Goal: Contribute content: Contribute content

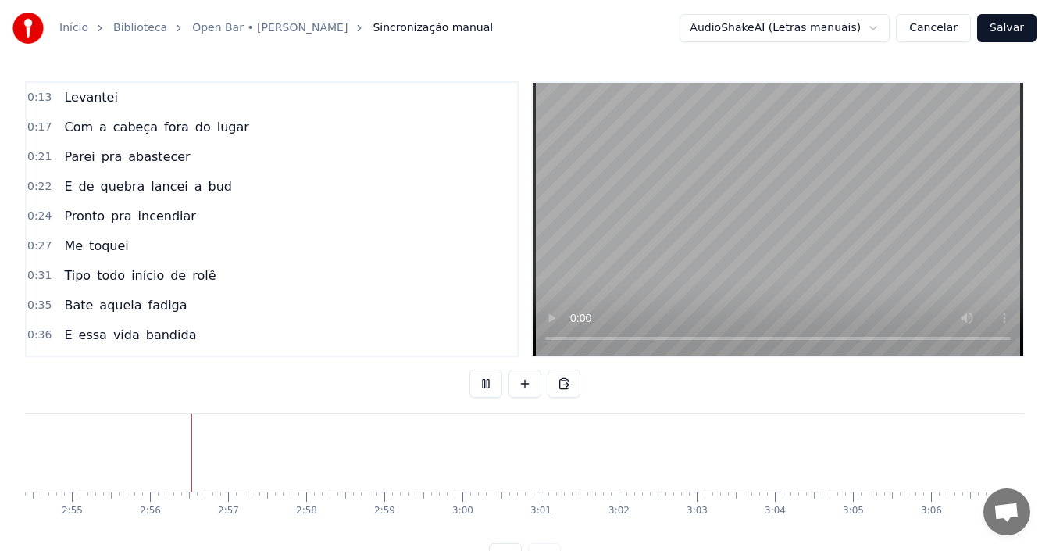
scroll to position [0, 13661]
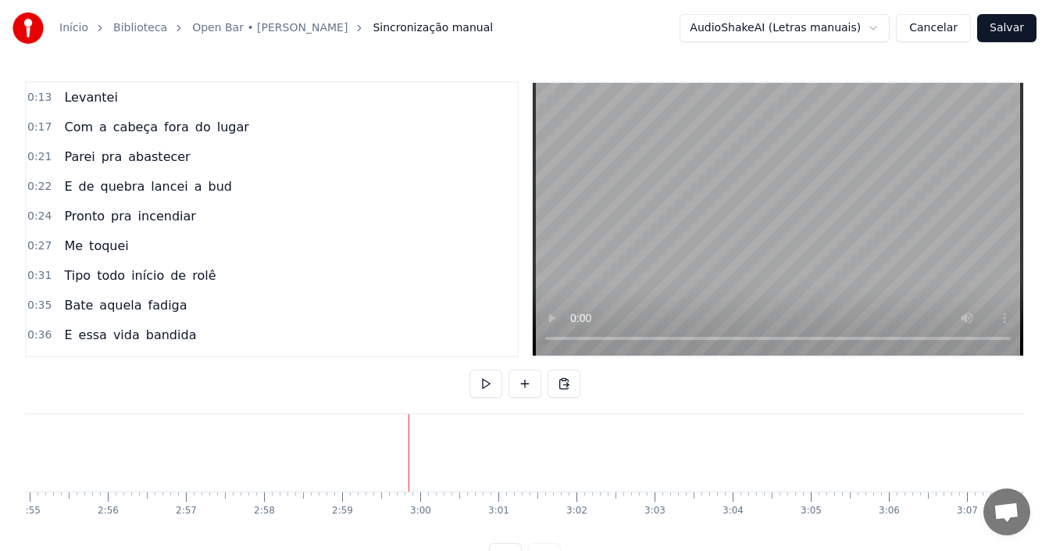
click at [1007, 12] on div "Início Biblioteca Open Bar • [PERSON_NAME] Sincronização manual AudioShakeAI (L…" at bounding box center [524, 28] width 1049 height 56
click at [1011, 22] on button "Salvar" at bounding box center [1006, 28] width 59 height 28
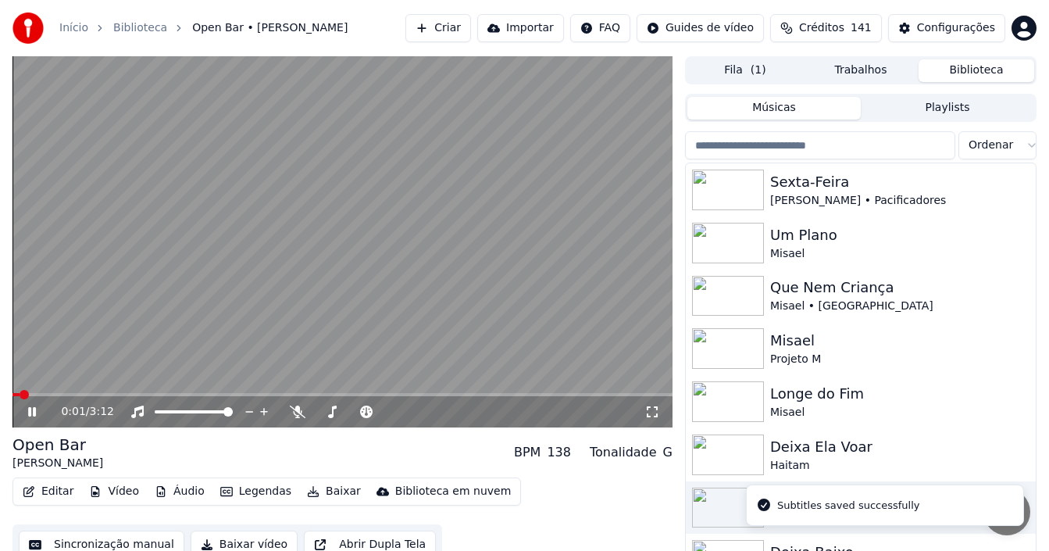
click at [34, 412] on icon at bounding box center [32, 411] width 8 height 9
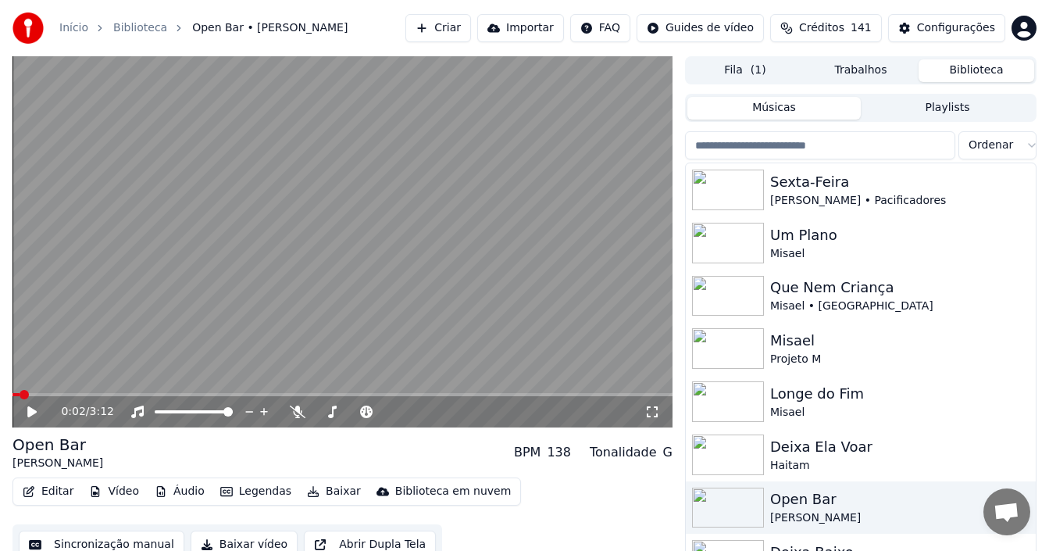
click at [322, 494] on button "Baixar" at bounding box center [334, 491] width 66 height 22
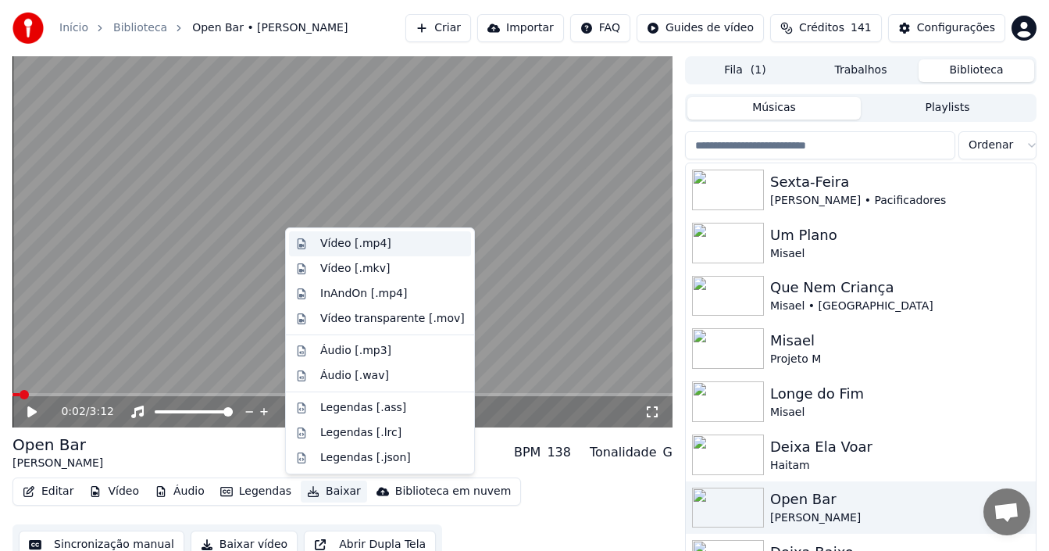
click at [358, 242] on div "Vídeo [.mp4]" at bounding box center [355, 244] width 71 height 16
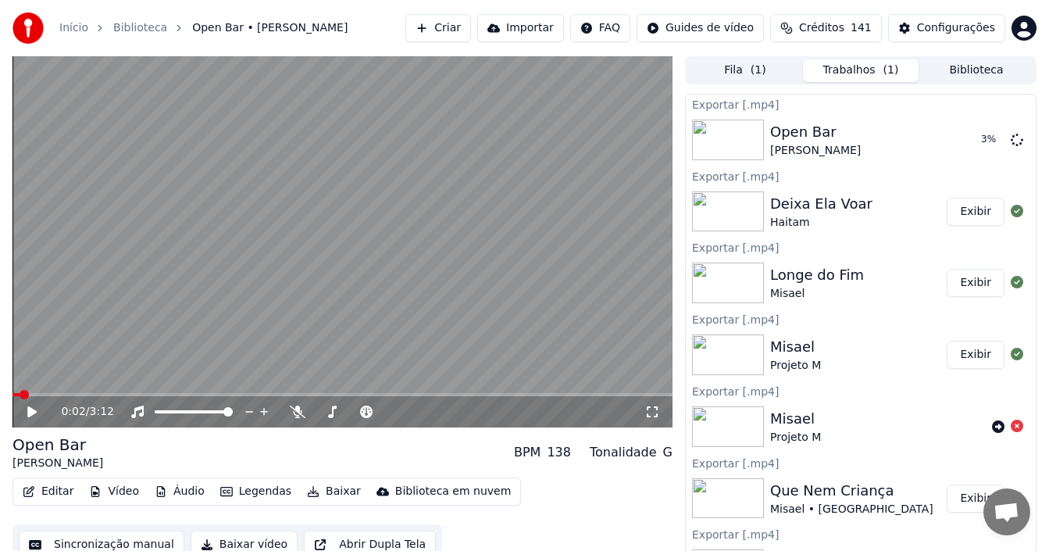
click at [971, 73] on button "Biblioteca" at bounding box center [976, 70] width 116 height 23
click at [889, 73] on span "( 1 )" at bounding box center [891, 70] width 16 height 16
click at [956, 76] on button "Biblioteca" at bounding box center [976, 70] width 116 height 23
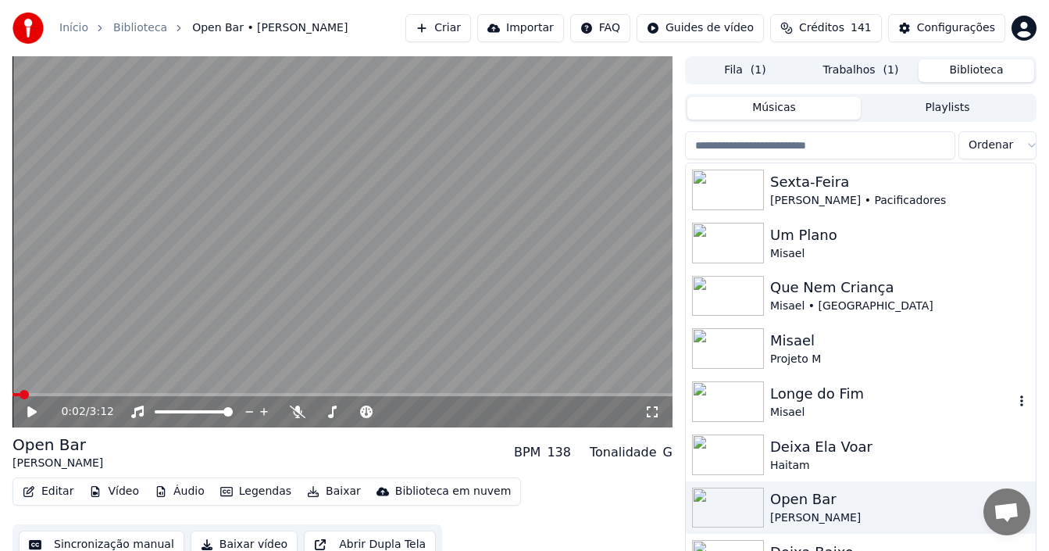
scroll to position [78, 0]
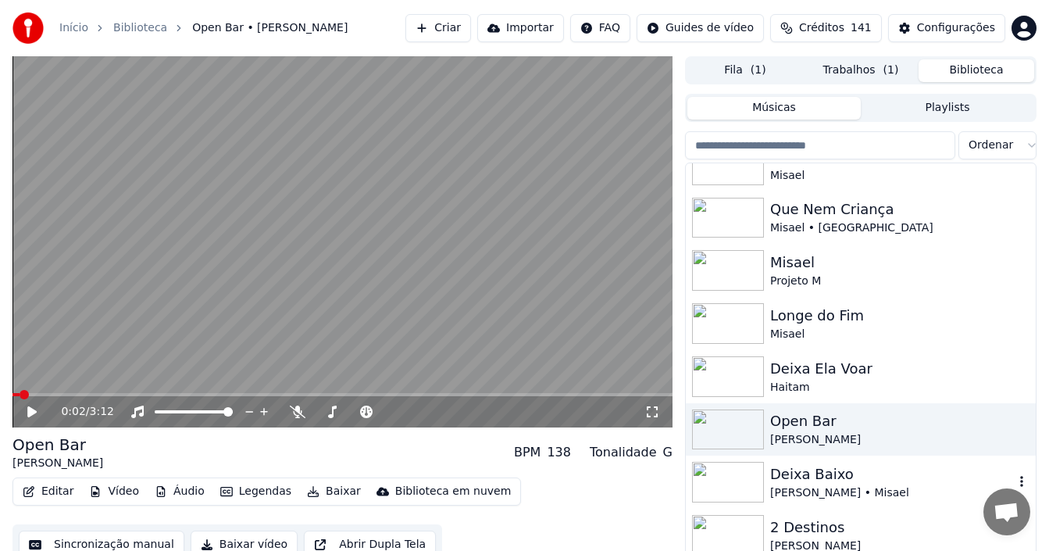
click at [840, 479] on div "Deixa Baixo" at bounding box center [892, 474] width 244 height 22
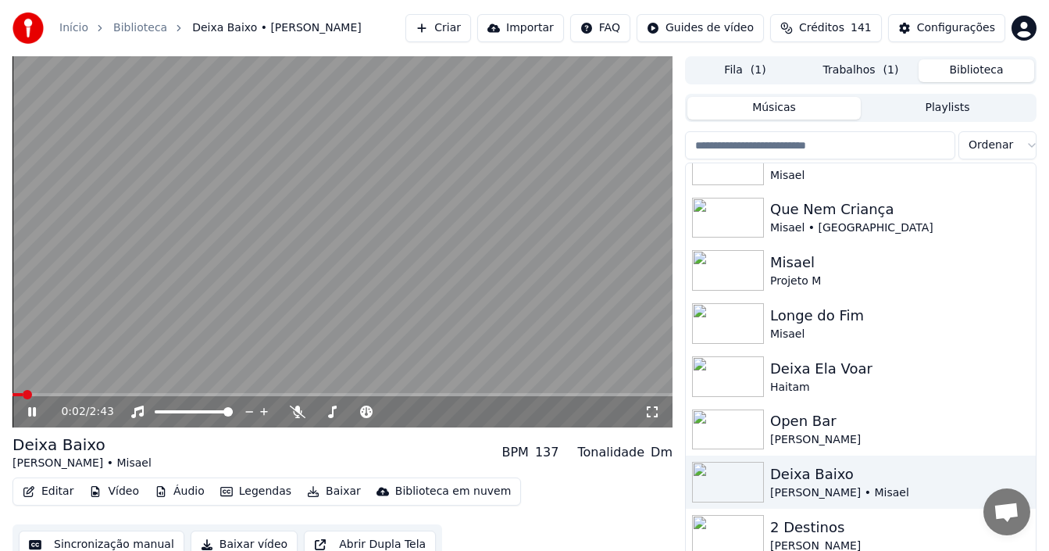
click at [37, 405] on icon at bounding box center [43, 411] width 36 height 12
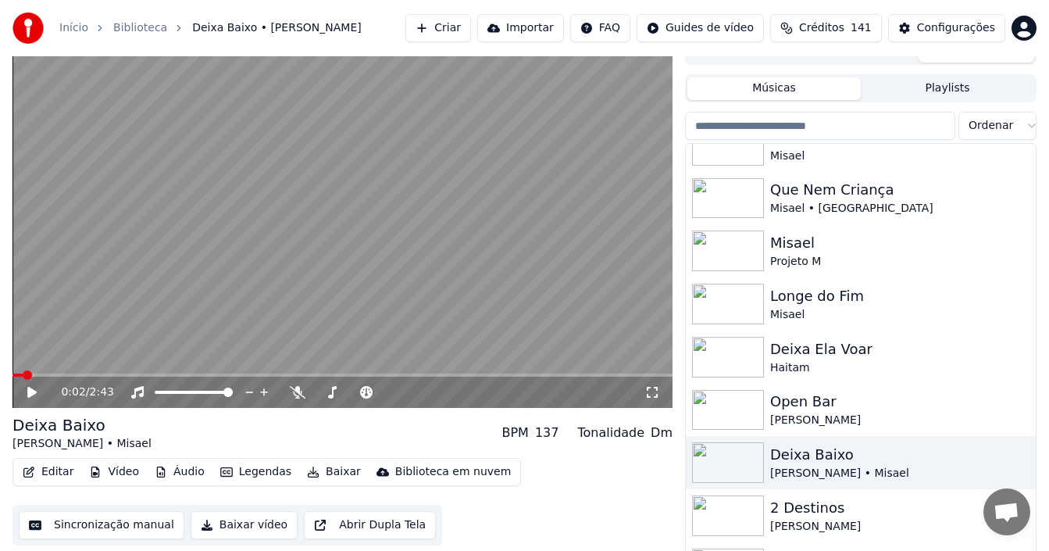
scroll to position [25, 0]
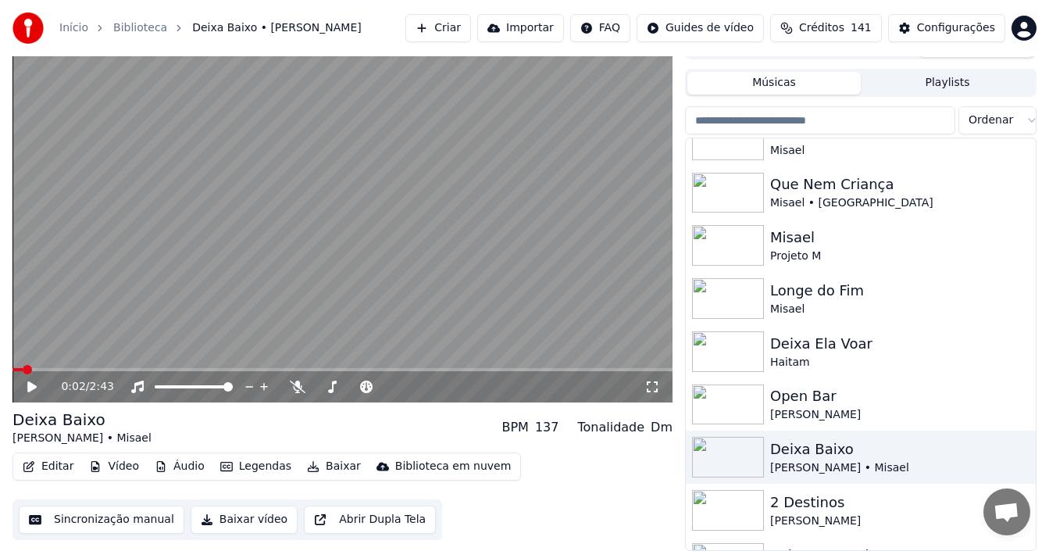
click at [114, 523] on button "Sincronização manual" at bounding box center [102, 519] width 166 height 28
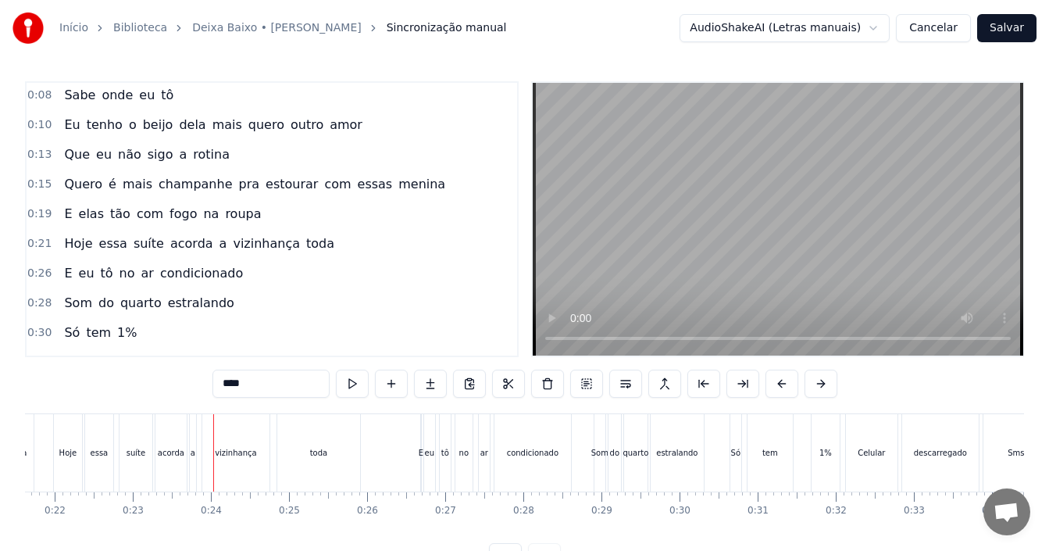
scroll to position [78, 0]
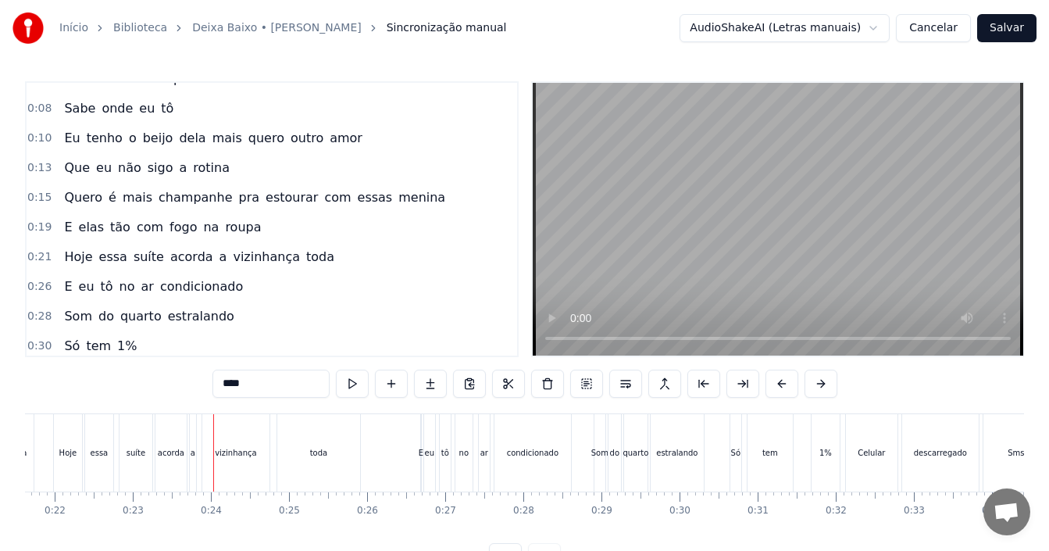
click at [417, 205] on div "0:15 Quero é mais champanhe pra estourar com essas menina" at bounding box center [272, 198] width 490 height 30
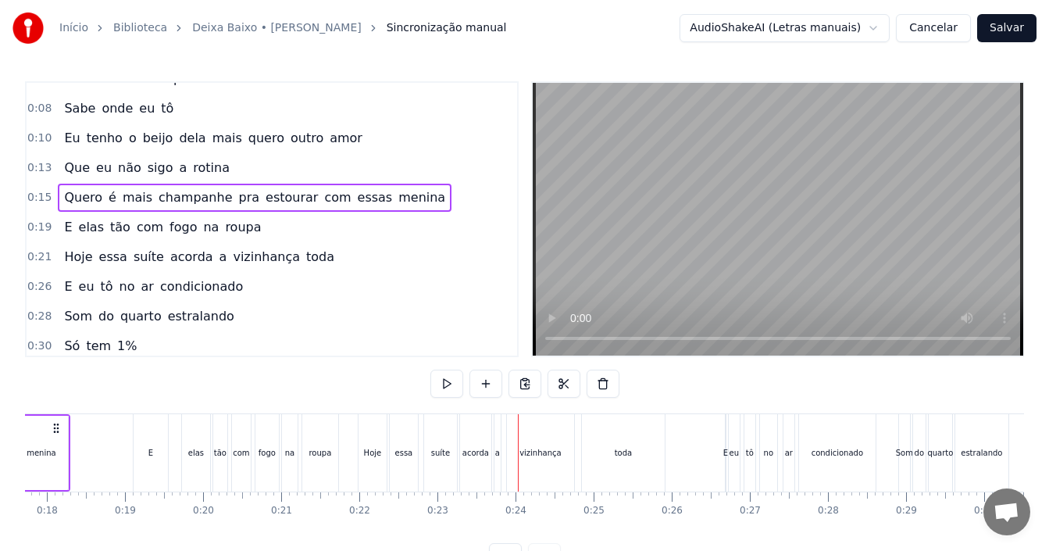
scroll to position [0, 1100]
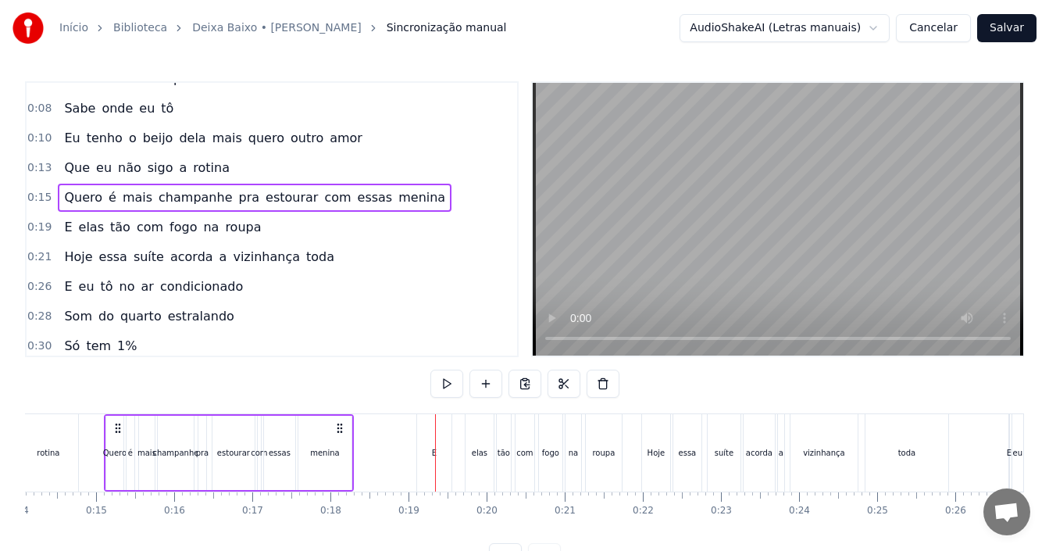
click at [62, 228] on span "E" at bounding box center [67, 227] width 11 height 18
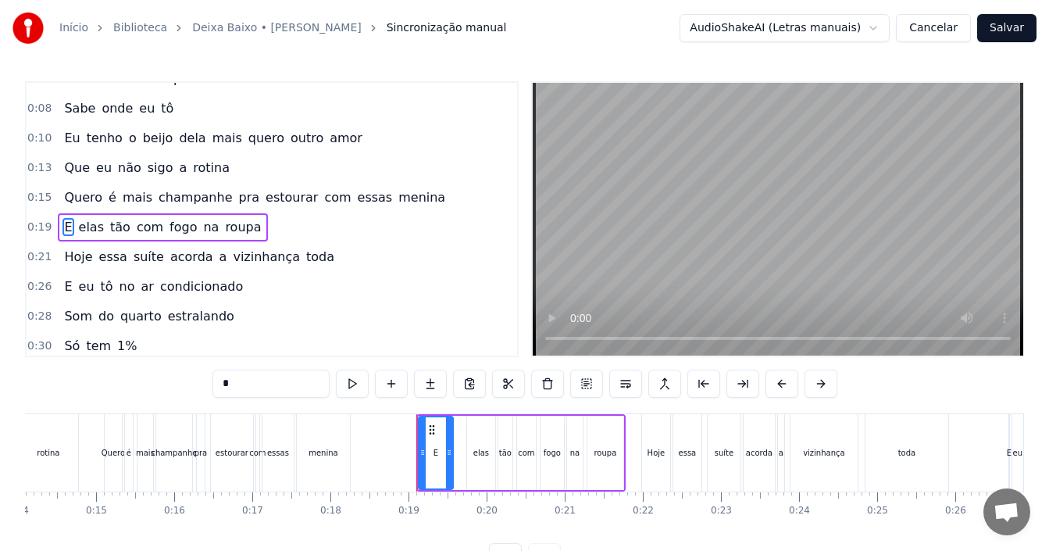
scroll to position [86, 0]
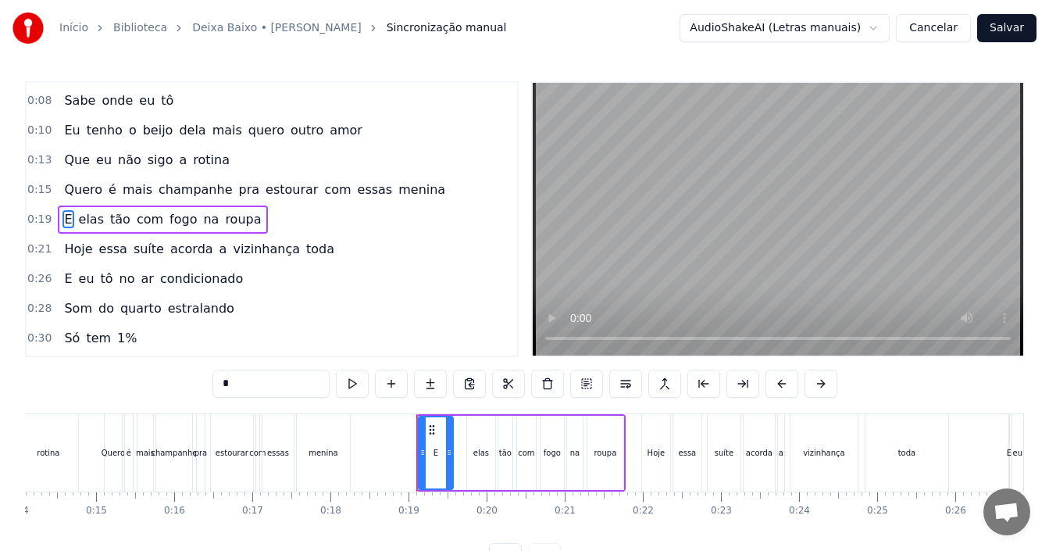
drag, startPoint x: 258, startPoint y: 374, endPoint x: 203, endPoint y: 379, distance: 55.6
click at [203, 379] on div "0:00 Olha eu nem queria desandei de novo 0:03 Minha veia preocupada ligando pro…" at bounding box center [524, 326] width 999 height 490
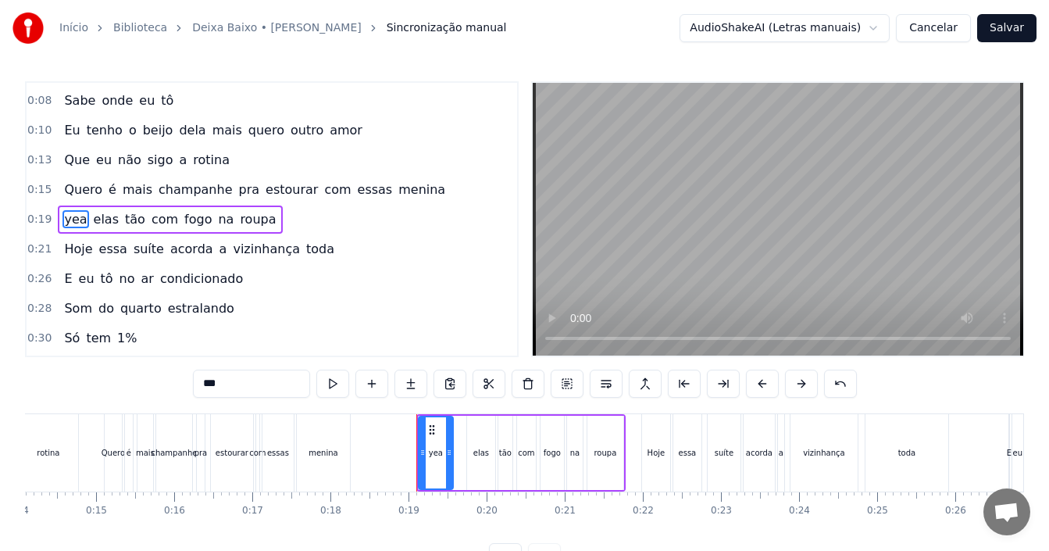
type input "****"
click at [345, 251] on div "0:21 Hoje essa suíte acorda a vizinhança toda" at bounding box center [272, 249] width 490 height 30
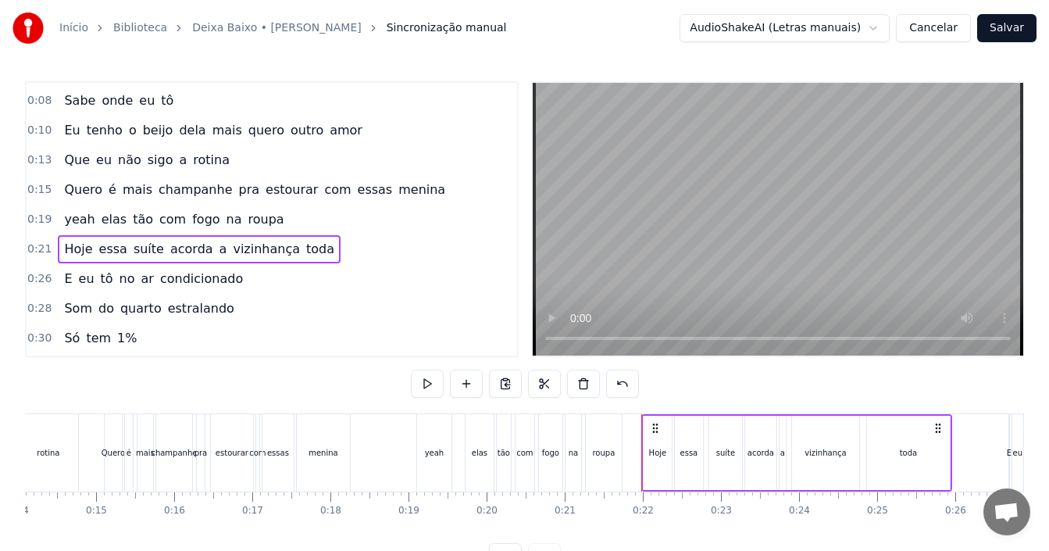
click at [79, 223] on span "yeah" at bounding box center [79, 219] width 34 height 18
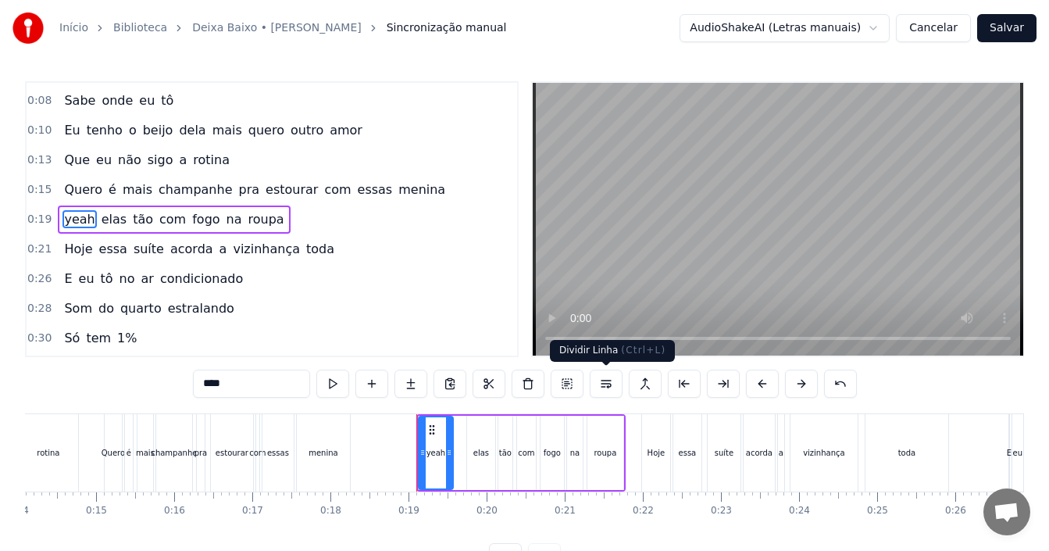
click at [600, 378] on button at bounding box center [606, 383] width 33 height 28
click at [433, 194] on div "0:15 Quero é mais champanhe pra estourar com essas menina" at bounding box center [272, 190] width 490 height 30
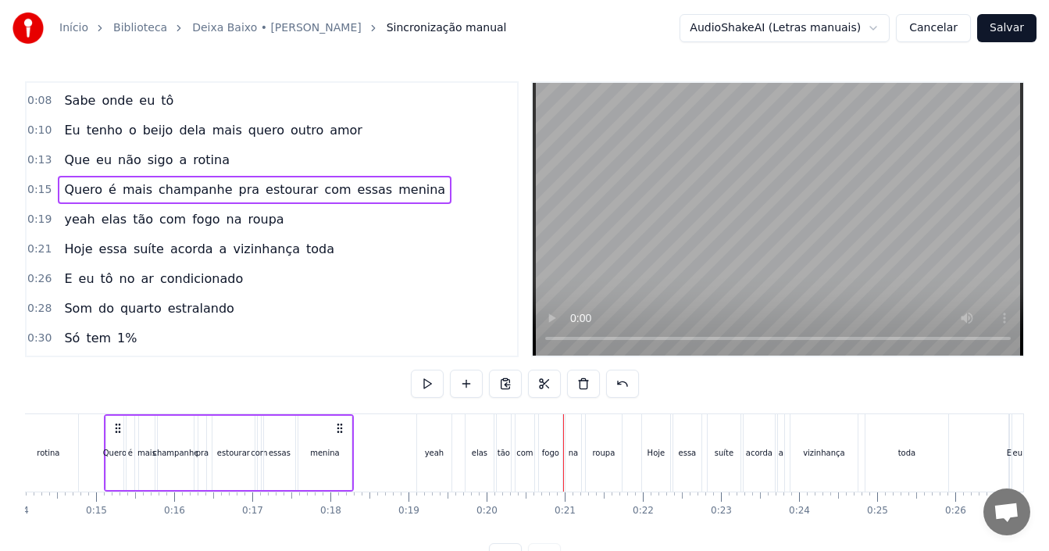
click at [442, 451] on div "yeah" at bounding box center [435, 453] width 20 height 12
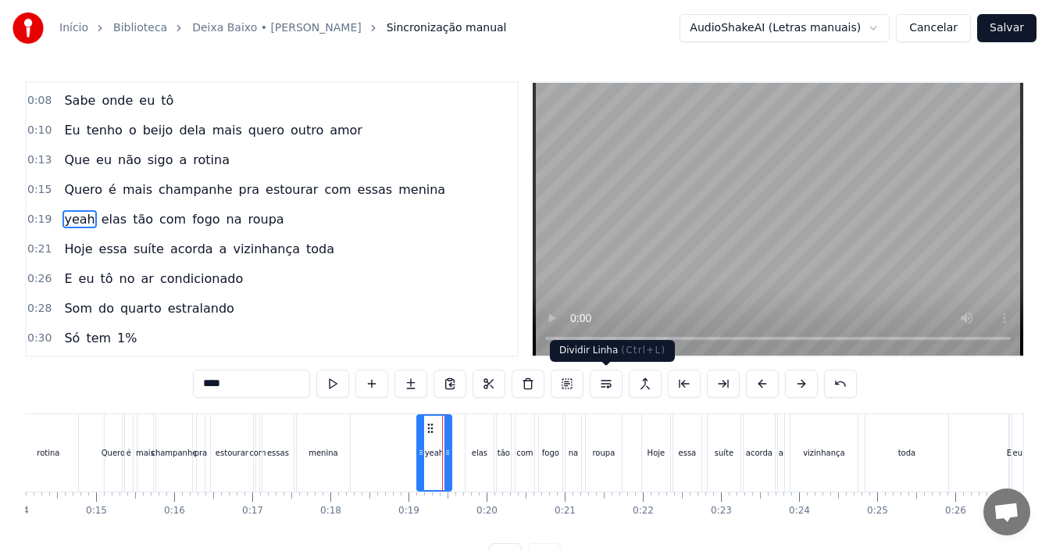
click at [601, 383] on button at bounding box center [606, 383] width 33 height 28
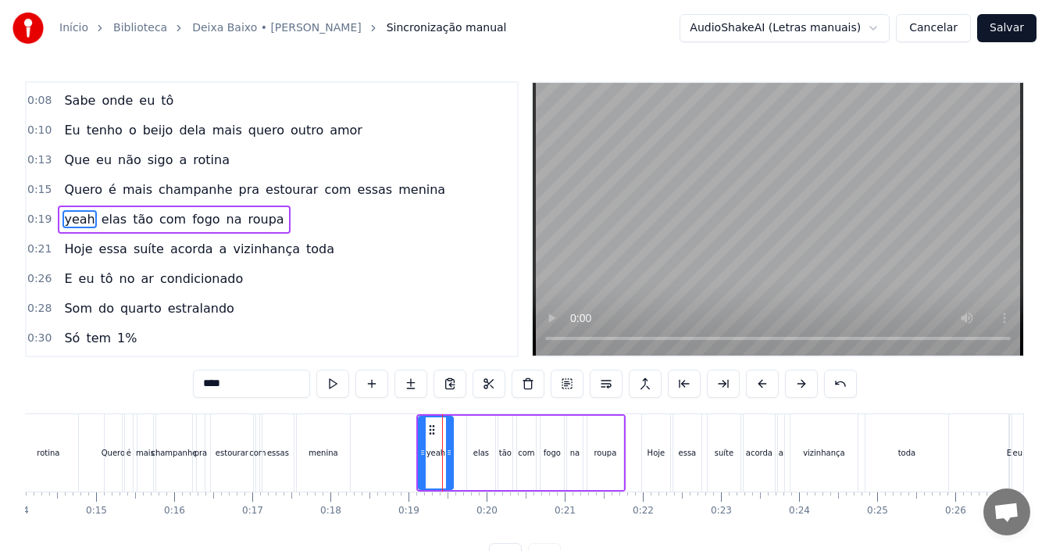
click at [414, 196] on div "0:15 Quero é mais champanhe pra estourar com essas menina" at bounding box center [272, 190] width 490 height 30
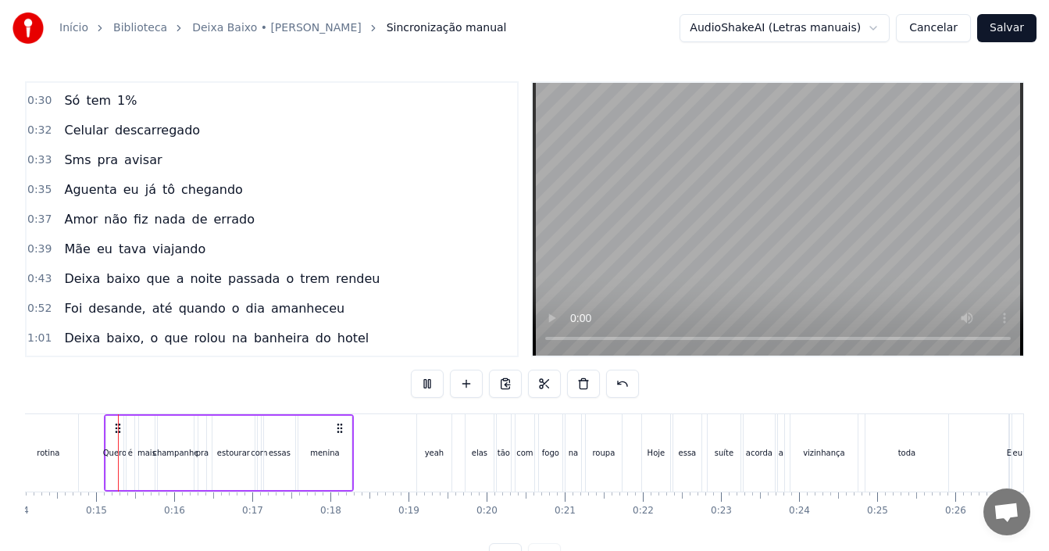
scroll to position [324, 0]
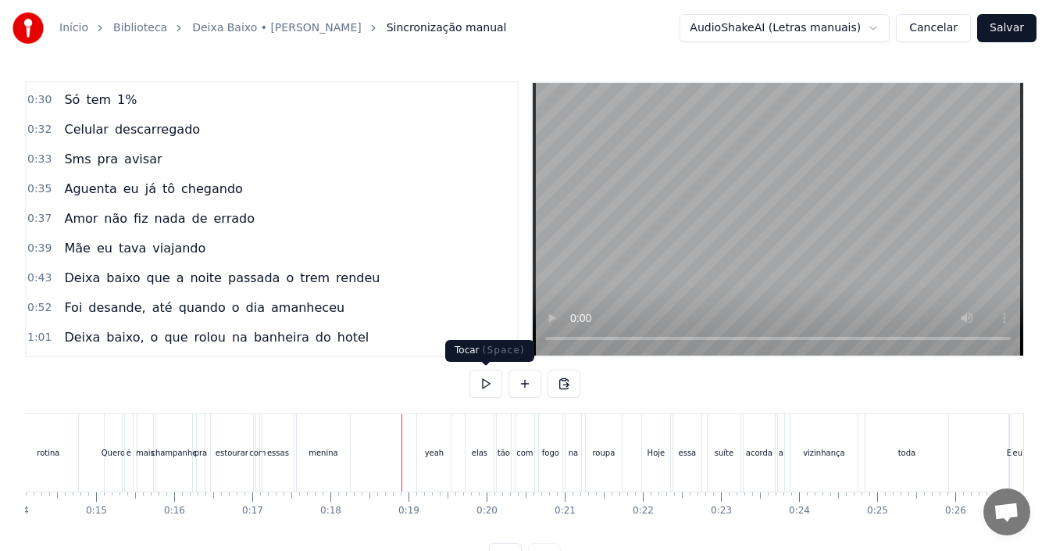
click at [488, 387] on button at bounding box center [485, 383] width 33 height 28
click at [432, 451] on div "yeah" at bounding box center [435, 453] width 20 height 12
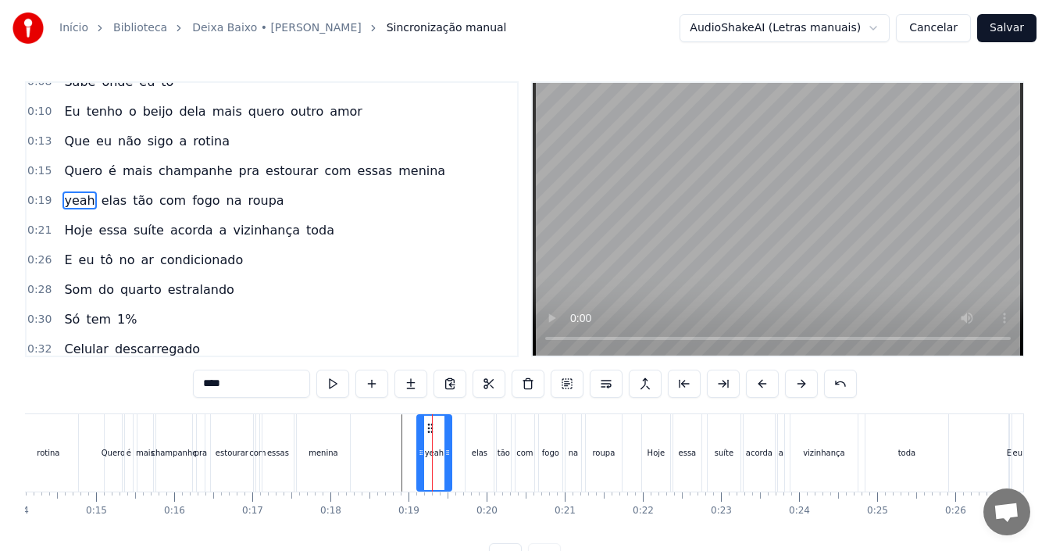
scroll to position [86, 0]
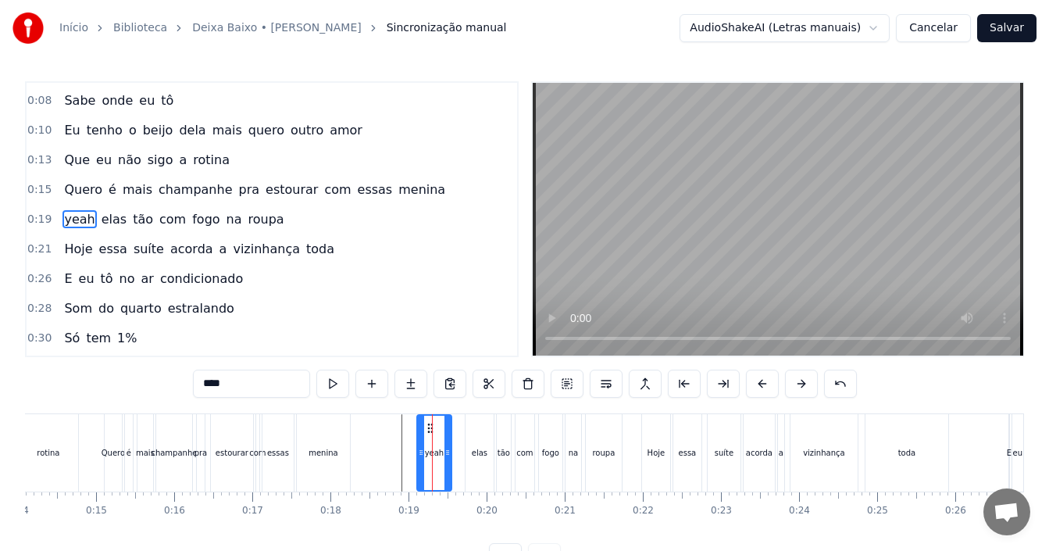
click at [283, 214] on div "0:19 yeah elas tão com fogo na roupa" at bounding box center [272, 220] width 490 height 30
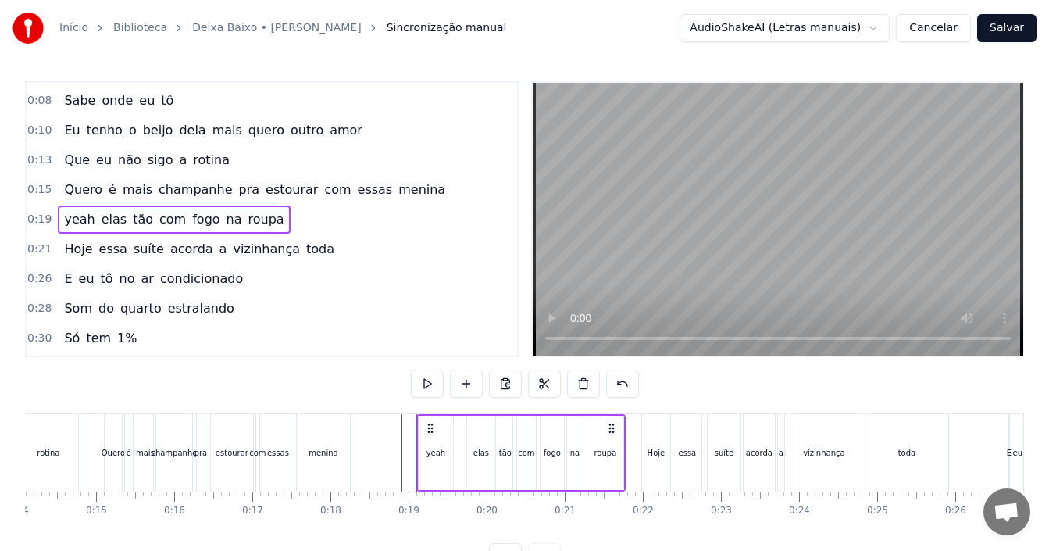
click at [78, 222] on span "yeah" at bounding box center [79, 219] width 34 height 18
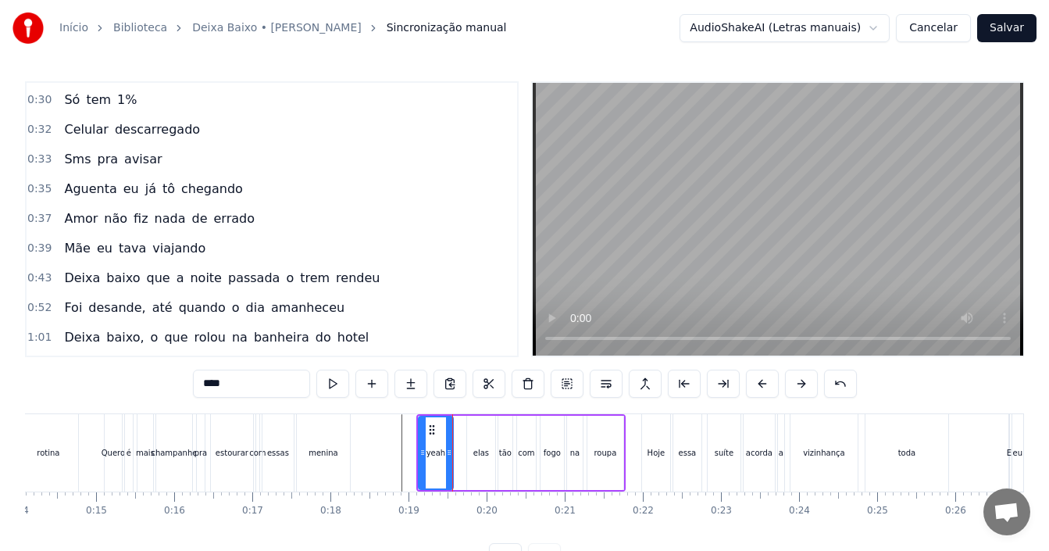
scroll to position [562, 0]
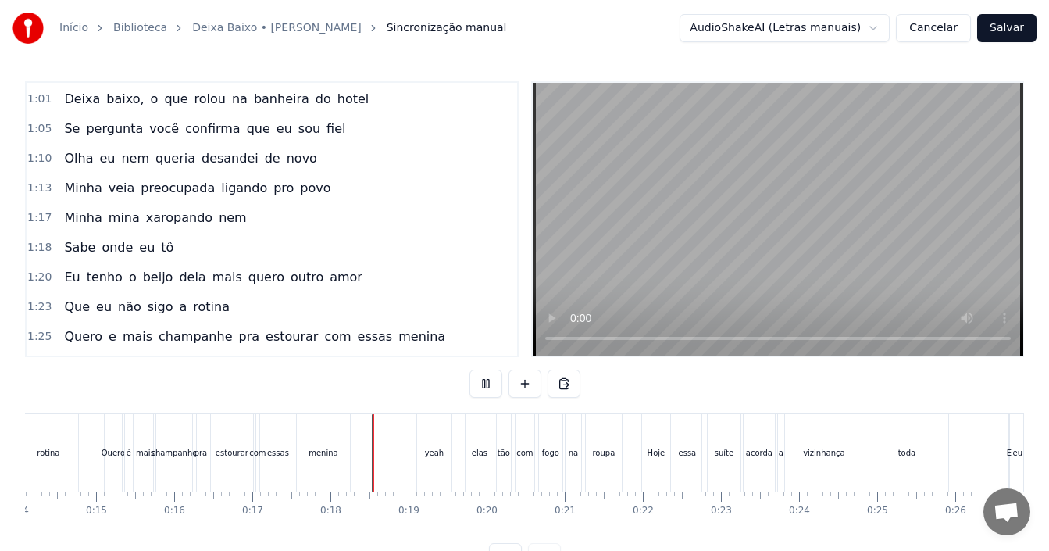
scroll to position [59, 0]
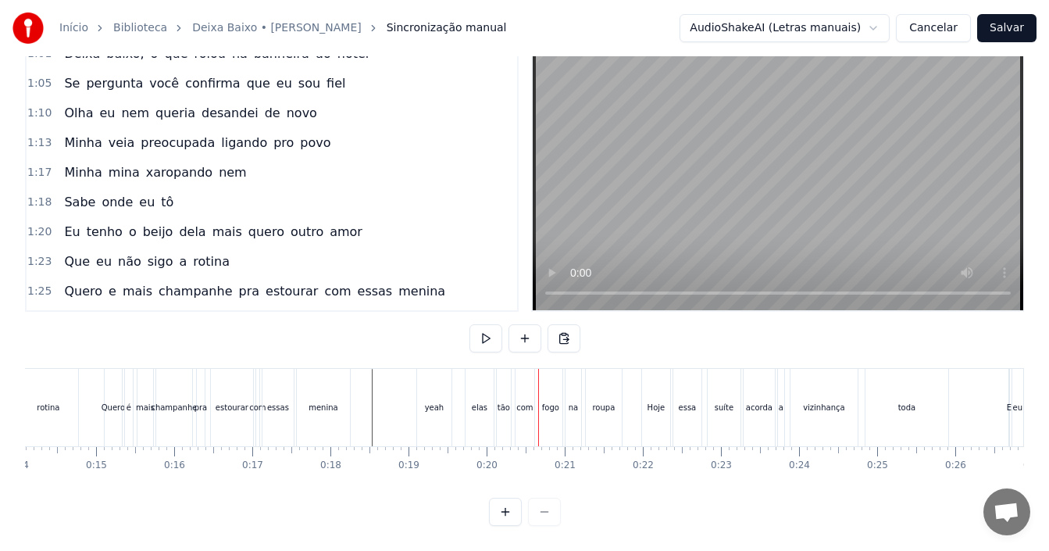
drag, startPoint x: 435, startPoint y: 384, endPoint x: 427, endPoint y: 427, distance: 43.7
click at [427, 427] on div "yeah" at bounding box center [434, 407] width 34 height 77
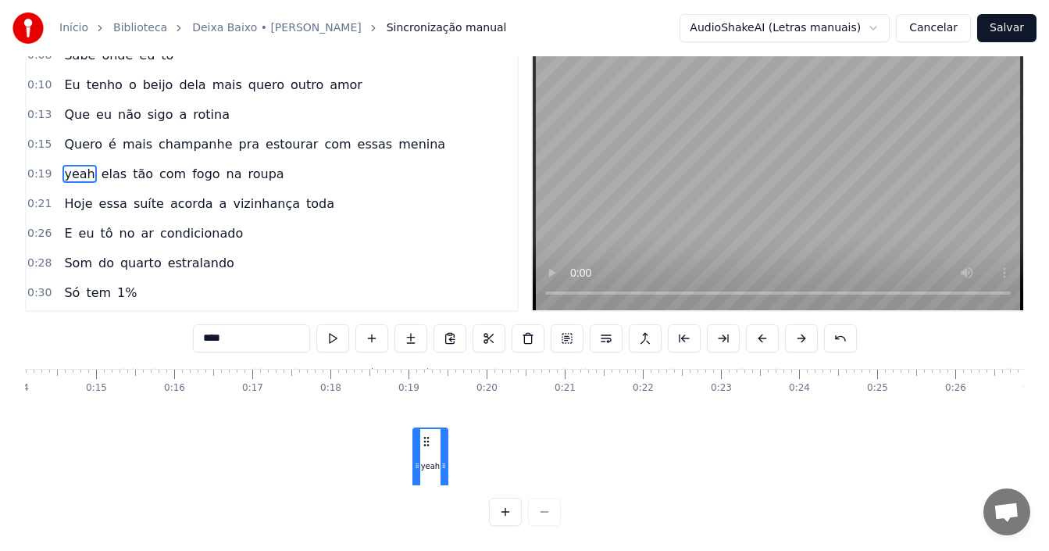
scroll to position [77, 1100]
drag, startPoint x: 429, startPoint y: 424, endPoint x: 425, endPoint y: 434, distance: 11.2
click at [425, 434] on div "yeah" at bounding box center [431, 466] width 33 height 74
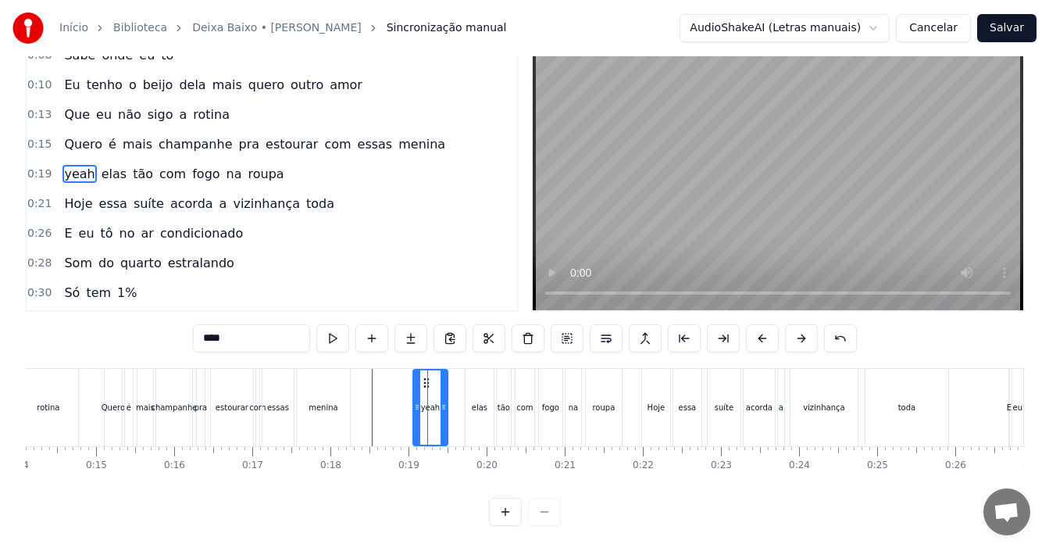
scroll to position [0, 1100]
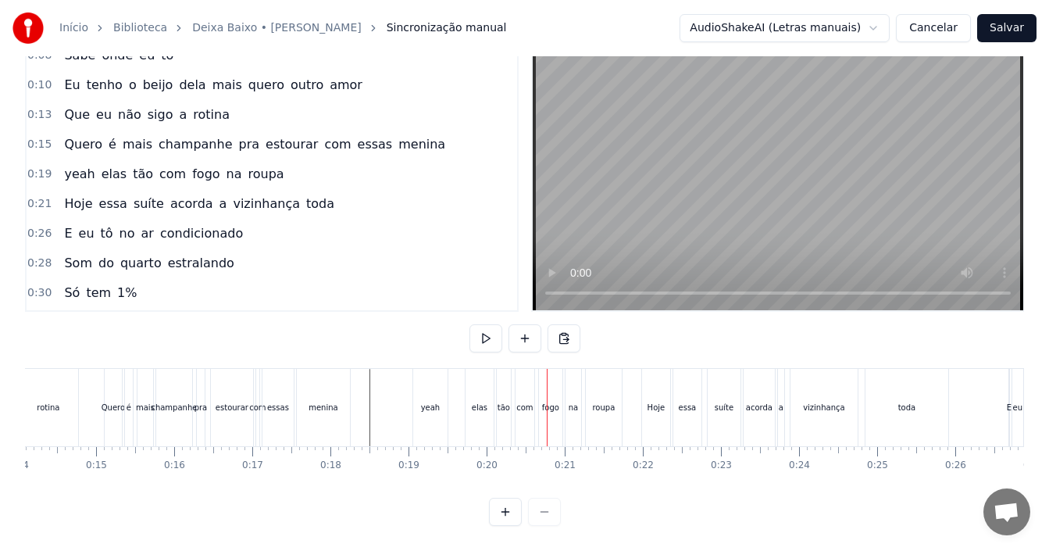
click at [422, 401] on div "yeah" at bounding box center [431, 407] width 20 height 12
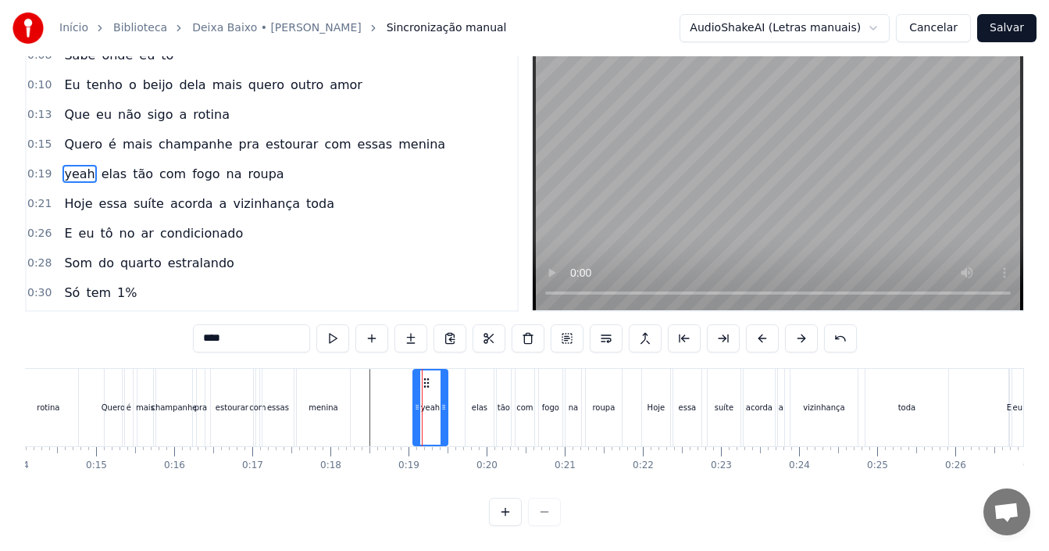
scroll to position [0, 0]
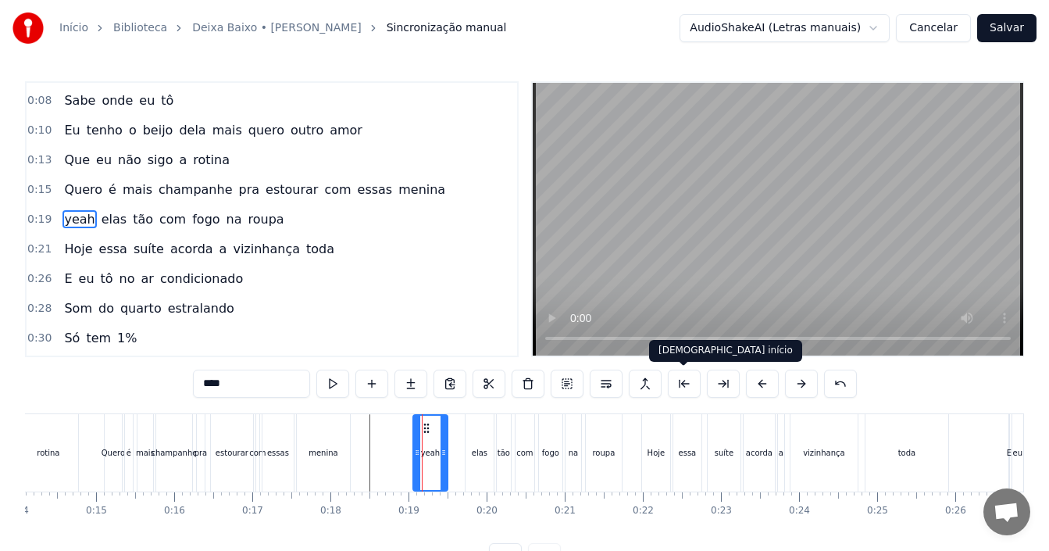
click at [686, 383] on button at bounding box center [684, 383] width 33 height 28
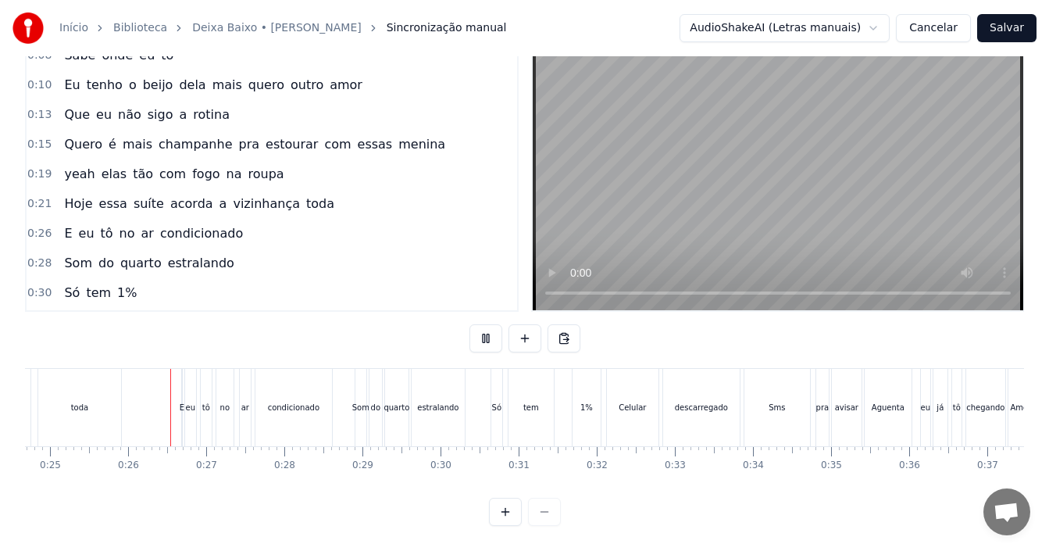
scroll to position [0, 1953]
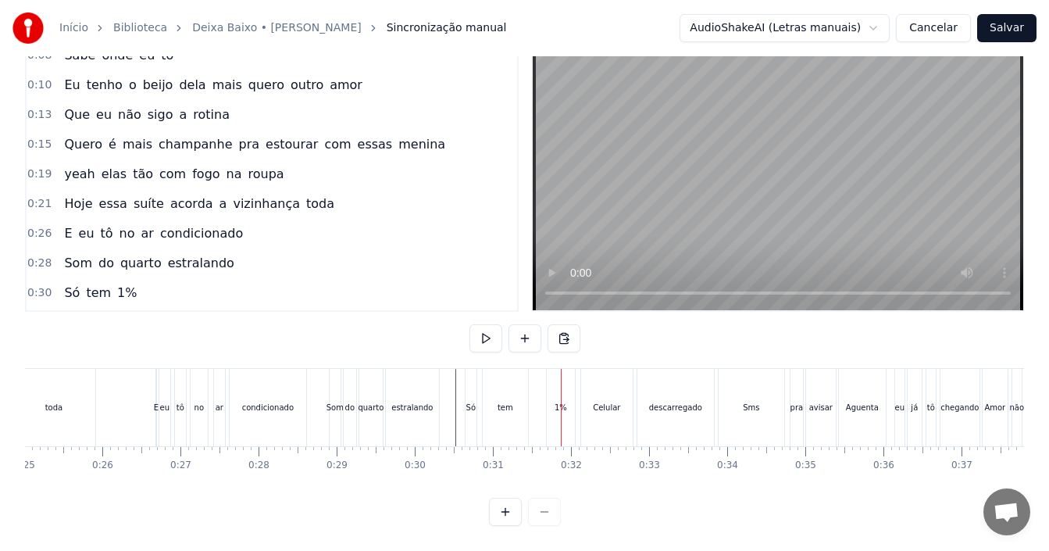
click at [527, 393] on div "tem" at bounding box center [505, 407] width 47 height 77
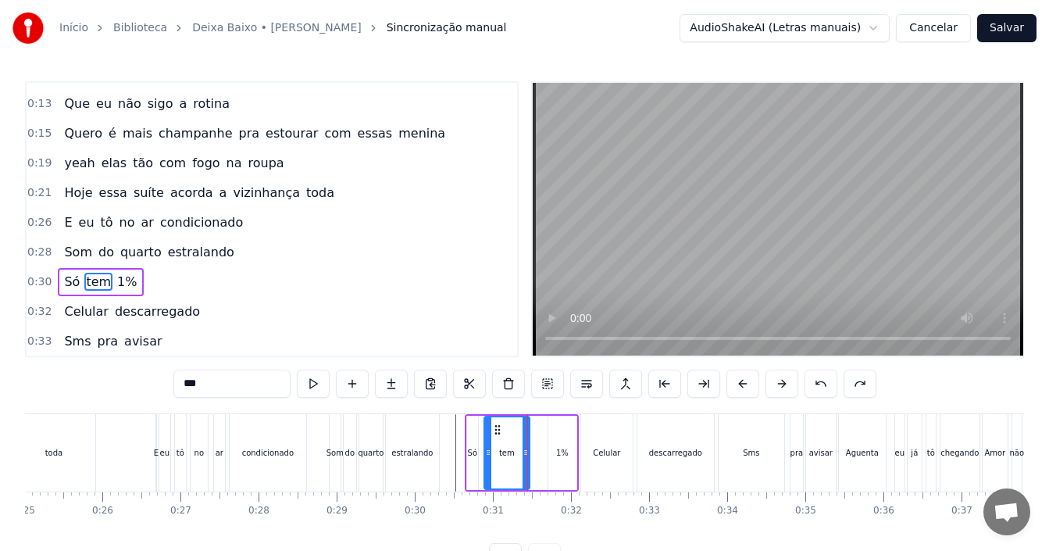
scroll to position [205, 0]
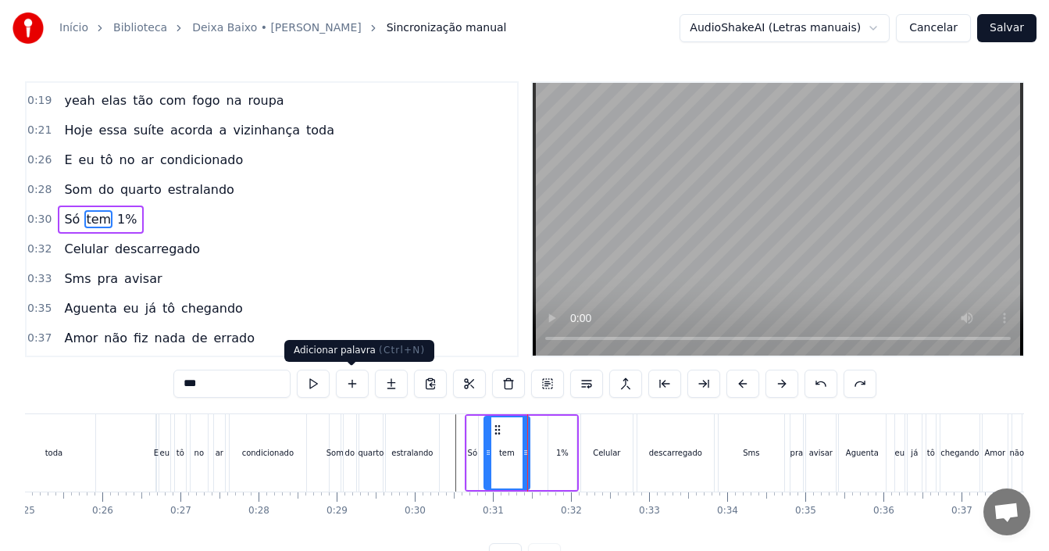
click at [358, 381] on button at bounding box center [352, 383] width 33 height 28
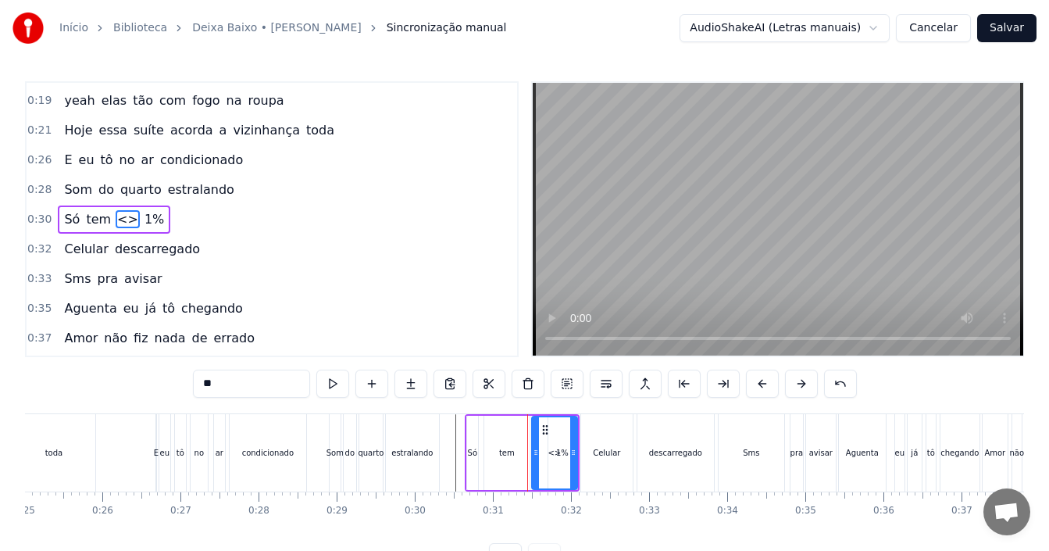
click at [116, 223] on span "<>" at bounding box center [128, 219] width 24 height 18
drag, startPoint x: 247, startPoint y: 381, endPoint x: 132, endPoint y: 372, distance: 115.1
click at [132, 372] on div "0:00 Olha eu nem queria desandei de novo 0:03 Minha veia preocupada ligando pro…" at bounding box center [524, 326] width 999 height 490
type input "*"
click at [327, 457] on div "Som" at bounding box center [334, 453] width 17 height 12
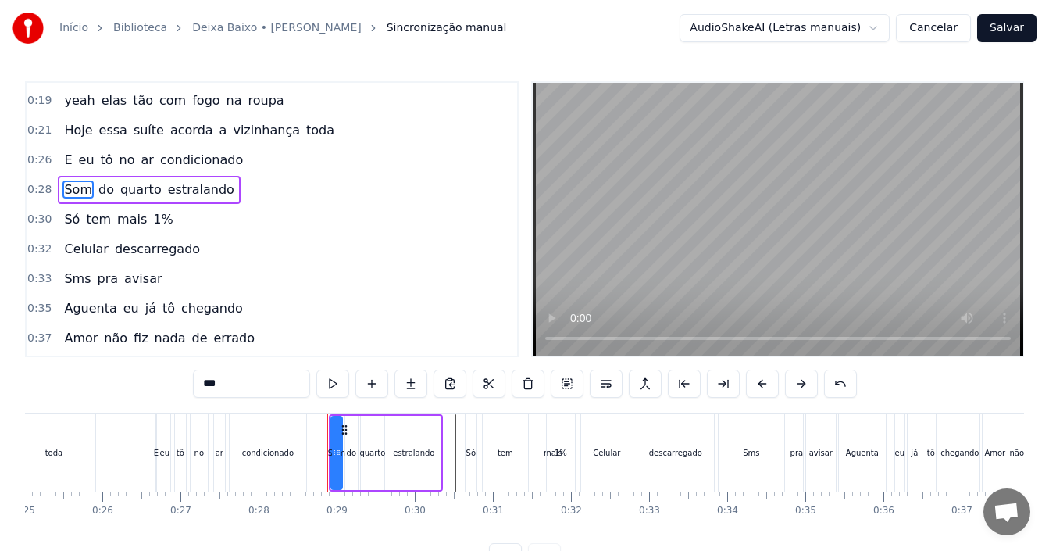
scroll to position [175, 0]
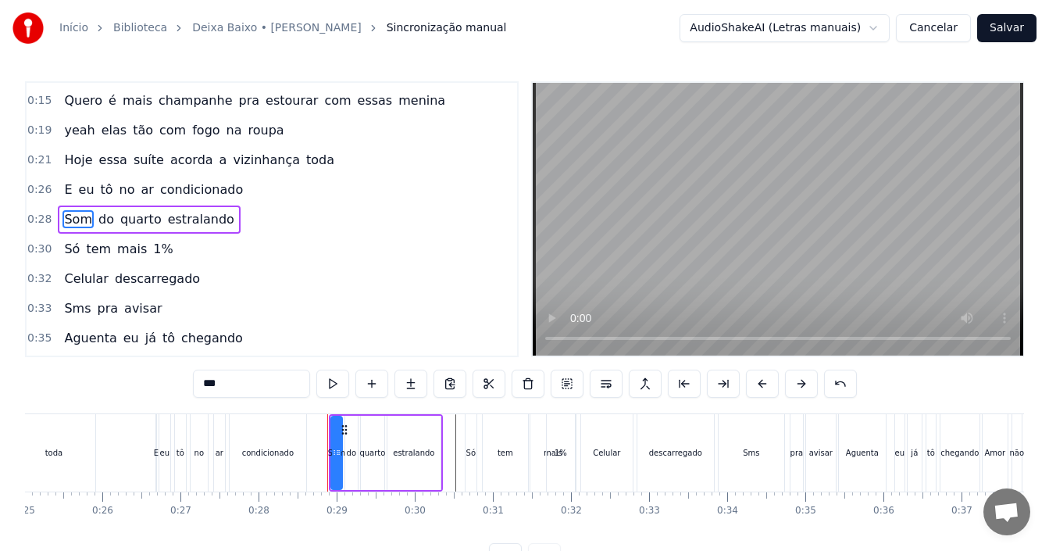
click at [116, 255] on span "mais" at bounding box center [132, 249] width 33 height 18
type input "****"
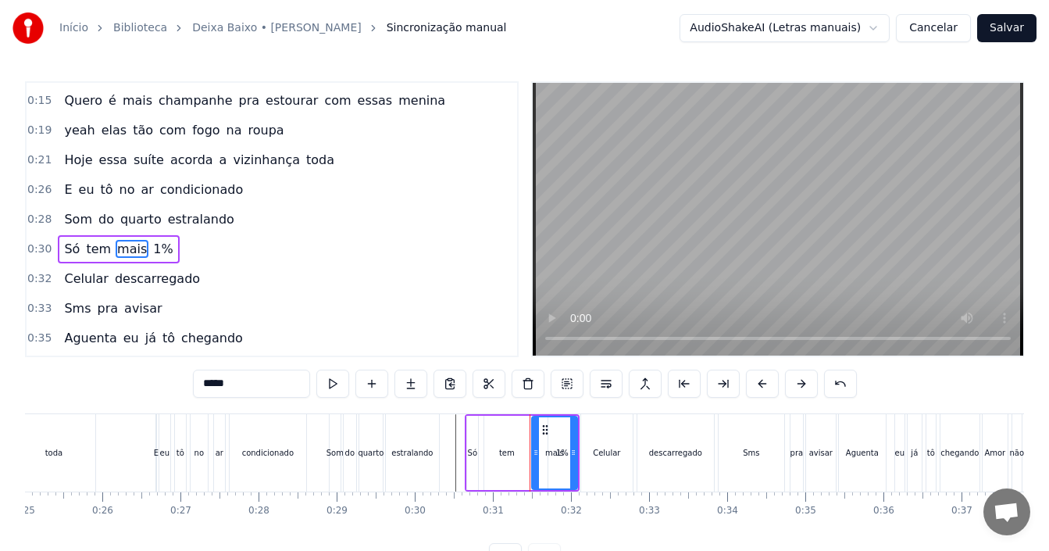
scroll to position [205, 0]
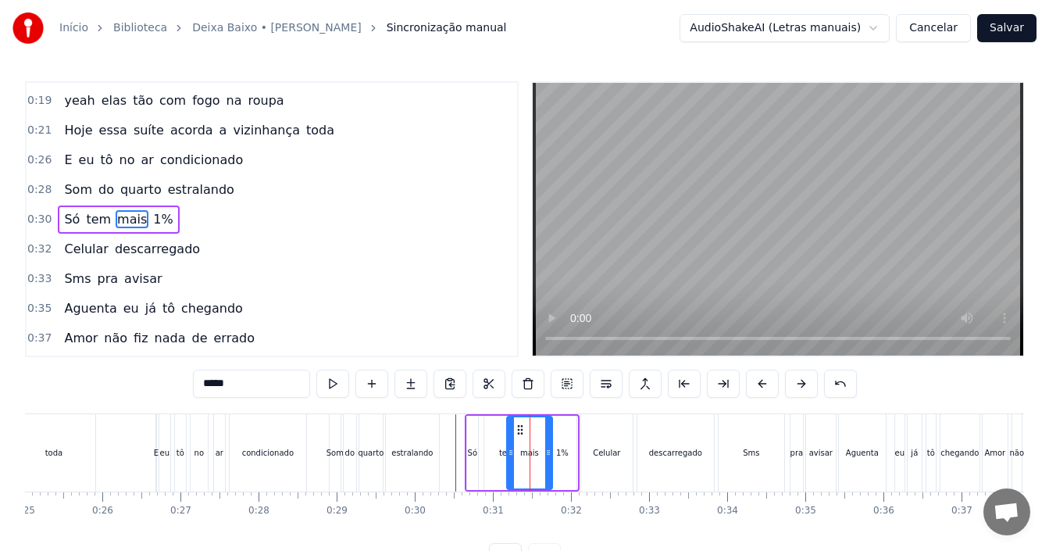
drag, startPoint x: 540, startPoint y: 429, endPoint x: 519, endPoint y: 429, distance: 21.9
click at [519, 429] on circle at bounding box center [518, 429] width 1 height 1
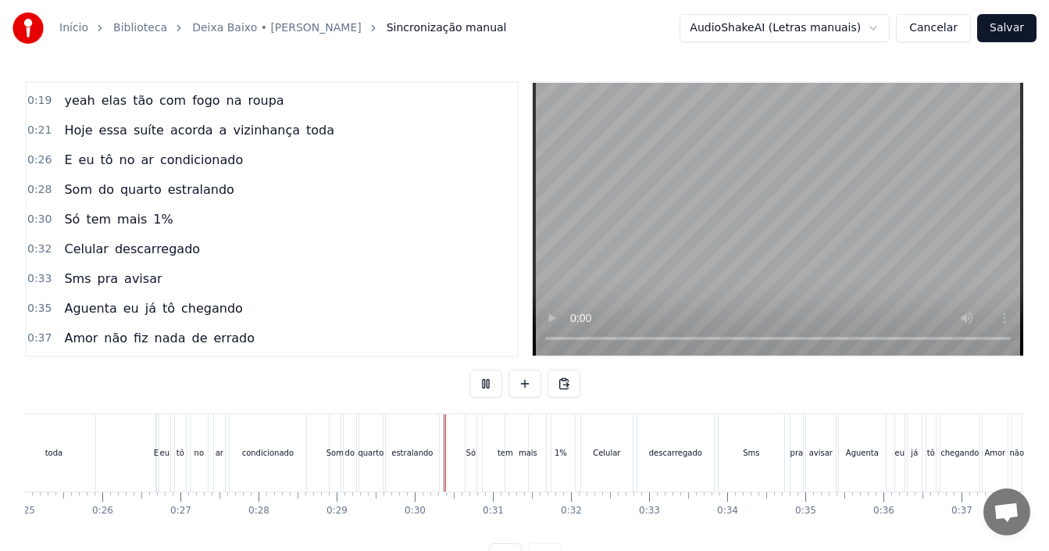
scroll to position [59, 0]
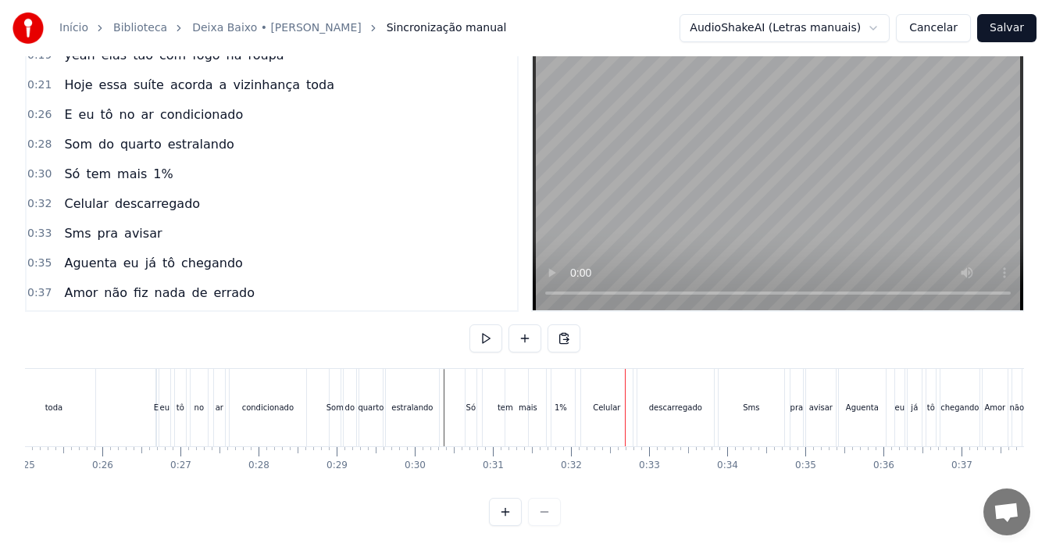
click at [526, 401] on div "mais" at bounding box center [528, 407] width 19 height 12
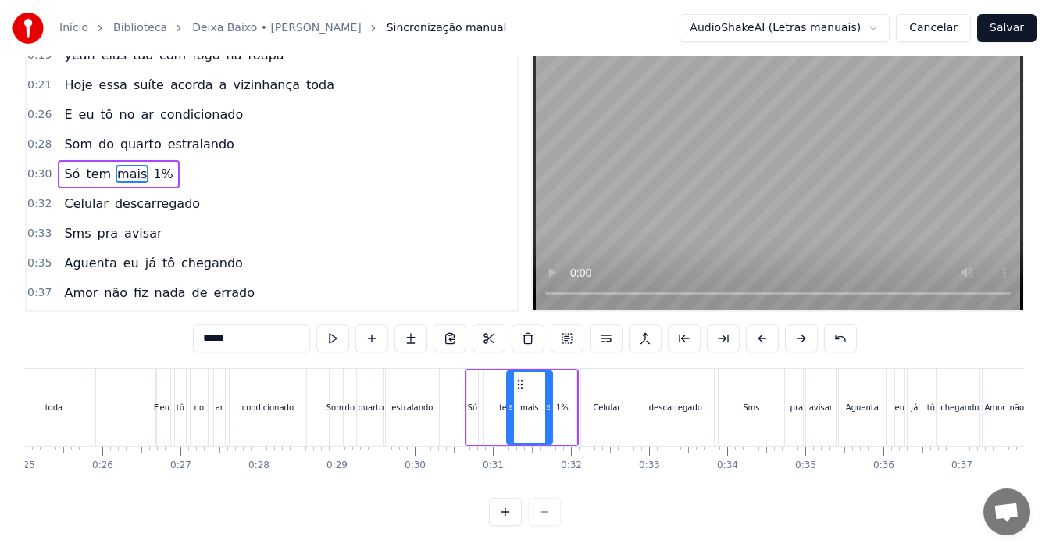
scroll to position [0, 0]
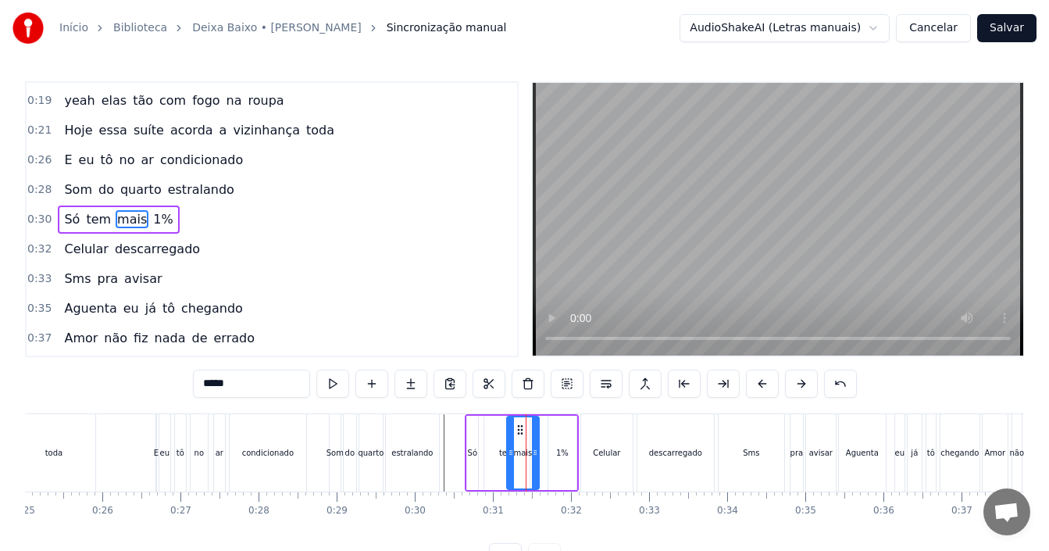
drag, startPoint x: 547, startPoint y: 440, endPoint x: 534, endPoint y: 440, distance: 13.3
click at [534, 440] on div at bounding box center [535, 452] width 6 height 71
click at [490, 455] on div "tem" at bounding box center [506, 452] width 45 height 74
type input "***"
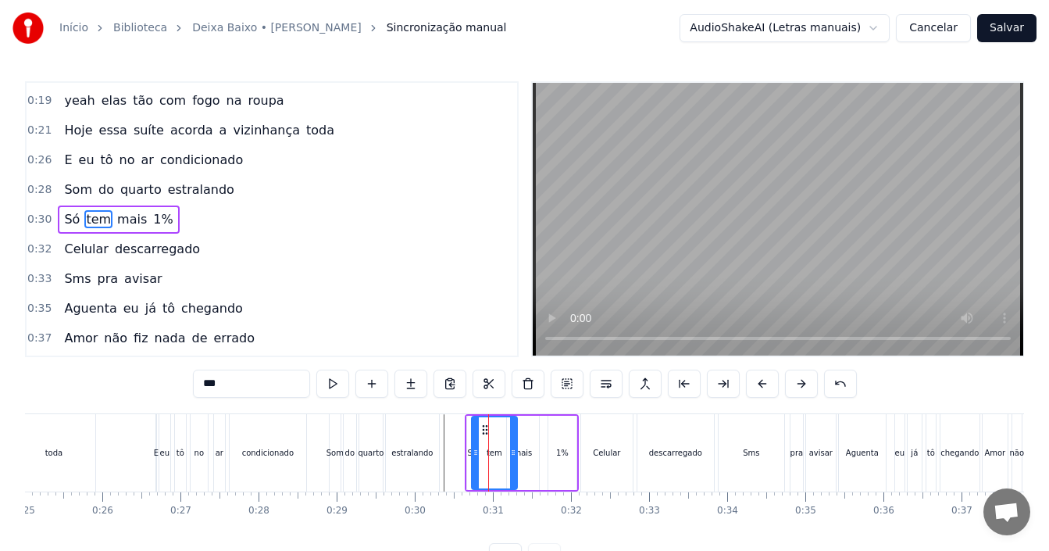
drag, startPoint x: 500, startPoint y: 430, endPoint x: 487, endPoint y: 431, distance: 12.5
click at [487, 431] on icon at bounding box center [485, 429] width 12 height 12
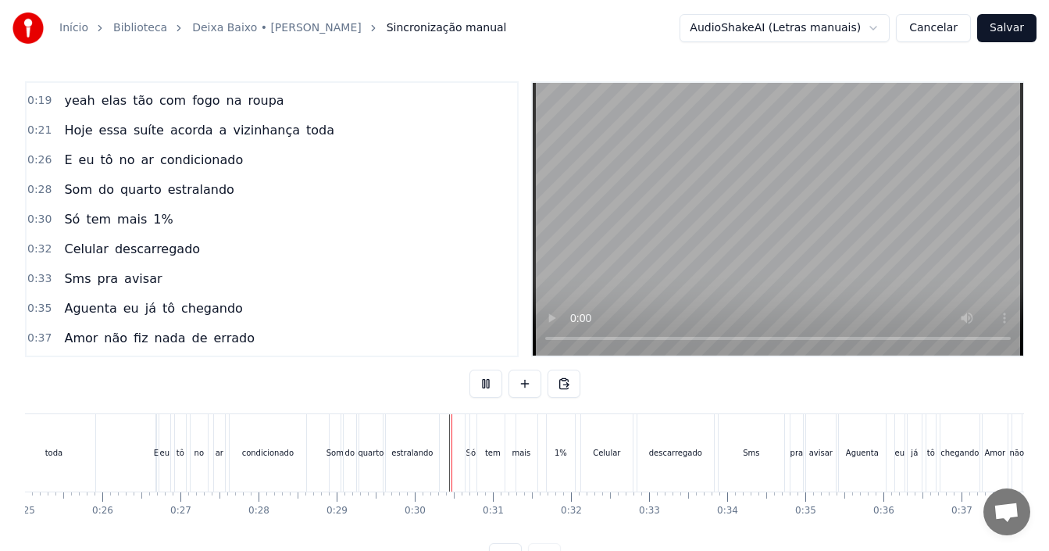
scroll to position [59, 0]
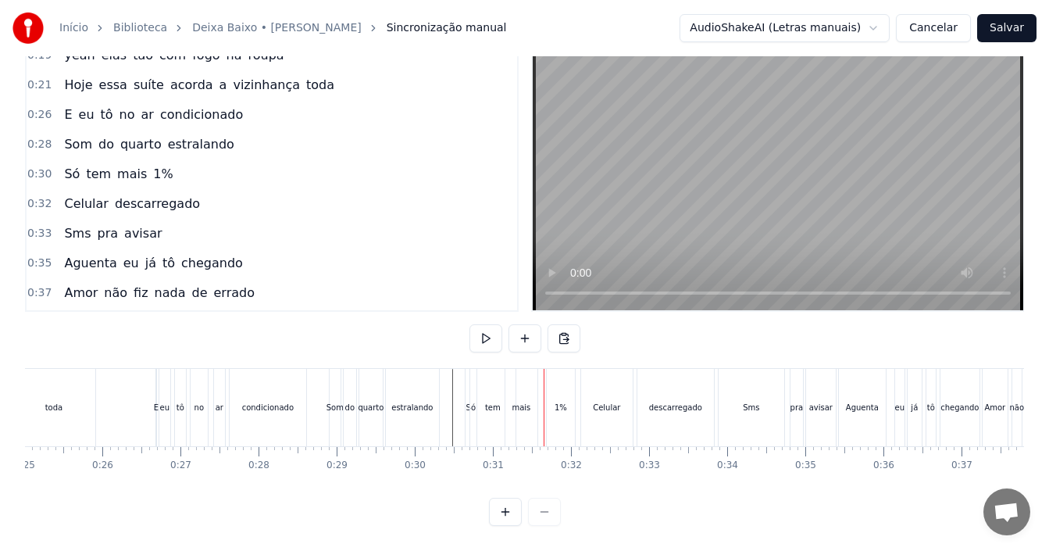
click at [485, 397] on div "tem" at bounding box center [492, 407] width 45 height 77
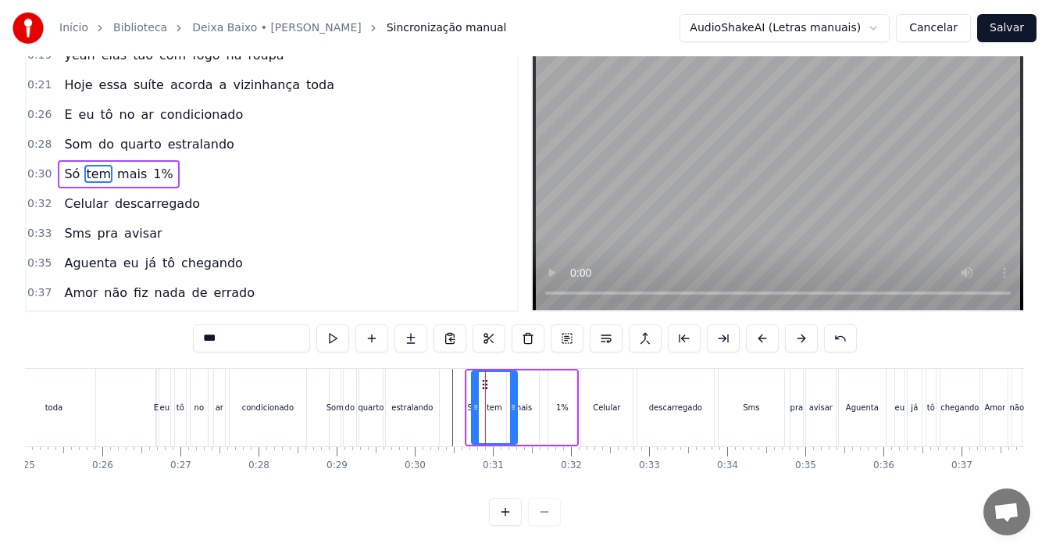
scroll to position [0, 0]
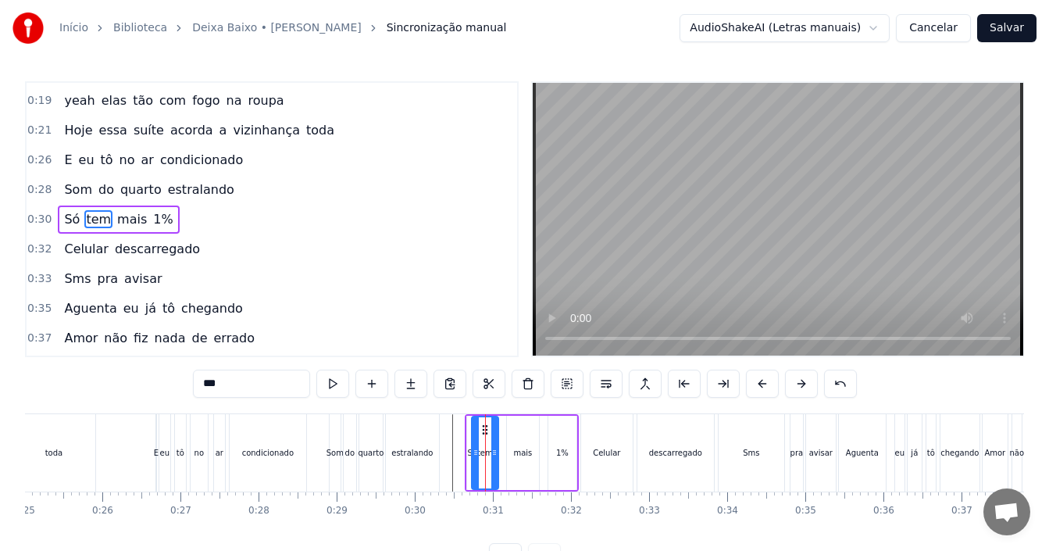
drag, startPoint x: 513, startPoint y: 442, endPoint x: 494, endPoint y: 444, distance: 19.7
click at [494, 444] on div at bounding box center [494, 452] width 6 height 71
click at [476, 449] on icon at bounding box center [479, 452] width 6 height 12
click at [490, 429] on icon at bounding box center [493, 429] width 12 height 12
click at [532, 463] on div "mais" at bounding box center [523, 452] width 32 height 74
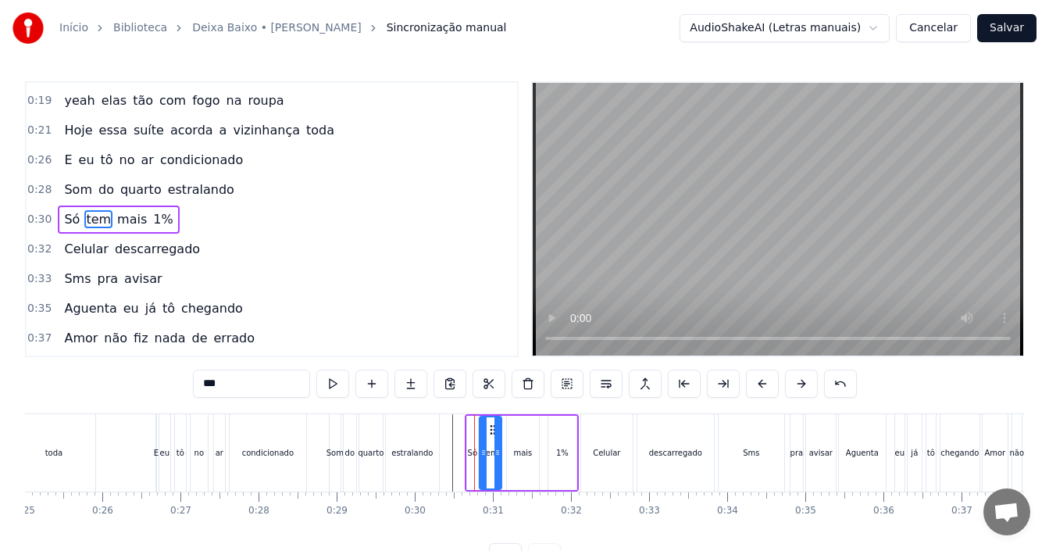
type input "****"
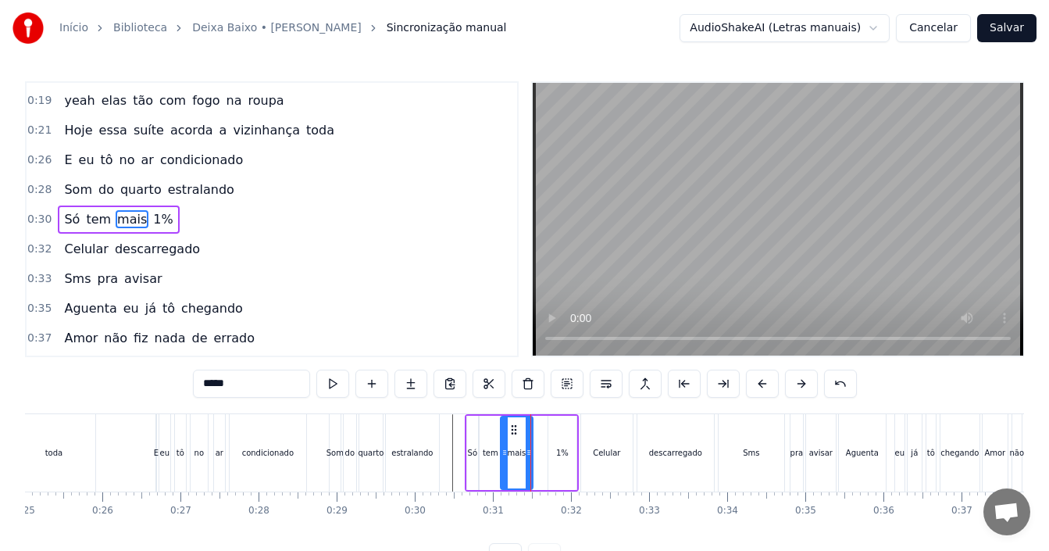
drag, startPoint x: 520, startPoint y: 429, endPoint x: 510, endPoint y: 429, distance: 10.2
click at [510, 429] on icon at bounding box center [514, 429] width 12 height 12
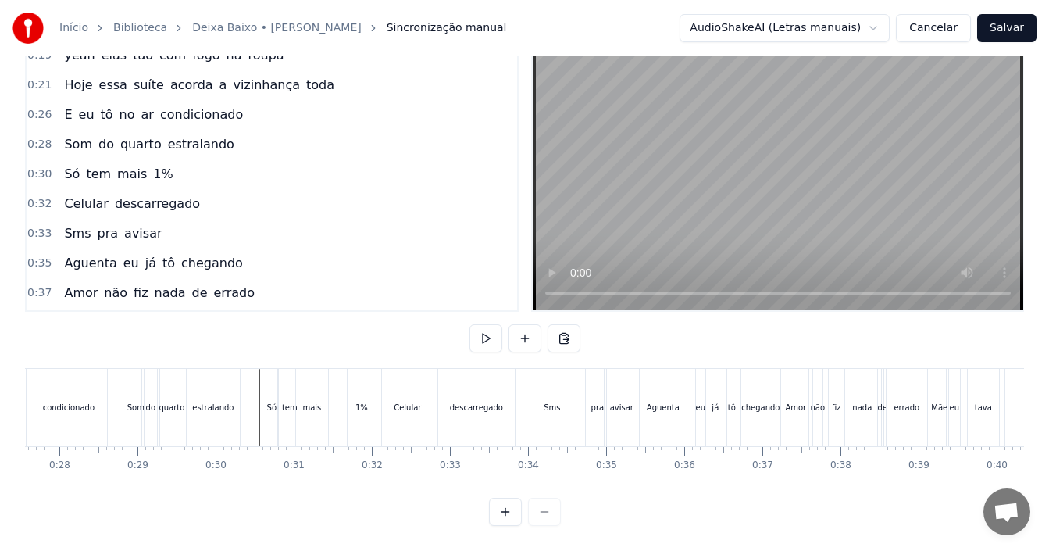
scroll to position [0, 2101]
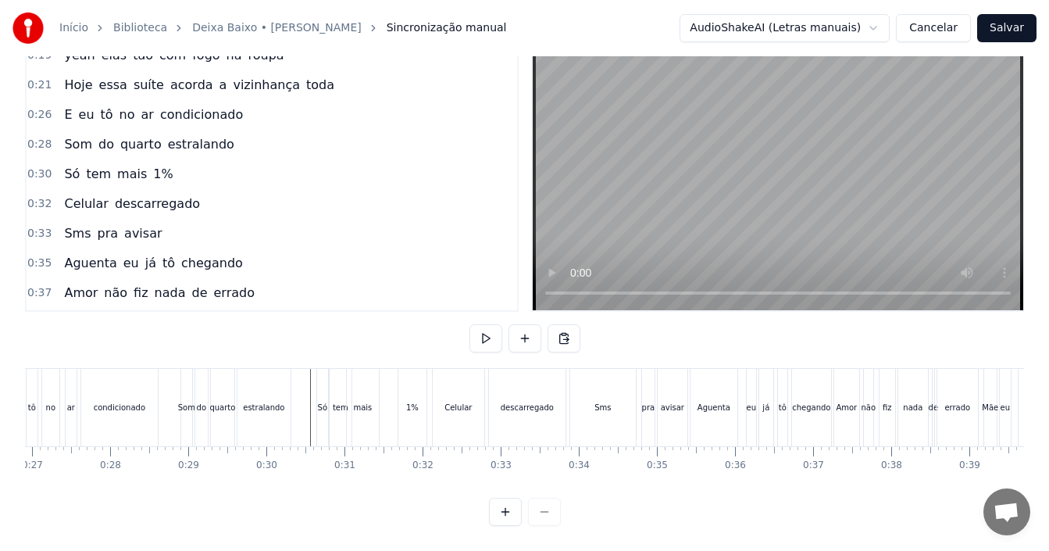
click at [947, 31] on button "Cancelar" at bounding box center [933, 28] width 75 height 28
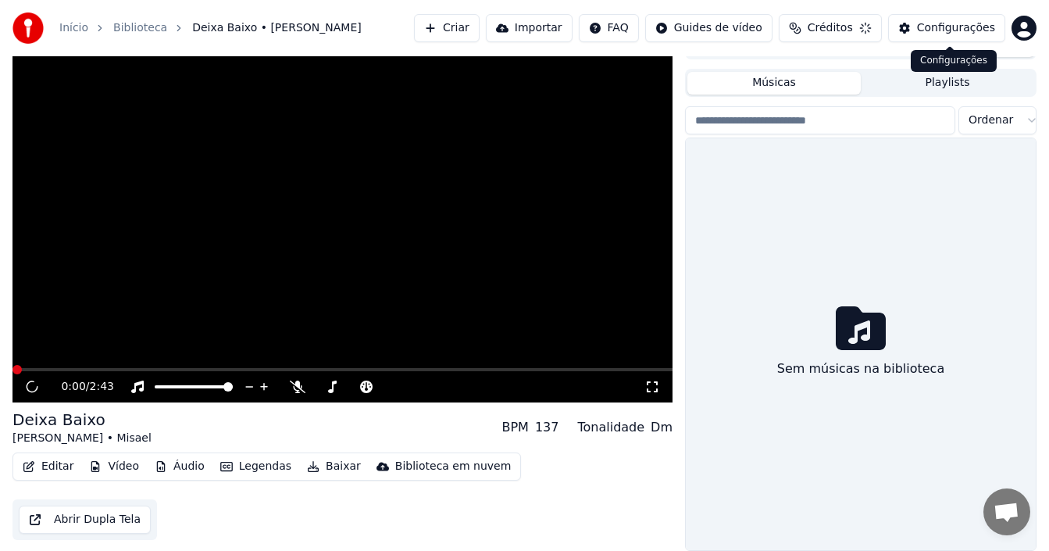
scroll to position [25, 0]
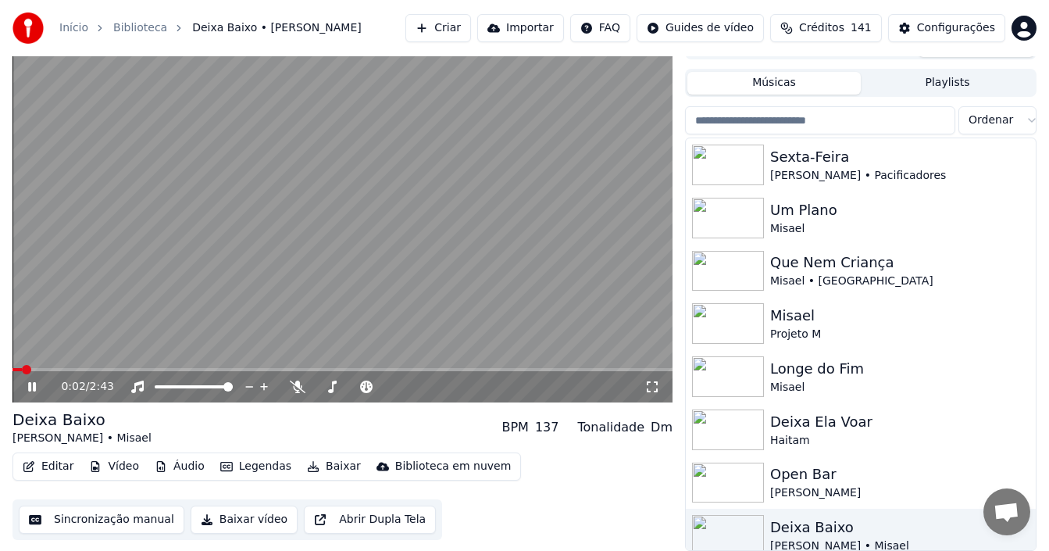
click at [32, 387] on icon at bounding box center [43, 386] width 36 height 12
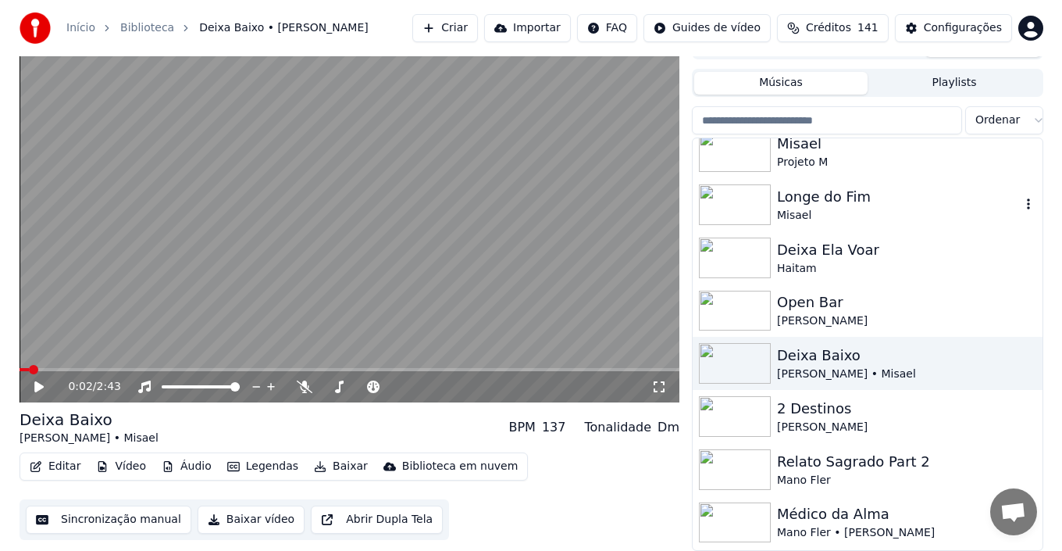
scroll to position [0, 0]
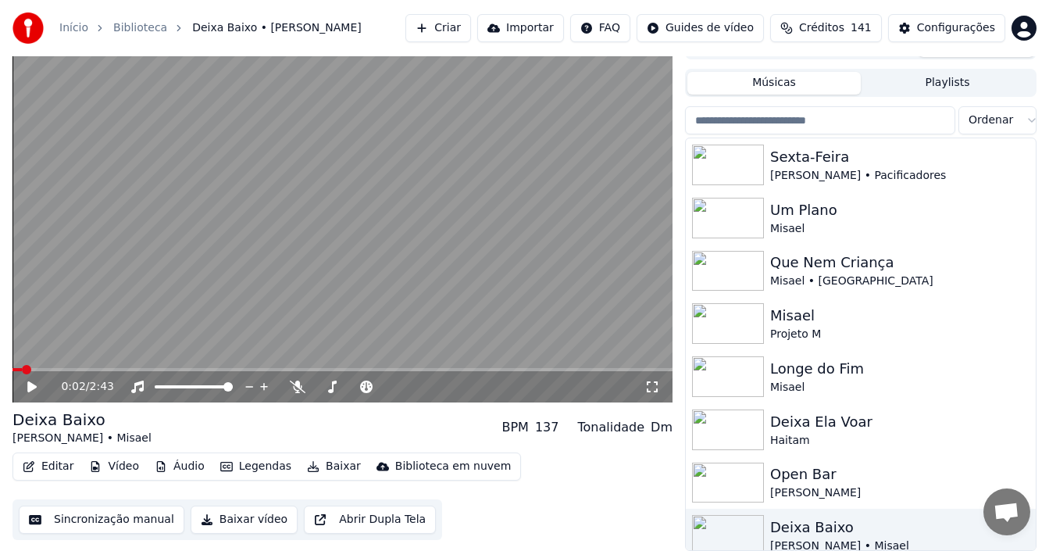
click at [471, 27] on button "Criar" at bounding box center [438, 28] width 66 height 28
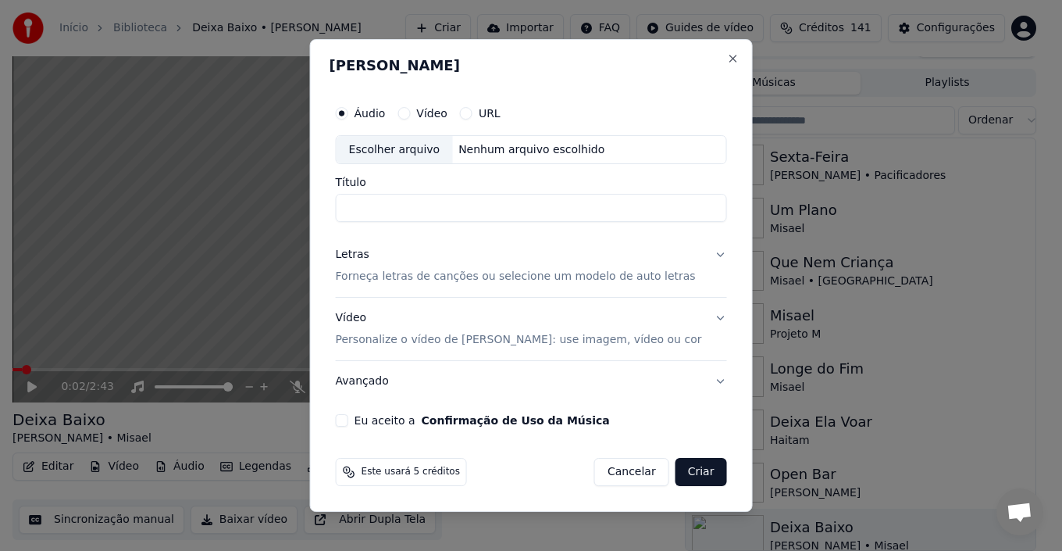
click at [425, 159] on div "Escolher arquivo" at bounding box center [395, 150] width 116 height 28
type input "**********"
click at [427, 280] on p "Forneça letras de canções ou selecione um modelo de auto letras" at bounding box center [516, 277] width 360 height 16
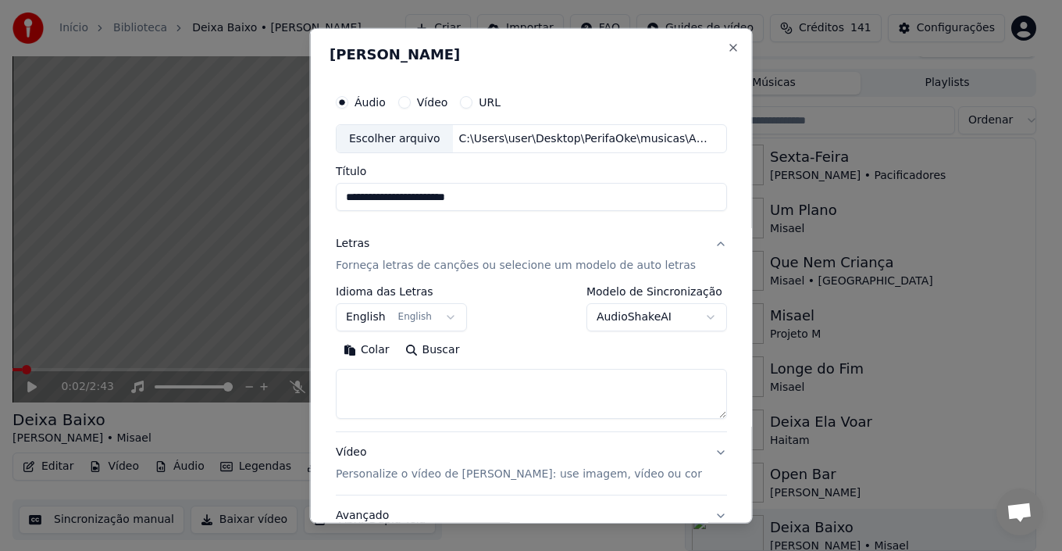
click at [444, 323] on button "English English" at bounding box center [401, 317] width 131 height 28
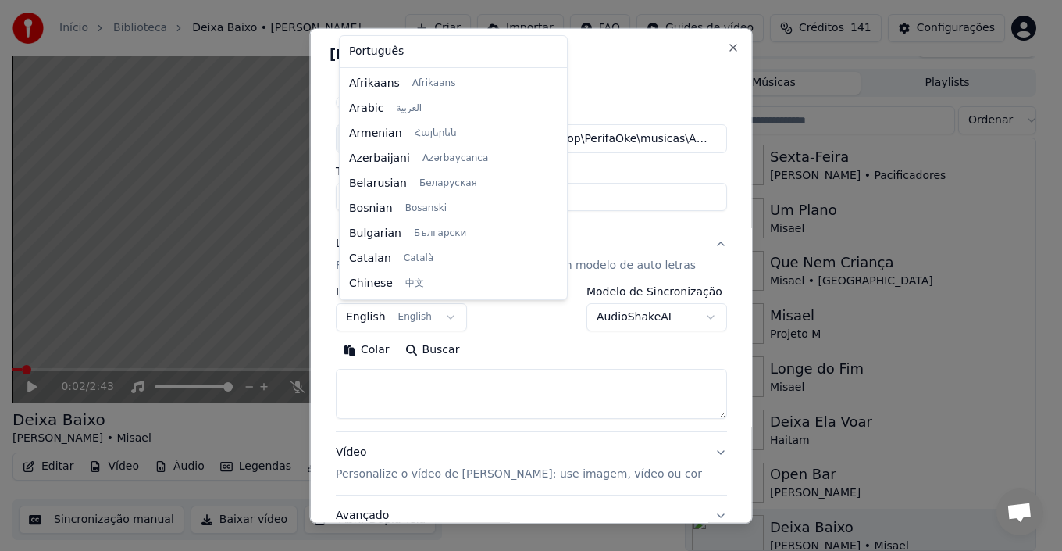
scroll to position [125, 0]
select select "**"
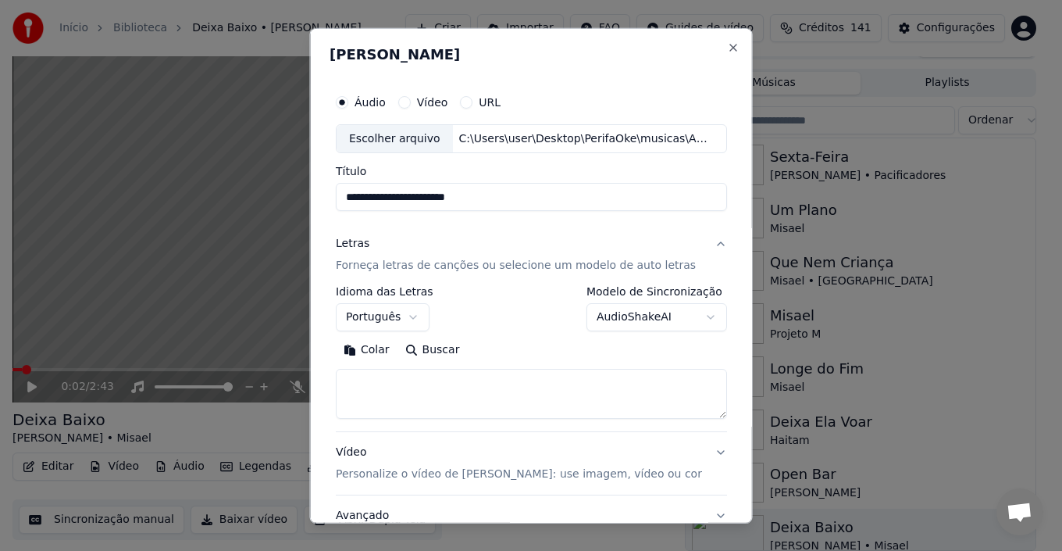
click at [375, 390] on textarea at bounding box center [531, 394] width 391 height 50
paste textarea "**********"
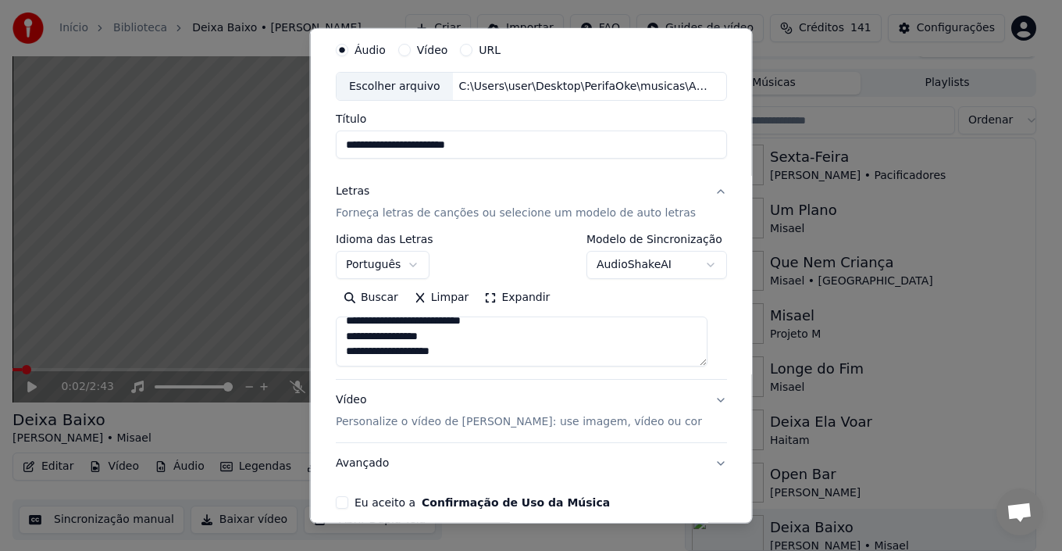
scroll to position [78, 0]
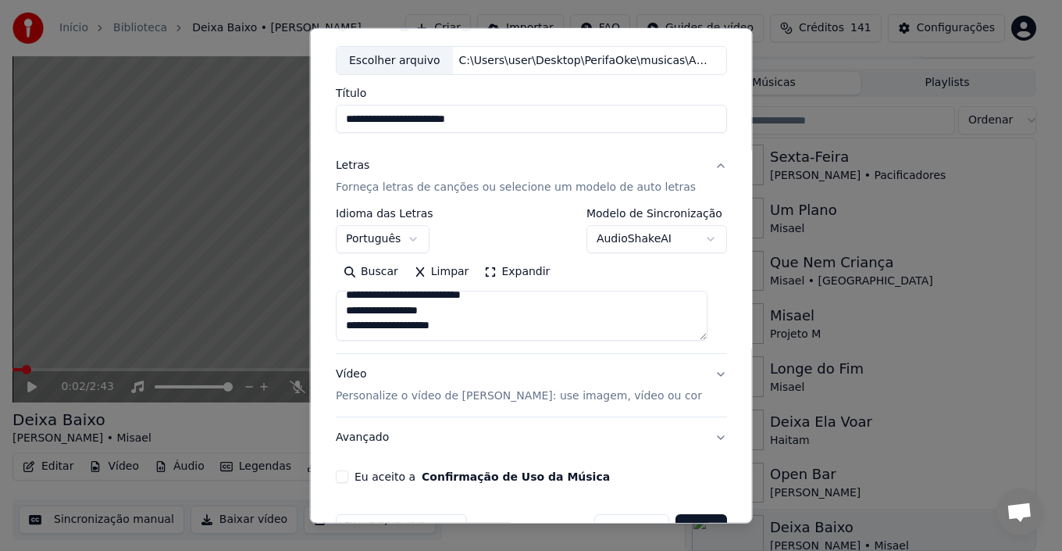
type textarea "**********"
click at [345, 479] on button "Eu aceito a Confirmação de Uso da Música" at bounding box center [342, 476] width 12 height 12
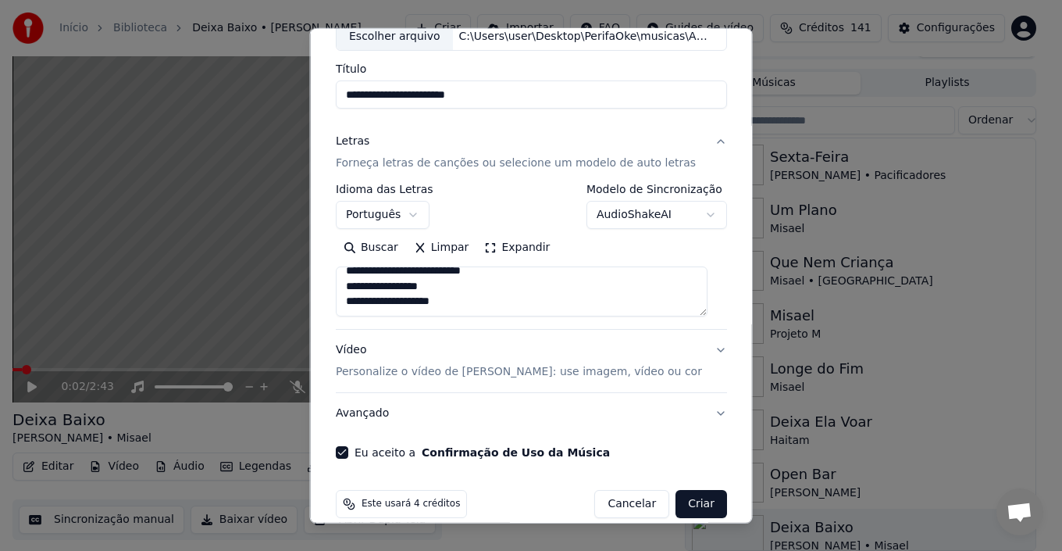
scroll to position [123, 0]
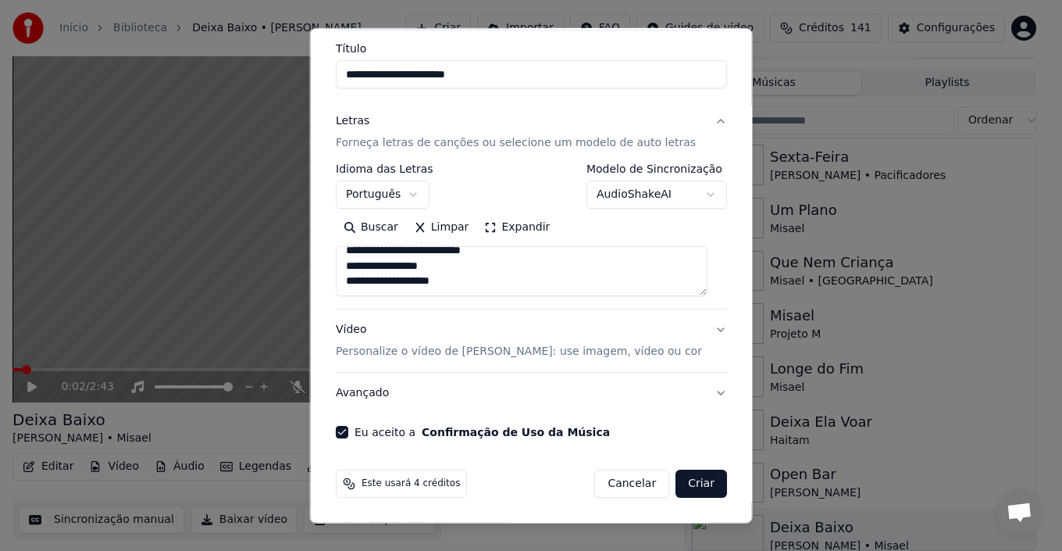
click at [679, 485] on button "Criar" at bounding box center [701, 483] width 52 height 28
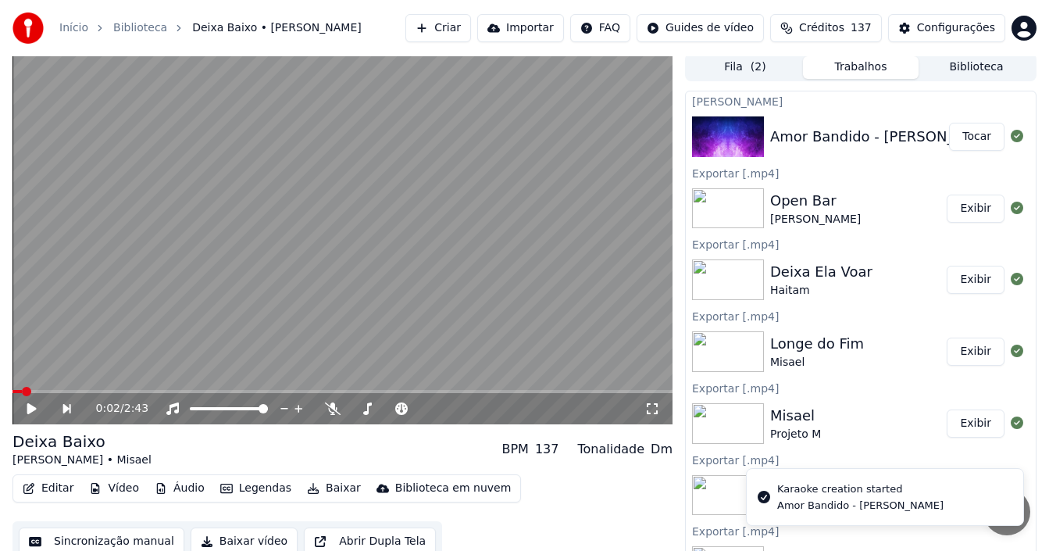
scroll to position [0, 0]
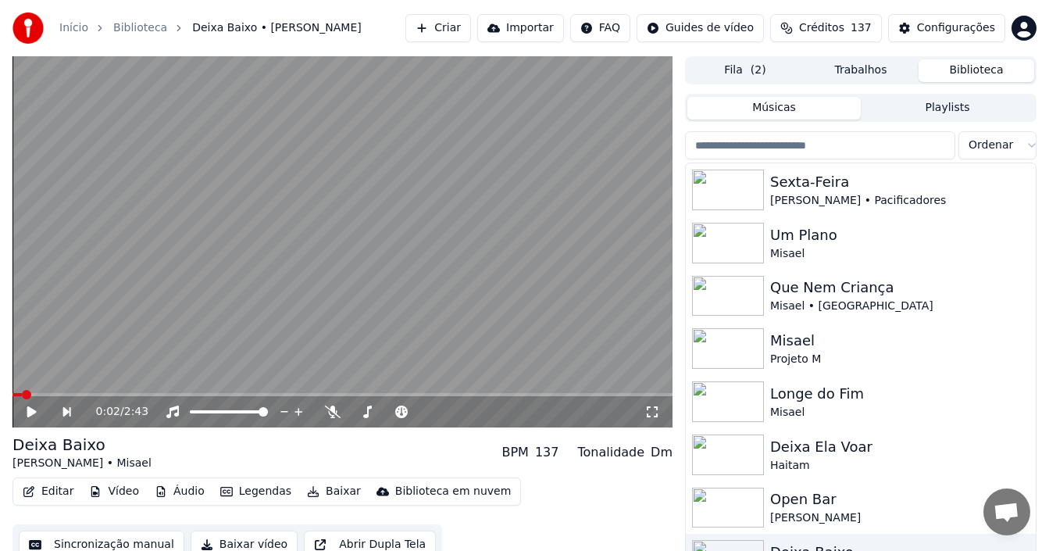
click at [954, 68] on button "Biblioteca" at bounding box center [976, 70] width 116 height 23
click at [782, 107] on button "Músicas" at bounding box center [773, 108] width 173 height 23
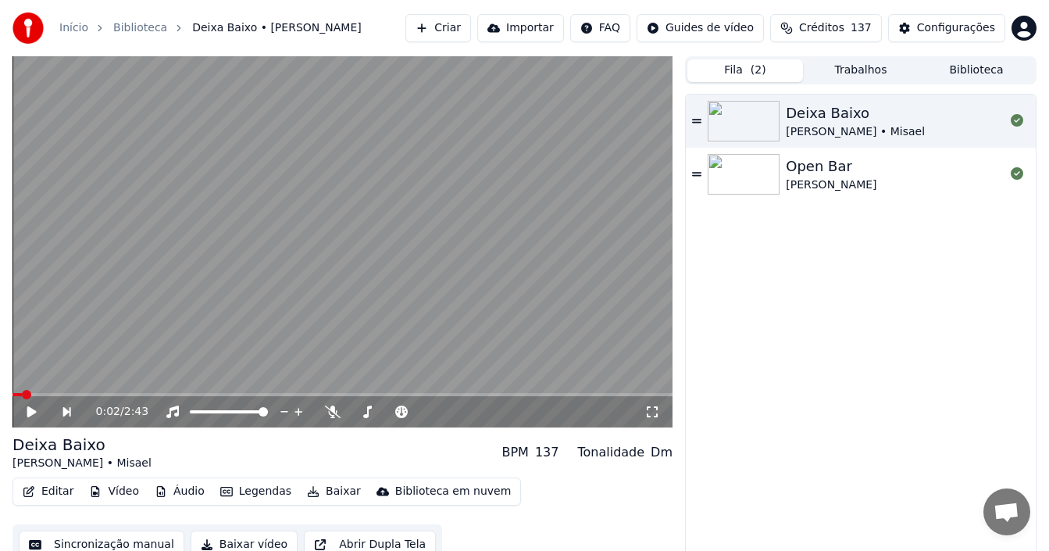
click at [765, 71] on button "Fila ( 2 )" at bounding box center [745, 70] width 116 height 23
click at [857, 68] on button "Trabalhos" at bounding box center [861, 70] width 116 height 23
click at [772, 73] on button "Fila ( 2 )" at bounding box center [745, 70] width 116 height 23
click at [855, 66] on button "Trabalhos" at bounding box center [861, 70] width 116 height 23
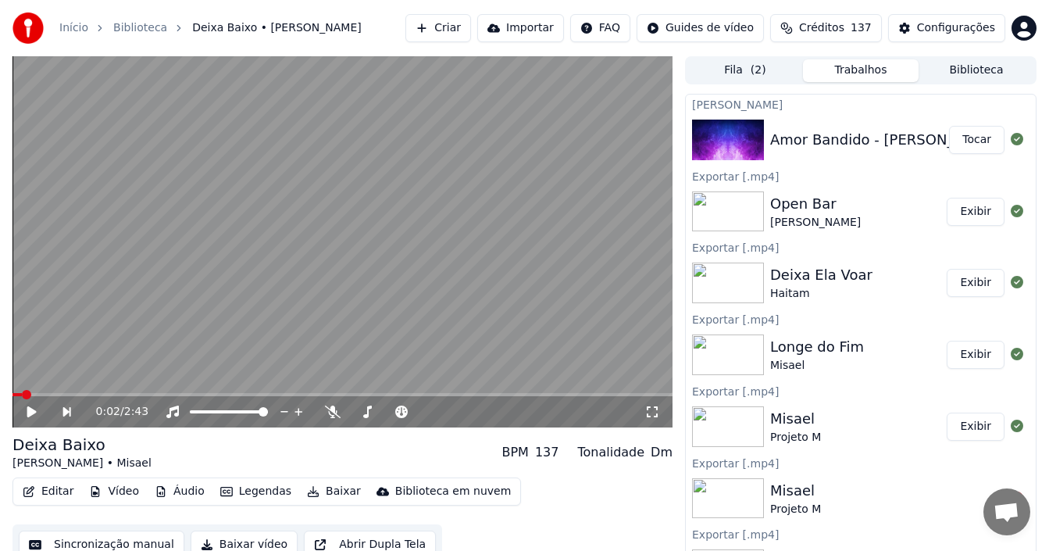
click at [843, 139] on div "Amor Bandido - [PERSON_NAME]" at bounding box center [885, 140] width 230 height 22
click at [964, 141] on button "Tocar" at bounding box center [976, 140] width 55 height 28
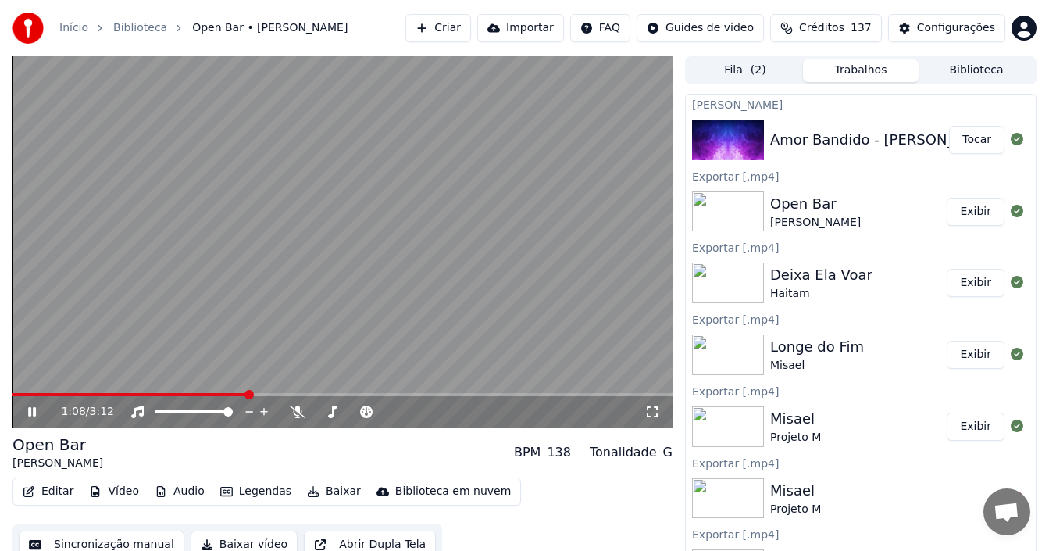
click at [34, 412] on icon at bounding box center [32, 411] width 8 height 9
click at [28, 413] on icon at bounding box center [43, 411] width 36 height 12
click at [32, 415] on icon at bounding box center [43, 411] width 36 height 12
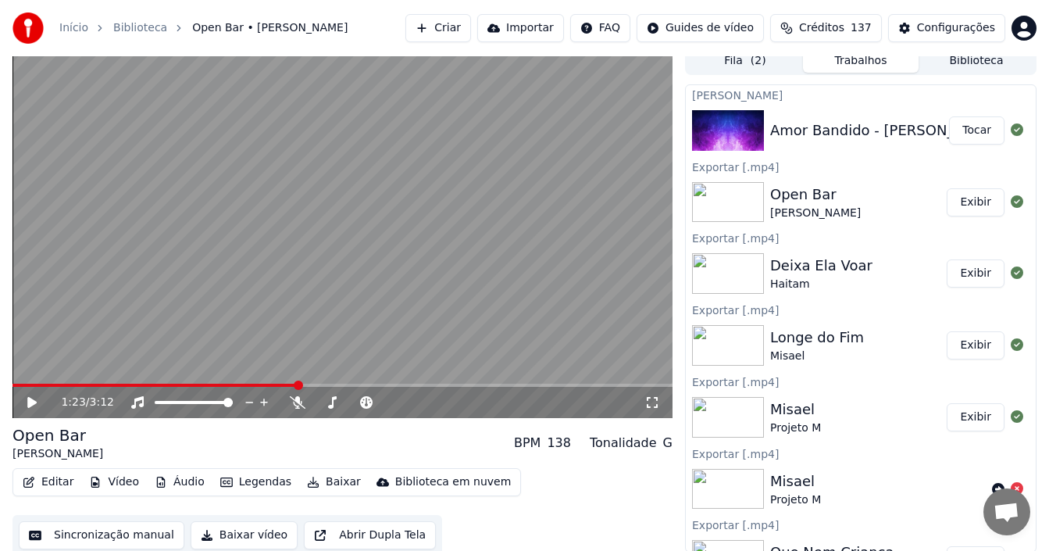
scroll to position [14, 0]
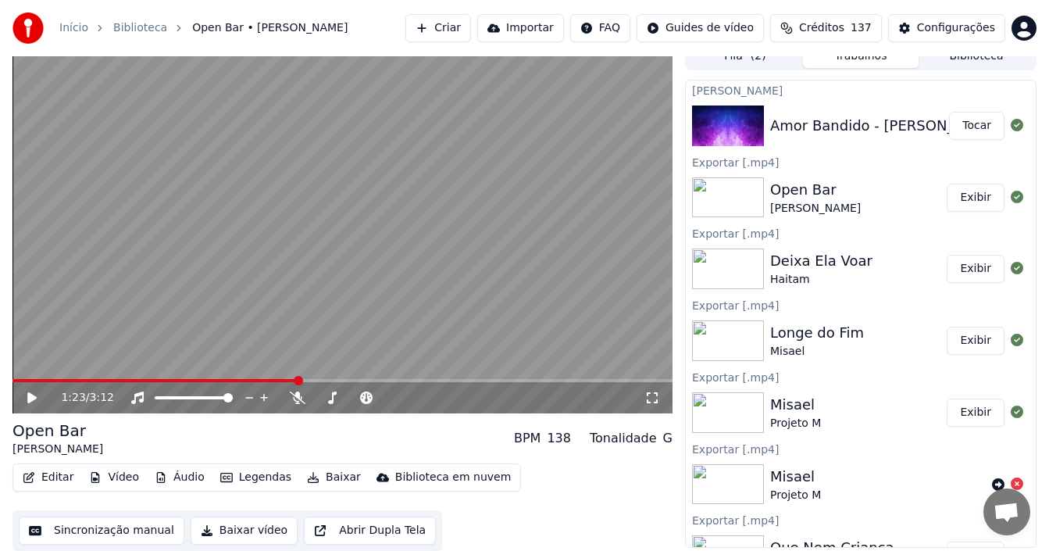
click at [102, 533] on button "Sincronização manual" at bounding box center [102, 530] width 166 height 28
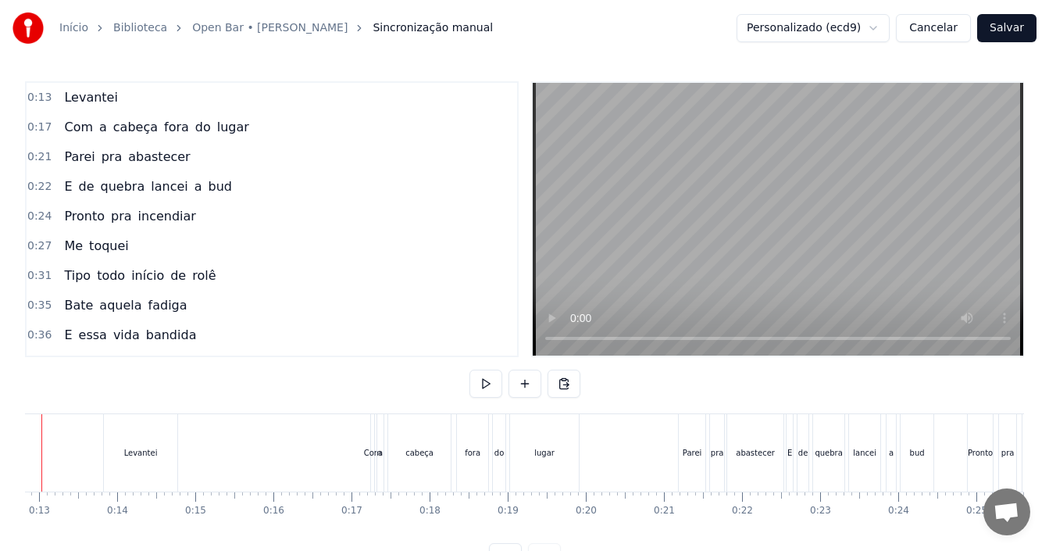
scroll to position [0, 939]
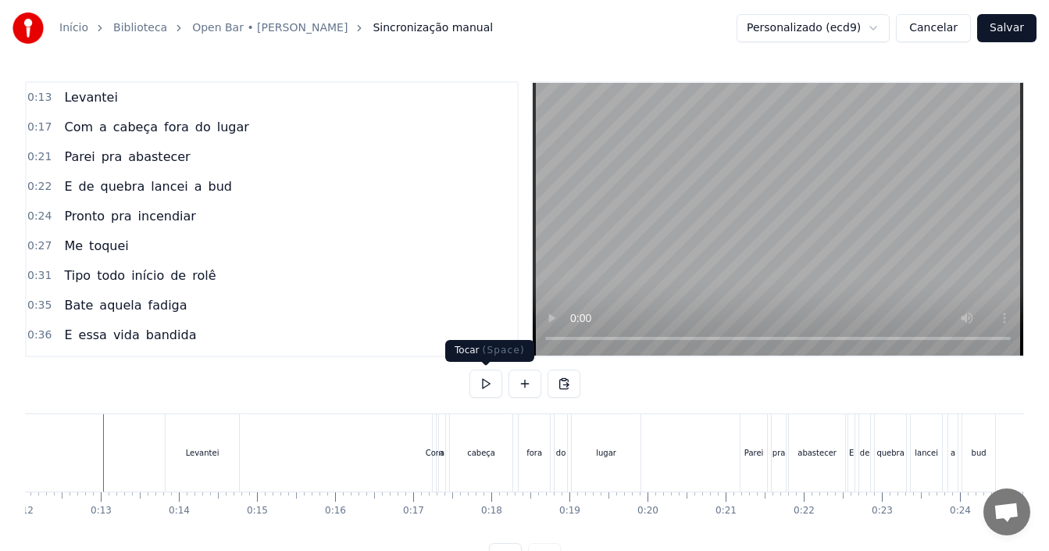
click at [478, 390] on button at bounding box center [485, 383] width 33 height 28
click at [946, 29] on button "Cancelar" at bounding box center [933, 28] width 75 height 28
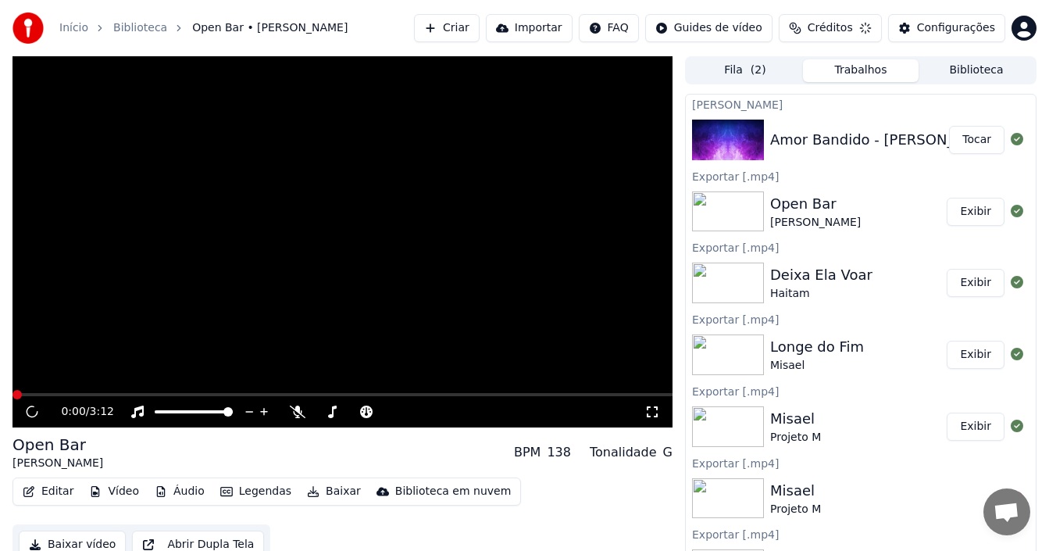
scroll to position [11, 0]
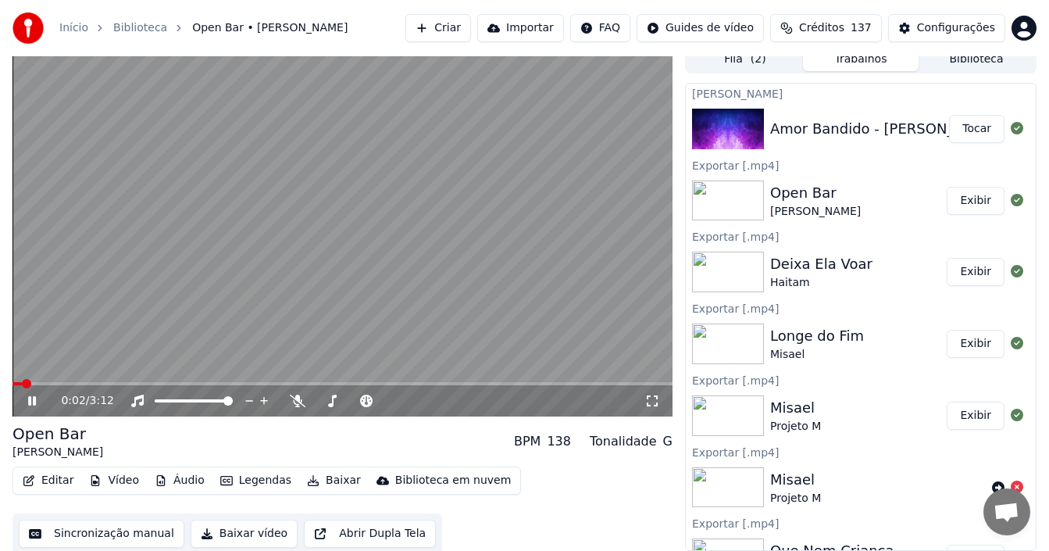
click at [28, 401] on icon at bounding box center [43, 400] width 36 height 12
click at [1010, 128] on icon at bounding box center [1016, 128] width 12 height 12
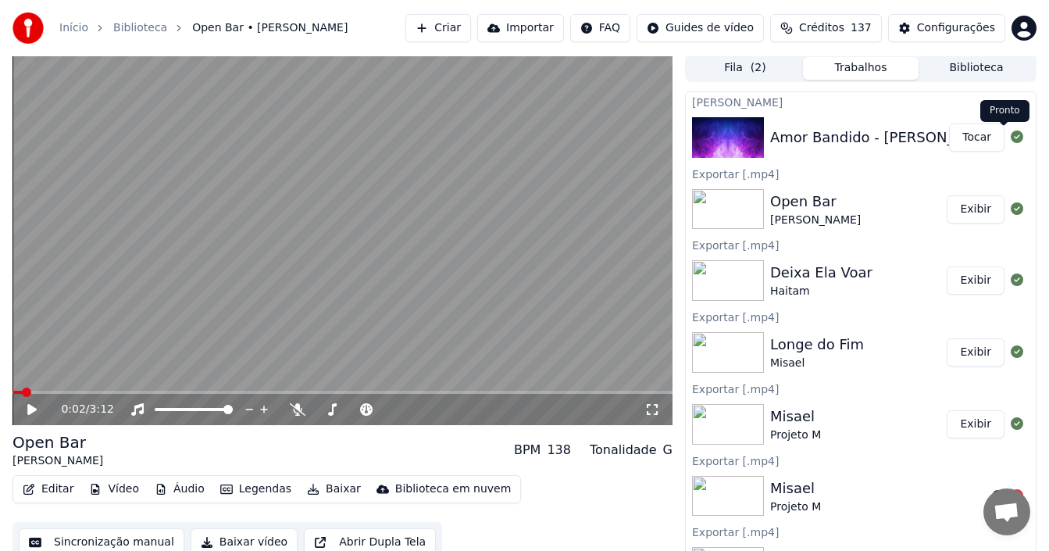
scroll to position [0, 0]
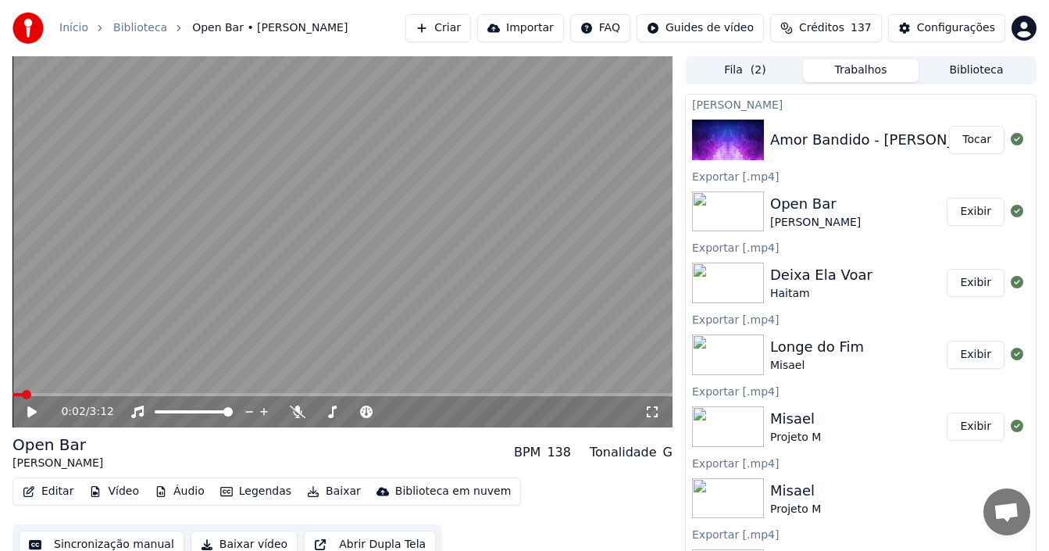
click at [971, 71] on button "Biblioteca" at bounding box center [976, 70] width 116 height 23
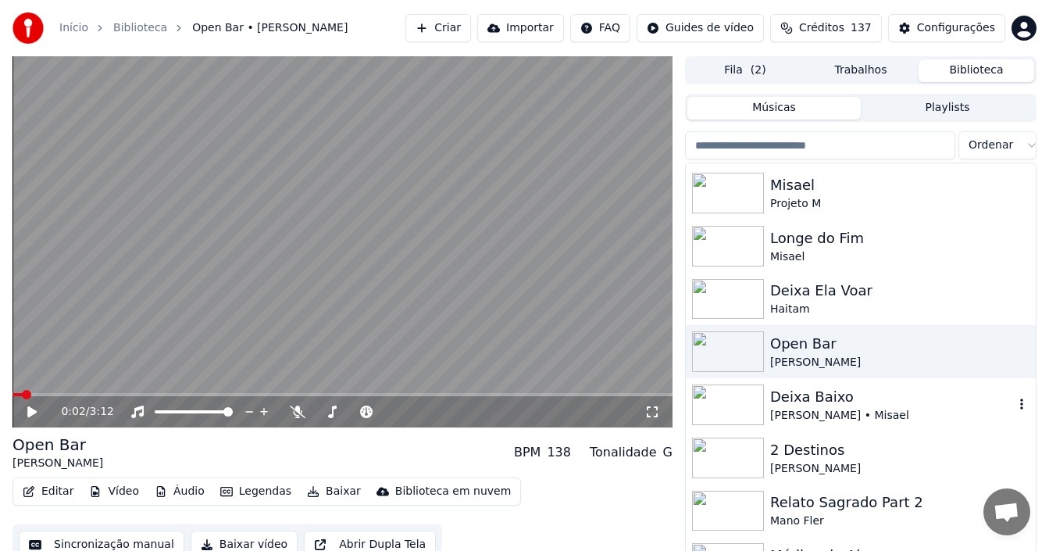
scroll to position [234, 0]
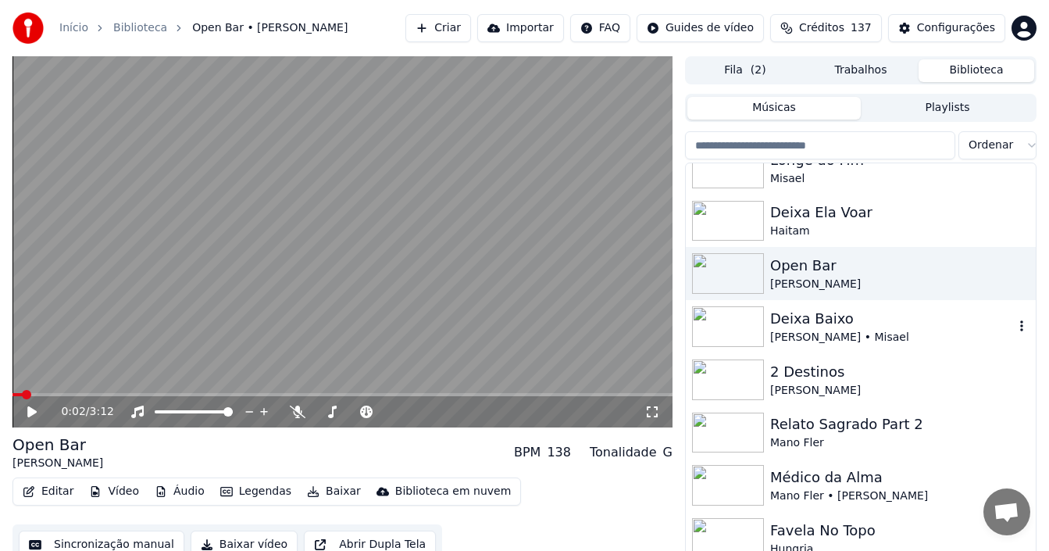
click at [828, 330] on div "[PERSON_NAME] • Misael" at bounding box center [892, 338] width 244 height 16
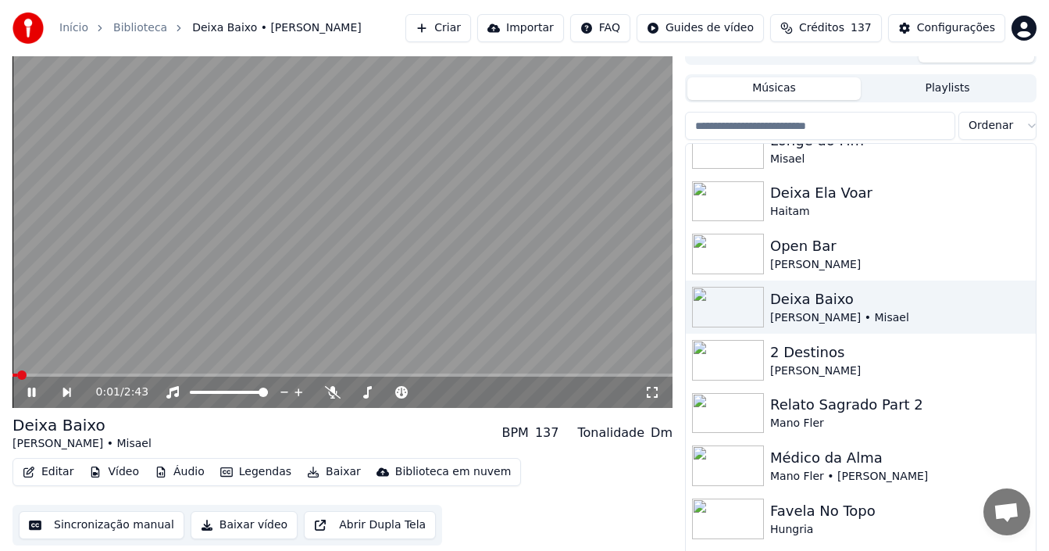
scroll to position [25, 0]
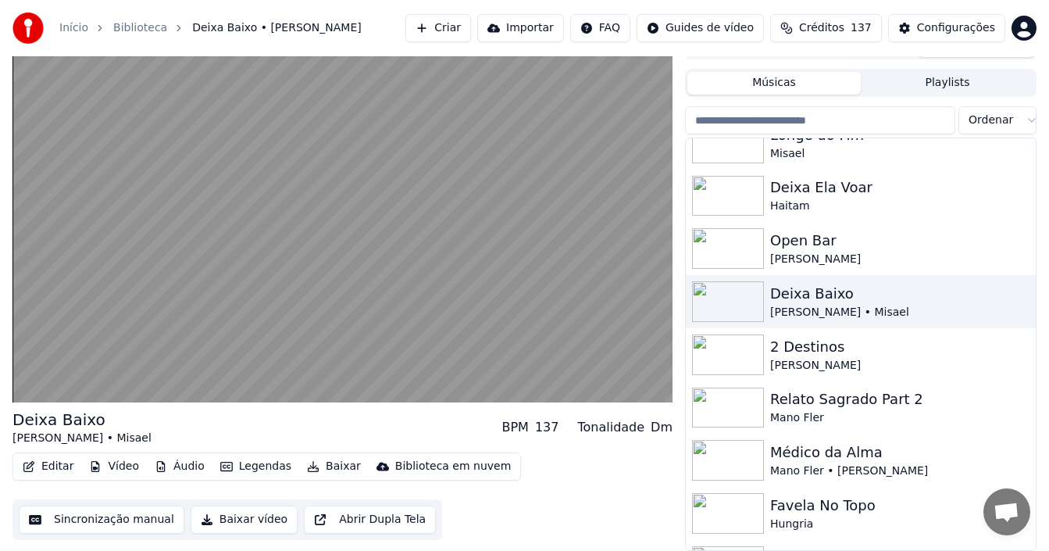
click at [123, 520] on button "Sincronização manual" at bounding box center [102, 519] width 166 height 28
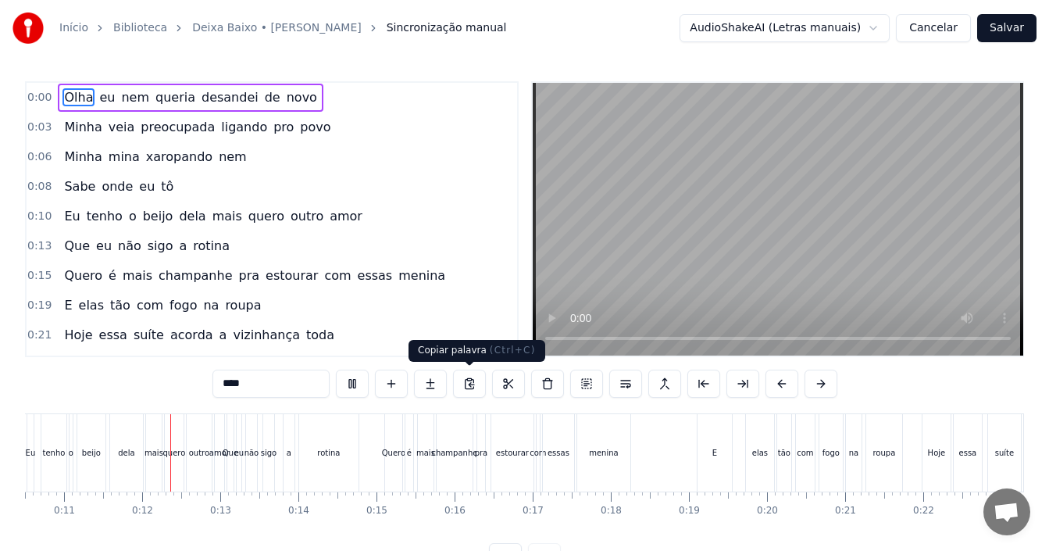
scroll to position [0, 843]
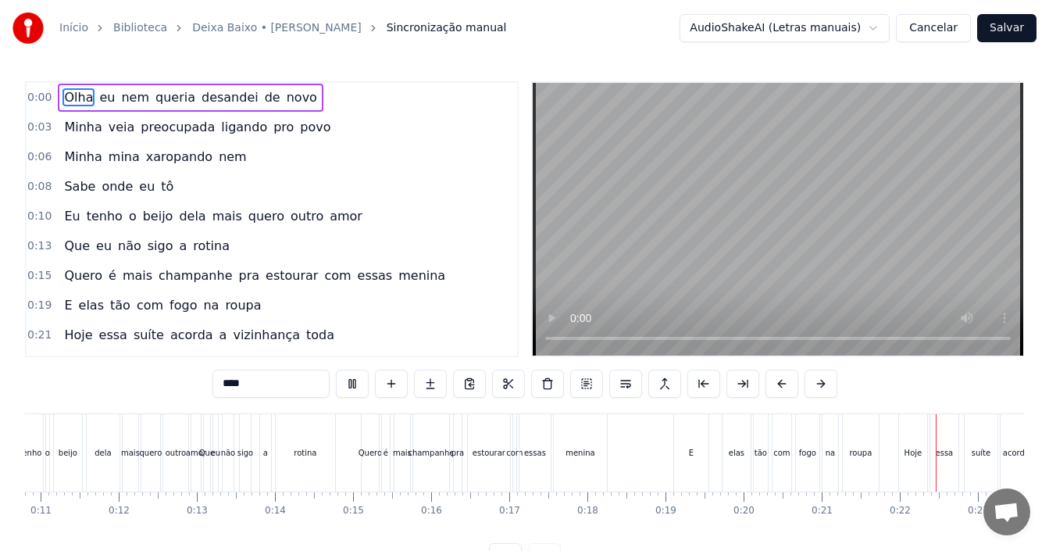
click at [856, 381] on div "0:00 Olha eu nem queria desandei de novo 0:03 Minha veia preocupada ligando pro…" at bounding box center [524, 326] width 999 height 490
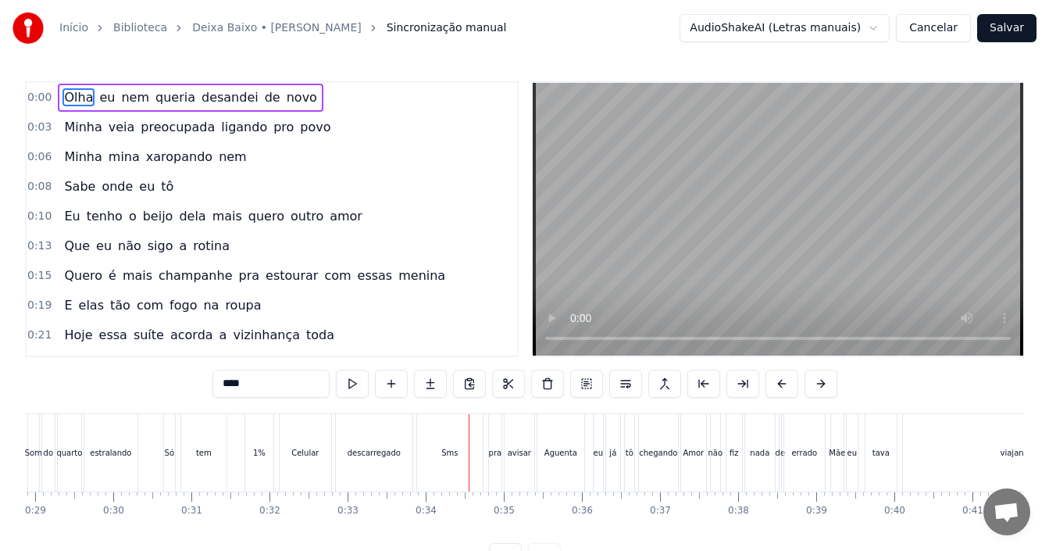
scroll to position [0, 2215]
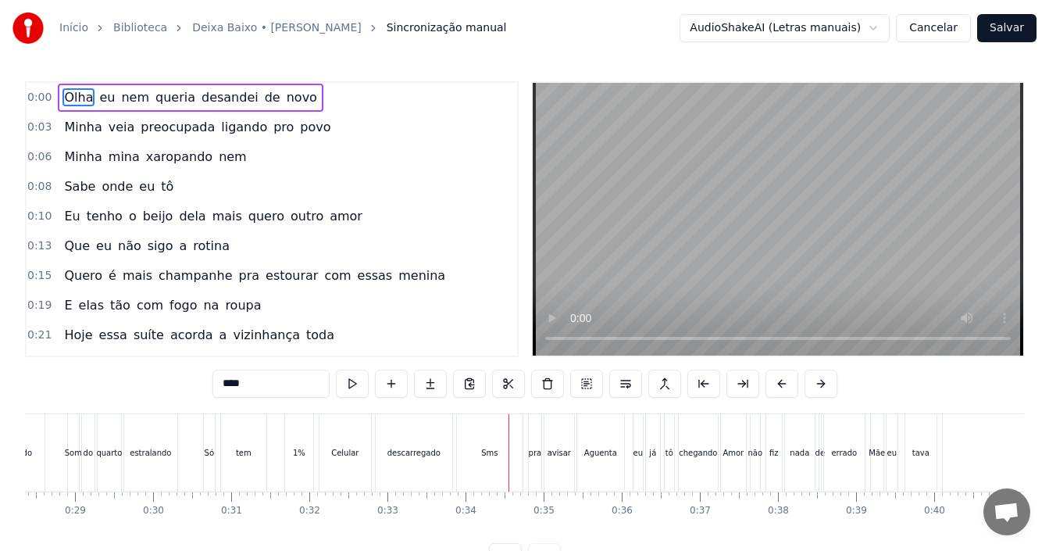
click at [266, 450] on div "tem" at bounding box center [243, 452] width 47 height 77
type input "***"
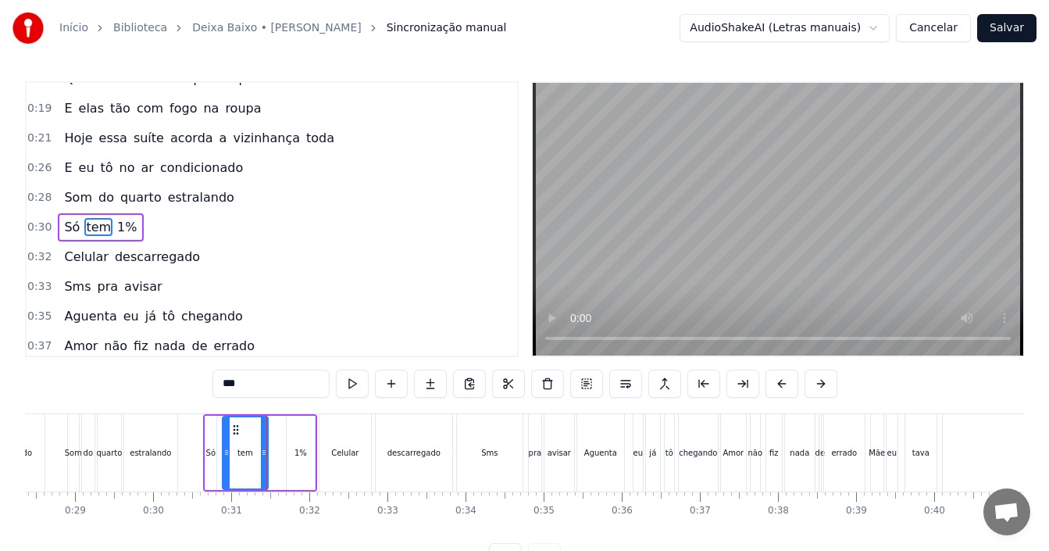
scroll to position [205, 0]
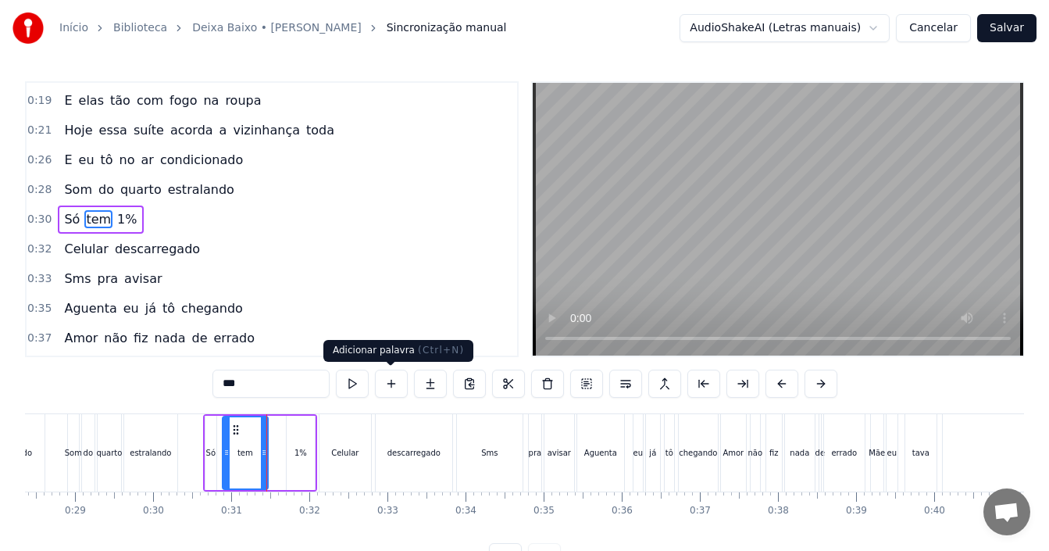
click at [387, 383] on button at bounding box center [391, 383] width 33 height 28
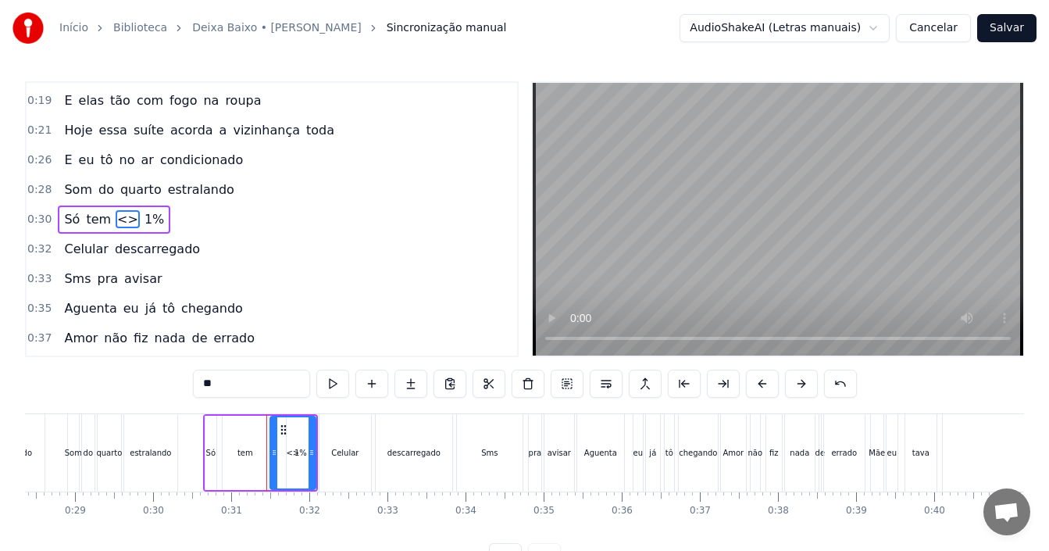
click at [287, 448] on div "<>" at bounding box center [292, 453] width 13 height 12
click at [290, 451] on div "<>" at bounding box center [292, 453] width 13 height 12
drag, startPoint x: 239, startPoint y: 381, endPoint x: 141, endPoint y: 381, distance: 97.6
click at [141, 381] on div "0:00 Olha eu nem queria desandei de novo 0:03 Minha veia preocupada ligando pro…" at bounding box center [524, 326] width 999 height 490
click at [189, 393] on div "0:00 Olha eu nem queria desandei de novo 0:03 Minha veia preocupada ligando pro…" at bounding box center [524, 326] width 999 height 490
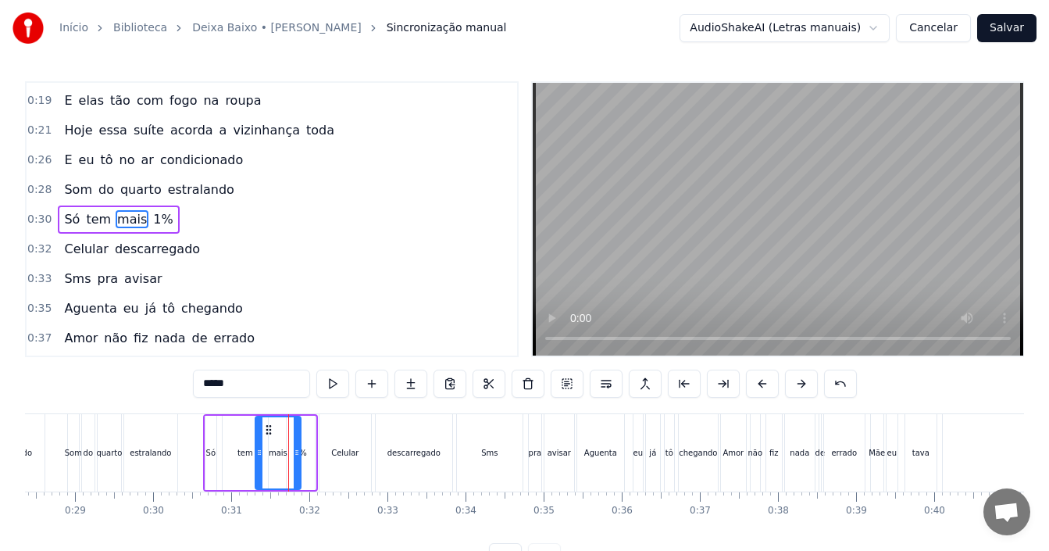
drag, startPoint x: 284, startPoint y: 430, endPoint x: 269, endPoint y: 430, distance: 14.8
click at [269, 430] on icon at bounding box center [268, 429] width 12 height 12
click at [248, 454] on div "tem" at bounding box center [245, 453] width 16 height 12
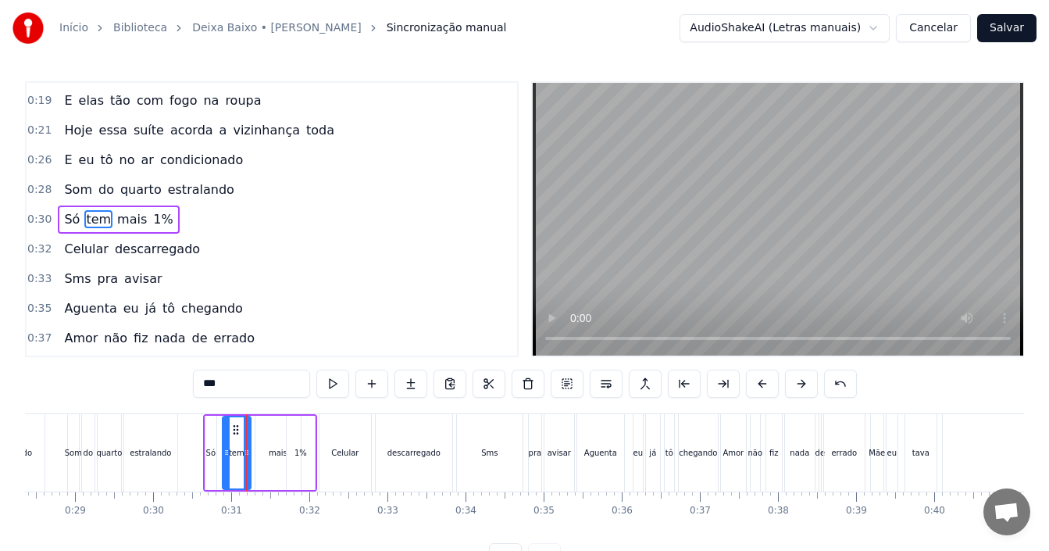
drag, startPoint x: 266, startPoint y: 454, endPoint x: 248, endPoint y: 453, distance: 17.2
click at [248, 453] on icon at bounding box center [247, 452] width 6 height 12
click at [266, 454] on div "mais" at bounding box center [277, 452] width 45 height 74
type input "****"
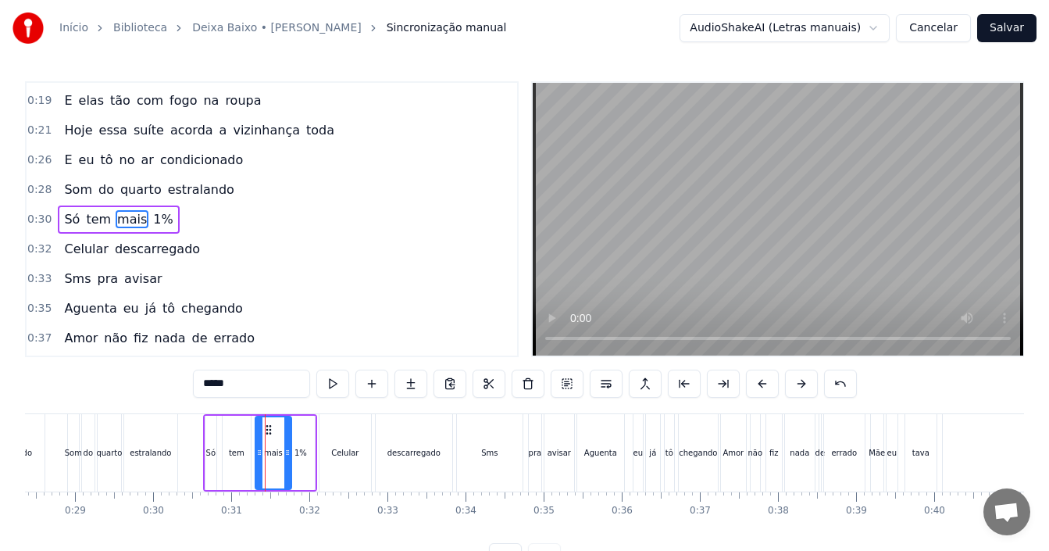
drag, startPoint x: 295, startPoint y: 458, endPoint x: 281, endPoint y: 457, distance: 14.1
click at [285, 458] on icon at bounding box center [287, 452] width 6 height 12
drag, startPoint x: 268, startPoint y: 432, endPoint x: 259, endPoint y: 431, distance: 8.6
click at [259, 431] on icon at bounding box center [261, 429] width 12 height 12
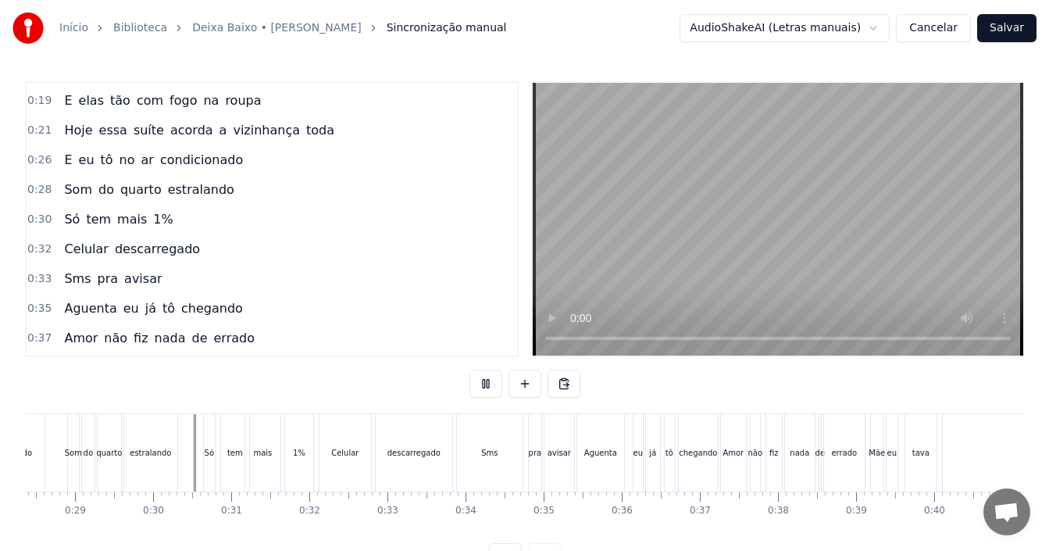
scroll to position [59, 0]
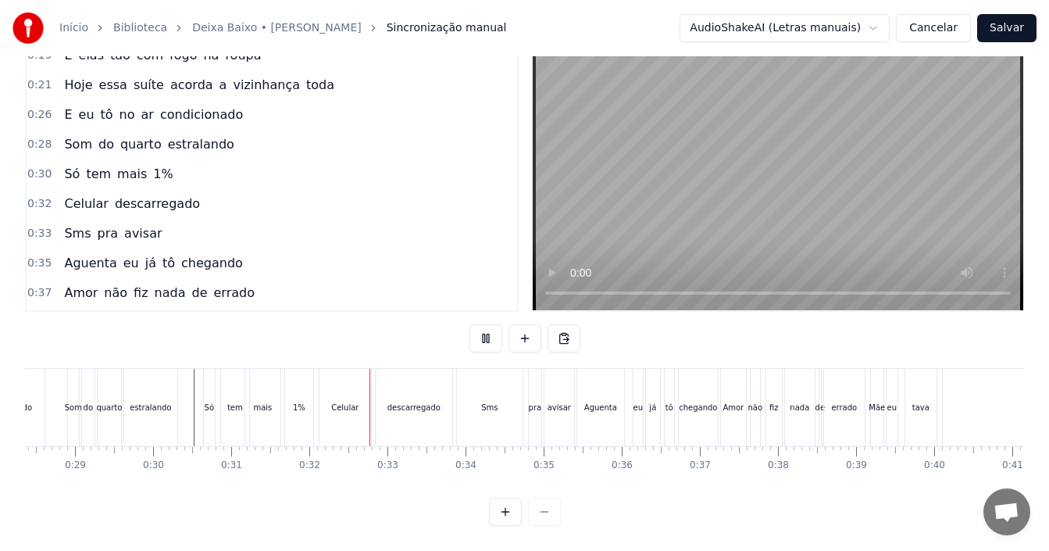
click at [257, 401] on div "mais" at bounding box center [262, 407] width 19 height 12
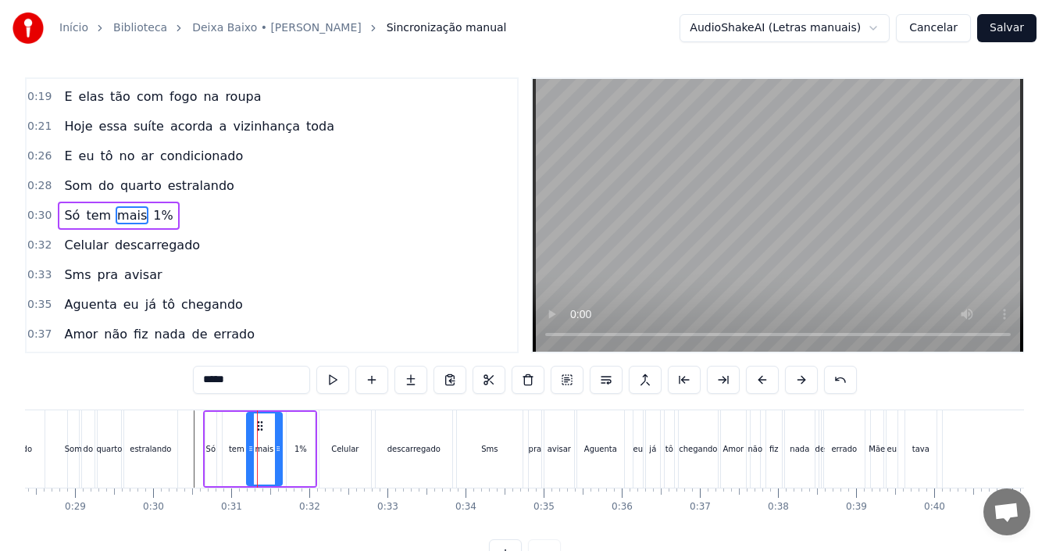
scroll to position [0, 0]
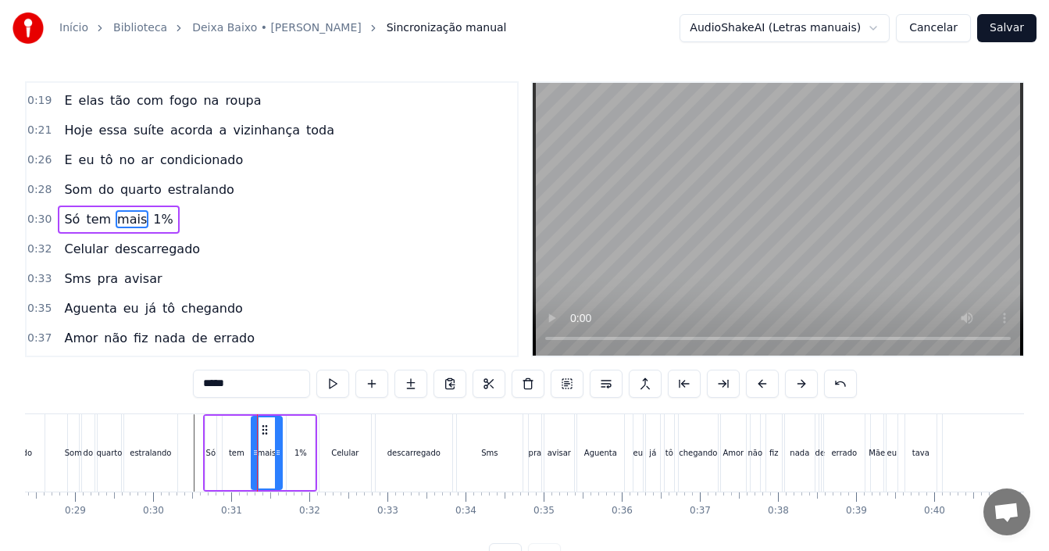
click at [255, 445] on div at bounding box center [255, 452] width 6 height 71
click at [260, 426] on icon at bounding box center [261, 429] width 12 height 12
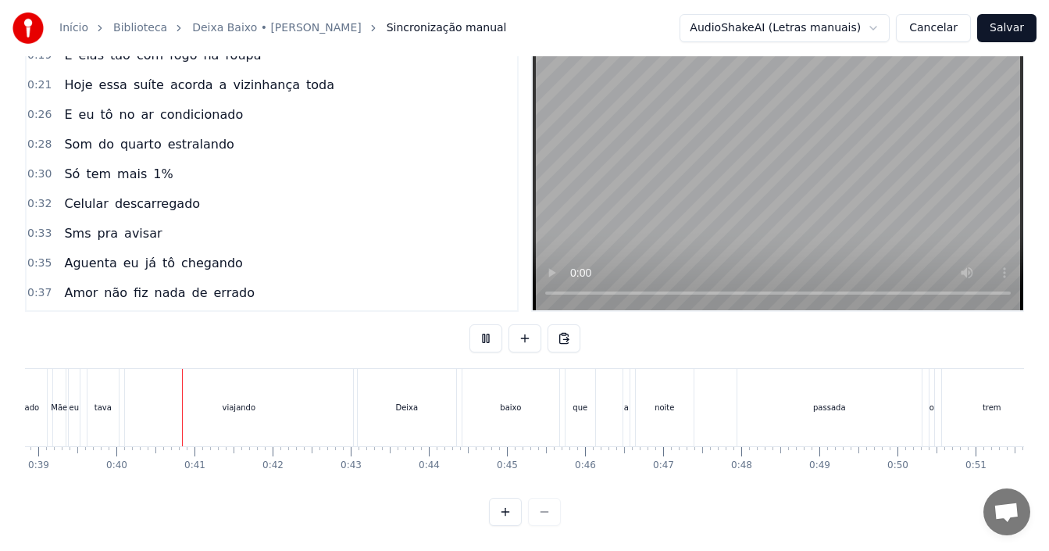
scroll to position [0, 3074]
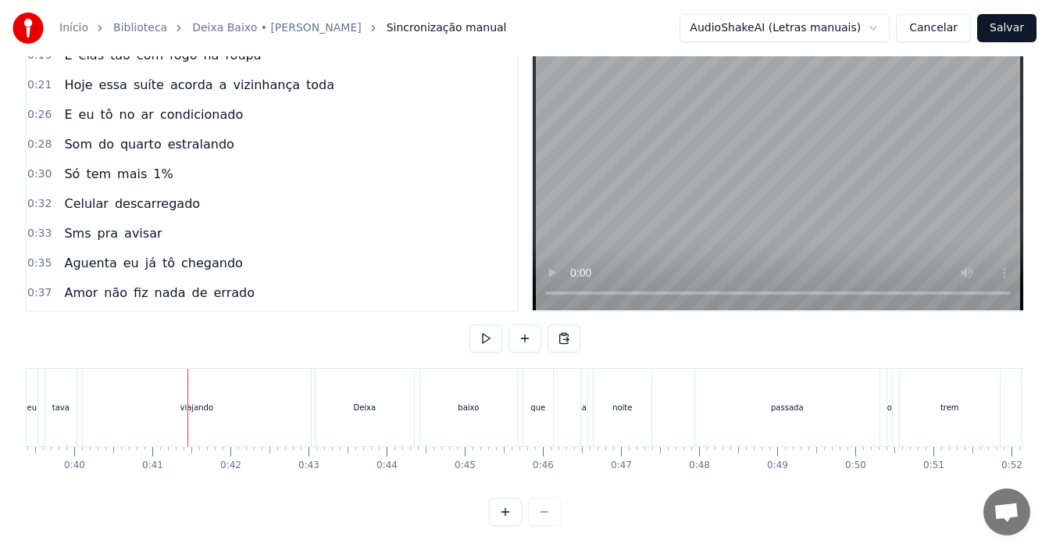
click at [216, 398] on div "viajando" at bounding box center [197, 407] width 228 height 77
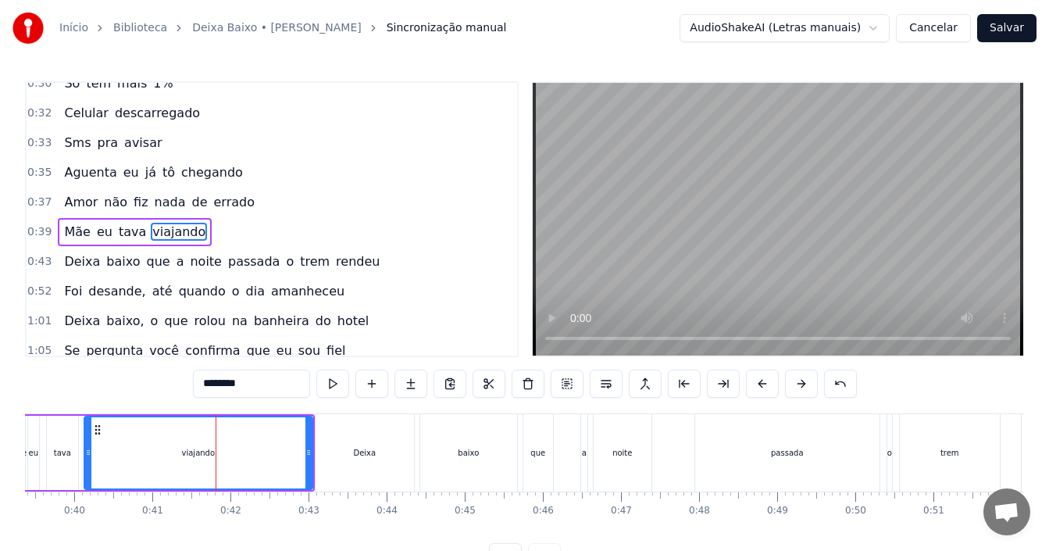
scroll to position [353, 0]
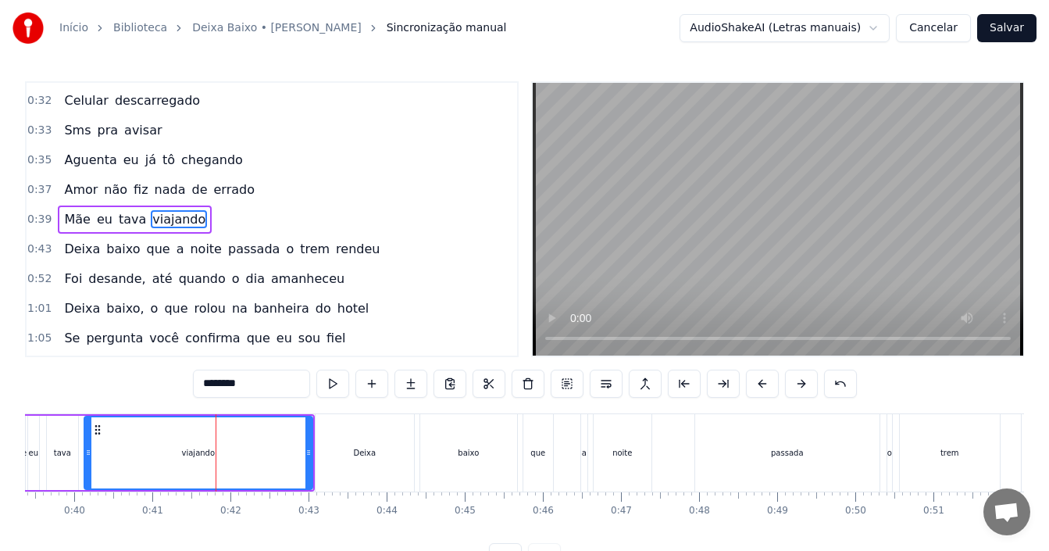
click at [311, 454] on div "viajando" at bounding box center [199, 452] width 230 height 74
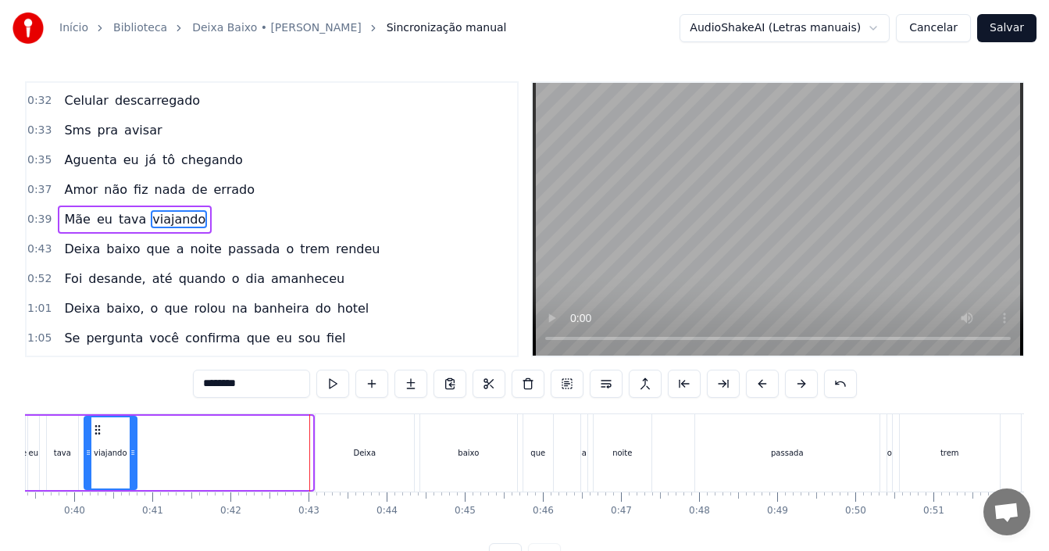
drag, startPoint x: 311, startPoint y: 454, endPoint x: 133, endPoint y: 447, distance: 178.2
click at [133, 447] on icon at bounding box center [133, 452] width 6 height 12
click at [80, 443] on div "Mãe eu tava viajando" at bounding box center [73, 452] width 127 height 77
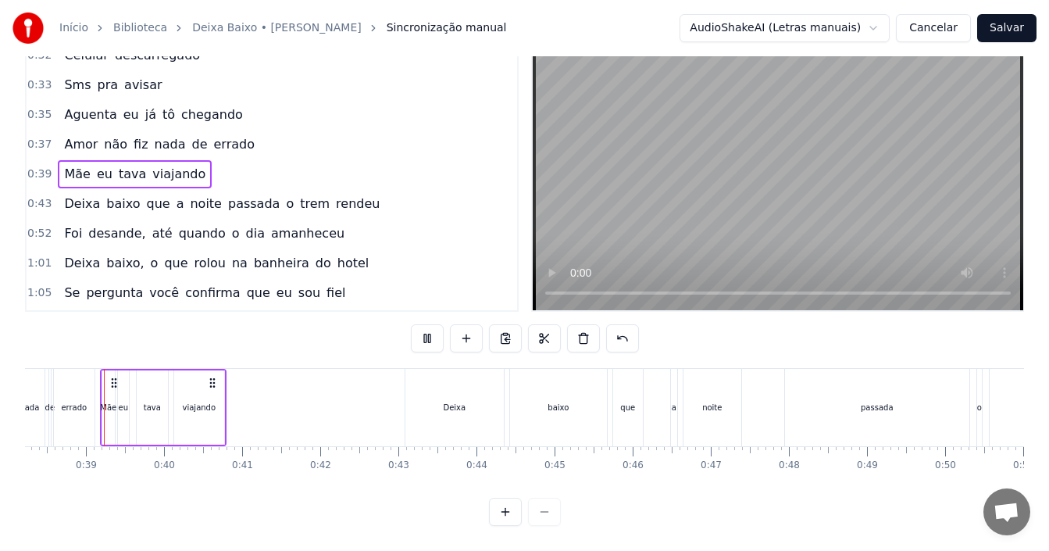
scroll to position [0, 2981]
click at [454, 418] on div "Deixa" at bounding box center [458, 407] width 98 height 77
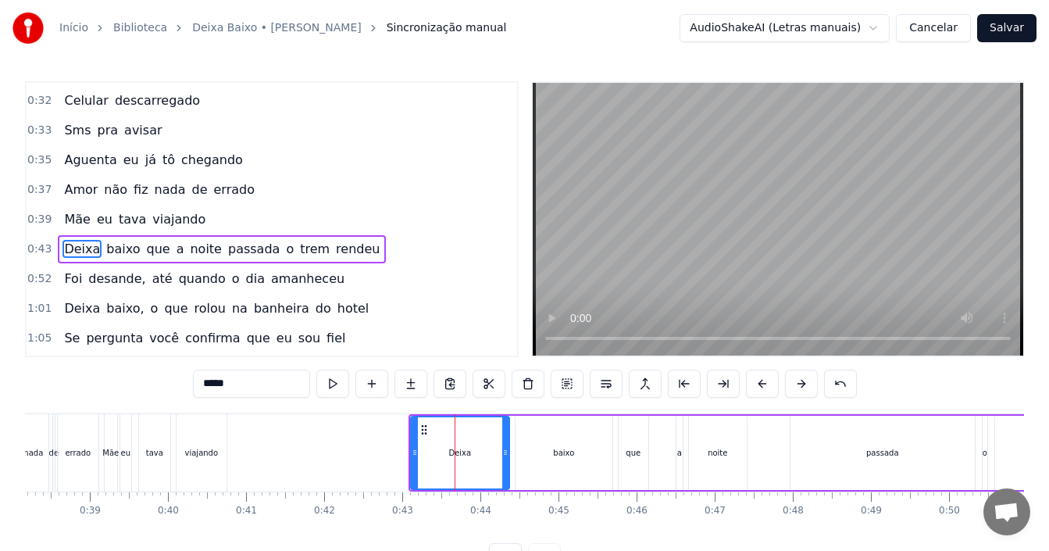
scroll to position [383, 0]
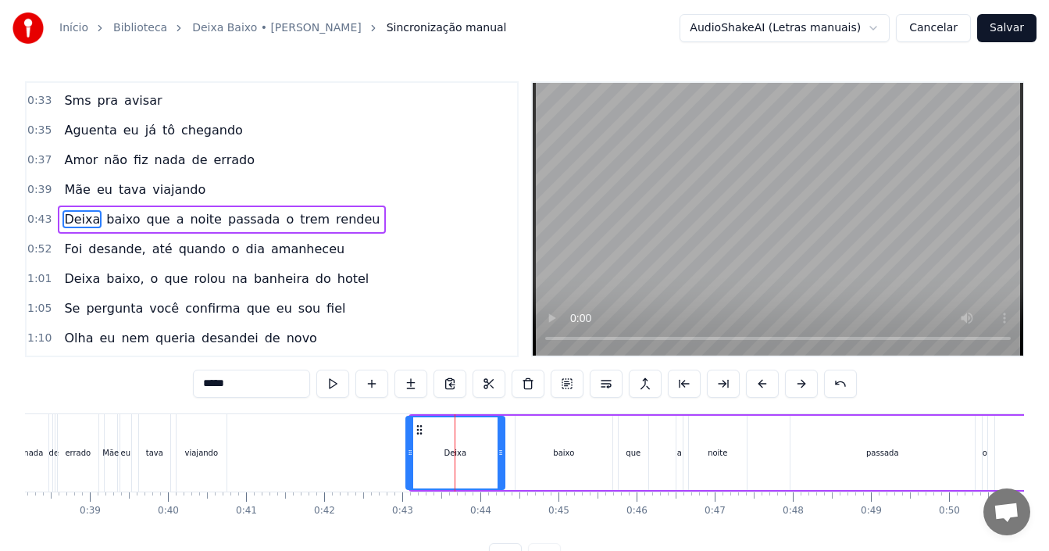
drag, startPoint x: 423, startPoint y: 426, endPoint x: 419, endPoint y: 434, distance: 9.1
click at [419, 434] on icon at bounding box center [419, 429] width 12 height 12
click at [367, 219] on div "0:43 Deixa baixo que a noite passada o trem rendeu" at bounding box center [272, 220] width 490 height 30
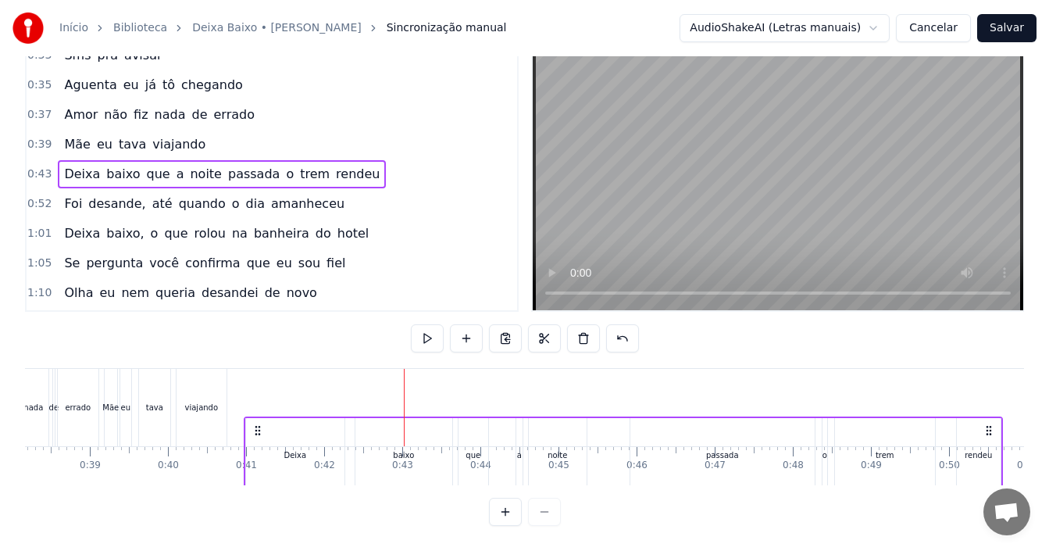
scroll to position [59, 0]
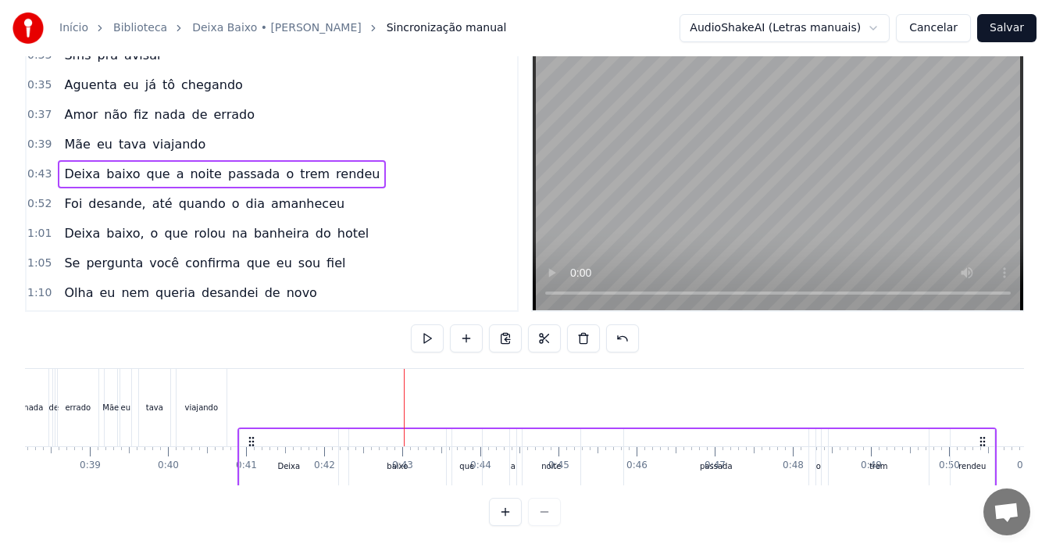
drag, startPoint x: 415, startPoint y: 428, endPoint x: 249, endPoint y: 454, distance: 168.3
click at [249, 454] on div "Deixa baixo que a noite passada o trem rendeu" at bounding box center [616, 465] width 759 height 77
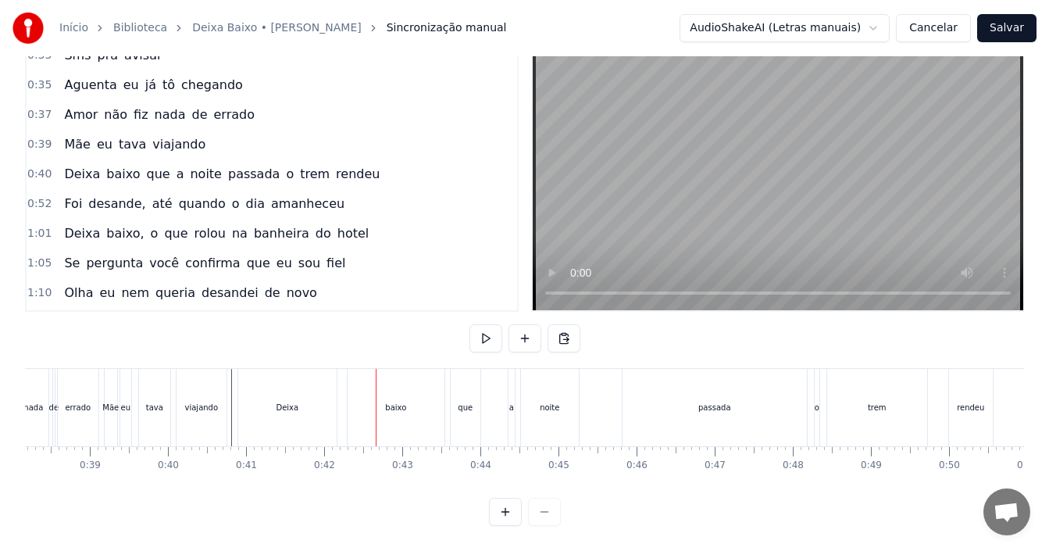
click at [315, 394] on div "Deixa" at bounding box center [287, 407] width 98 height 77
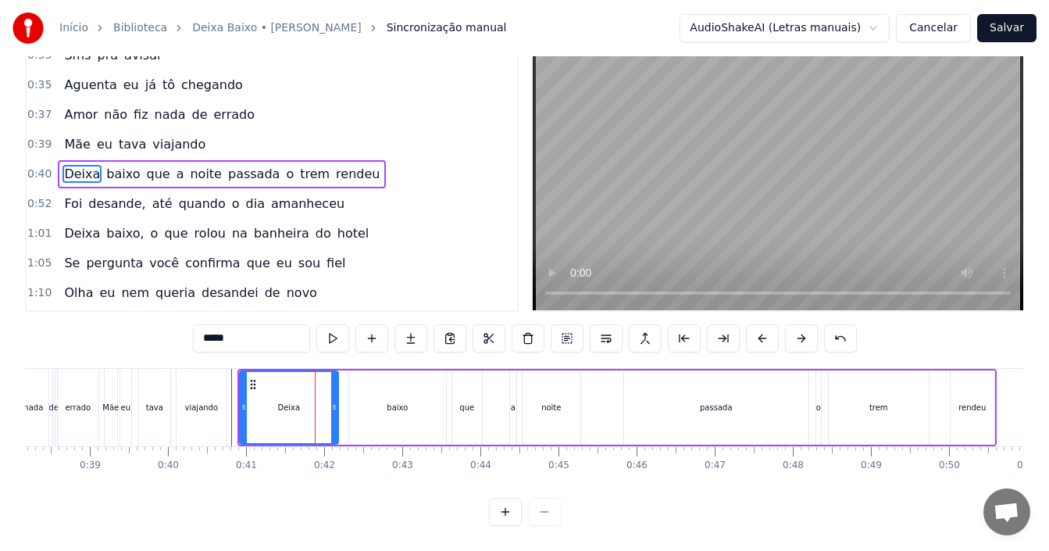
scroll to position [0, 0]
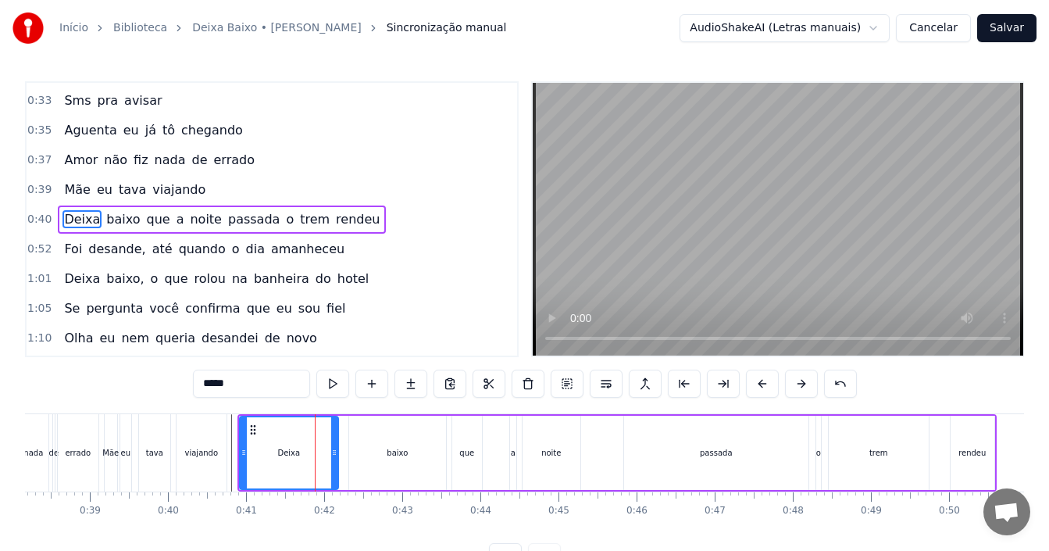
drag, startPoint x: 338, startPoint y: 443, endPoint x: 295, endPoint y: 447, distance: 43.2
click at [295, 447] on div "Deixa" at bounding box center [289, 452] width 100 height 74
drag, startPoint x: 333, startPoint y: 449, endPoint x: 277, endPoint y: 456, distance: 55.9
click at [277, 456] on icon at bounding box center [279, 452] width 6 height 12
click at [380, 455] on div "baixo" at bounding box center [397, 452] width 97 height 74
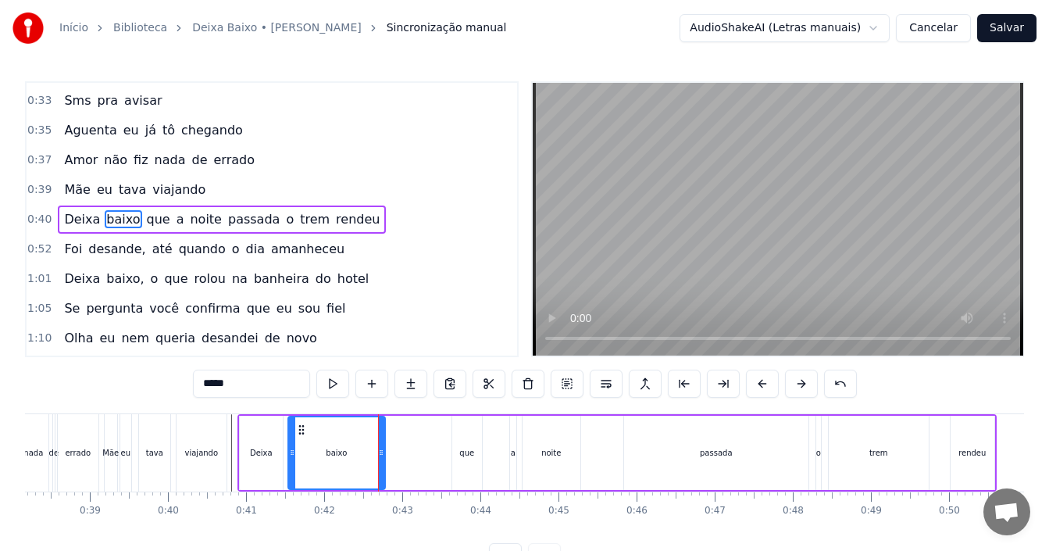
drag, startPoint x: 360, startPoint y: 428, endPoint x: 301, endPoint y: 440, distance: 60.5
click at [301, 440] on div "baixo" at bounding box center [336, 452] width 95 height 71
drag, startPoint x: 379, startPoint y: 456, endPoint x: 325, endPoint y: 458, distance: 53.9
click at [325, 458] on div at bounding box center [328, 452] width 6 height 71
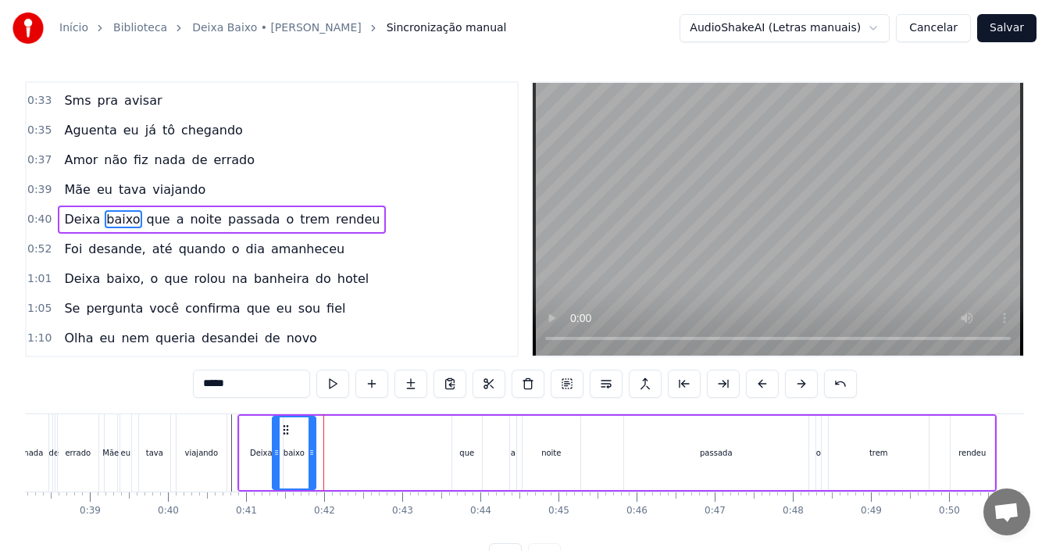
drag, startPoint x: 302, startPoint y: 428, endPoint x: 288, endPoint y: 429, distance: 14.1
click at [288, 429] on icon at bounding box center [286, 429] width 12 height 12
click at [467, 451] on div "que" at bounding box center [466, 453] width 15 height 12
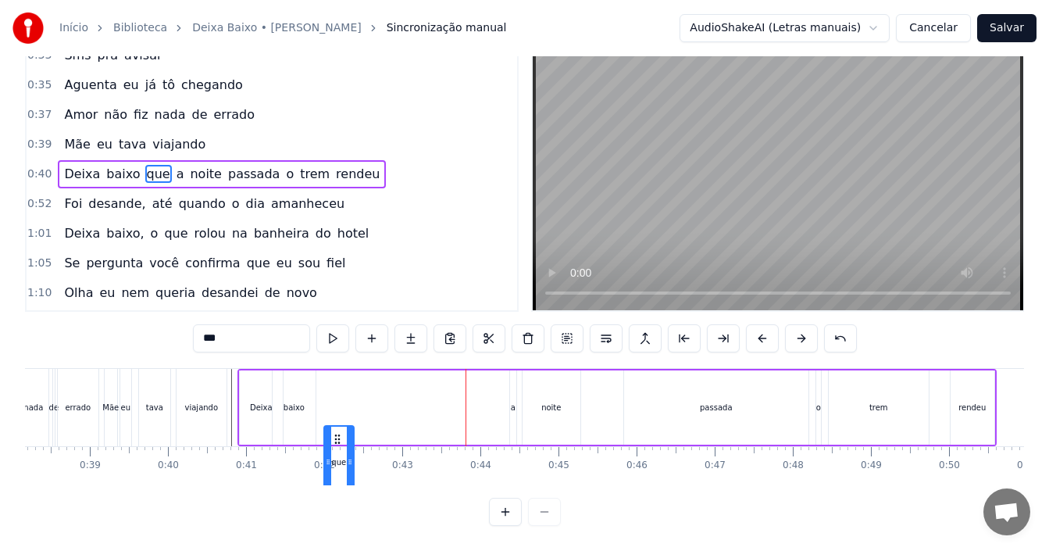
scroll to position [59, 0]
drag, startPoint x: 463, startPoint y: 432, endPoint x: 329, endPoint y: 455, distance: 136.3
click at [329, 455] on div "que" at bounding box center [333, 465] width 28 height 71
click at [515, 401] on div "a" at bounding box center [513, 407] width 5 height 12
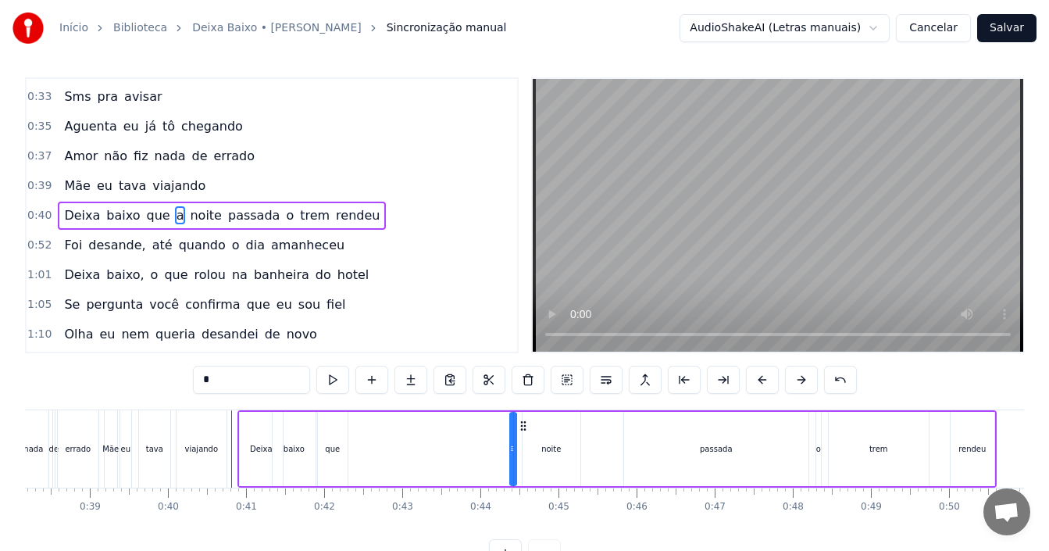
scroll to position [0, 0]
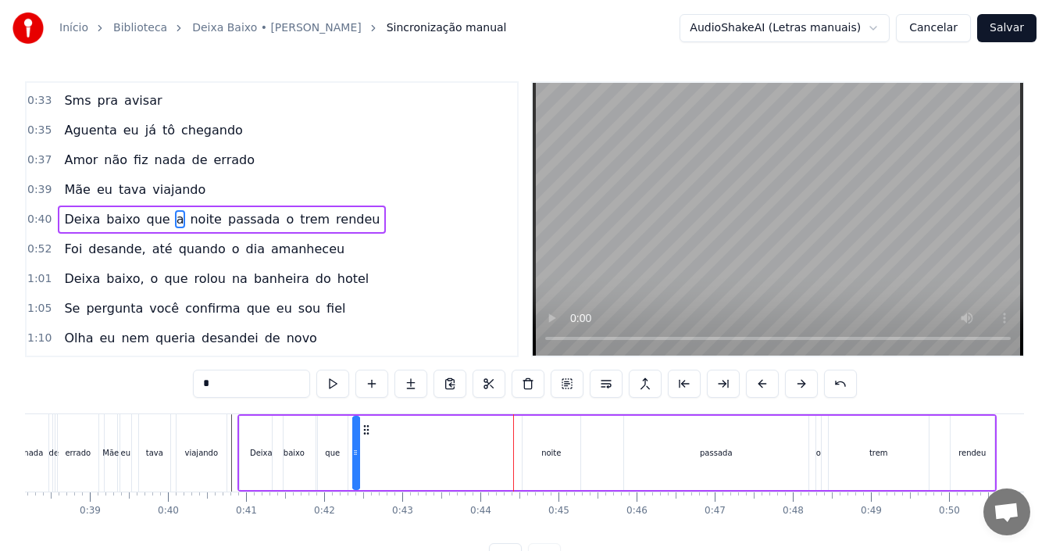
drag, startPoint x: 524, startPoint y: 425, endPoint x: 367, endPoint y: 448, distance: 158.7
click at [367, 448] on div "Deixa baixo que a noite passada o trem rendeu" at bounding box center [616, 452] width 759 height 77
click at [546, 445] on div "noite" at bounding box center [551, 452] width 58 height 74
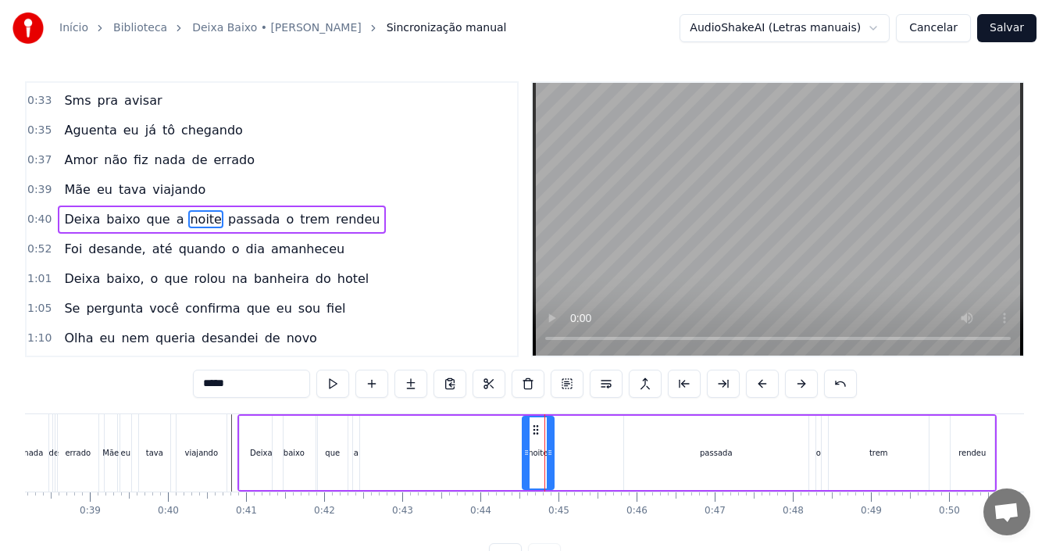
drag, startPoint x: 578, startPoint y: 451, endPoint x: 551, endPoint y: 449, distance: 26.7
click at [551, 449] on icon at bounding box center [550, 452] width 6 height 12
drag, startPoint x: 539, startPoint y: 426, endPoint x: 382, endPoint y: 429, distance: 157.0
click at [382, 429] on icon at bounding box center [378, 429] width 12 height 12
click at [669, 460] on div "passada" at bounding box center [716, 452] width 184 height 74
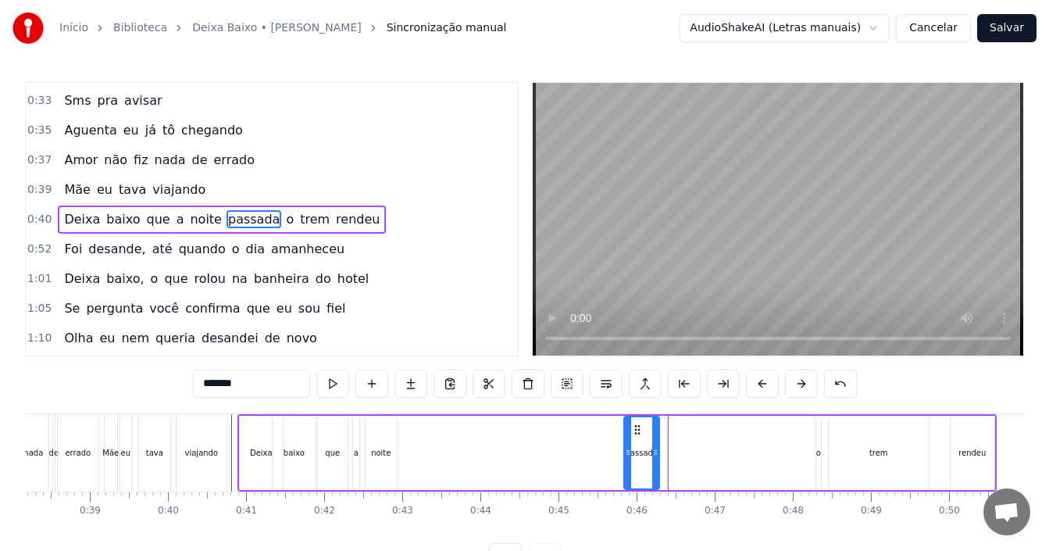
drag, startPoint x: 806, startPoint y: 451, endPoint x: 657, endPoint y: 468, distance: 150.1
click at [657, 468] on div at bounding box center [655, 452] width 6 height 71
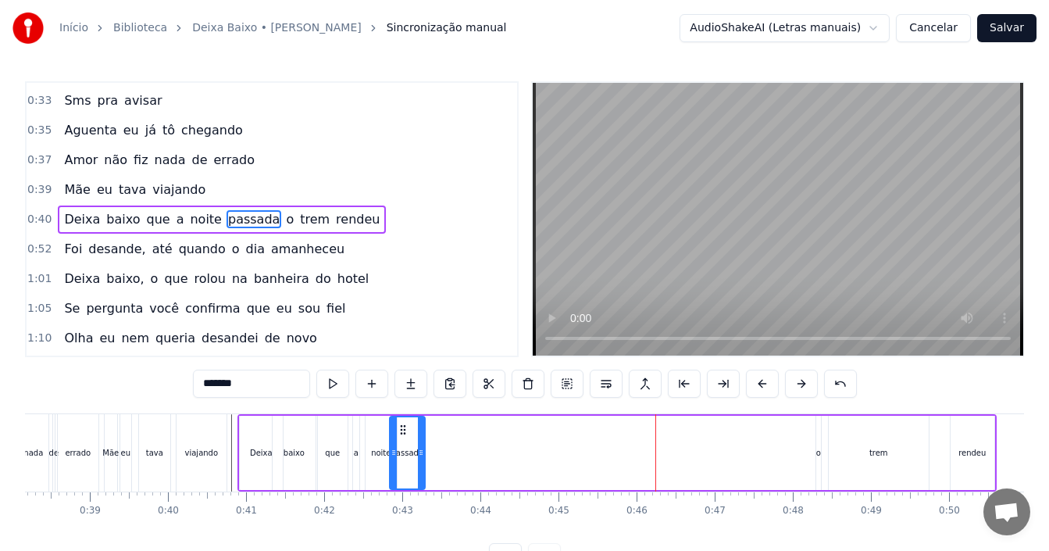
drag, startPoint x: 638, startPoint y: 430, endPoint x: 404, endPoint y: 440, distance: 234.5
click at [404, 440] on div "passada" at bounding box center [407, 452] width 34 height 71
click at [818, 450] on div "o" at bounding box center [818, 453] width 5 height 12
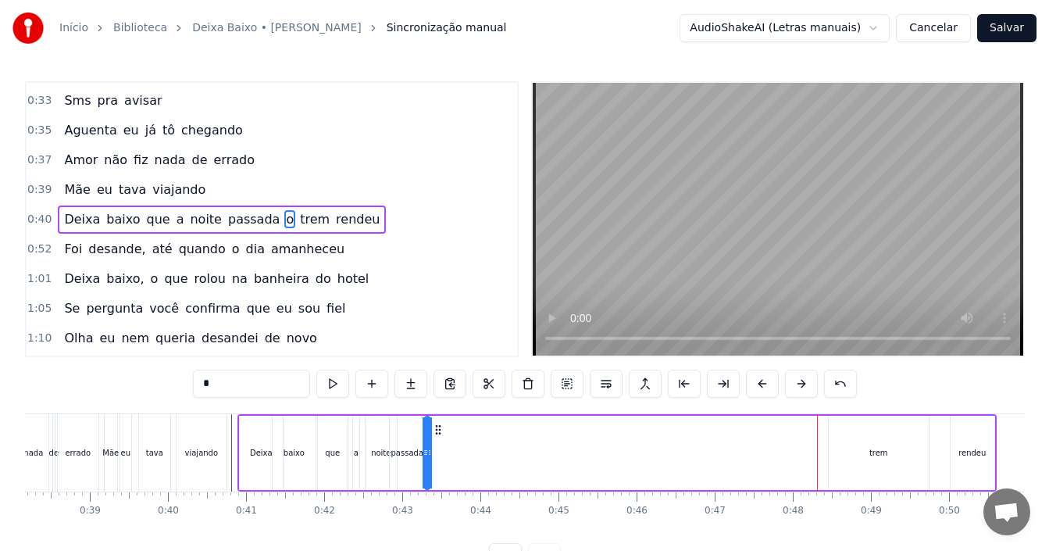
drag, startPoint x: 829, startPoint y: 427, endPoint x: 437, endPoint y: 431, distance: 391.3
click at [437, 431] on icon at bounding box center [438, 429] width 12 height 12
click at [908, 449] on div "trem" at bounding box center [879, 452] width 100 height 74
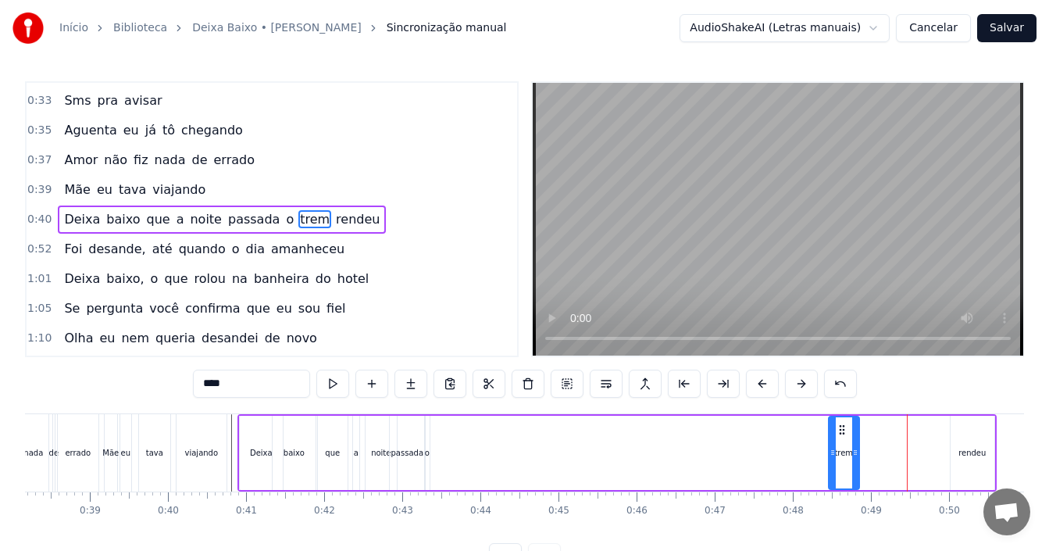
drag, startPoint x: 924, startPoint y: 454, endPoint x: 854, endPoint y: 462, distance: 69.9
click at [854, 462] on div at bounding box center [855, 452] width 6 height 71
drag, startPoint x: 842, startPoint y: 425, endPoint x: 446, endPoint y: 419, distance: 396.0
click at [446, 419] on div "trem" at bounding box center [447, 452] width 29 height 71
click at [266, 441] on div "Deixa" at bounding box center [261, 452] width 43 height 74
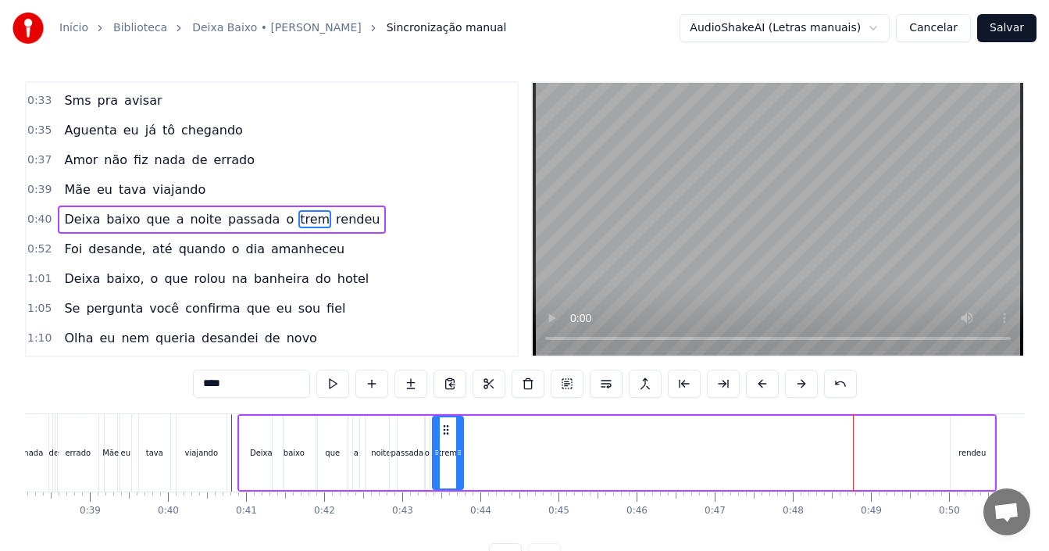
type input "*****"
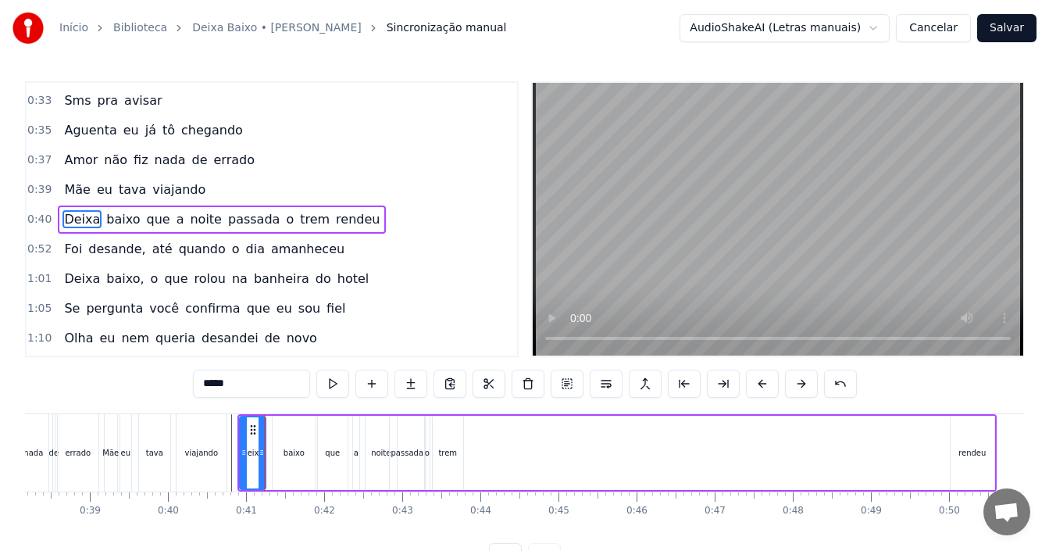
drag, startPoint x: 281, startPoint y: 444, endPoint x: 264, endPoint y: 443, distance: 17.2
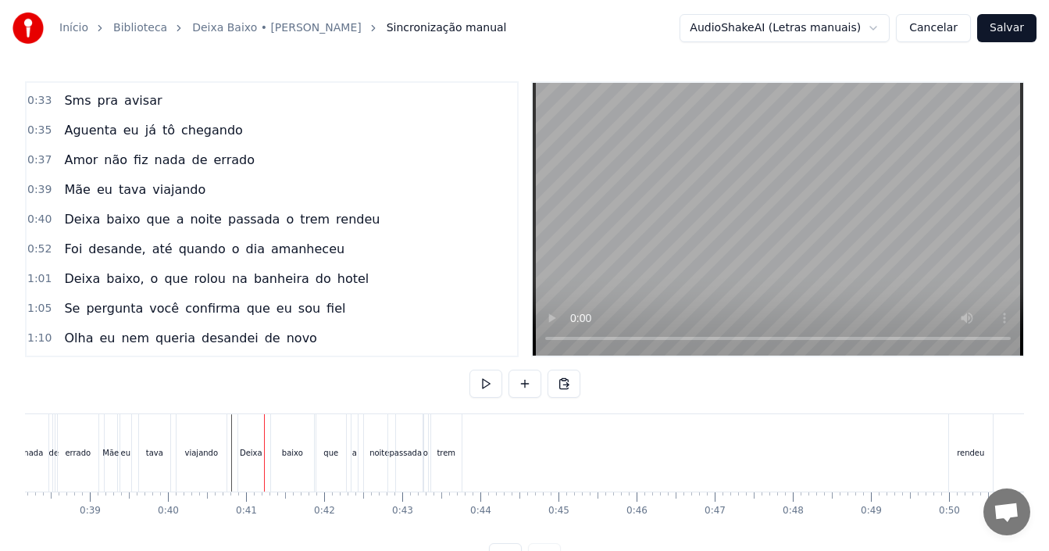
click at [291, 450] on div "baixo" at bounding box center [292, 453] width 21 height 12
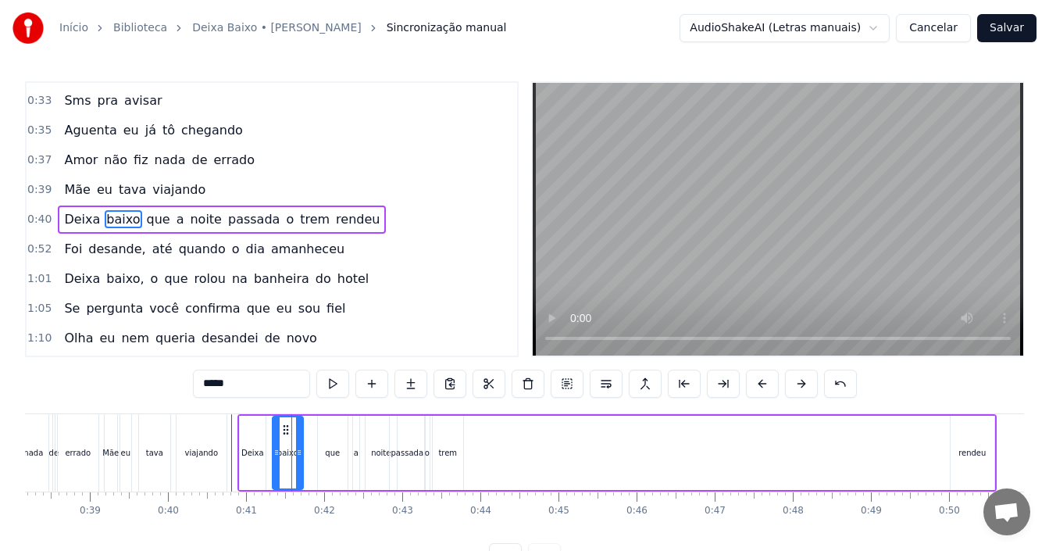
drag, startPoint x: 313, startPoint y: 447, endPoint x: 301, endPoint y: 445, distance: 12.7
click at [301, 445] on div at bounding box center [299, 452] width 6 height 71
drag, startPoint x: 289, startPoint y: 428, endPoint x: 279, endPoint y: 427, distance: 10.2
click at [279, 427] on icon at bounding box center [275, 429] width 12 height 12
click at [341, 448] on div "que" at bounding box center [333, 452] width 30 height 74
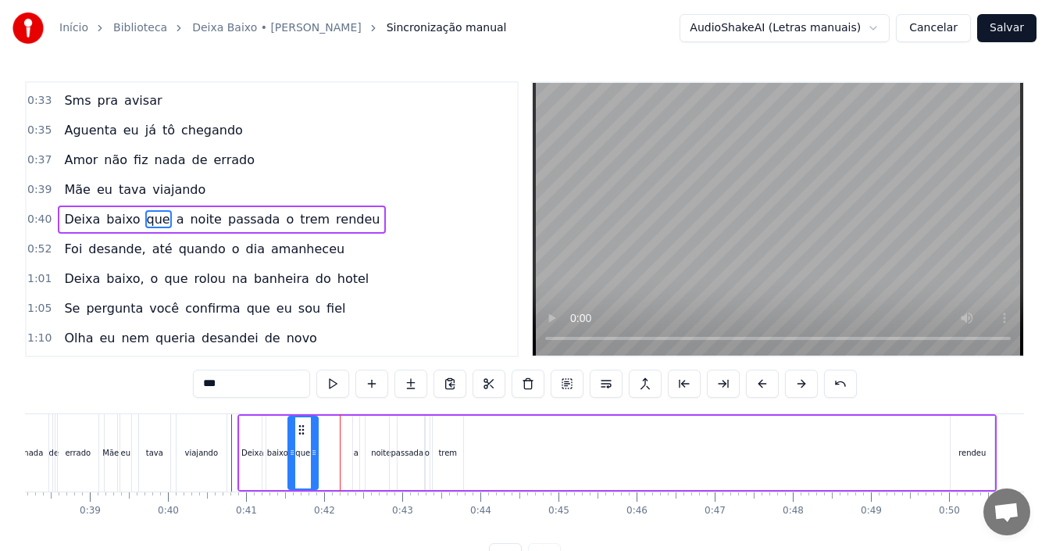
drag, startPoint x: 330, startPoint y: 430, endPoint x: 301, endPoint y: 434, distance: 28.4
click at [301, 434] on icon at bounding box center [301, 429] width 12 height 12
click at [355, 452] on div "a" at bounding box center [356, 453] width 5 height 12
drag, startPoint x: 365, startPoint y: 431, endPoint x: 325, endPoint y: 438, distance: 40.4
click at [325, 438] on div "Deixa baixo que a noite passada o trem rendeu" at bounding box center [616, 452] width 759 height 77
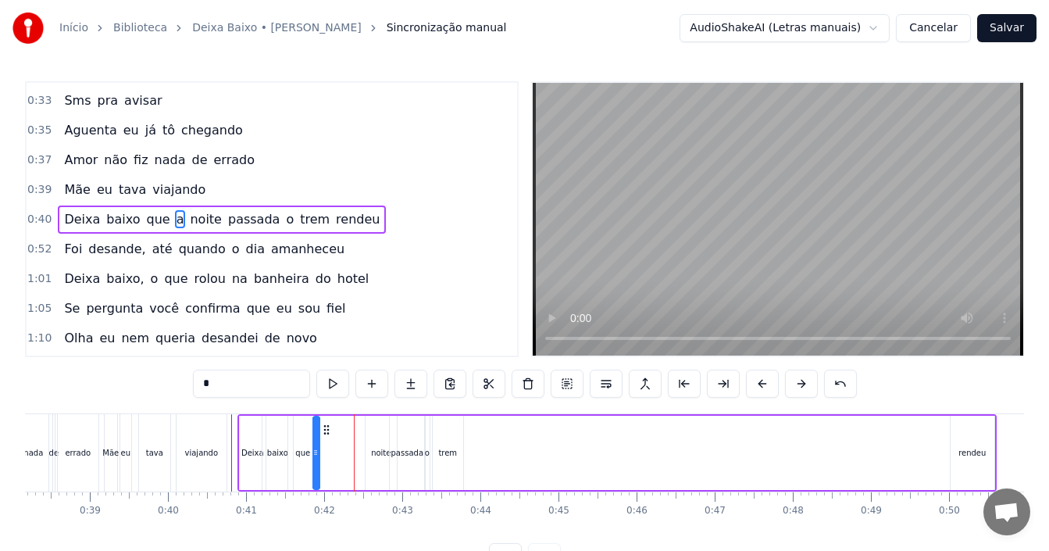
click at [371, 452] on div "noite" at bounding box center [380, 452] width 31 height 74
type input "*****"
drag, startPoint x: 376, startPoint y: 432, endPoint x: 332, endPoint y: 435, distance: 44.6
click at [334, 434] on icon at bounding box center [337, 429] width 12 height 12
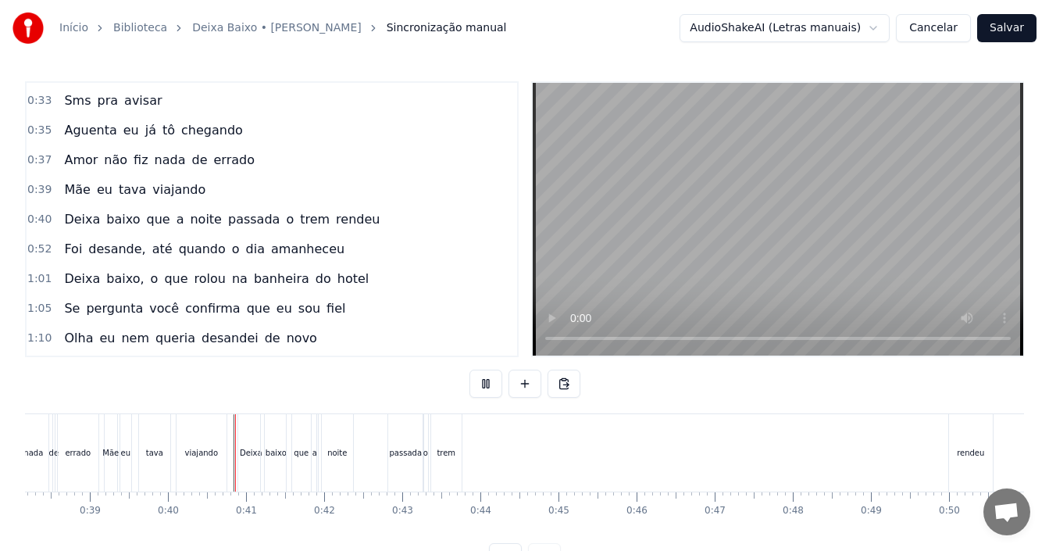
scroll to position [59, 0]
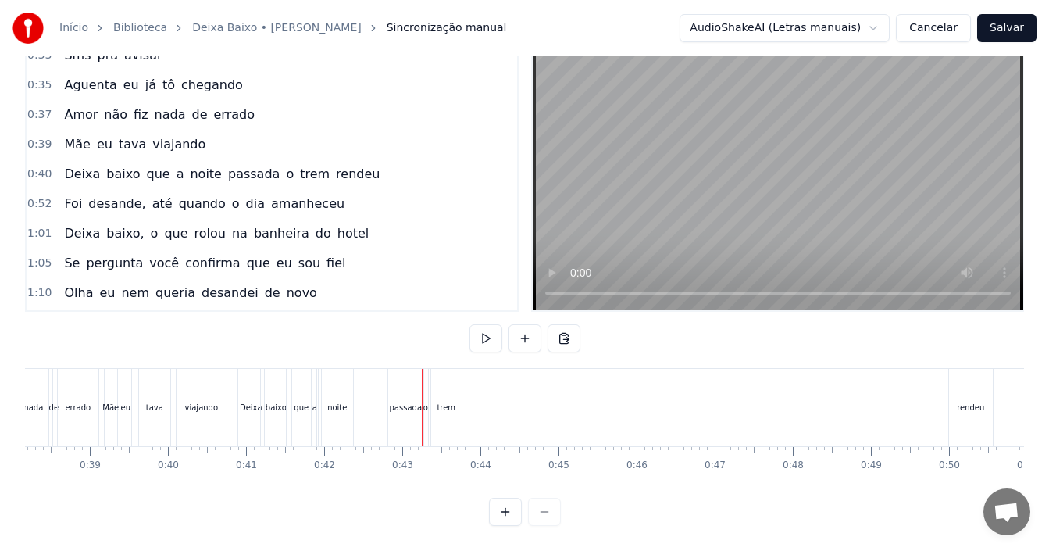
click at [405, 401] on div "passada" at bounding box center [406, 407] width 33 height 12
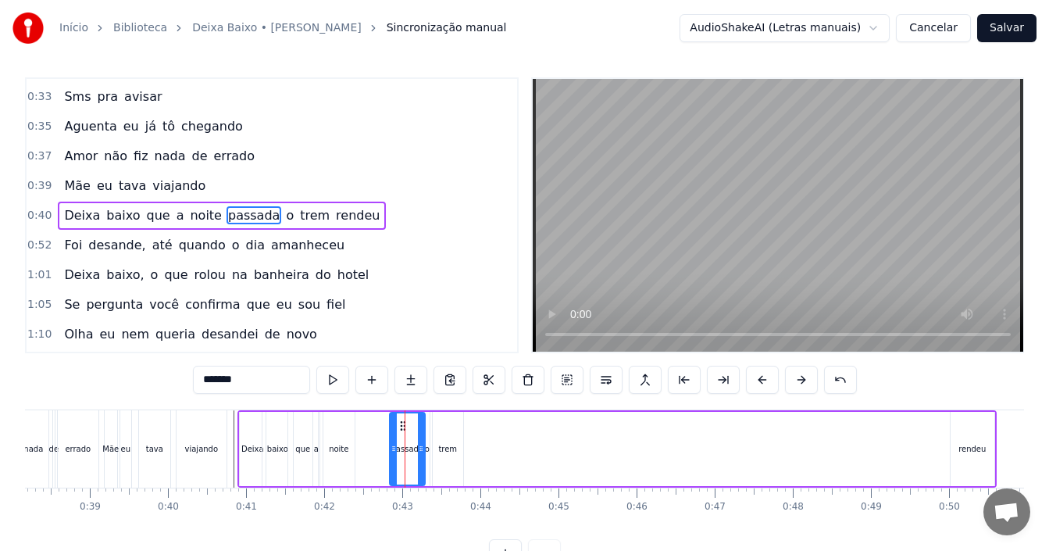
scroll to position [0, 0]
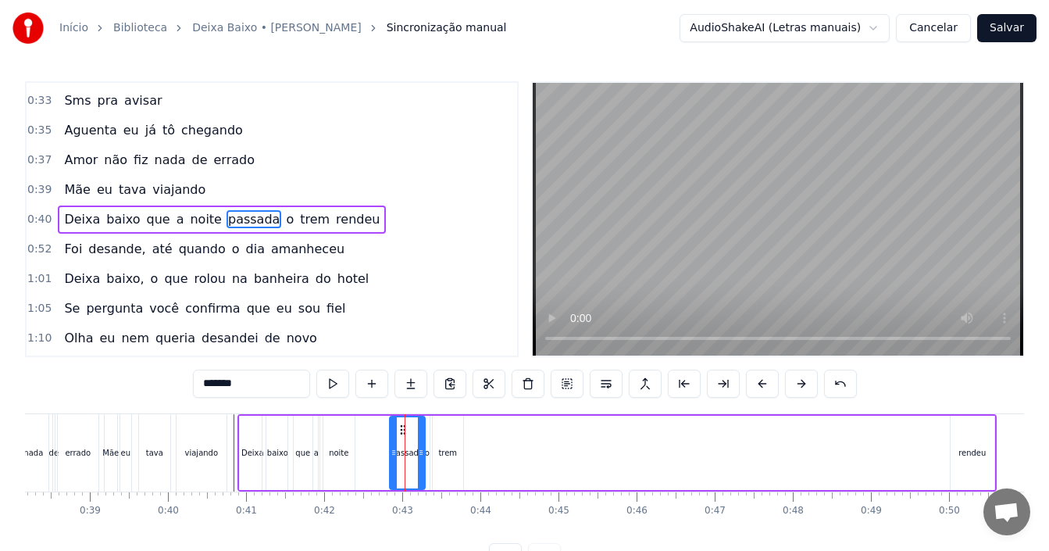
drag, startPoint x: 405, startPoint y: 425, endPoint x: 385, endPoint y: 429, distance: 19.9
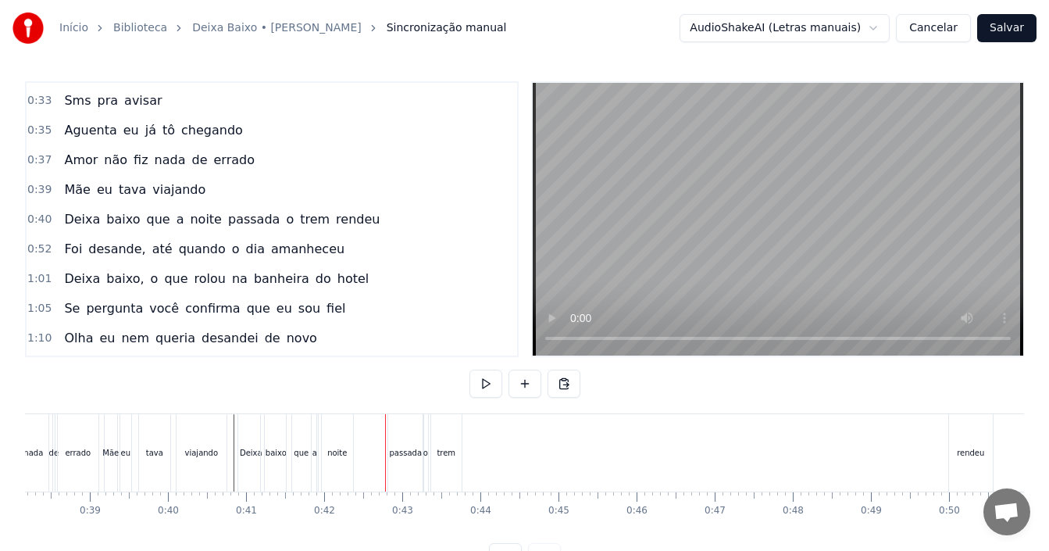
click at [399, 431] on div "passada" at bounding box center [405, 452] width 35 height 77
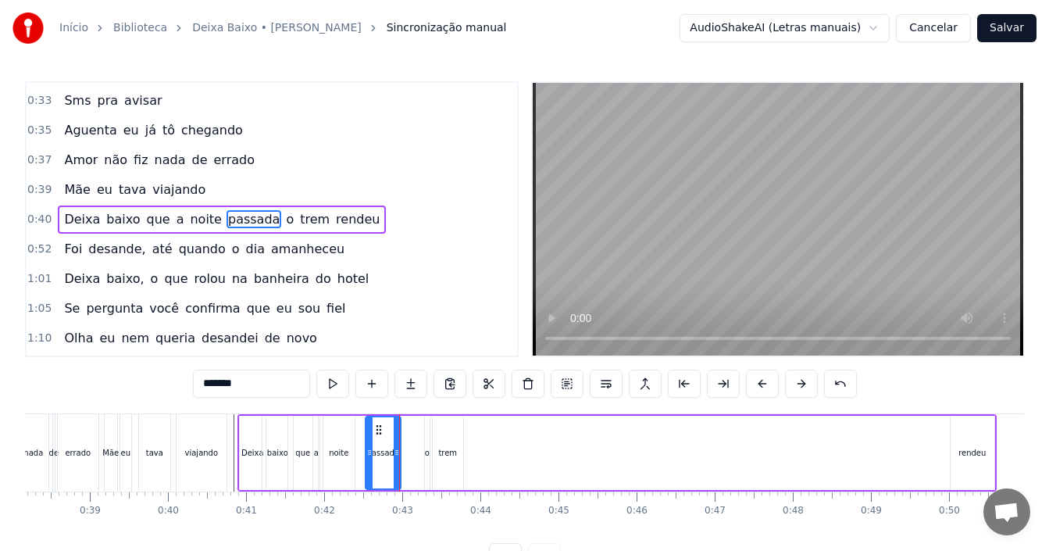
drag, startPoint x: 403, startPoint y: 426, endPoint x: 379, endPoint y: 426, distance: 24.2
click at [379, 426] on icon at bounding box center [378, 429] width 12 height 12
click at [427, 458] on div "o" at bounding box center [427, 453] width 5 height 12
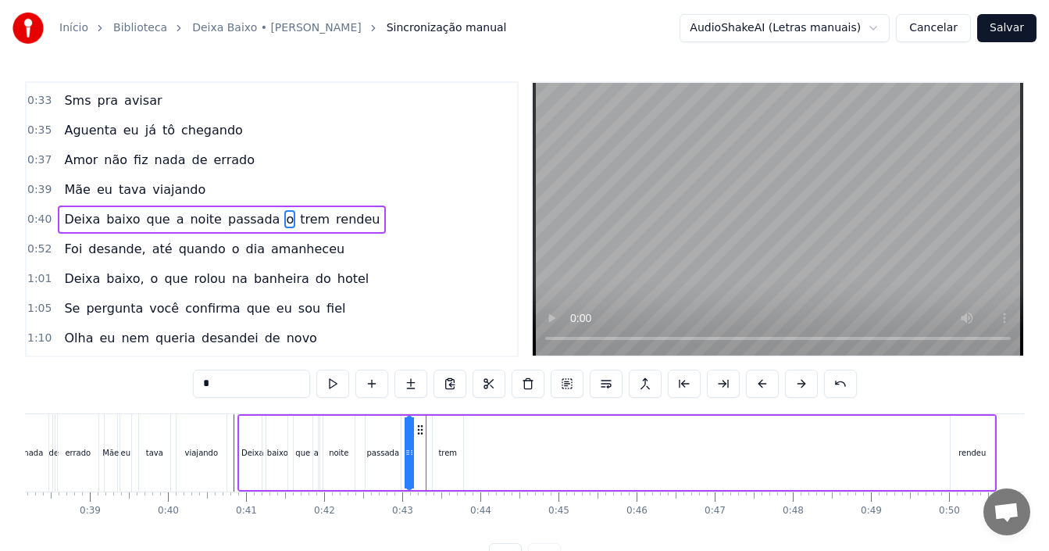
drag, startPoint x: 437, startPoint y: 430, endPoint x: 419, endPoint y: 430, distance: 18.0
click at [419, 430] on icon at bounding box center [420, 429] width 12 height 12
click at [441, 453] on div "trem" at bounding box center [447, 453] width 19 height 12
drag, startPoint x: 444, startPoint y: 430, endPoint x: 429, endPoint y: 430, distance: 14.8
click at [429, 430] on icon at bounding box center [431, 429] width 12 height 12
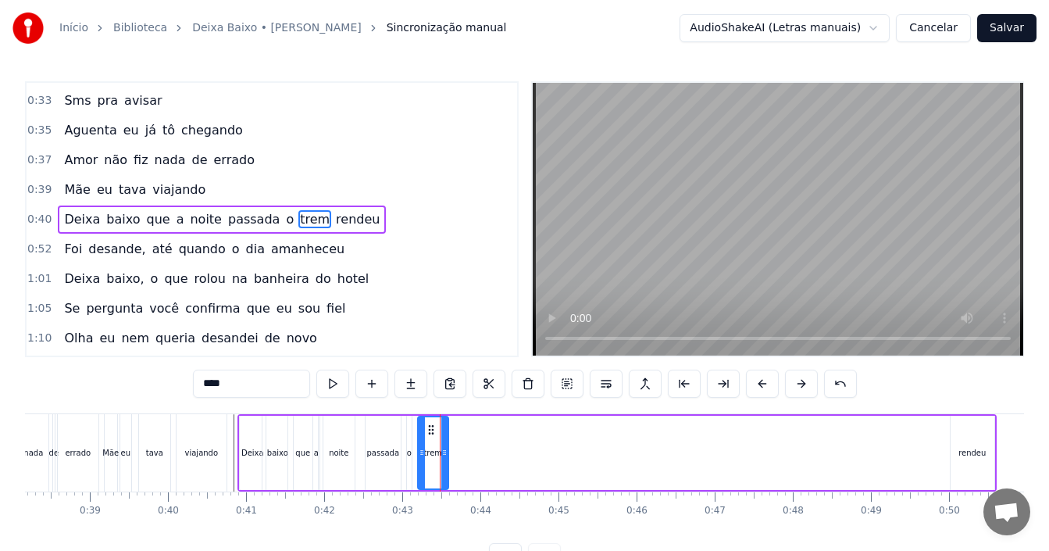
click at [977, 463] on div "rendeu" at bounding box center [972, 452] width 44 height 74
type input "******"
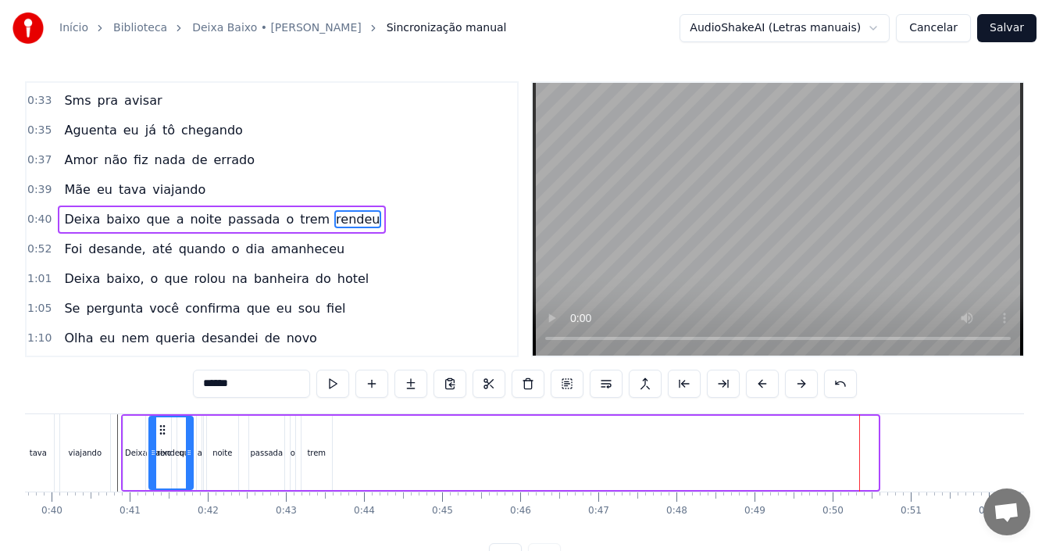
scroll to position [0, 3054]
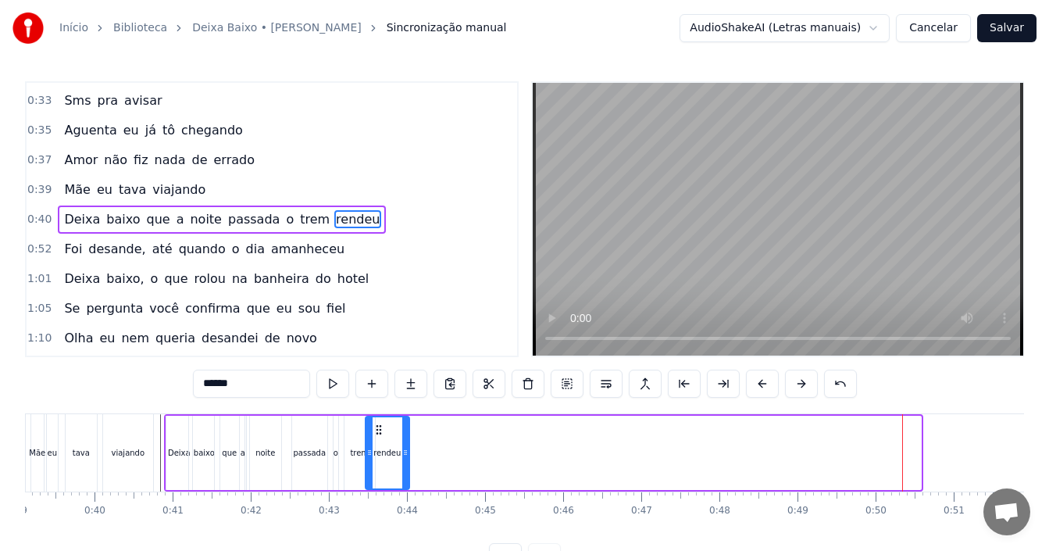
drag, startPoint x: 90, startPoint y: 426, endPoint x: 377, endPoint y: 426, distance: 287.4
click at [377, 426] on circle at bounding box center [376, 425] width 1 height 1
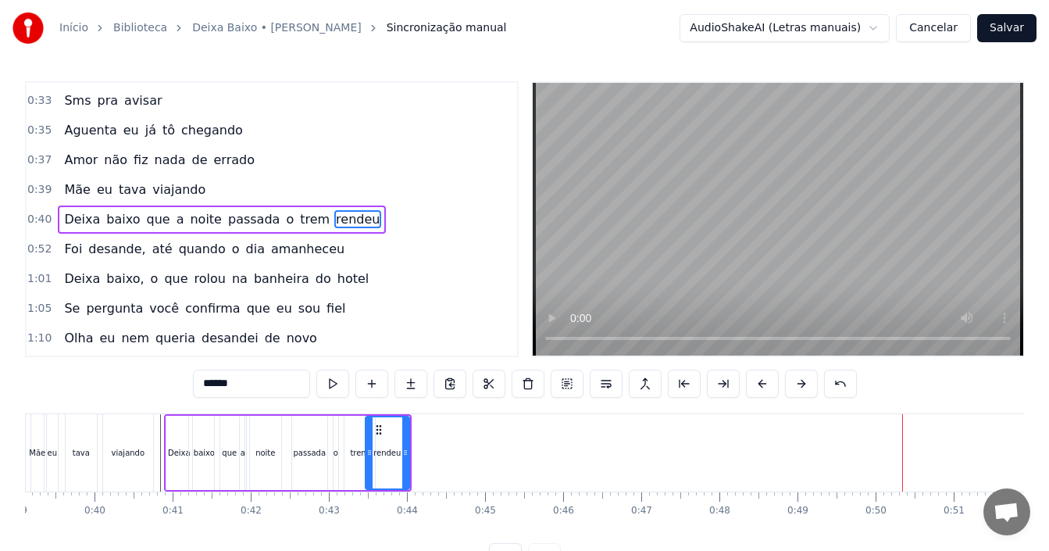
click at [155, 459] on div "Mãe eu tava viajando" at bounding box center [93, 452] width 127 height 77
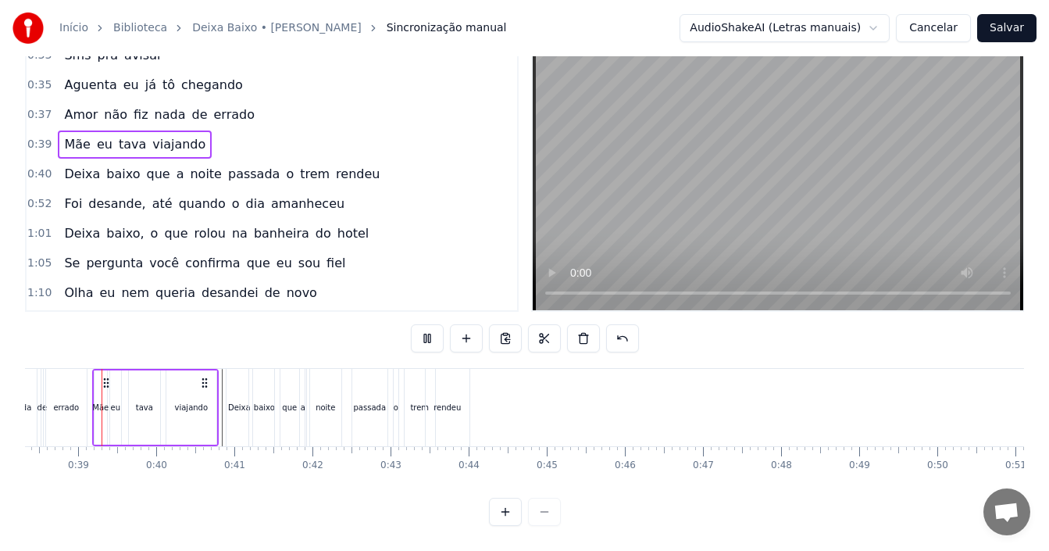
scroll to position [0, 2981]
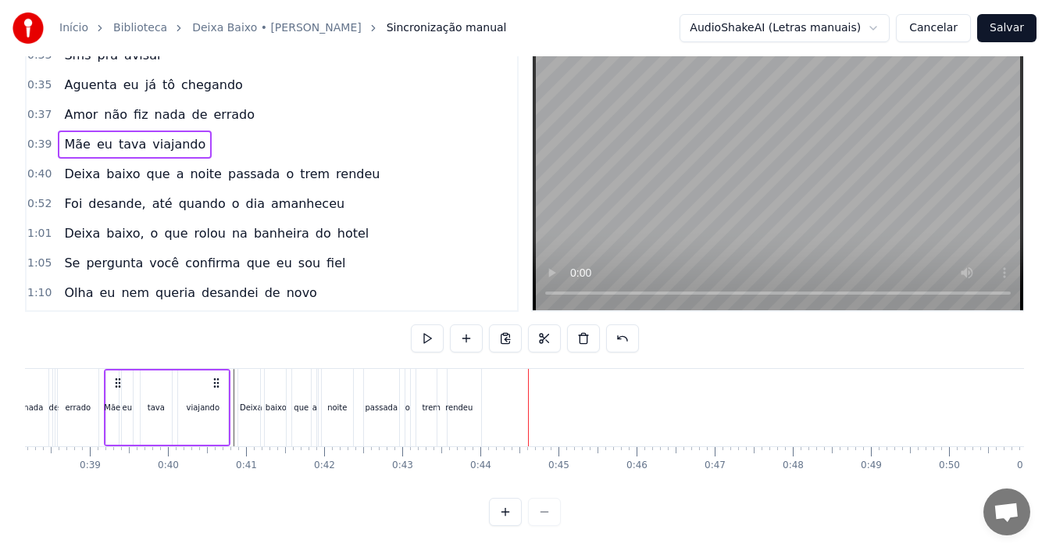
click at [369, 400] on div "passada" at bounding box center [381, 407] width 35 height 77
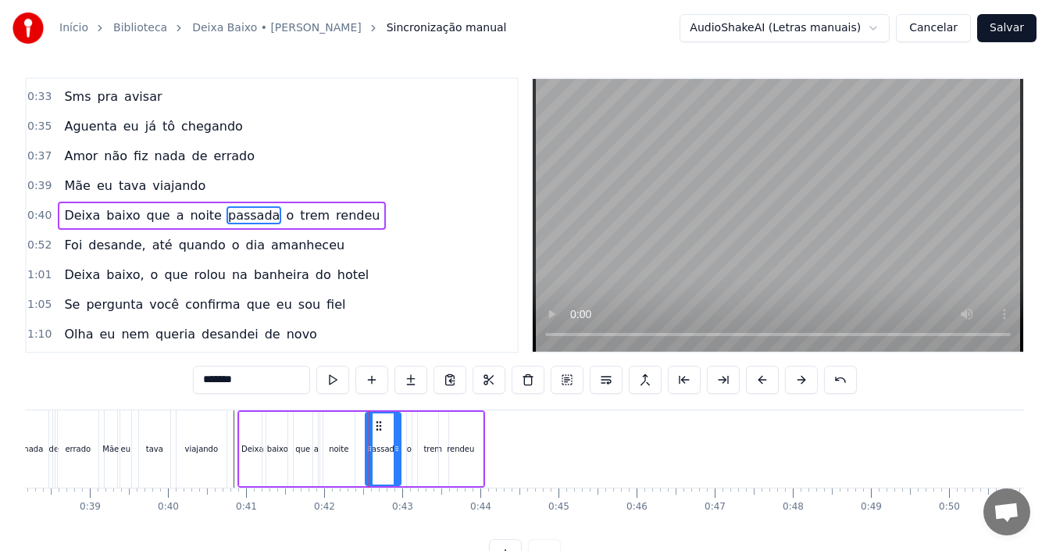
scroll to position [0, 0]
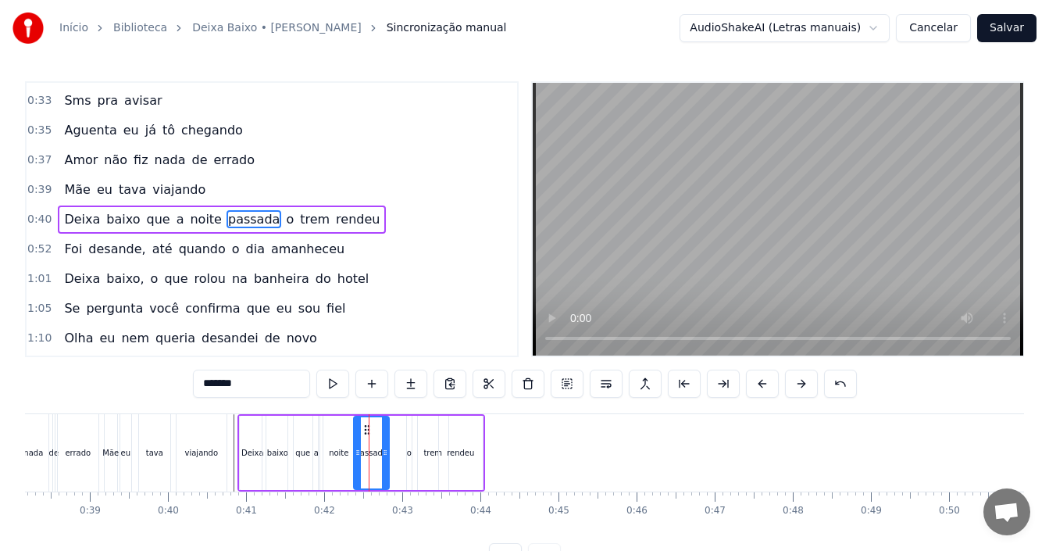
drag, startPoint x: 380, startPoint y: 423, endPoint x: 369, endPoint y: 423, distance: 11.7
click at [410, 449] on div "o" at bounding box center [409, 453] width 5 height 12
drag, startPoint x: 420, startPoint y: 429, endPoint x: 405, endPoint y: 426, distance: 15.3
click at [405, 426] on icon at bounding box center [405, 429] width 12 height 12
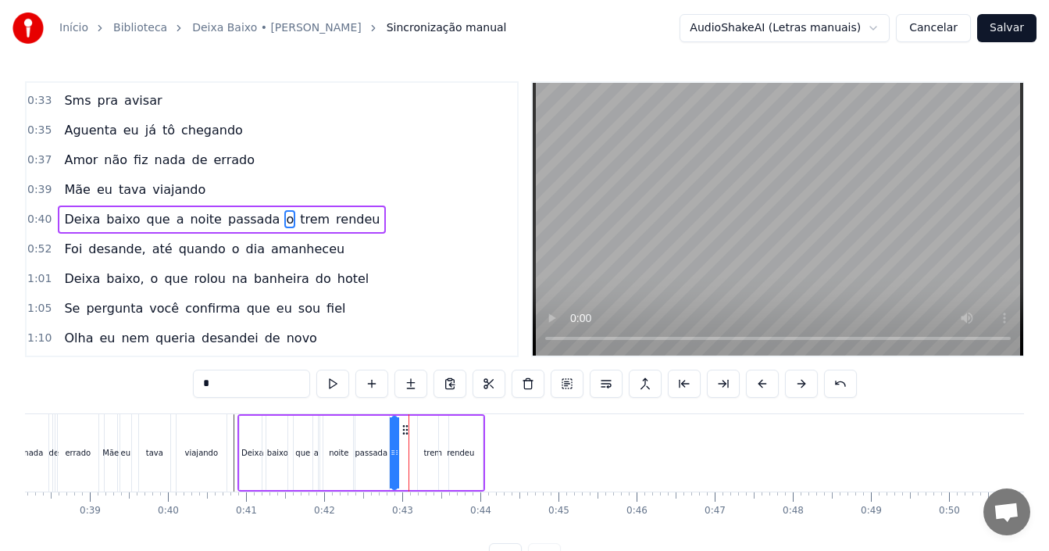
click at [435, 448] on div "trem" at bounding box center [432, 453] width 19 height 12
drag, startPoint x: 435, startPoint y: 425, endPoint x: 416, endPoint y: 428, distance: 19.0
click at [416, 428] on icon at bounding box center [412, 429] width 12 height 12
click at [454, 452] on div "rendeu" at bounding box center [460, 453] width 27 height 12
type input "******"
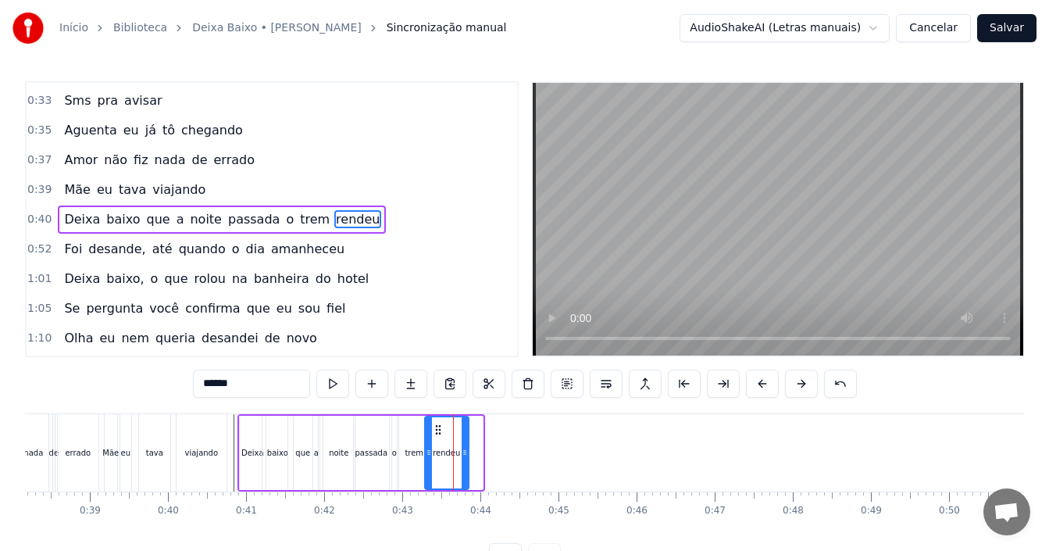
drag, startPoint x: 452, startPoint y: 425, endPoint x: 438, endPoint y: 424, distance: 14.1
click at [438, 424] on icon at bounding box center [438, 429] width 12 height 12
click at [229, 433] on div "Mãe eu tava viajando" at bounding box center [167, 452] width 127 height 77
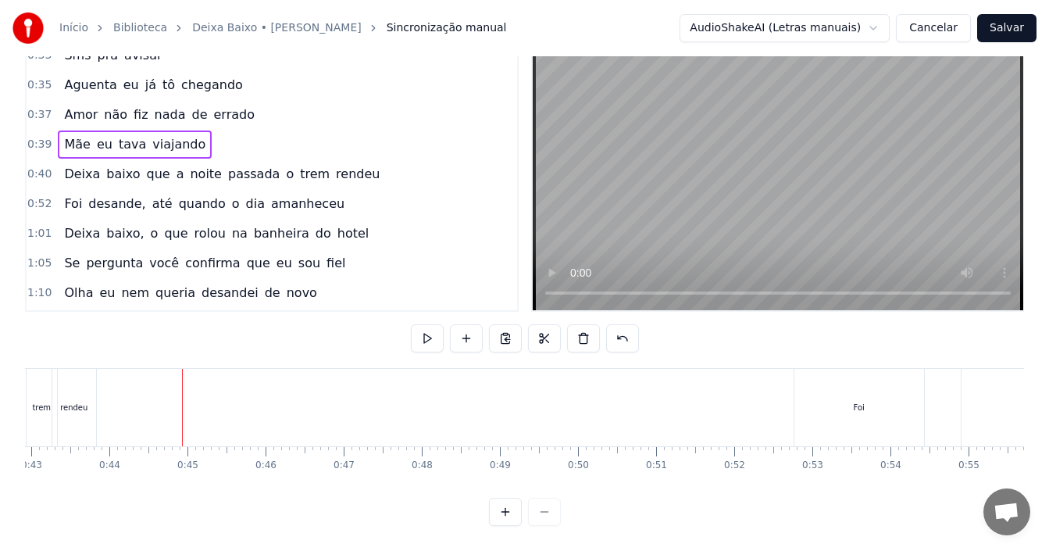
scroll to position [0, 3372]
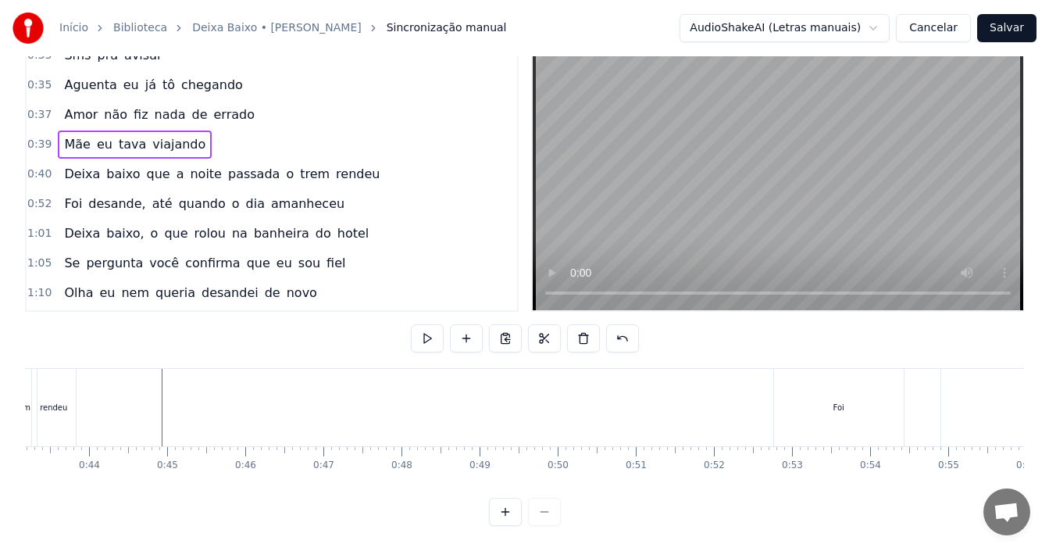
click at [340, 189] on div "0:52 Foi desande, até quando o dia amanheceu" at bounding box center [272, 204] width 490 height 30
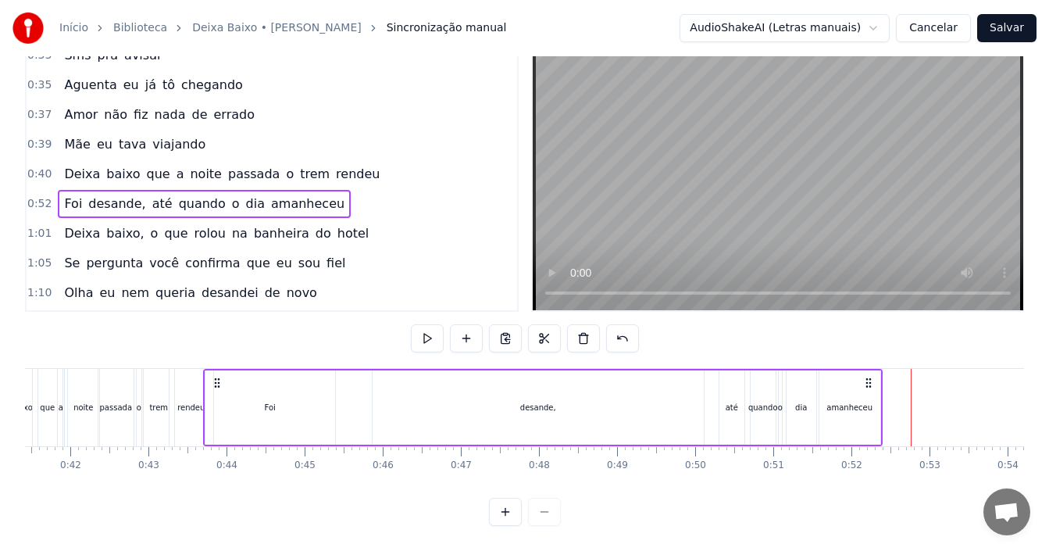
scroll to position [0, 3227]
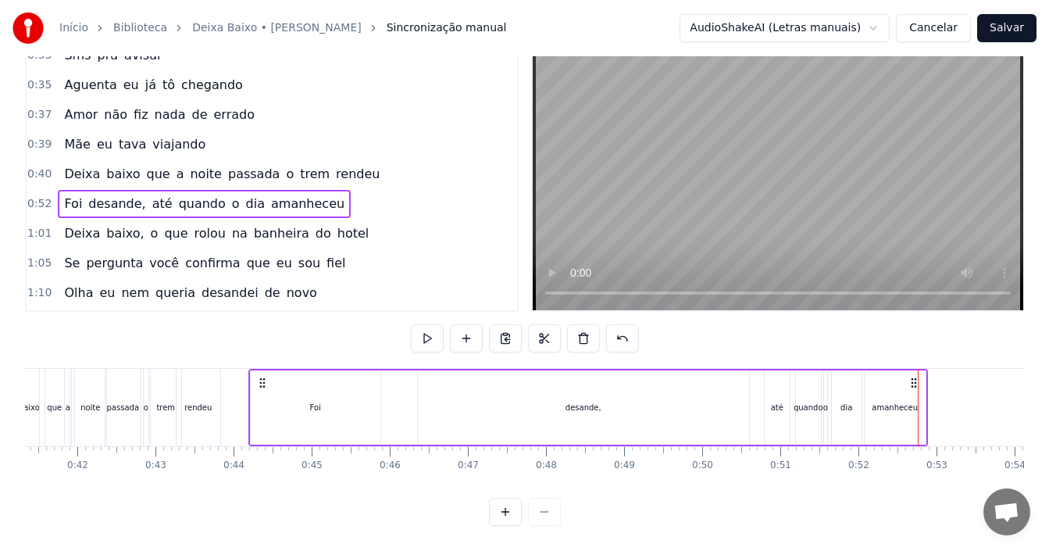
drag, startPoint x: 788, startPoint y: 369, endPoint x: 263, endPoint y: 413, distance: 526.6
click at [263, 413] on div "Foi desande, até quando o dia amanheceu" at bounding box center [587, 407] width 679 height 77
click at [361, 396] on div "Foi" at bounding box center [316, 407] width 130 height 74
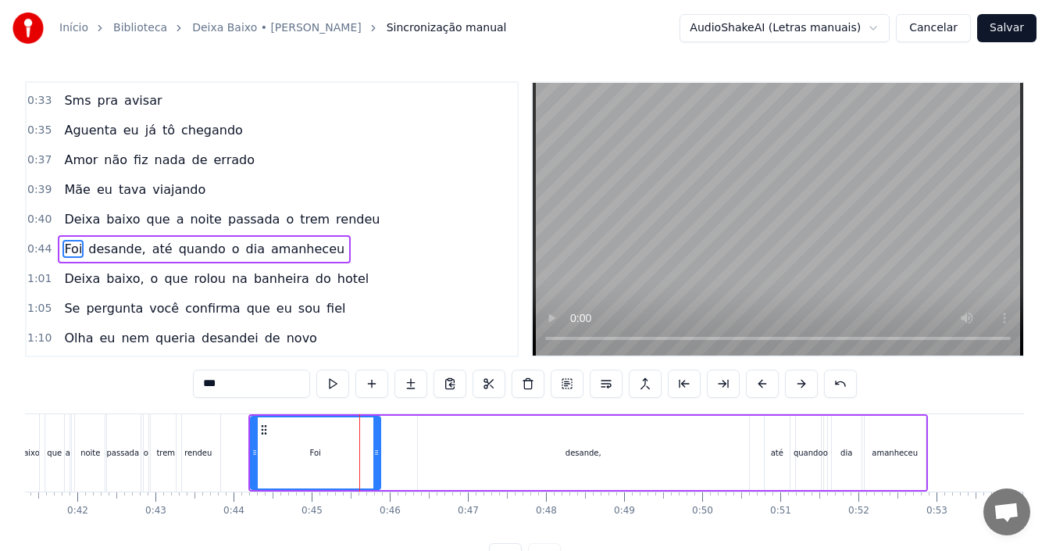
scroll to position [412, 0]
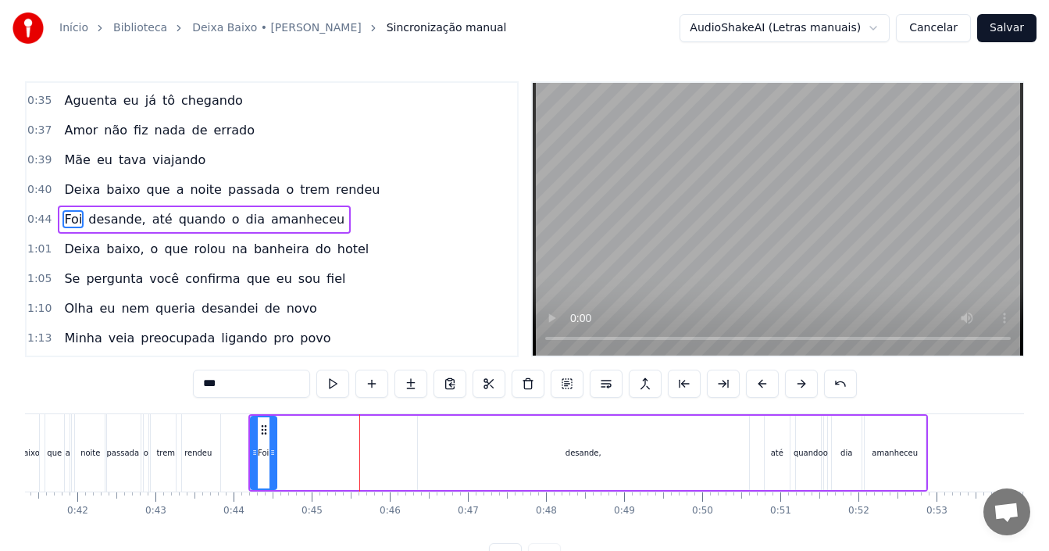
drag, startPoint x: 379, startPoint y: 442, endPoint x: 275, endPoint y: 463, distance: 106.0
click at [275, 463] on div at bounding box center [272, 452] width 6 height 71
click at [258, 451] on div "Foi" at bounding box center [263, 453] width 11 height 12
click at [371, 383] on button at bounding box center [371, 383] width 33 height 28
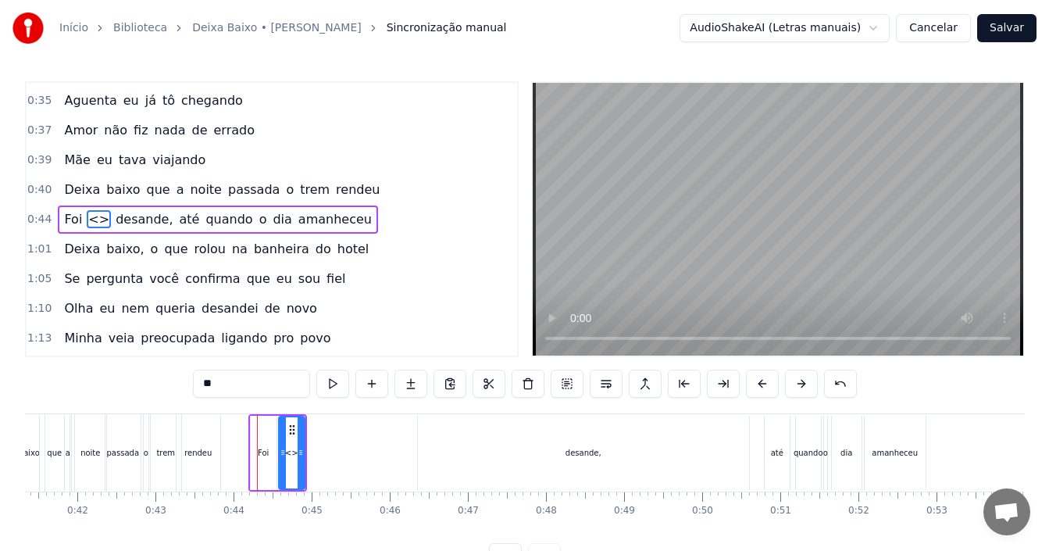
click at [268, 454] on div "Foi" at bounding box center [263, 453] width 11 height 12
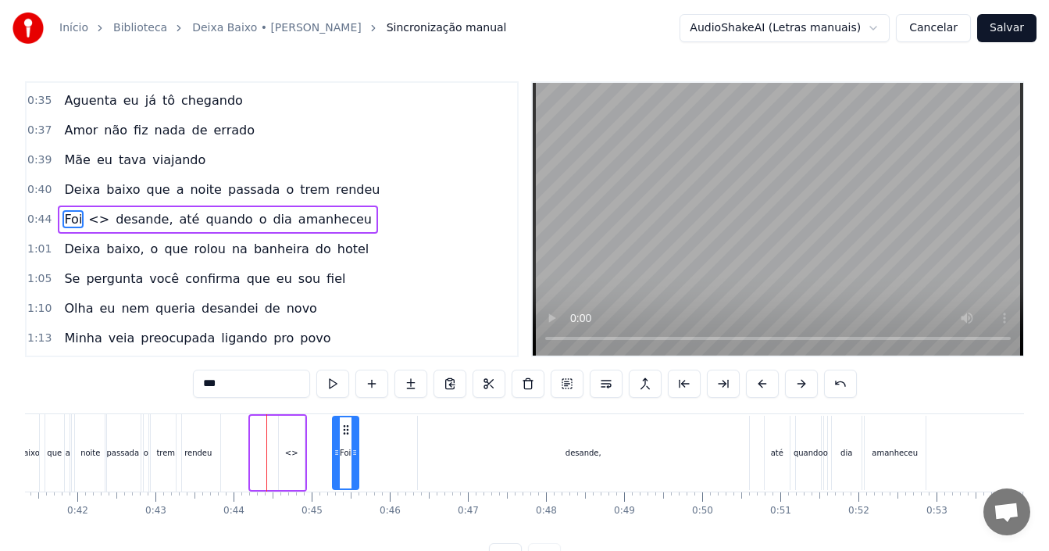
drag, startPoint x: 262, startPoint y: 432, endPoint x: 344, endPoint y: 430, distance: 82.0
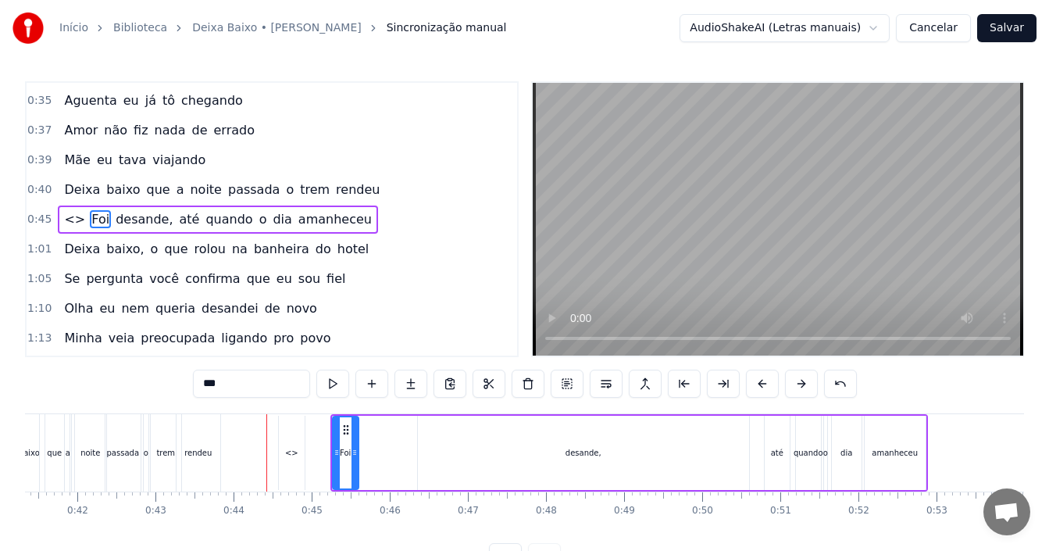
click at [296, 447] on div "<>" at bounding box center [291, 453] width 13 height 12
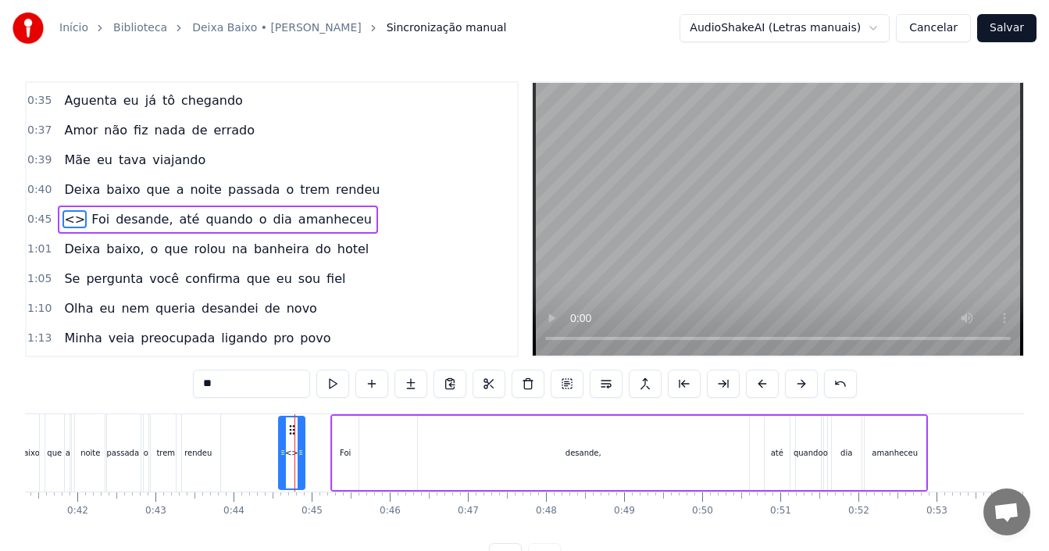
drag, startPoint x: 248, startPoint y: 396, endPoint x: 162, endPoint y: 395, distance: 85.1
click at [162, 395] on div "0:00 Olha eu nem queria desandei de novo 0:03 Minha veia preocupada ligando pro…" at bounding box center [524, 326] width 999 height 490
click at [353, 461] on div "Foi" at bounding box center [346, 452] width 26 height 74
type input "***"
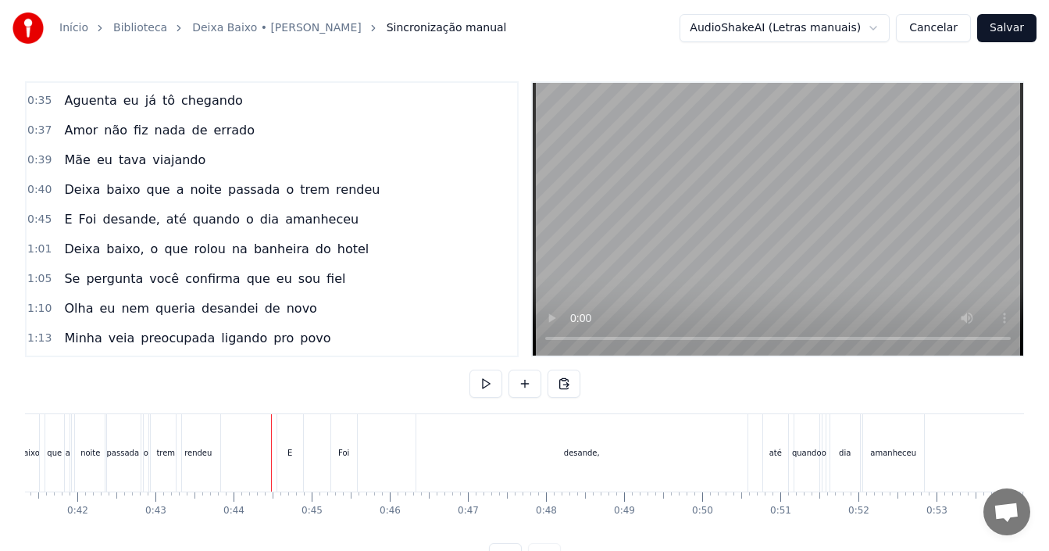
click at [283, 458] on div "E" at bounding box center [290, 452] width 26 height 77
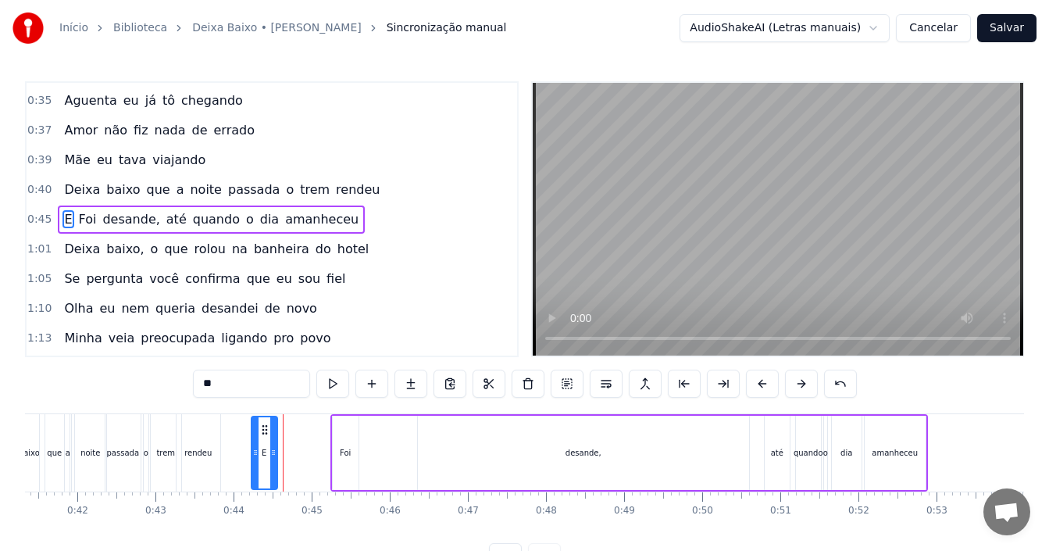
drag, startPoint x: 294, startPoint y: 430, endPoint x: 267, endPoint y: 434, distance: 27.6
click at [267, 434] on icon at bounding box center [264, 429] width 12 height 12
drag, startPoint x: 275, startPoint y: 449, endPoint x: 267, endPoint y: 450, distance: 7.8
click at [267, 450] on icon at bounding box center [265, 452] width 6 height 12
click at [334, 452] on div "Foi" at bounding box center [346, 452] width 26 height 74
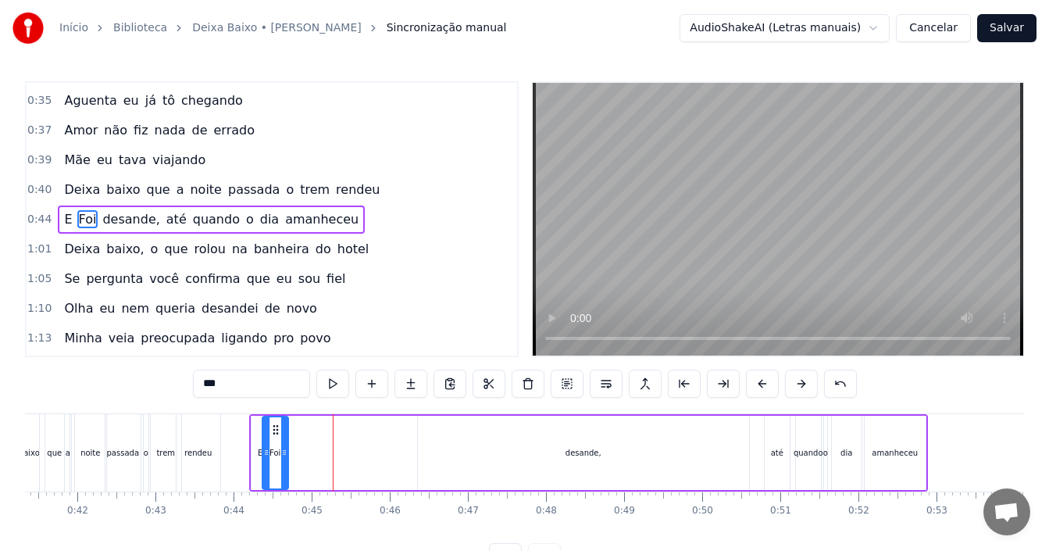
drag, startPoint x: 346, startPoint y: 428, endPoint x: 276, endPoint y: 437, distance: 70.8
click at [276, 437] on div "Foi" at bounding box center [275, 452] width 24 height 71
click at [546, 449] on div "desande," at bounding box center [583, 452] width 331 height 74
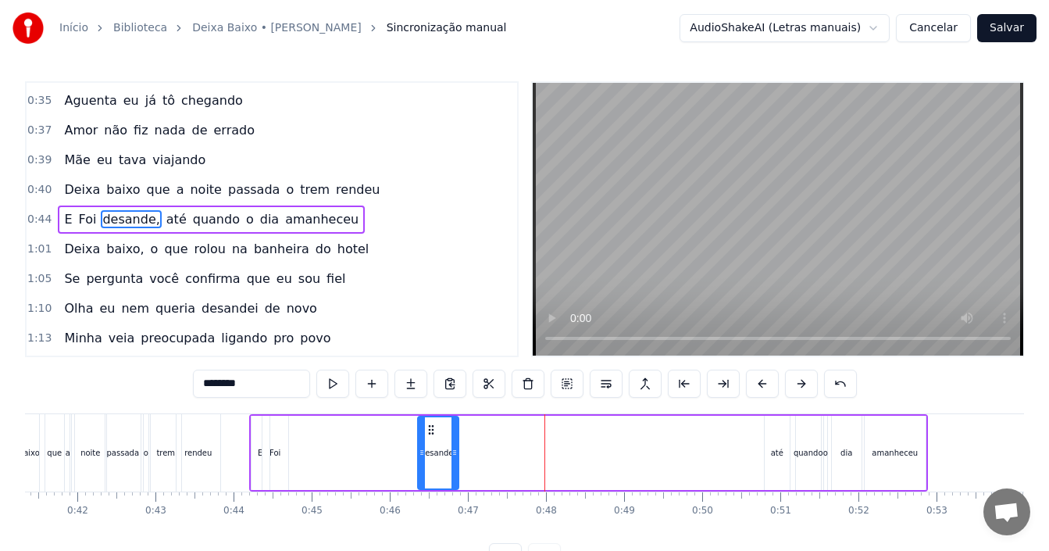
drag, startPoint x: 743, startPoint y: 451, endPoint x: 451, endPoint y: 460, distance: 293.0
click at [451, 460] on div at bounding box center [454, 452] width 6 height 71
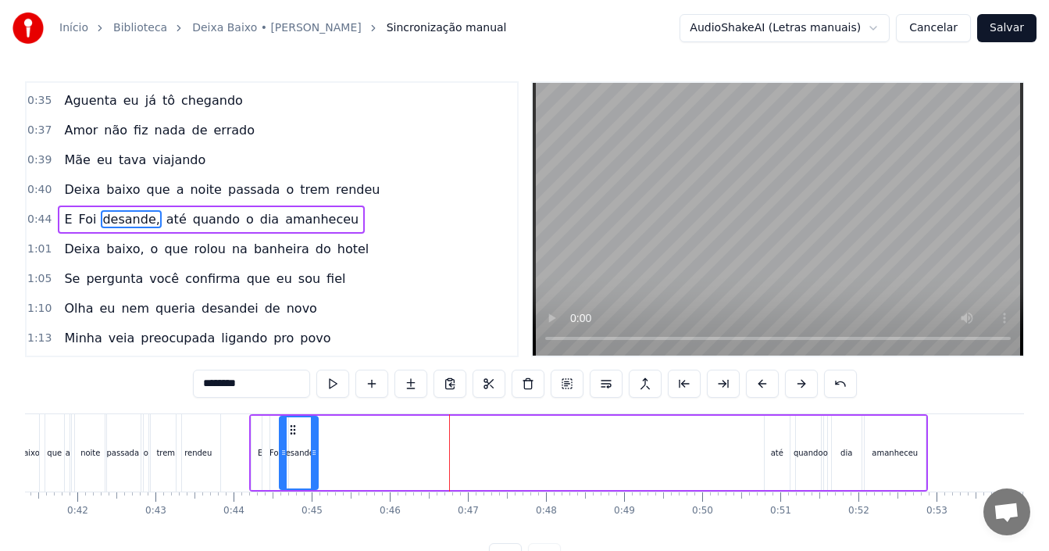
drag, startPoint x: 432, startPoint y: 428, endPoint x: 294, endPoint y: 433, distance: 138.3
click at [294, 433] on icon at bounding box center [293, 429] width 12 height 12
click at [775, 458] on div "até" at bounding box center [777, 453] width 12 height 12
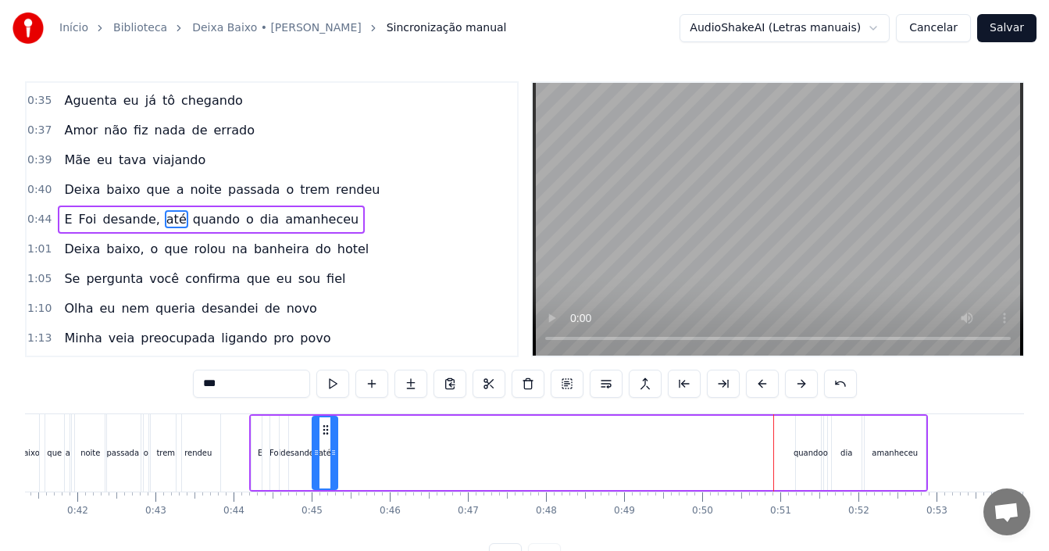
drag, startPoint x: 777, startPoint y: 429, endPoint x: 325, endPoint y: 433, distance: 452.2
click at [325, 433] on icon at bounding box center [325, 429] width 12 height 12
click at [807, 458] on div "quando" at bounding box center [808, 452] width 25 height 74
drag, startPoint x: 810, startPoint y: 429, endPoint x: 344, endPoint y: 433, distance: 465.4
click at [344, 433] on icon at bounding box center [343, 429] width 12 height 12
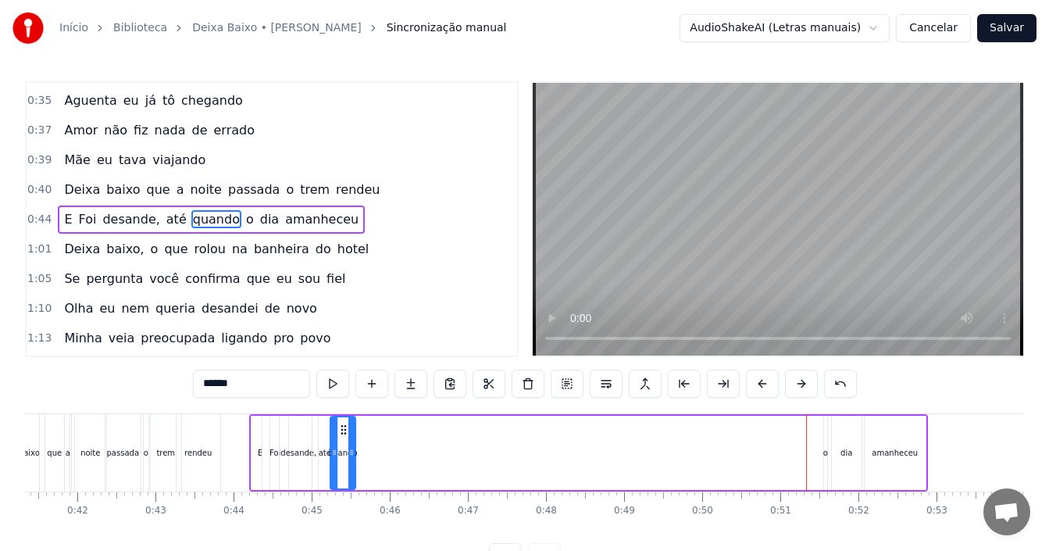
click at [825, 456] on div "o" at bounding box center [825, 453] width 5 height 12
drag, startPoint x: 838, startPoint y: 424, endPoint x: 375, endPoint y: 426, distance: 463.1
click at [375, 426] on icon at bounding box center [374, 429] width 12 height 12
click at [848, 453] on div "dia" at bounding box center [846, 453] width 12 height 12
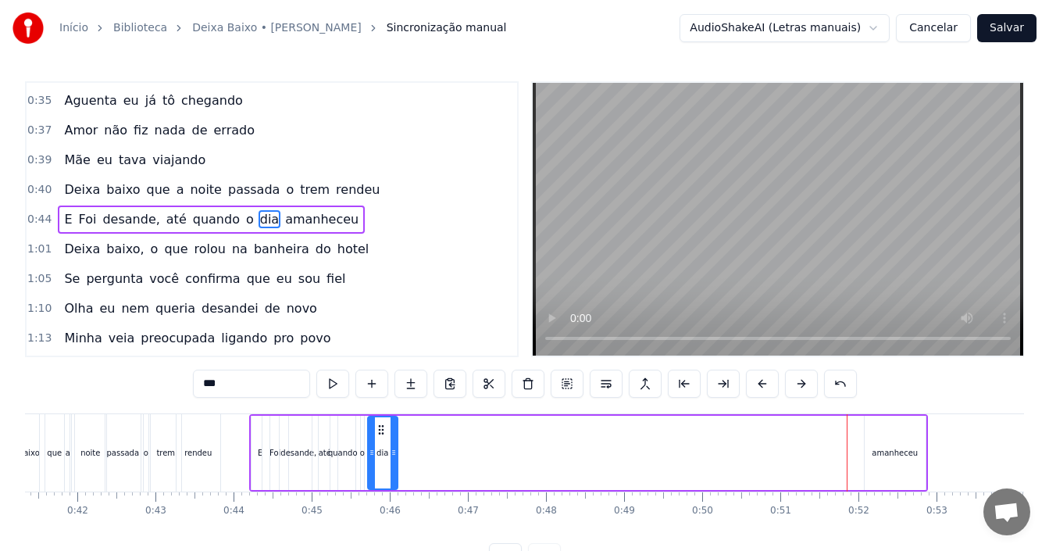
drag, startPoint x: 846, startPoint y: 426, endPoint x: 382, endPoint y: 424, distance: 463.9
click at [382, 424] on icon at bounding box center [381, 429] width 12 height 12
click at [914, 470] on div "amanheceu" at bounding box center [894, 452] width 61 height 74
type input "*********"
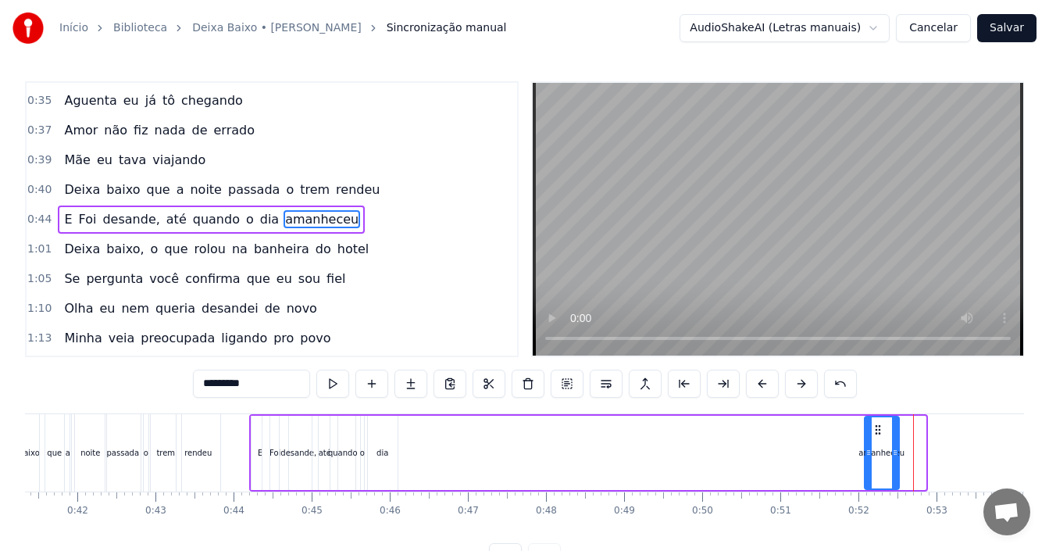
drag, startPoint x: 921, startPoint y: 455, endPoint x: 887, endPoint y: 441, distance: 37.1
click at [893, 455] on icon at bounding box center [895, 452] width 6 height 12
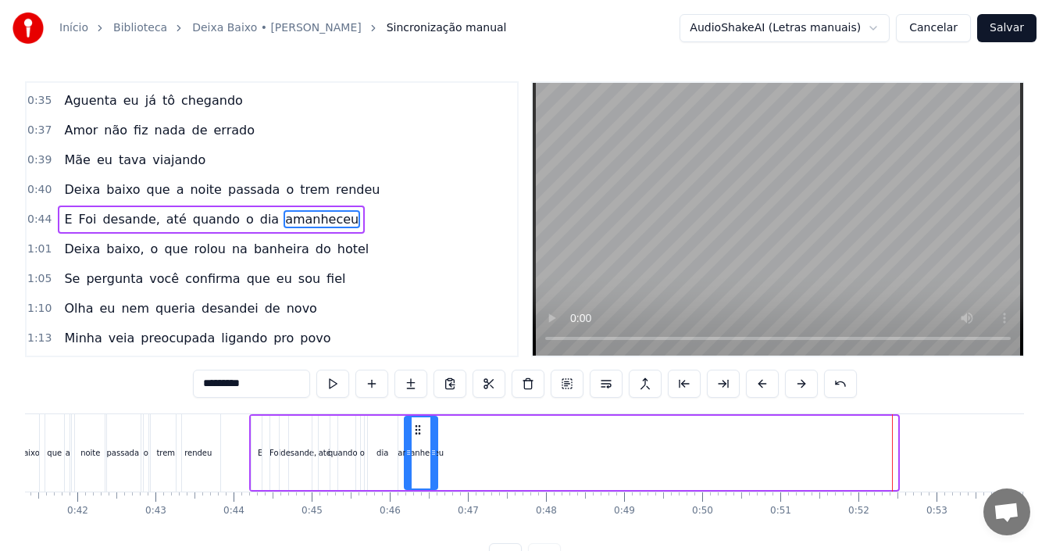
drag, startPoint x: 879, startPoint y: 430, endPoint x: 415, endPoint y: 433, distance: 463.9
click at [416, 433] on icon at bounding box center [418, 429] width 12 height 12
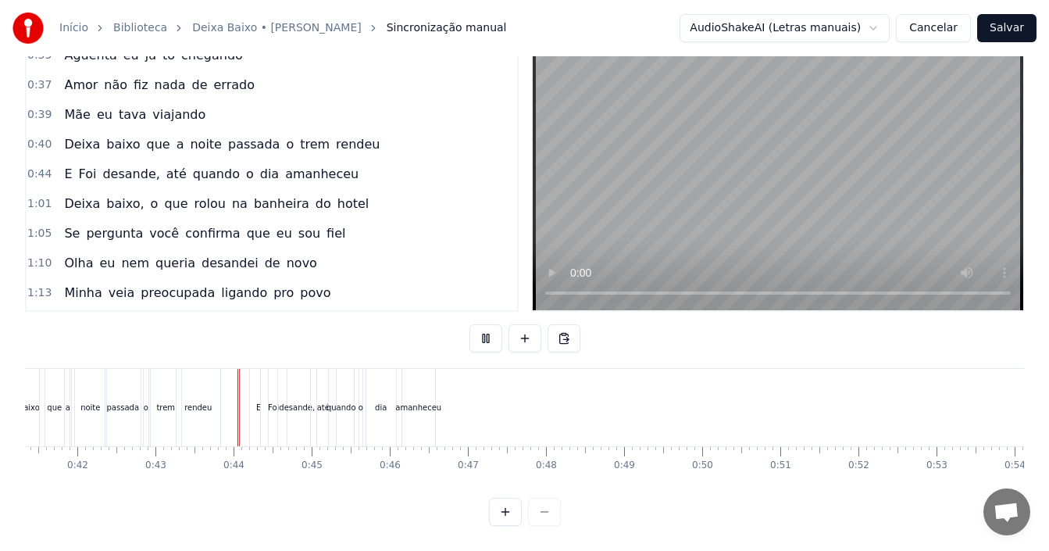
scroll to position [59, 0]
click at [429, 384] on div "amanheceu" at bounding box center [418, 407] width 33 height 77
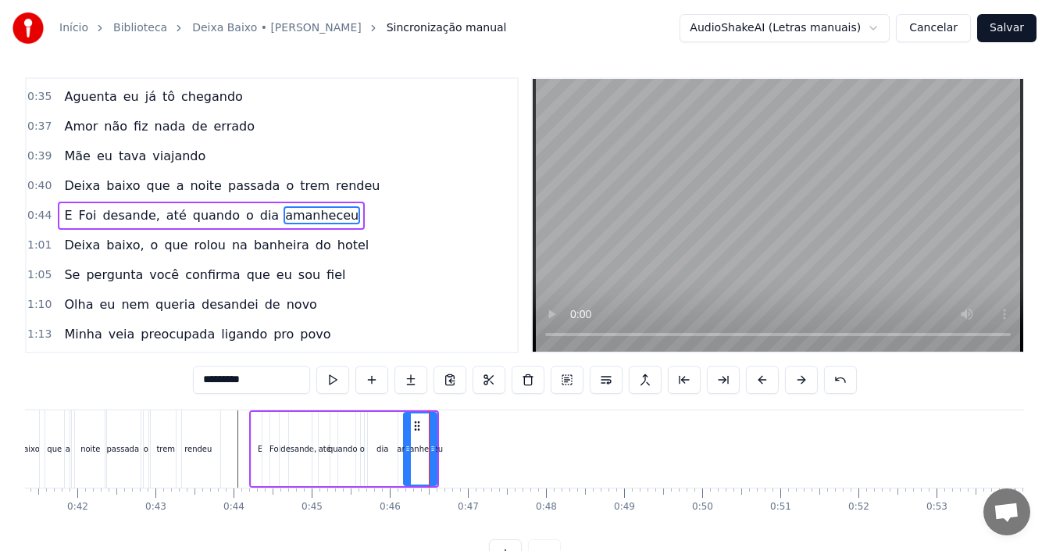
scroll to position [0, 0]
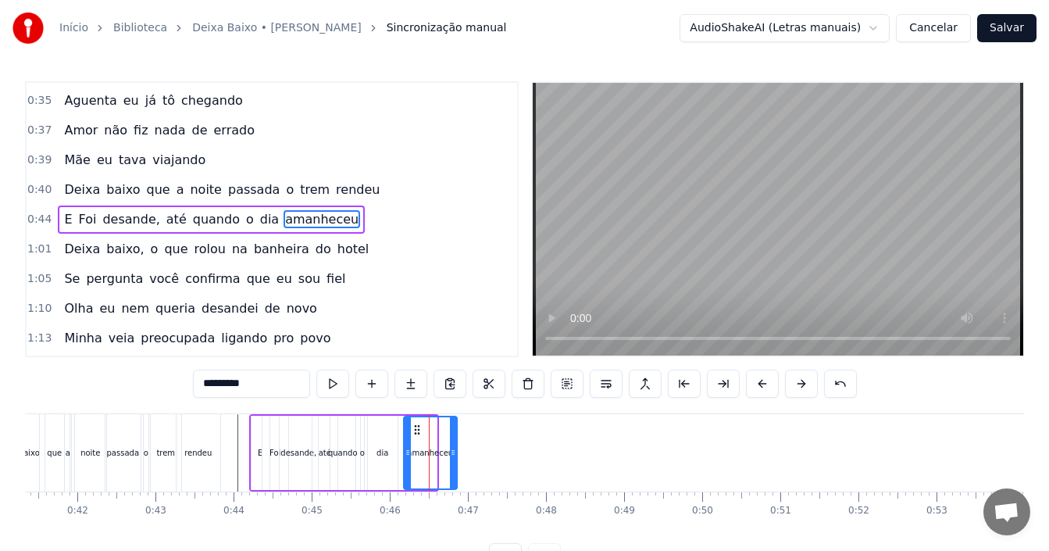
drag, startPoint x: 435, startPoint y: 447, endPoint x: 456, endPoint y: 448, distance: 21.1
click at [456, 448] on icon at bounding box center [453, 452] width 6 height 12
drag, startPoint x: 413, startPoint y: 432, endPoint x: 436, endPoint y: 434, distance: 22.8
click at [436, 434] on icon at bounding box center [439, 429] width 12 height 12
click at [383, 451] on div "dia" at bounding box center [382, 453] width 12 height 12
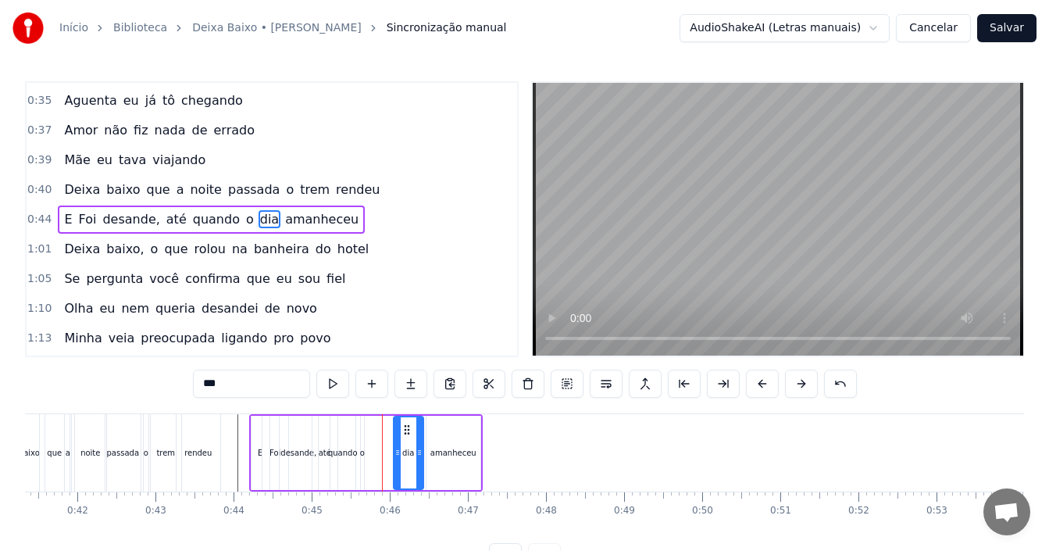
drag, startPoint x: 380, startPoint y: 428, endPoint x: 395, endPoint y: 436, distance: 16.8
click at [405, 432] on icon at bounding box center [407, 429] width 12 height 12
click at [363, 451] on div "o" at bounding box center [362, 453] width 5 height 12
type input "*"
drag, startPoint x: 372, startPoint y: 429, endPoint x: 389, endPoint y: 434, distance: 17.8
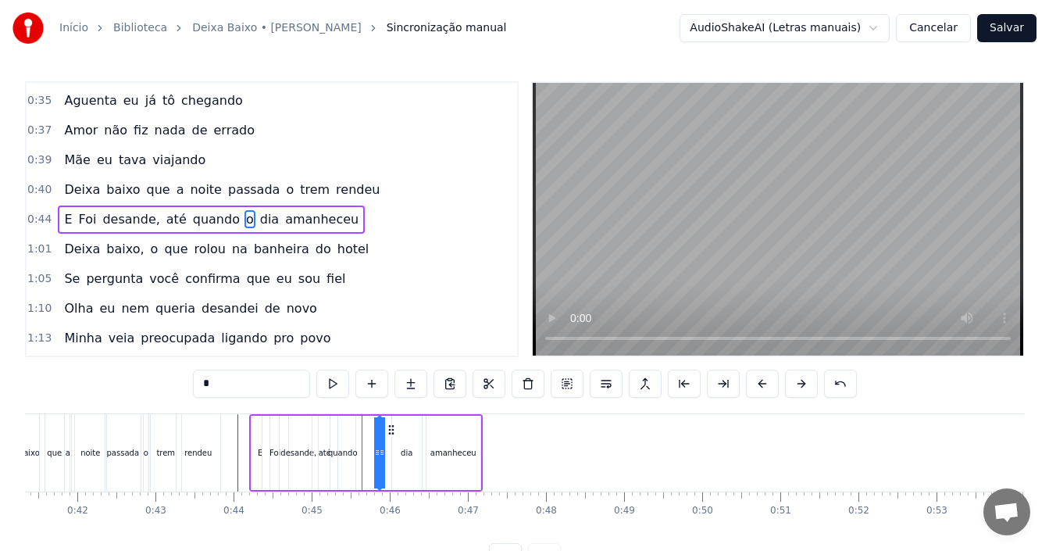
click at [389, 434] on icon at bounding box center [391, 429] width 12 height 12
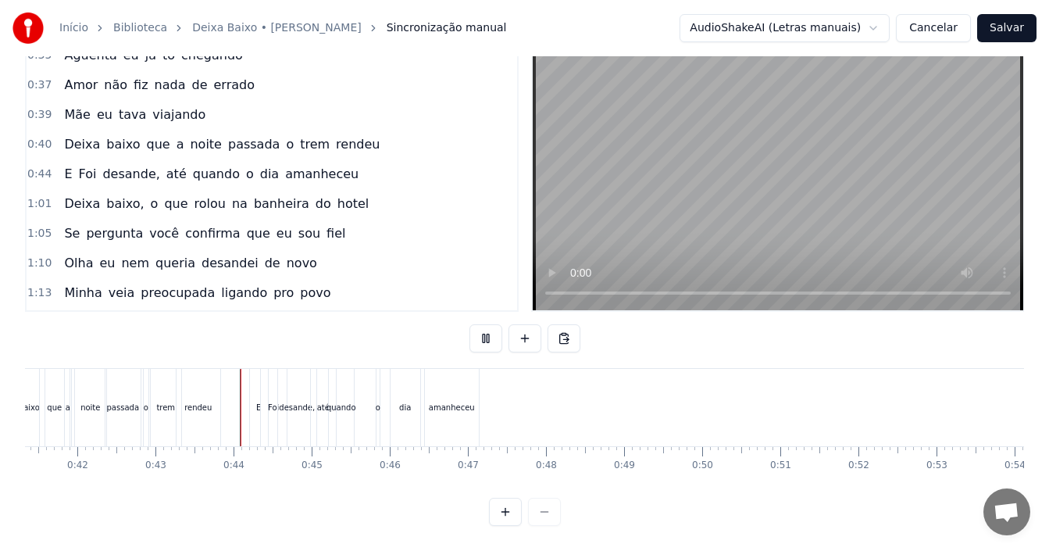
scroll to position [59, 0]
click at [337, 401] on div "quando" at bounding box center [341, 407] width 30 height 12
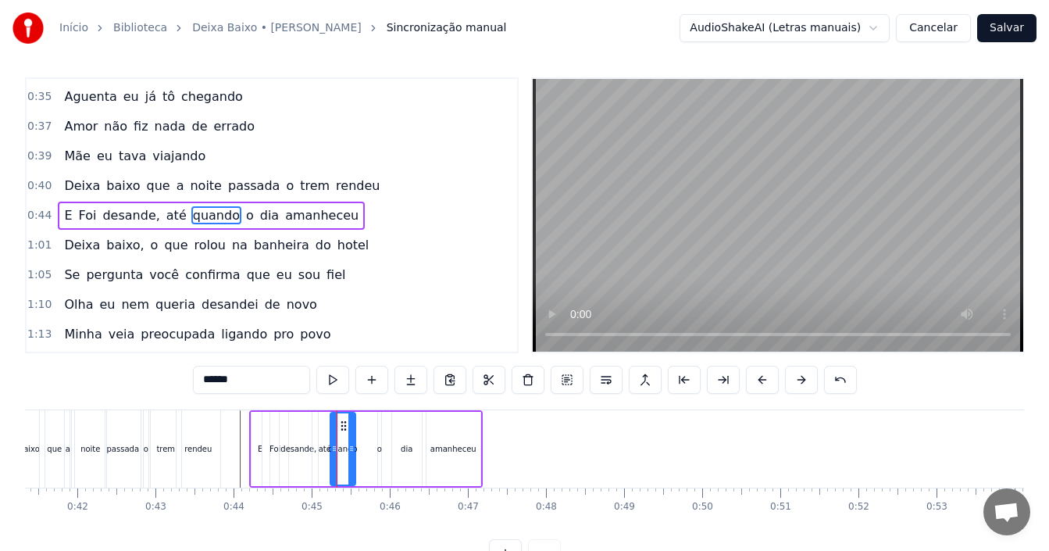
scroll to position [0, 0]
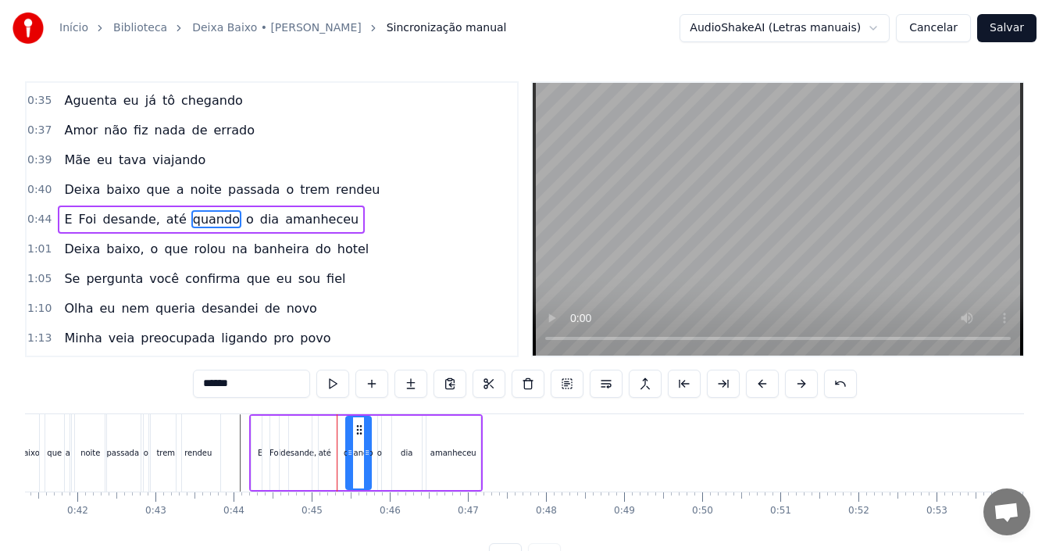
drag, startPoint x: 342, startPoint y: 425, endPoint x: 358, endPoint y: 428, distance: 15.9
click at [358, 428] on icon at bounding box center [359, 429] width 12 height 12
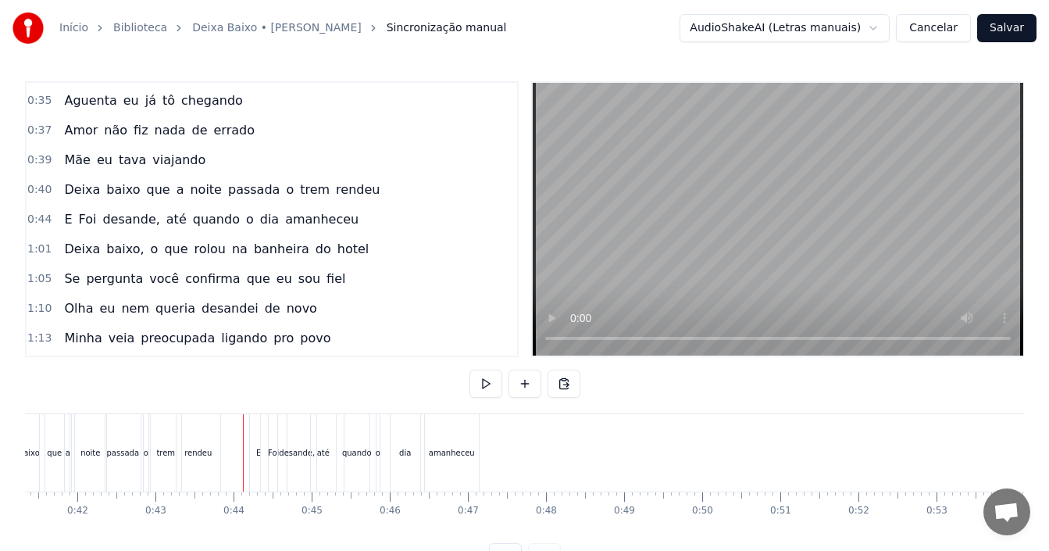
scroll to position [59, 0]
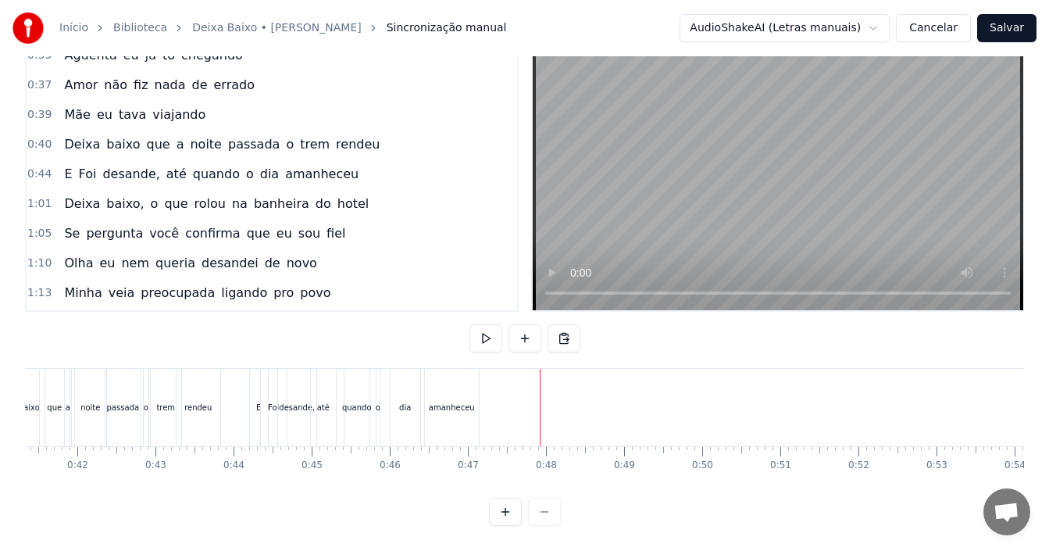
click at [344, 194] on div "1:01 Deixa baixo, o que rolou na banheira do hotel" at bounding box center [272, 204] width 490 height 30
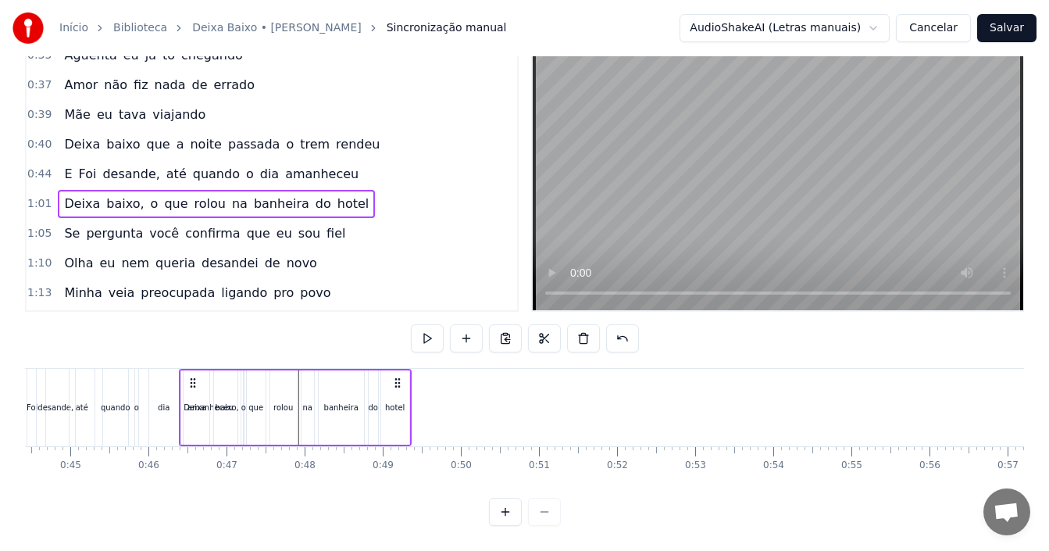
scroll to position [0, 3463]
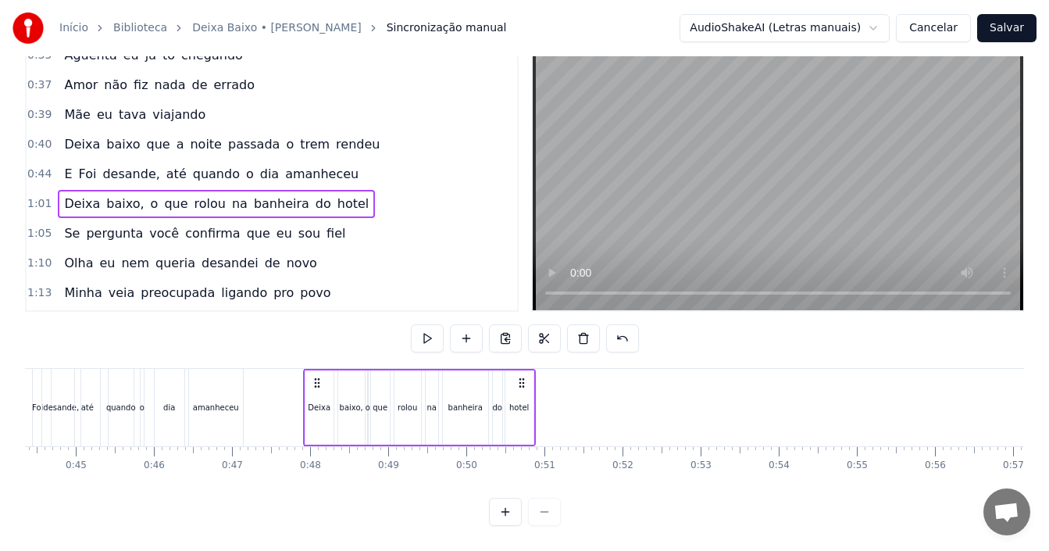
drag, startPoint x: 119, startPoint y: 370, endPoint x: 319, endPoint y: 395, distance: 200.7
click at [319, 395] on div "Deixa baixo, o que rolou na banheira do hotel" at bounding box center [419, 407] width 233 height 77
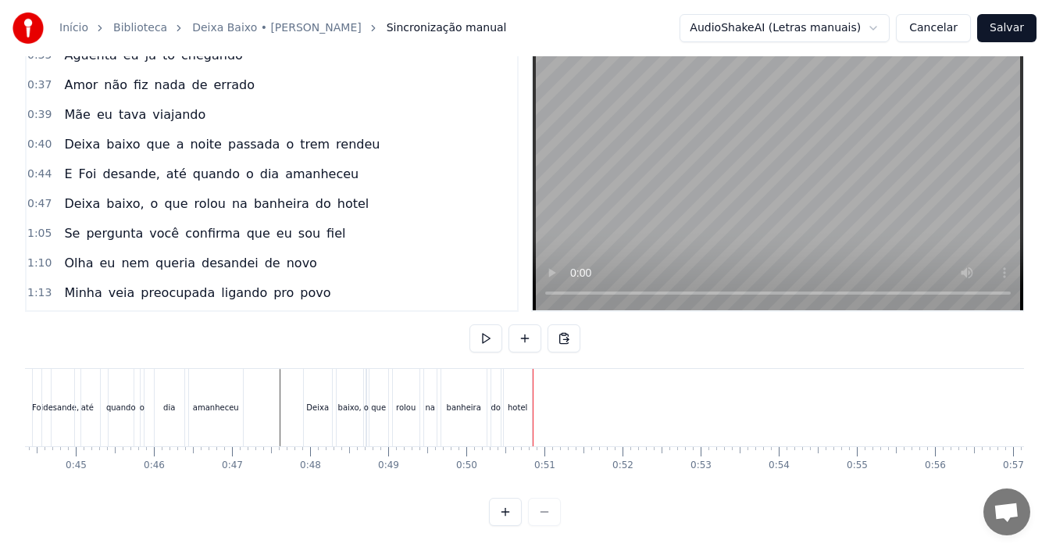
click at [337, 219] on div "1:05 Se pergunta você confirma que eu sou fiel" at bounding box center [272, 234] width 490 height 30
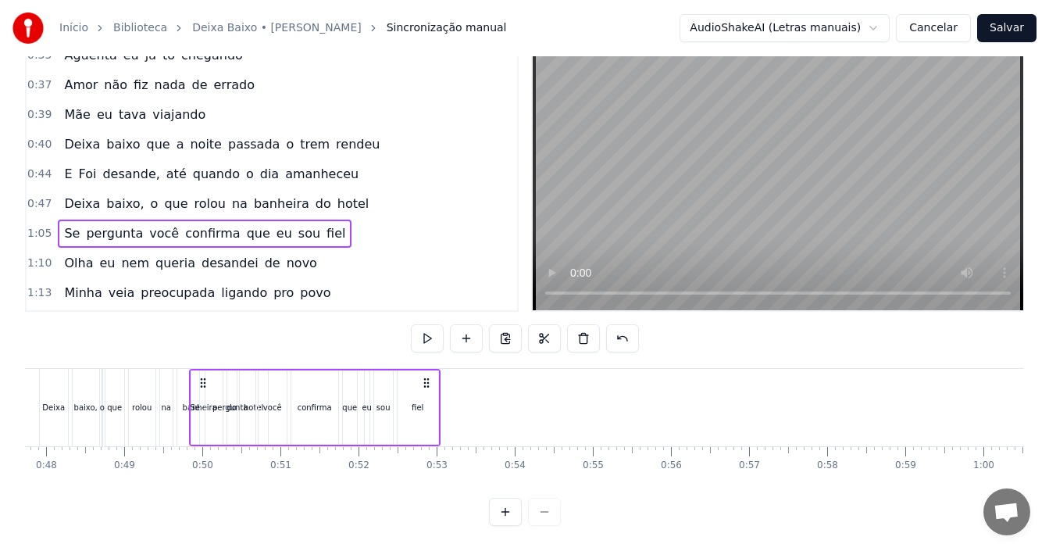
scroll to position [0, 3726]
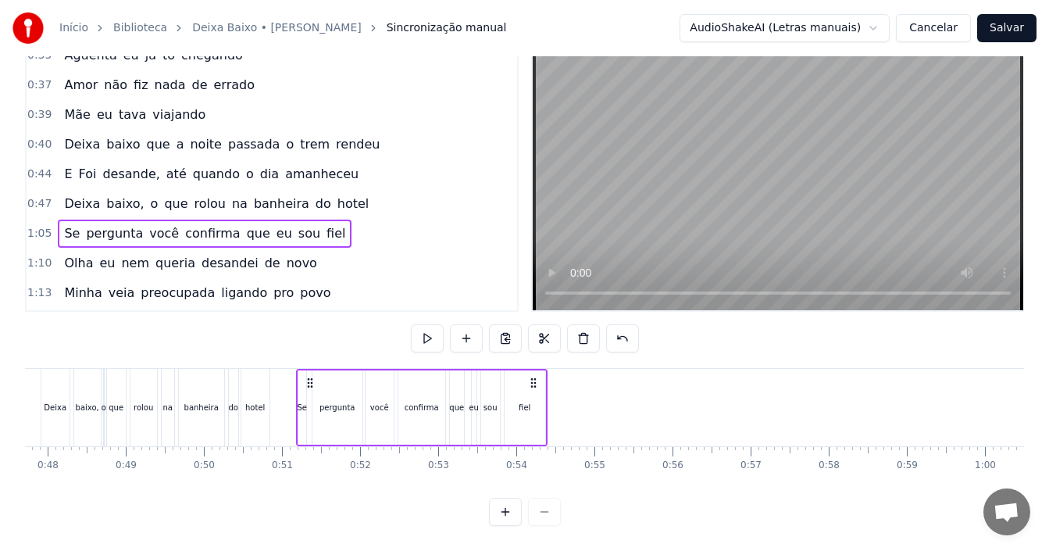
drag, startPoint x: 118, startPoint y: 369, endPoint x: 310, endPoint y: 387, distance: 192.9
click at [310, 387] on div "Se pergunta você confirma que eu sou fiel" at bounding box center [421, 407] width 251 height 77
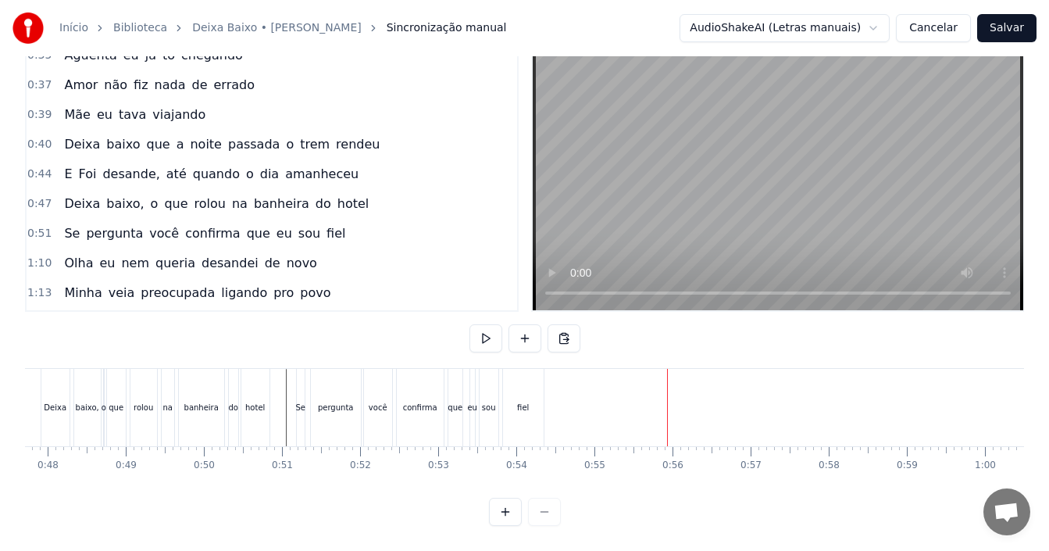
click at [373, 137] on div "0:40 Deixa baixo que a noite passada o trem rendeu" at bounding box center [272, 145] width 490 height 30
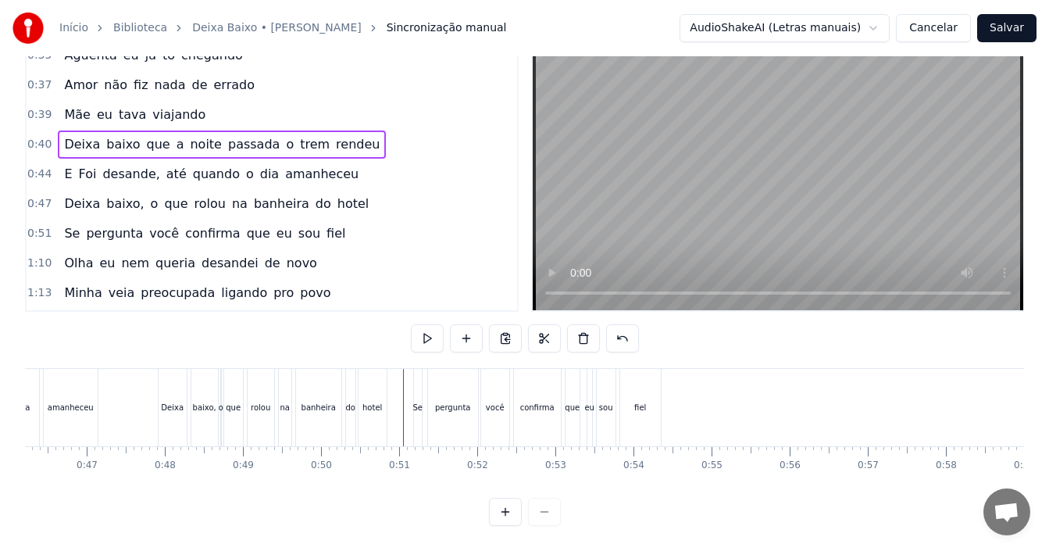
scroll to position [0, 3649]
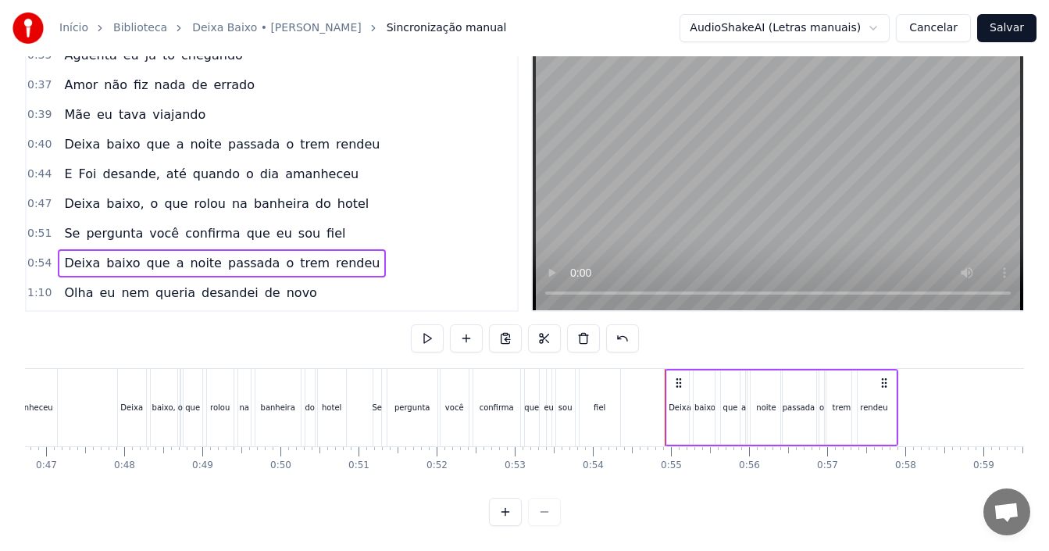
click at [337, 159] on div "0:44 E Foi desande, até quando o dia amanheceu" at bounding box center [272, 174] width 490 height 30
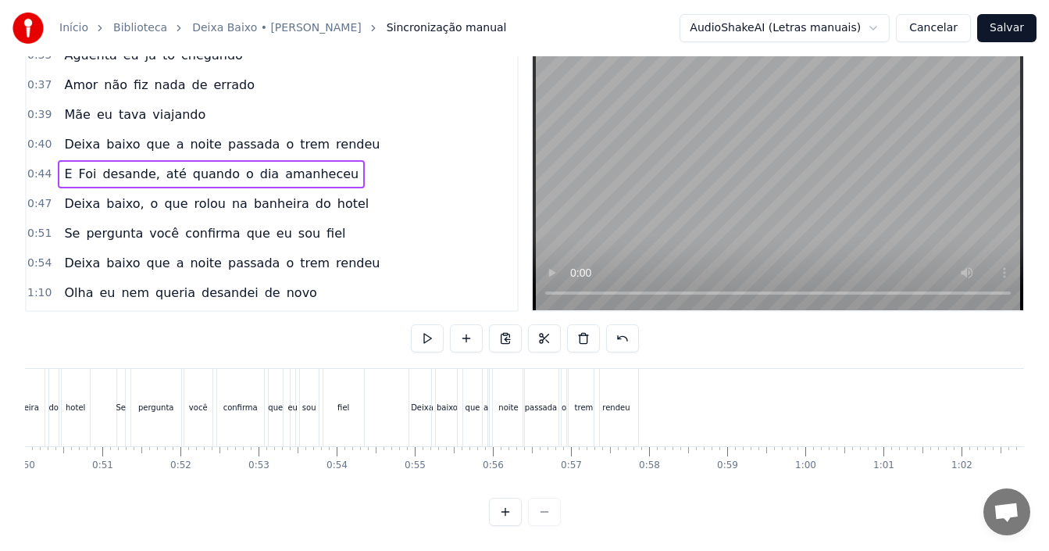
scroll to position [0, 3946]
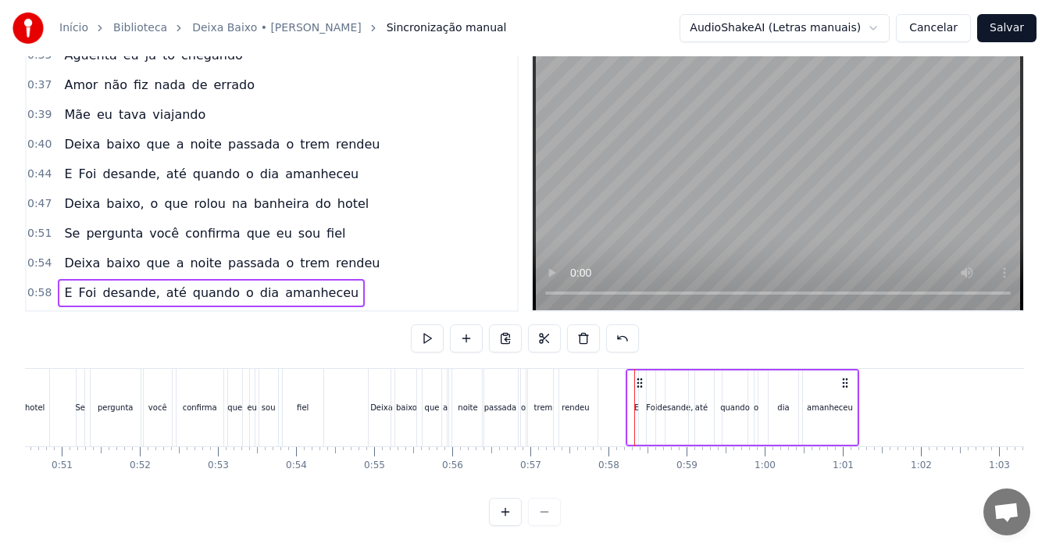
drag, startPoint x: 646, startPoint y: 371, endPoint x: 636, endPoint y: 371, distance: 10.2
click at [636, 376] on icon at bounding box center [639, 382] width 12 height 12
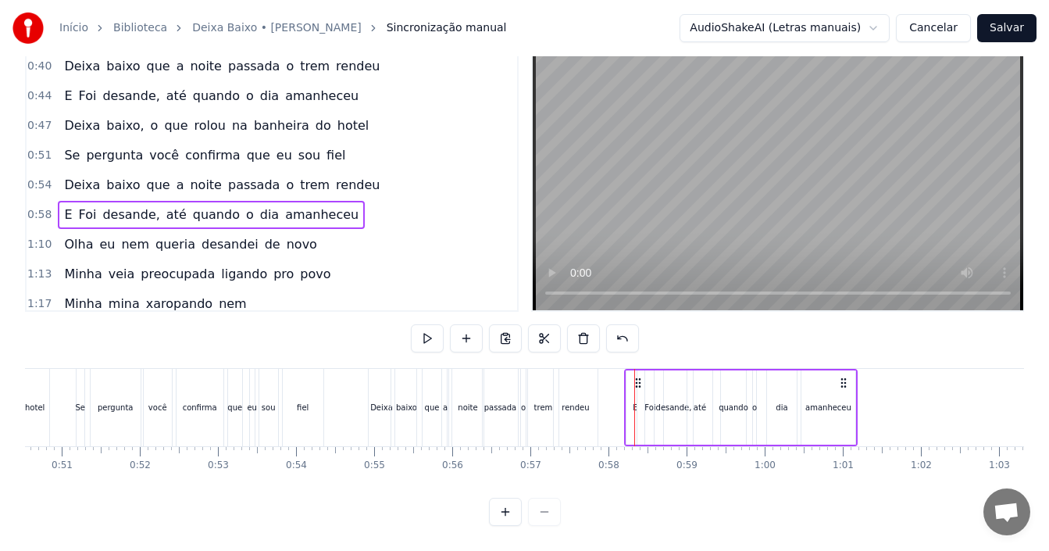
scroll to position [412, 0]
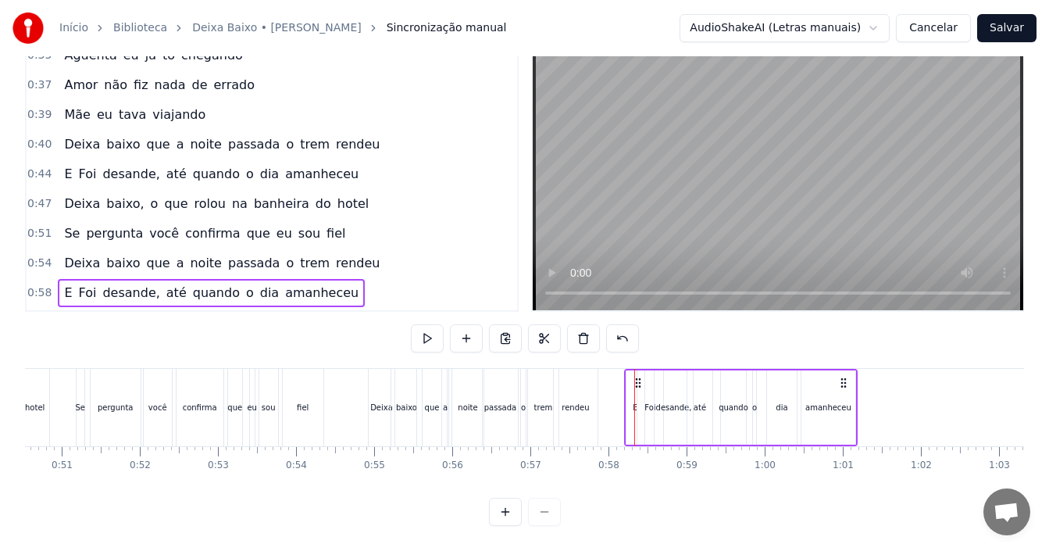
click at [343, 189] on div "0:47 Deixa baixo, o que rolou na banheira do hotel" at bounding box center [272, 204] width 490 height 30
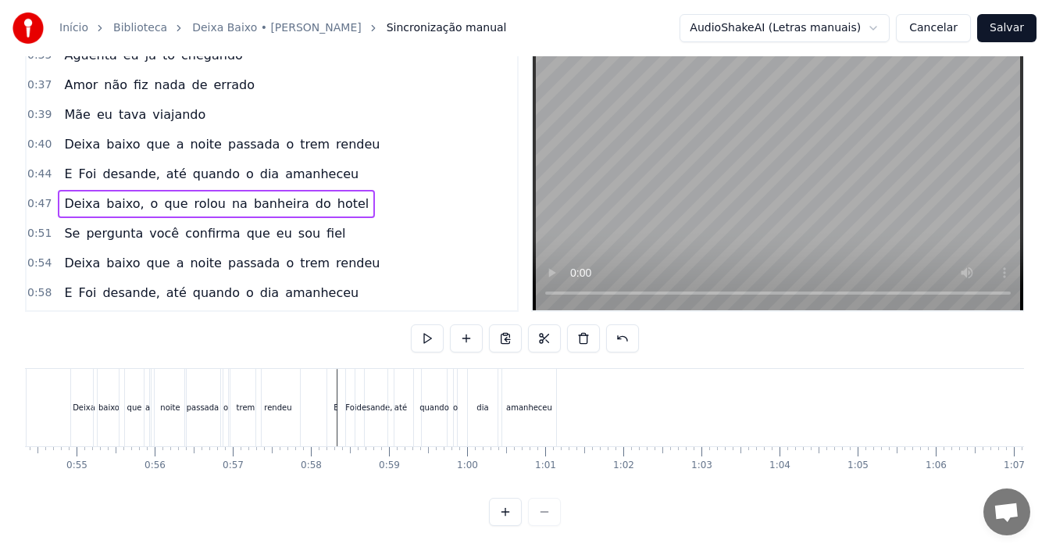
scroll to position [0, 4254]
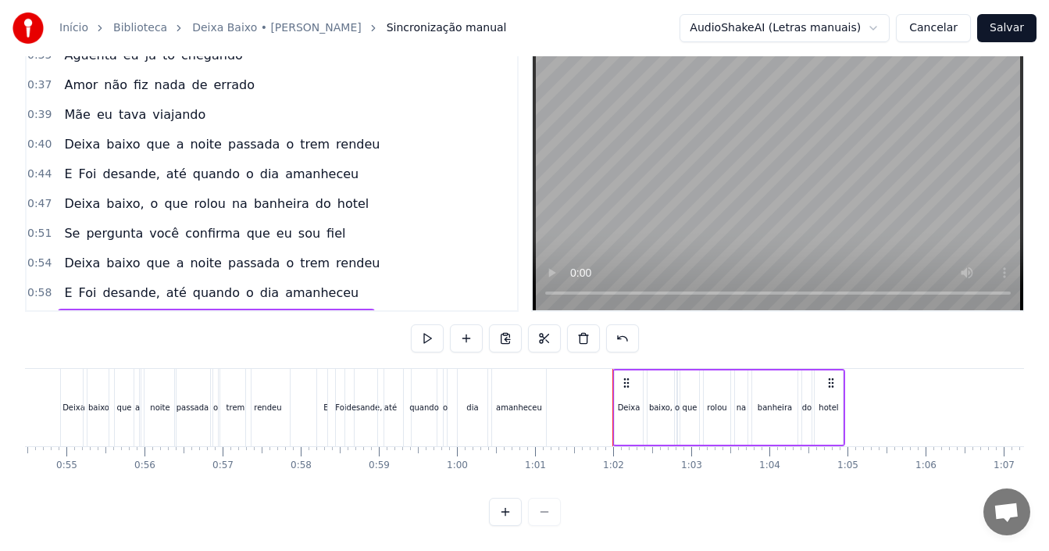
click at [333, 219] on div "0:51 Se pergunta você confirma que eu sou fiel" at bounding box center [272, 234] width 490 height 30
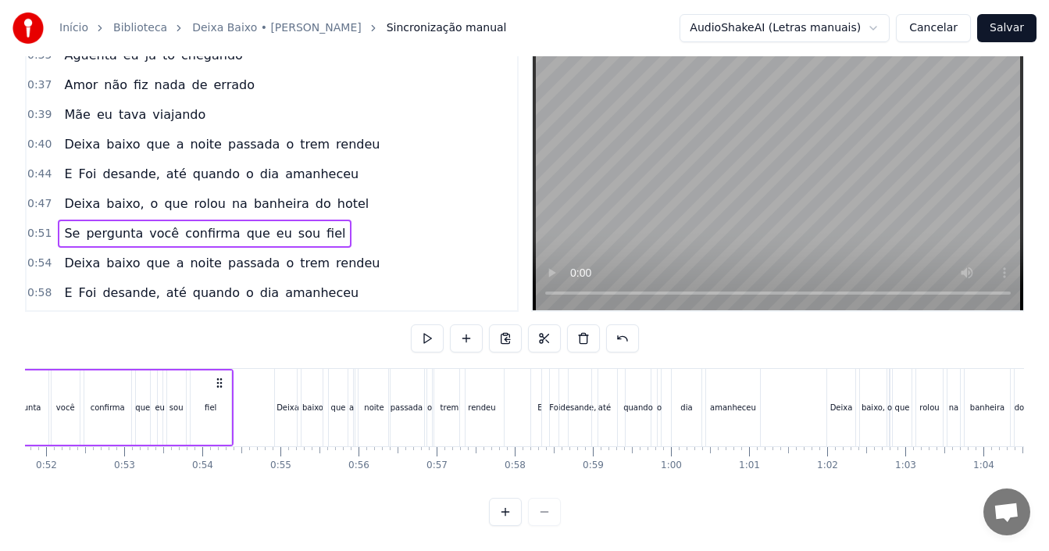
scroll to position [0, 3918]
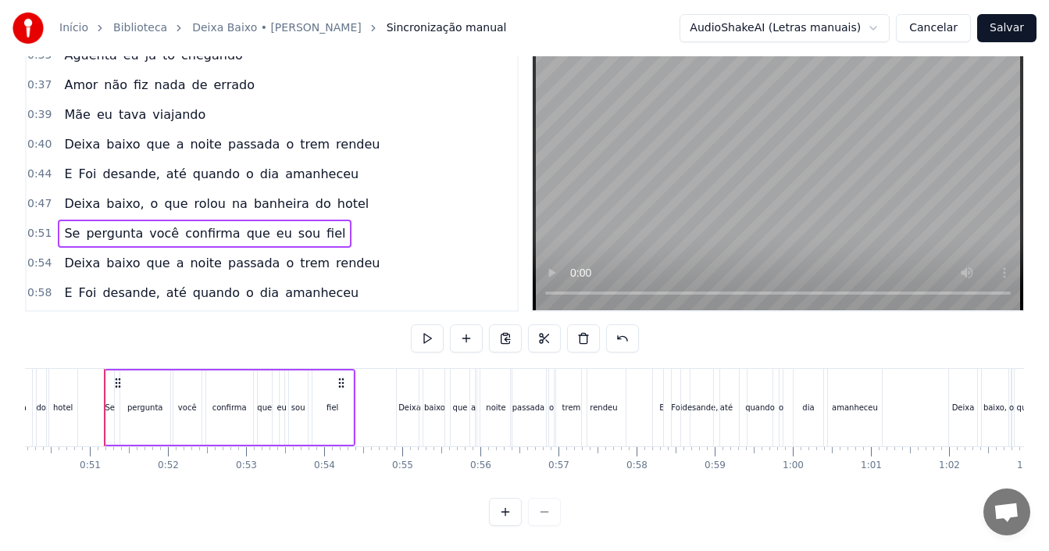
drag, startPoint x: 401, startPoint y: 484, endPoint x: 421, endPoint y: 480, distance: 19.9
click at [429, 482] on div "Olha eu nem queria desandei de novo Minha veia preocupada ligando pro povo Minh…" at bounding box center [524, 426] width 999 height 117
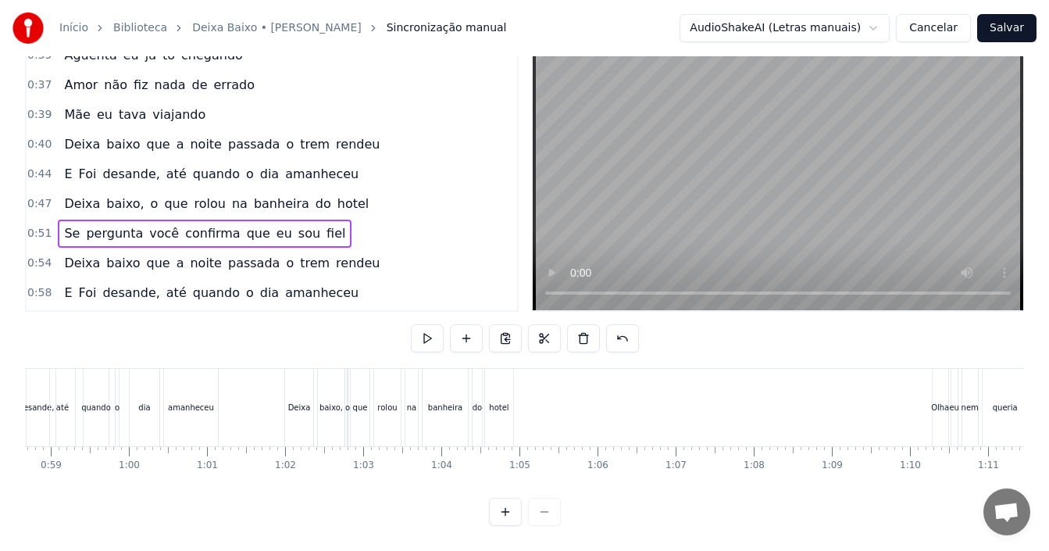
scroll to position [0, 4603]
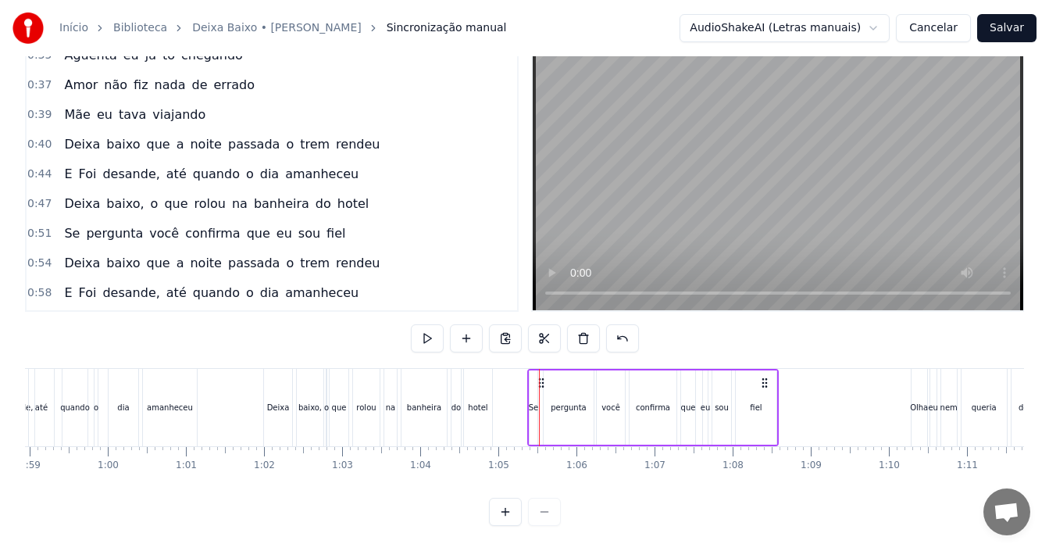
drag, startPoint x: 554, startPoint y: 368, endPoint x: 542, endPoint y: 368, distance: 11.7
click at [542, 376] on icon at bounding box center [541, 382] width 12 height 12
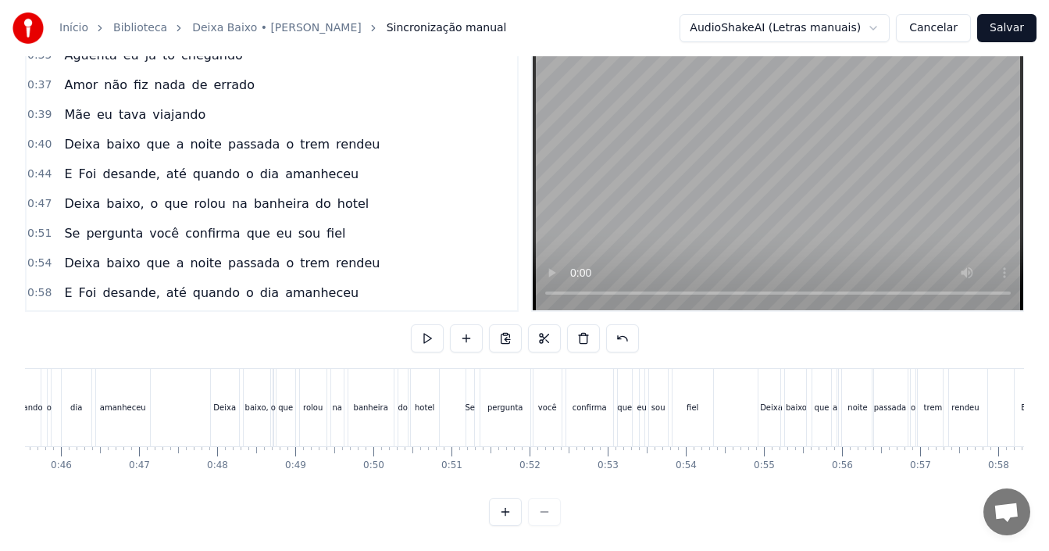
scroll to position [0, 3516]
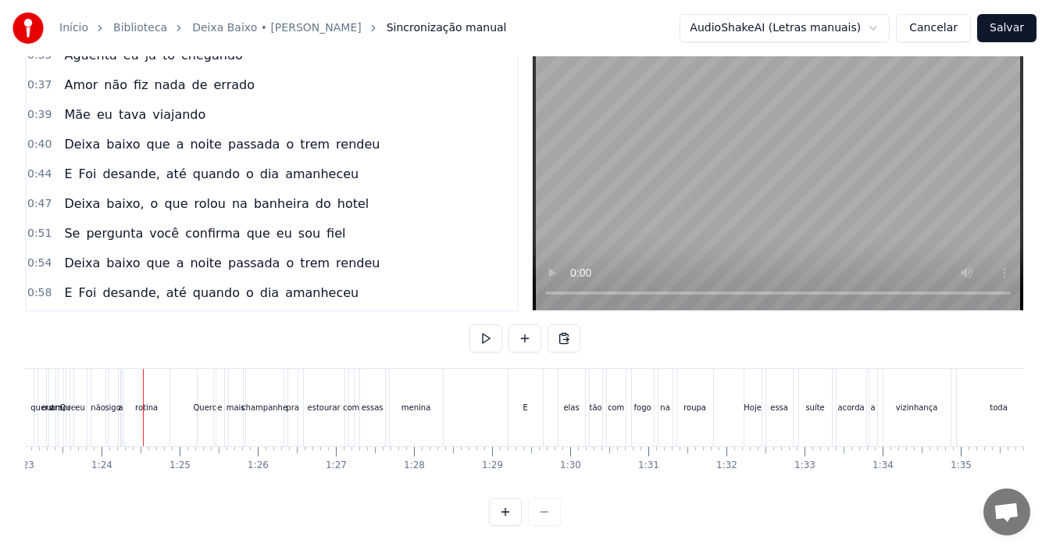
scroll to position [0, 6491]
click at [149, 409] on div "rotina" at bounding box center [138, 407] width 45 height 77
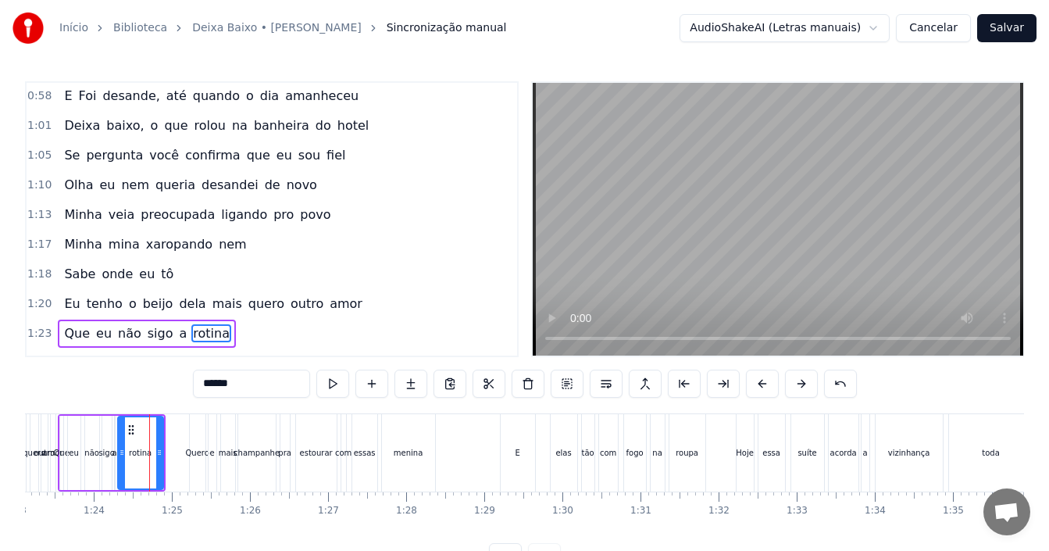
scroll to position [768, 0]
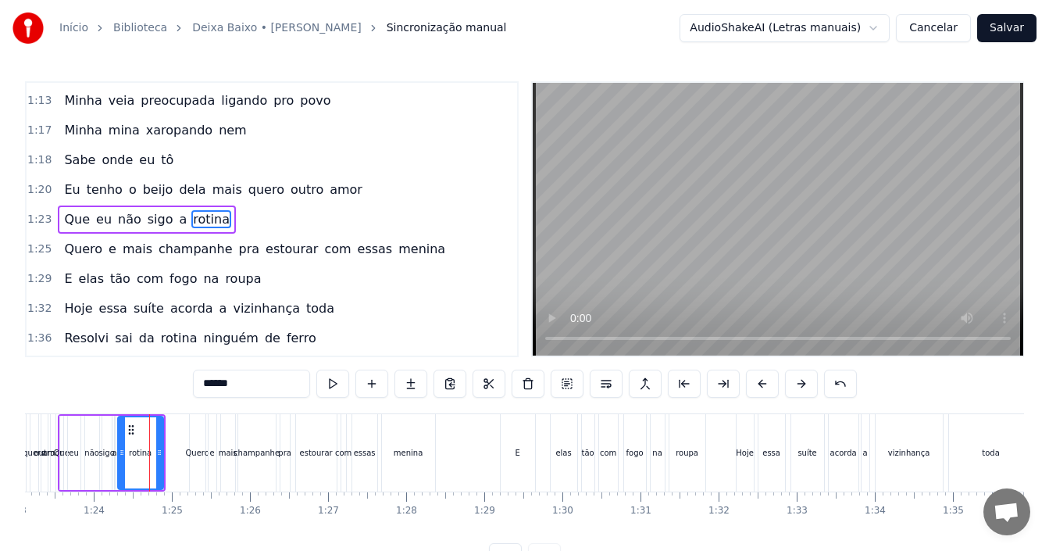
click at [211, 190] on span "mais" at bounding box center [227, 189] width 33 height 18
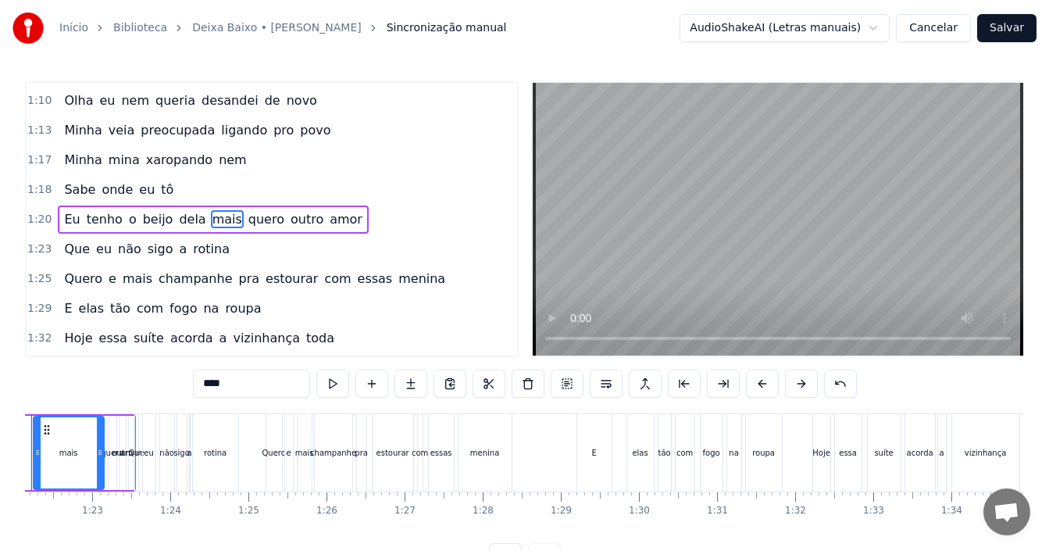
scroll to position [0, 6342]
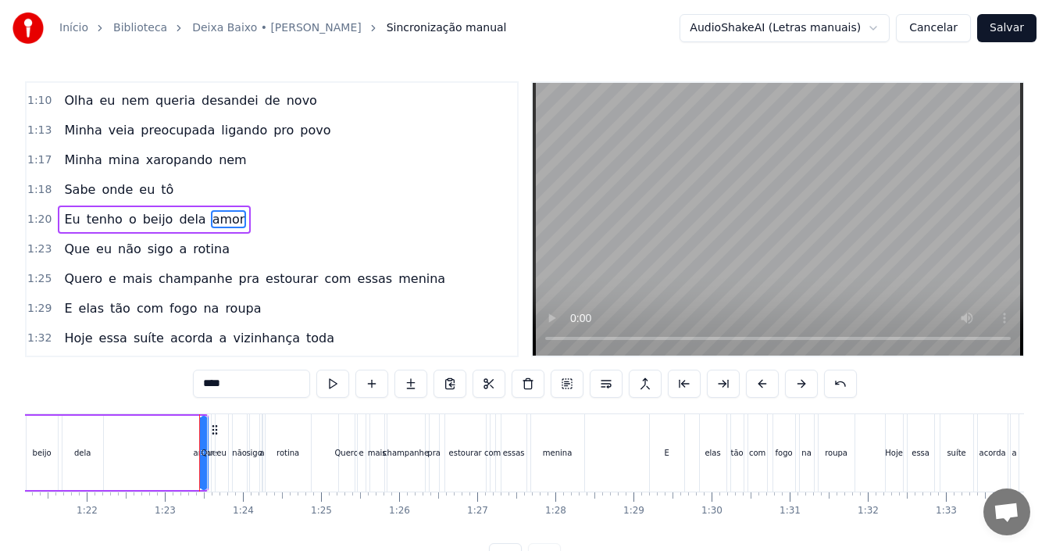
type input "***"
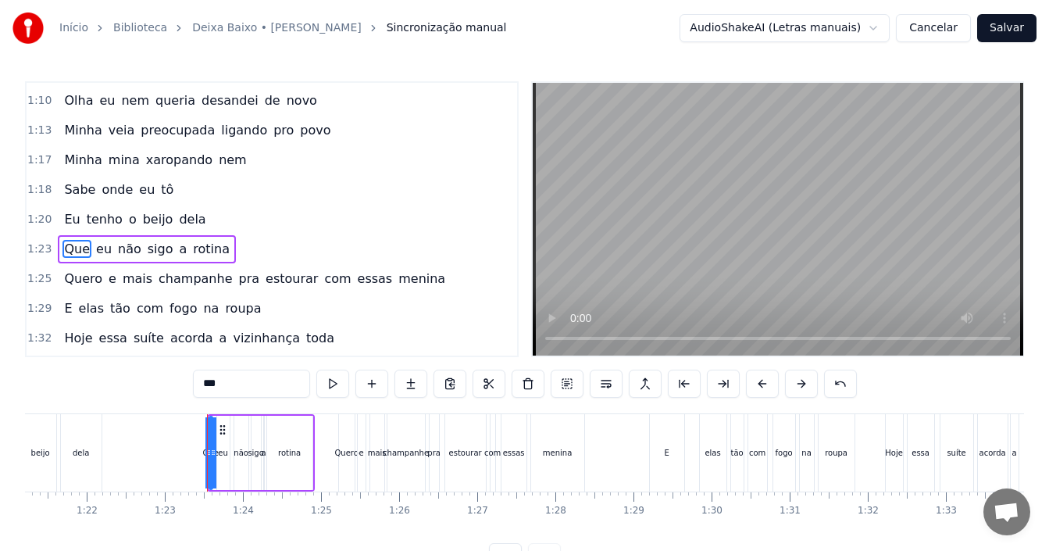
scroll to position [768, 0]
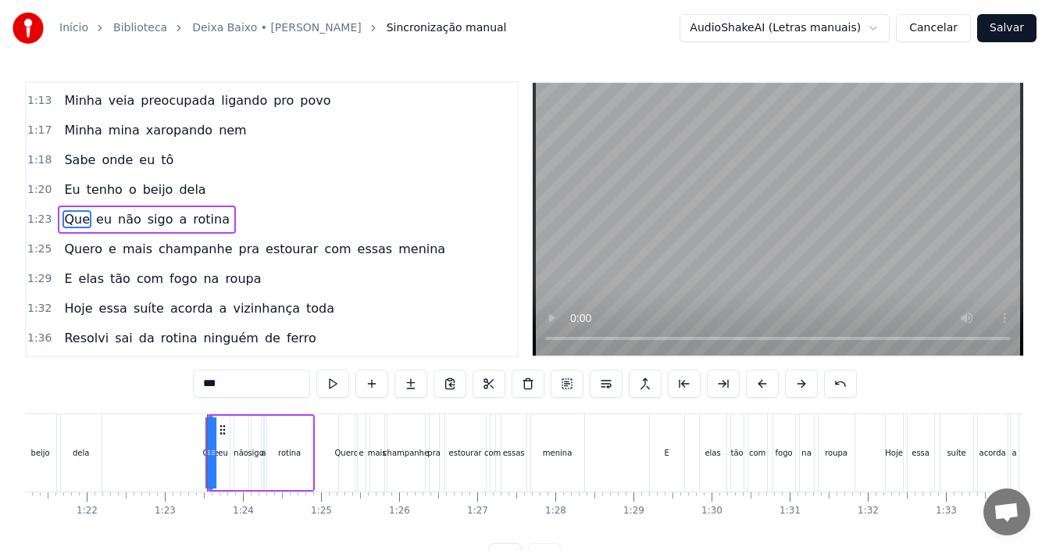
click at [203, 155] on div "1:18 Sabe onde eu tô" at bounding box center [272, 160] width 490 height 30
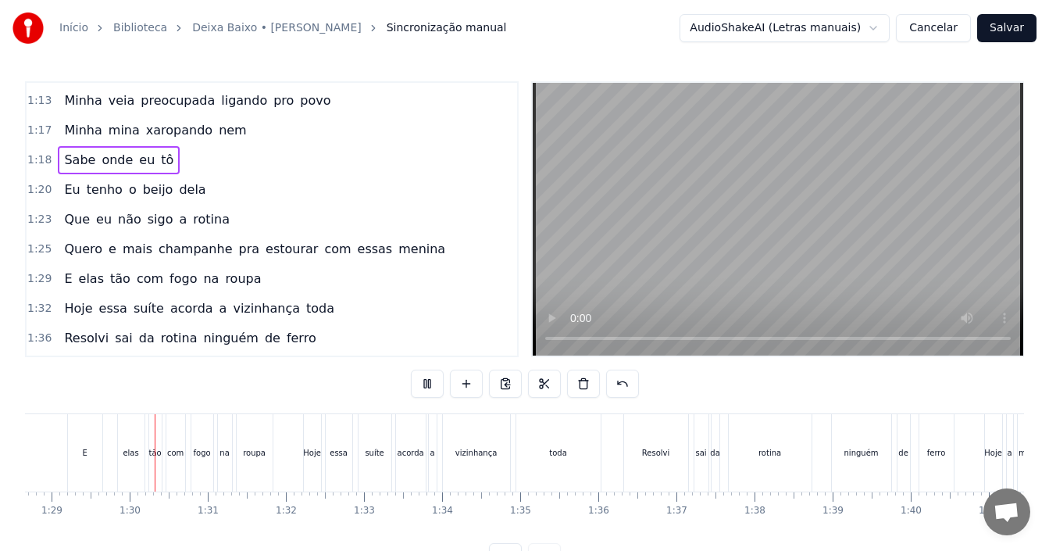
scroll to position [0, 6924]
click at [66, 283] on span "E" at bounding box center [67, 278] width 11 height 18
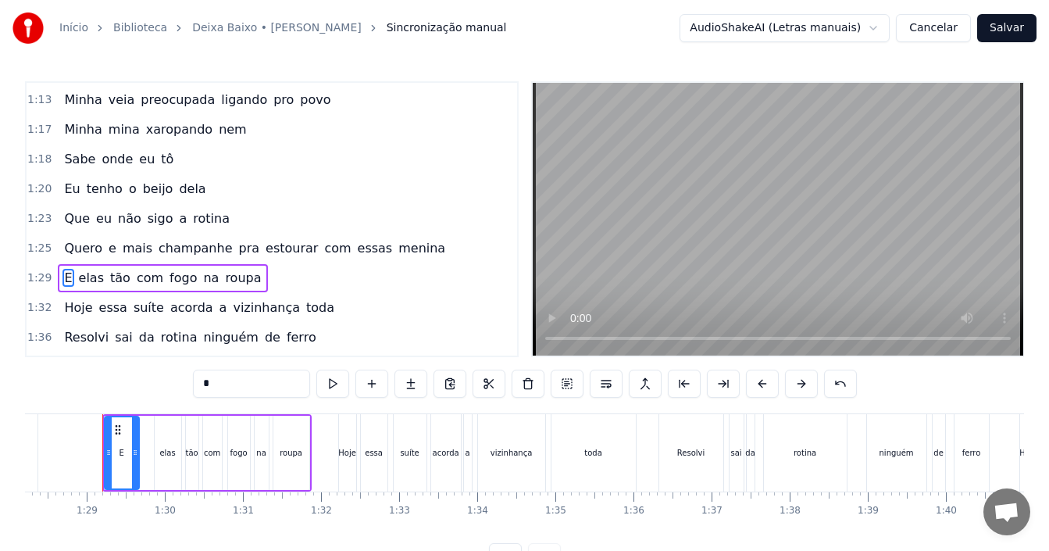
scroll to position [0, 6887]
drag, startPoint x: 211, startPoint y: 387, endPoint x: 187, endPoint y: 381, distance: 24.8
click at [187, 381] on div "0:00 Olha eu nem queria desandei de novo 0:03 Minha veia preocupada ligando pro…" at bounding box center [524, 326] width 999 height 490
type input "****"
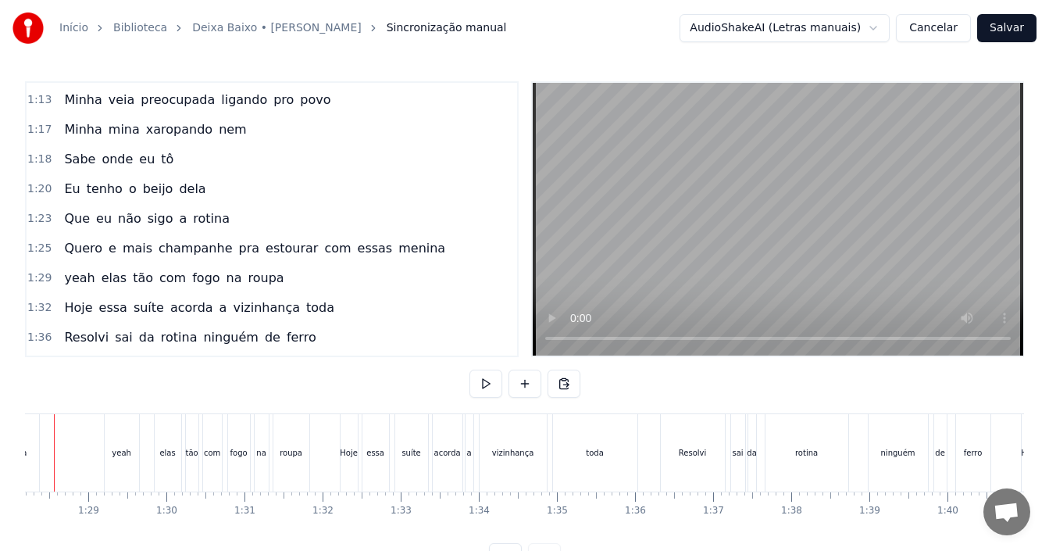
scroll to position [0, 6838]
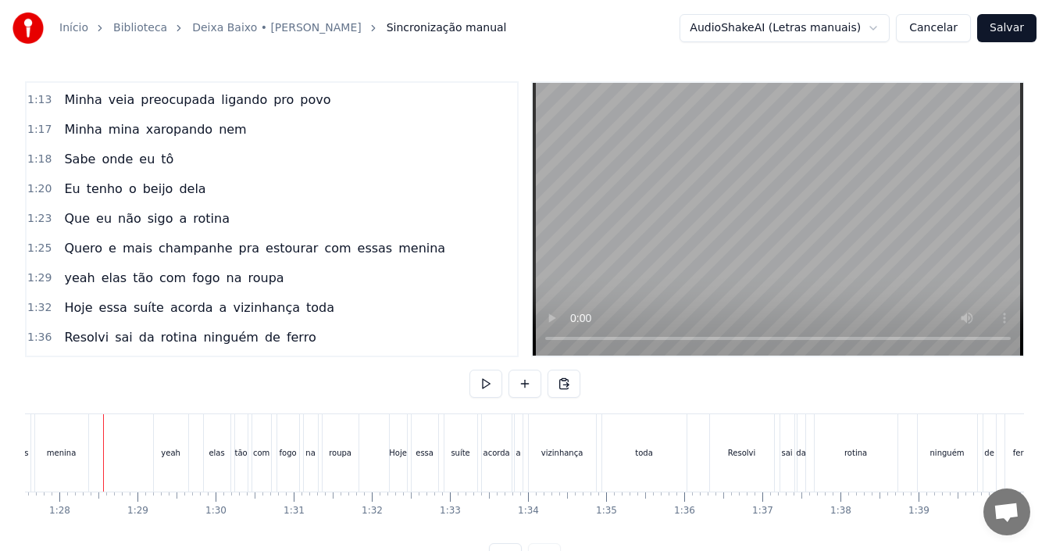
click at [173, 453] on div "yeah" at bounding box center [171, 453] width 20 height 12
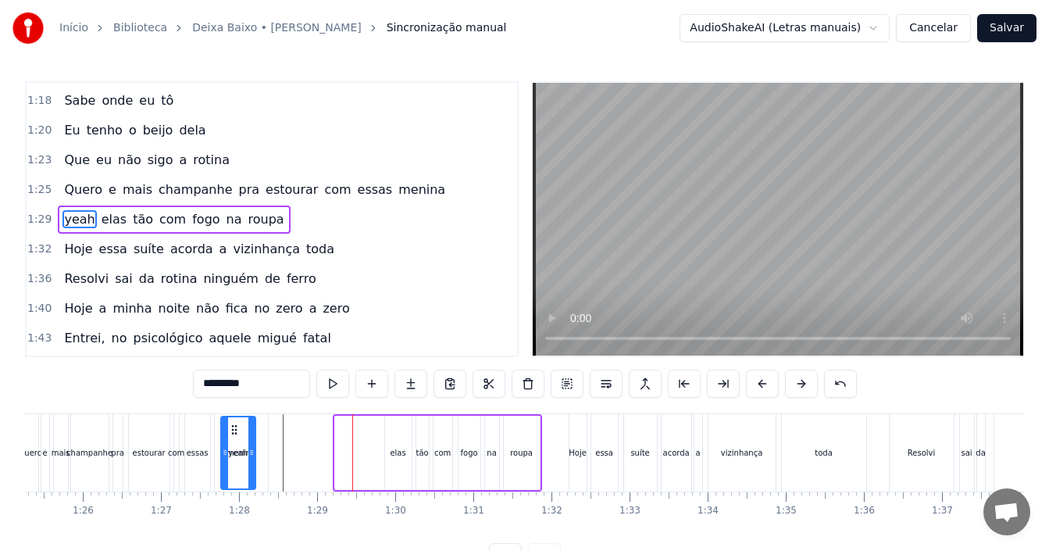
scroll to position [0, 6647]
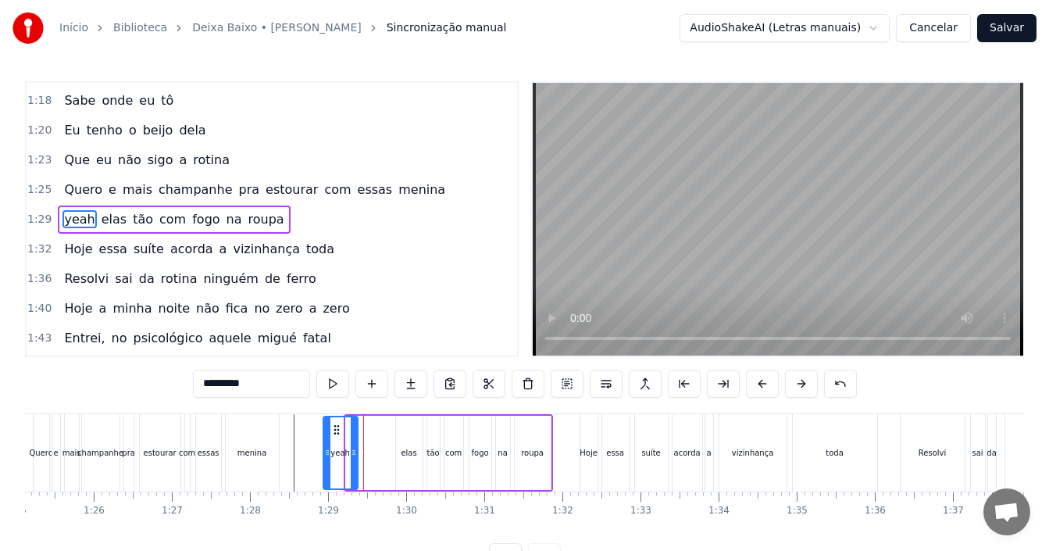
drag, startPoint x: 169, startPoint y: 429, endPoint x: 337, endPoint y: 428, distance: 167.9
click at [337, 428] on icon at bounding box center [336, 429] width 12 height 12
drag, startPoint x: 352, startPoint y: 454, endPoint x: 368, endPoint y: 458, distance: 16.1
click at [368, 458] on icon at bounding box center [369, 452] width 6 height 12
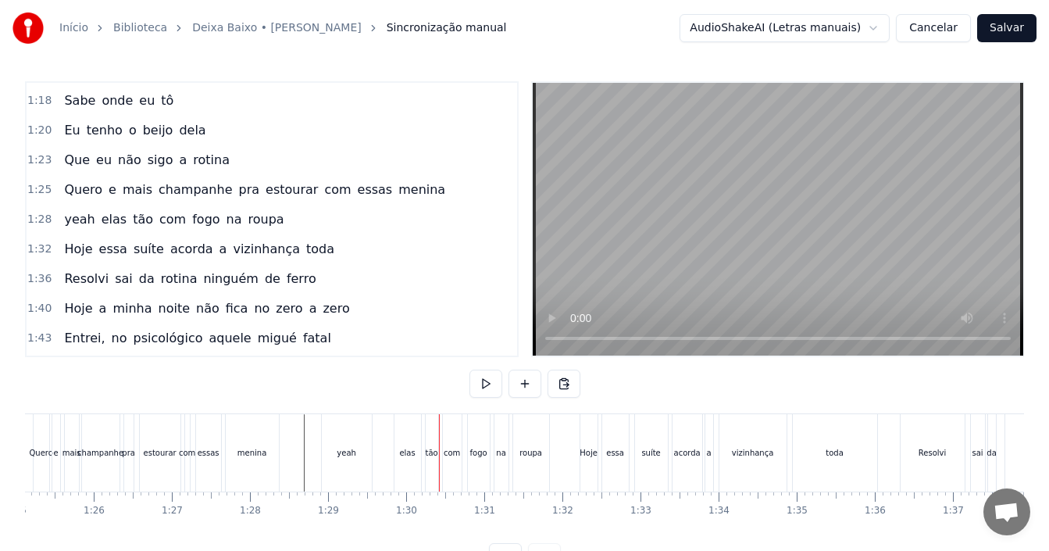
click at [352, 463] on div "yeah" at bounding box center [347, 452] width 50 height 77
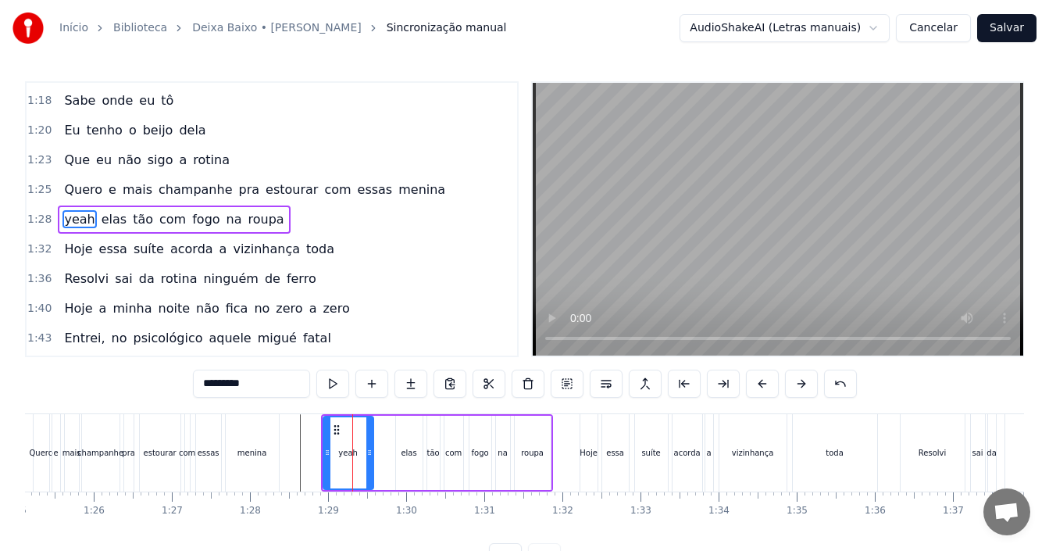
click at [284, 386] on input "****" at bounding box center [251, 383] width 117 height 28
type input "****"
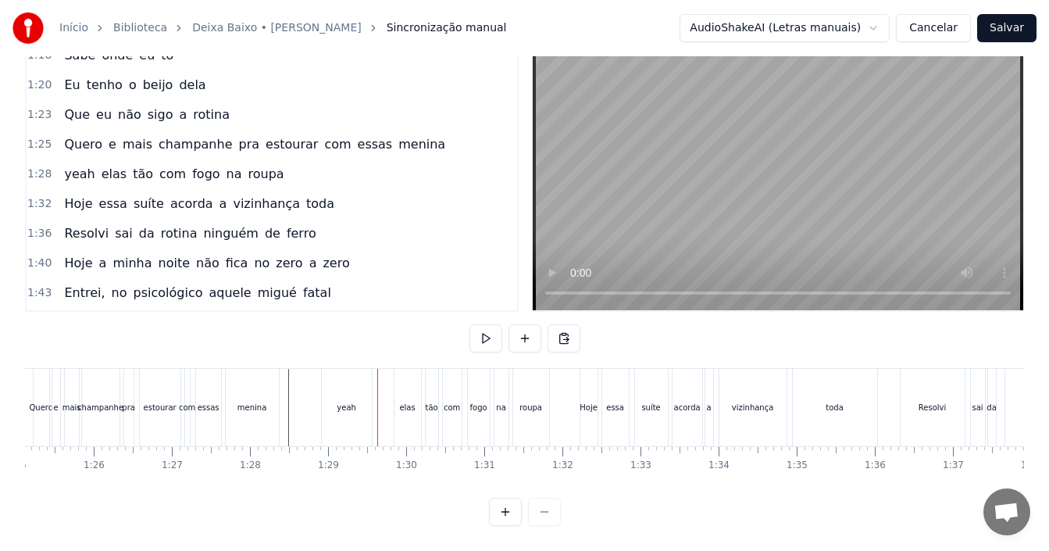
scroll to position [0, 0]
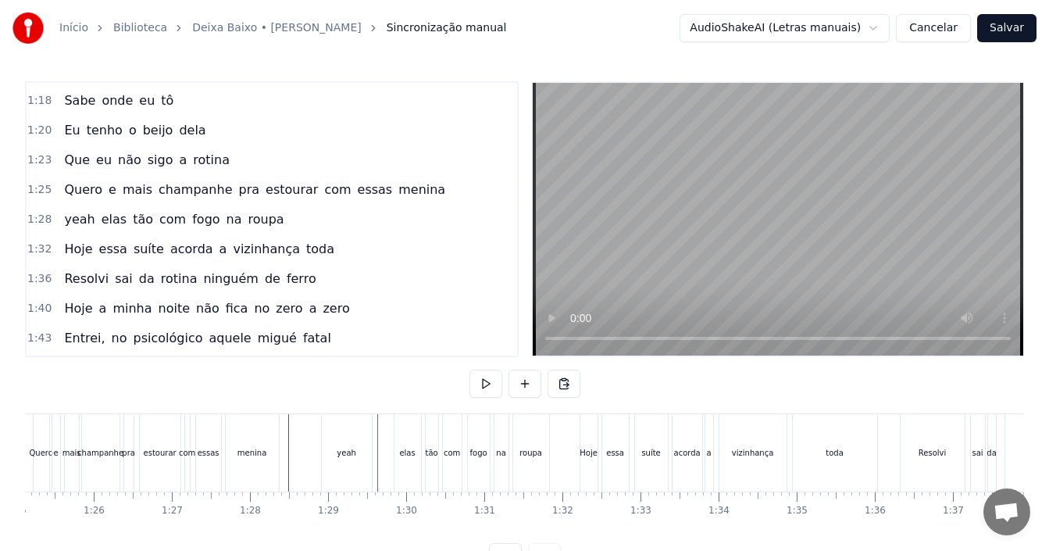
click at [340, 441] on div "yeah" at bounding box center [347, 452] width 50 height 77
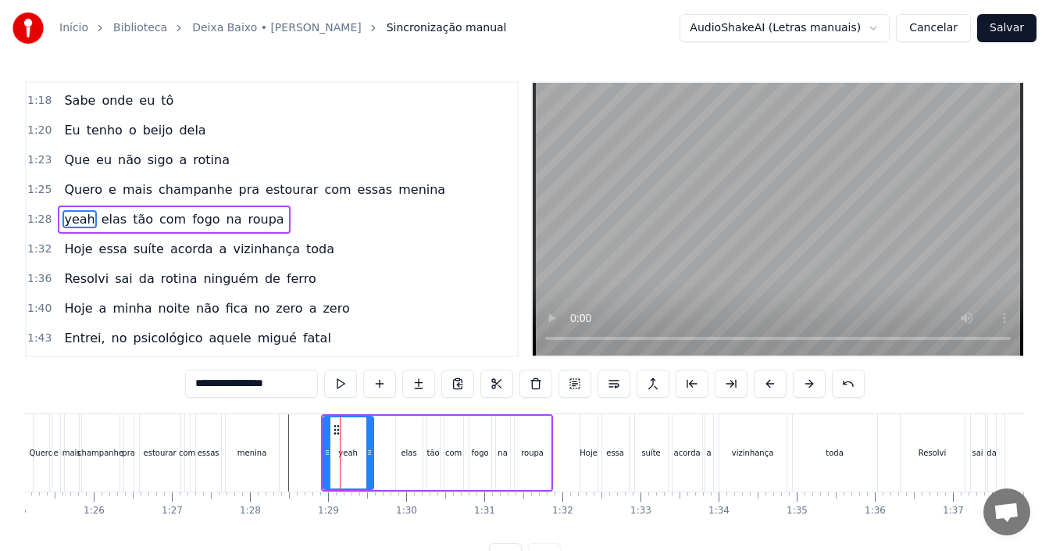
click at [228, 383] on input "****" at bounding box center [251, 383] width 133 height 28
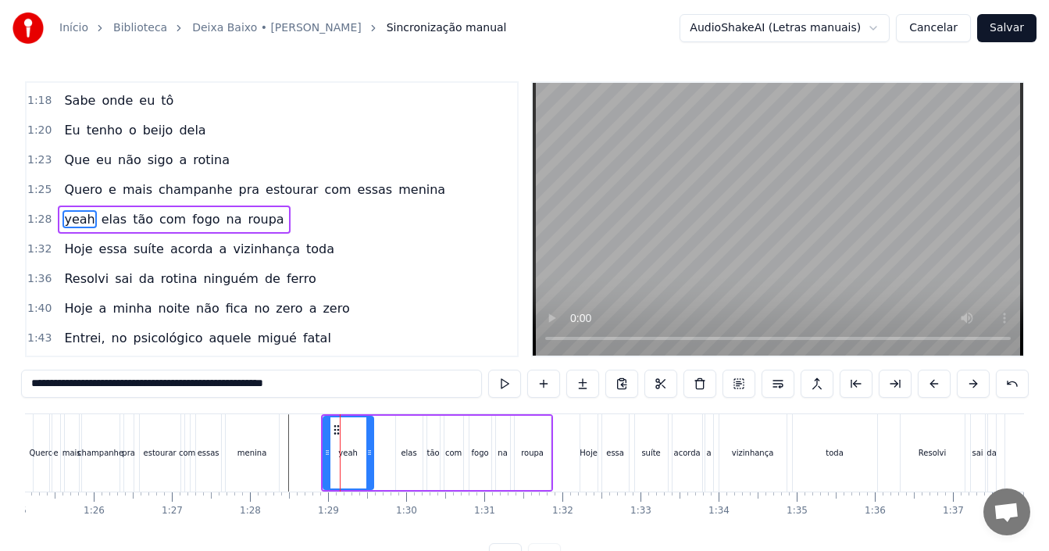
type input "****"
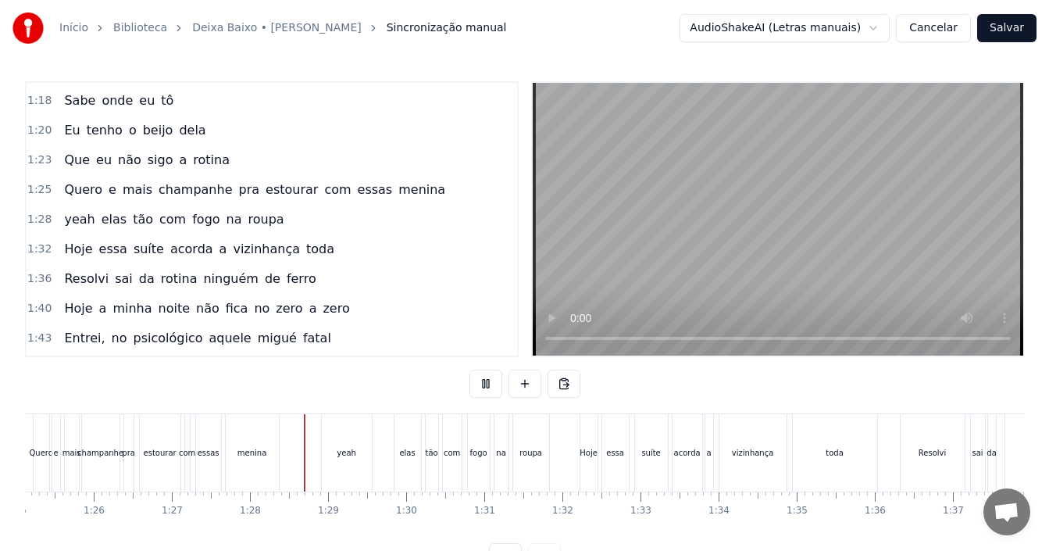
scroll to position [59, 0]
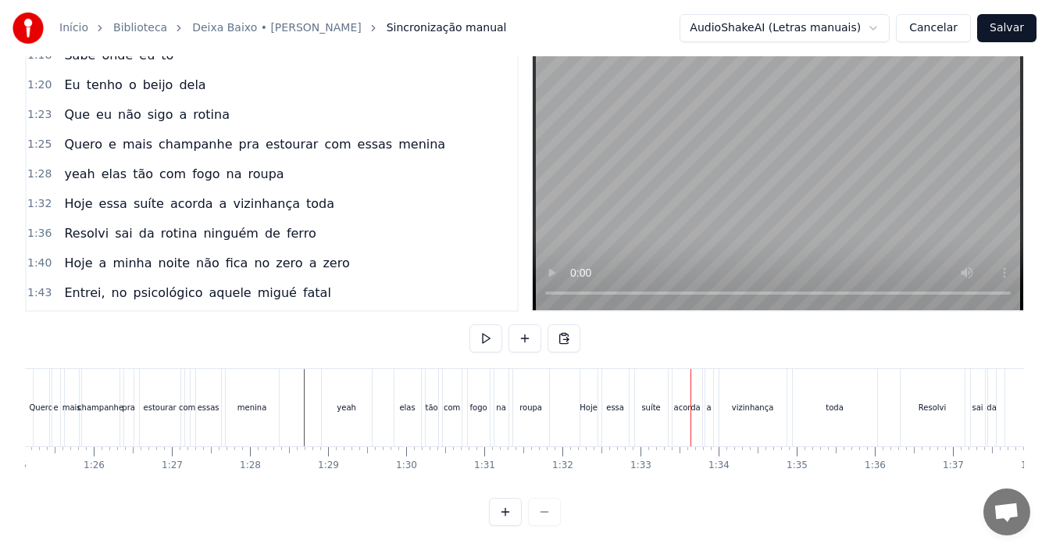
click at [337, 394] on div "yeah" at bounding box center [347, 407] width 50 height 77
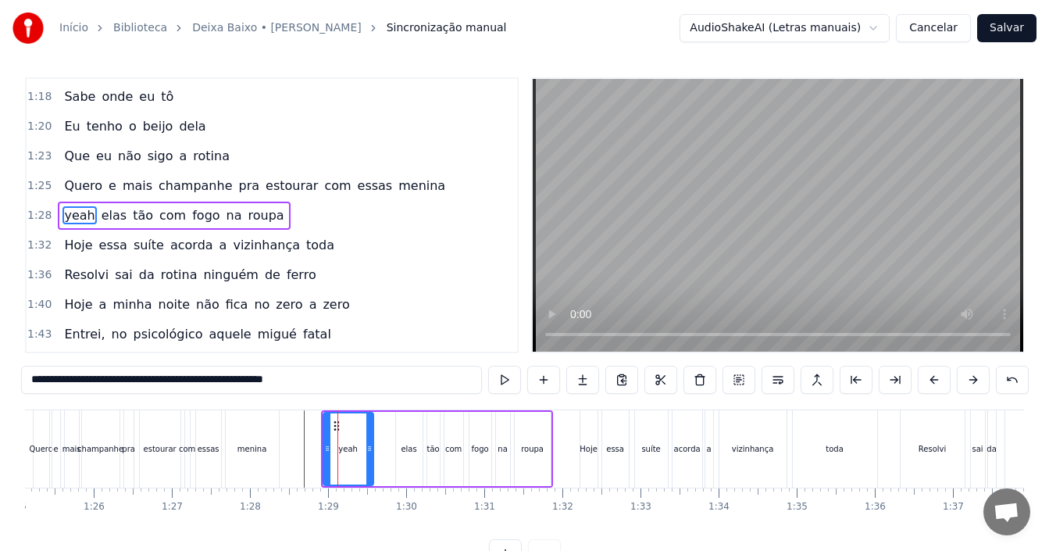
scroll to position [0, 0]
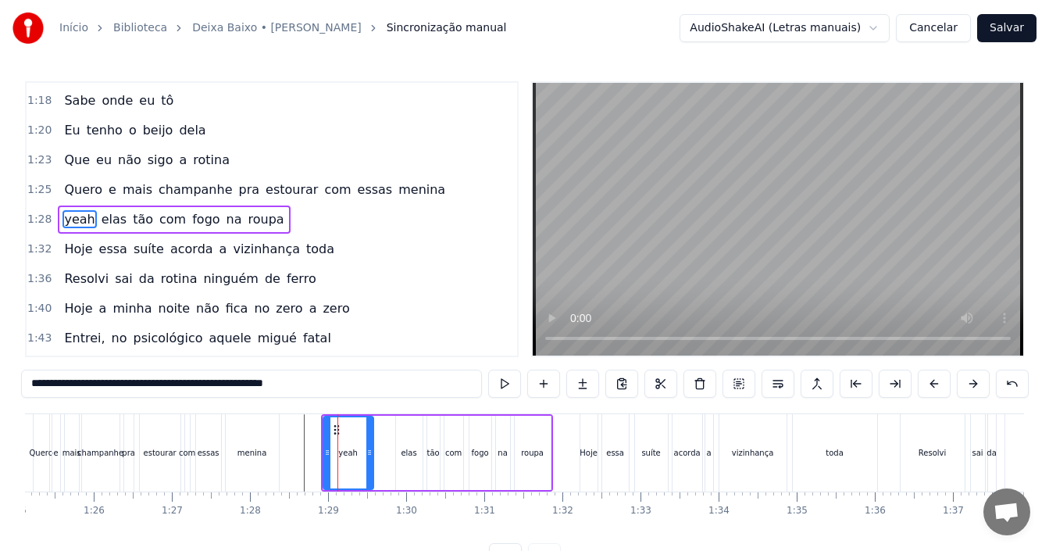
click at [162, 375] on input "****" at bounding box center [251, 383] width 461 height 28
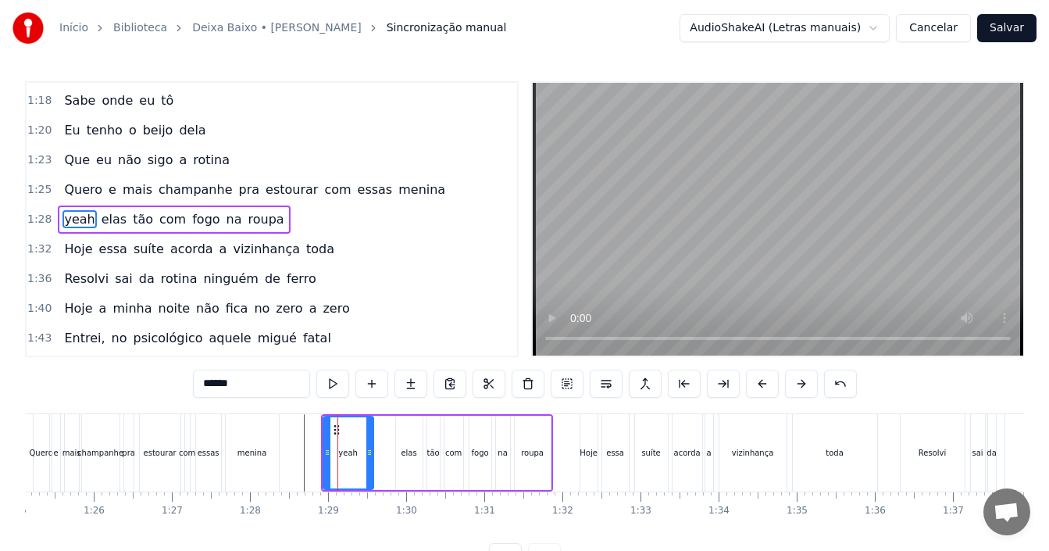
type input "****"
click at [454, 333] on div "1:43 Entrei, no psicológico aquele migué fatal" at bounding box center [272, 338] width 490 height 30
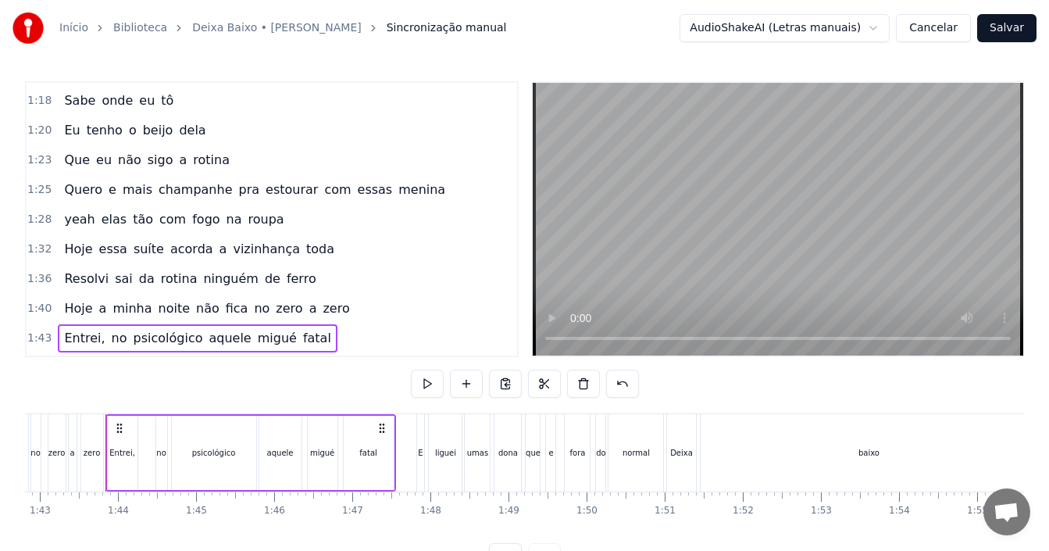
scroll to position [0, 8030]
click at [319, 220] on div "1:28 yeah elas tão com fogo na roupa" at bounding box center [272, 220] width 490 height 30
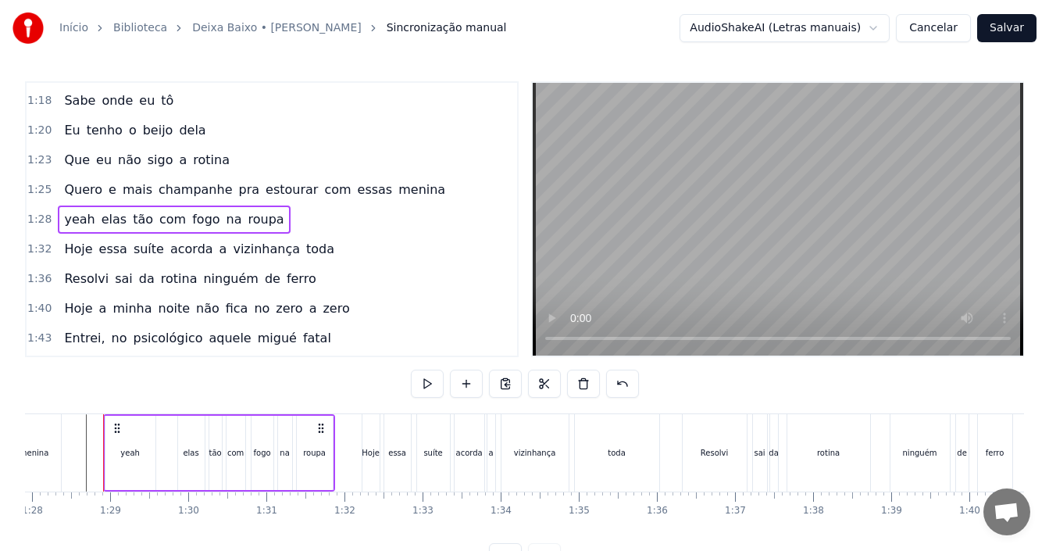
scroll to position [0, 6864]
click at [447, 176] on div "1:25 Quero e mais champanhe pra estourar com essas menina" at bounding box center [272, 190] width 490 height 30
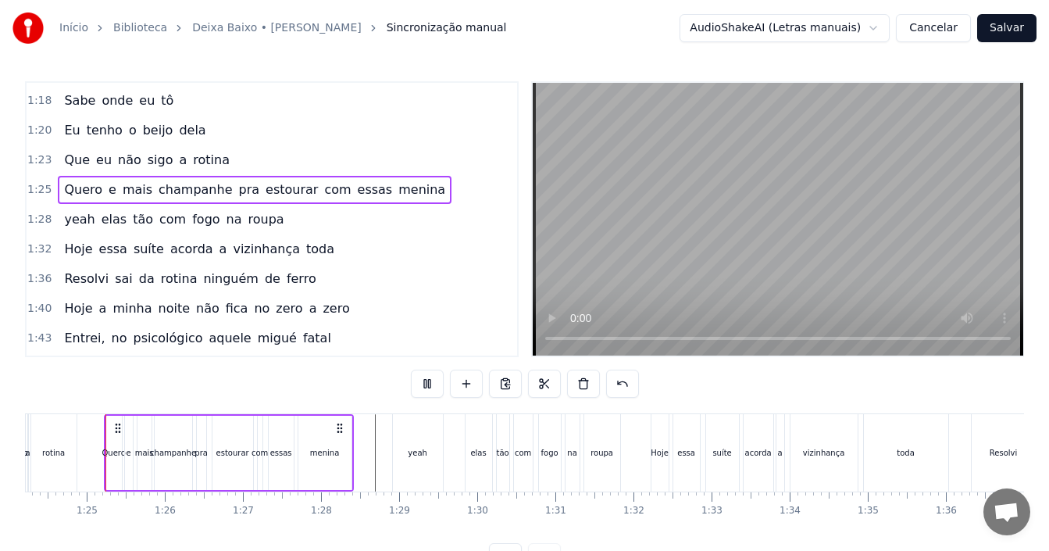
scroll to position [1066, 0]
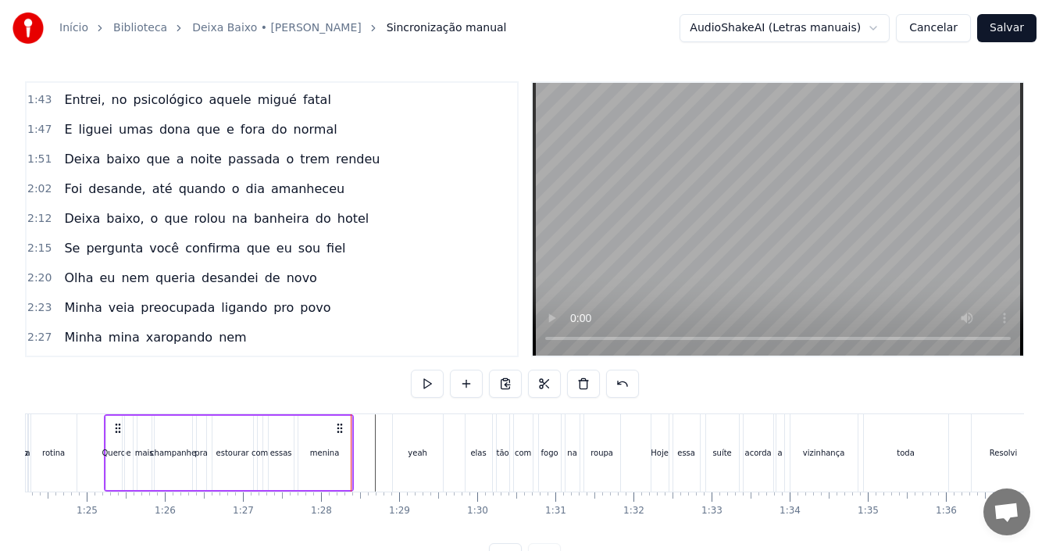
click at [423, 439] on div "yeah" at bounding box center [418, 452] width 50 height 77
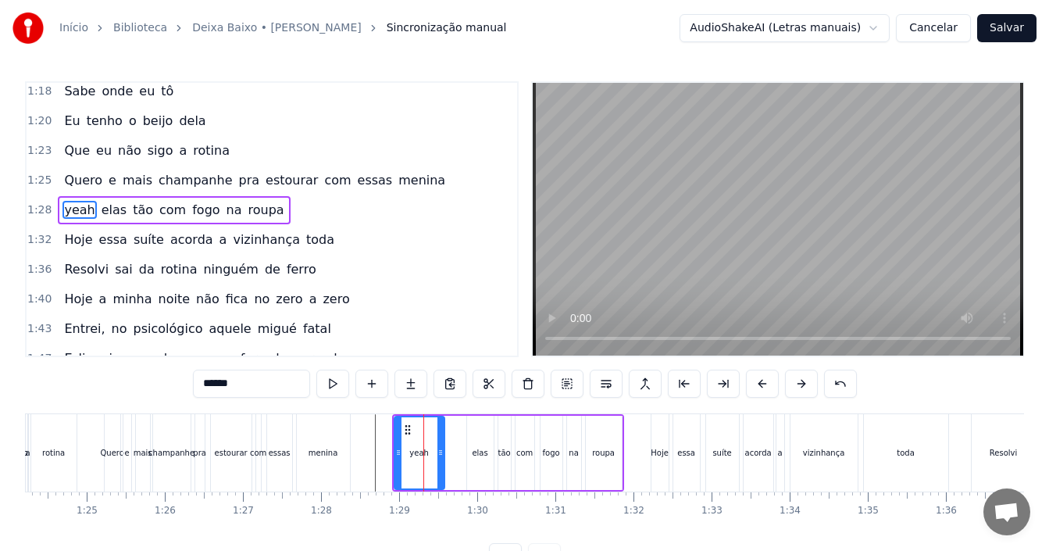
scroll to position [828, 0]
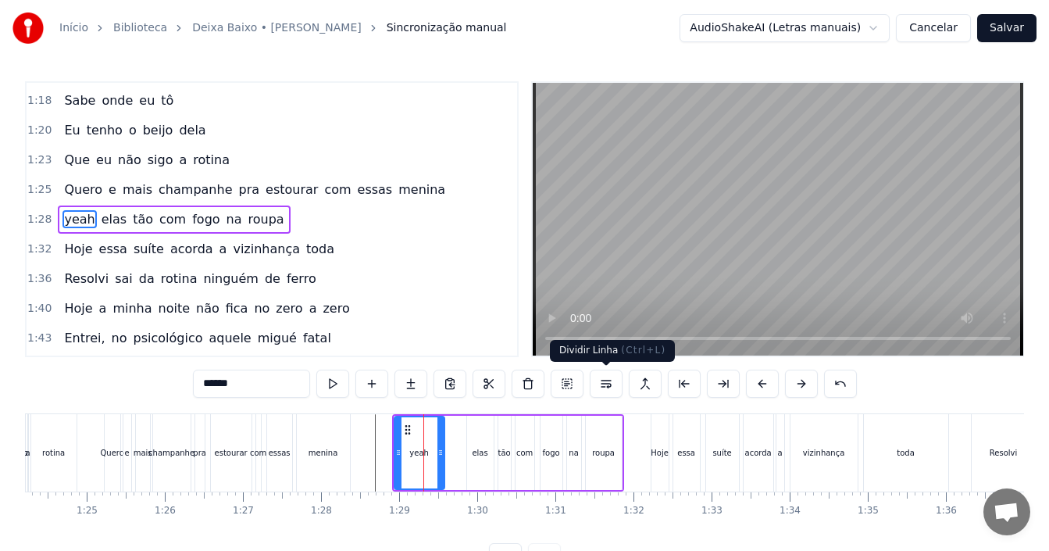
click at [601, 383] on button at bounding box center [606, 383] width 33 height 28
click at [287, 220] on div "1:28 yeah elas tão com fogo na roupa" at bounding box center [272, 220] width 490 height 30
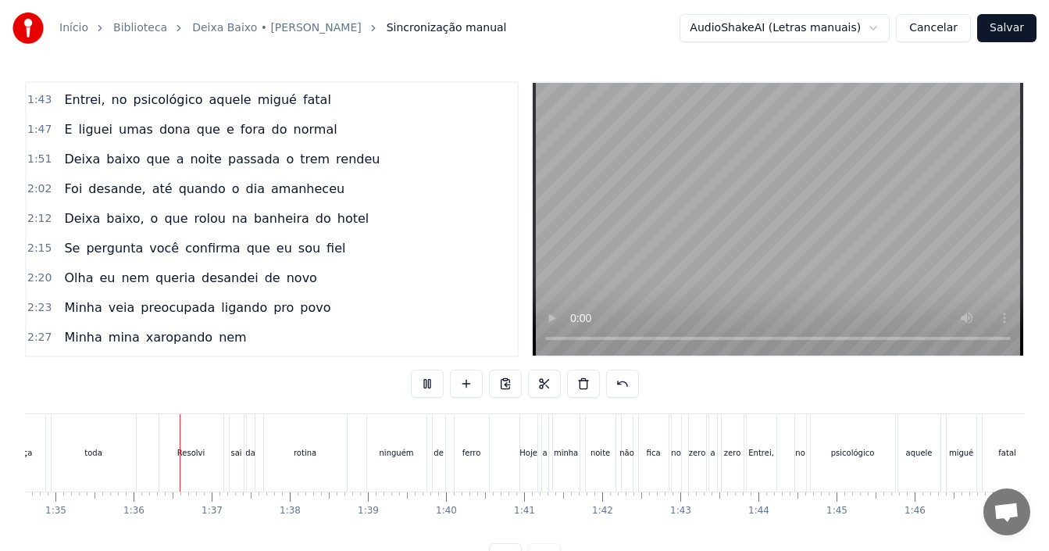
scroll to position [0, 7428]
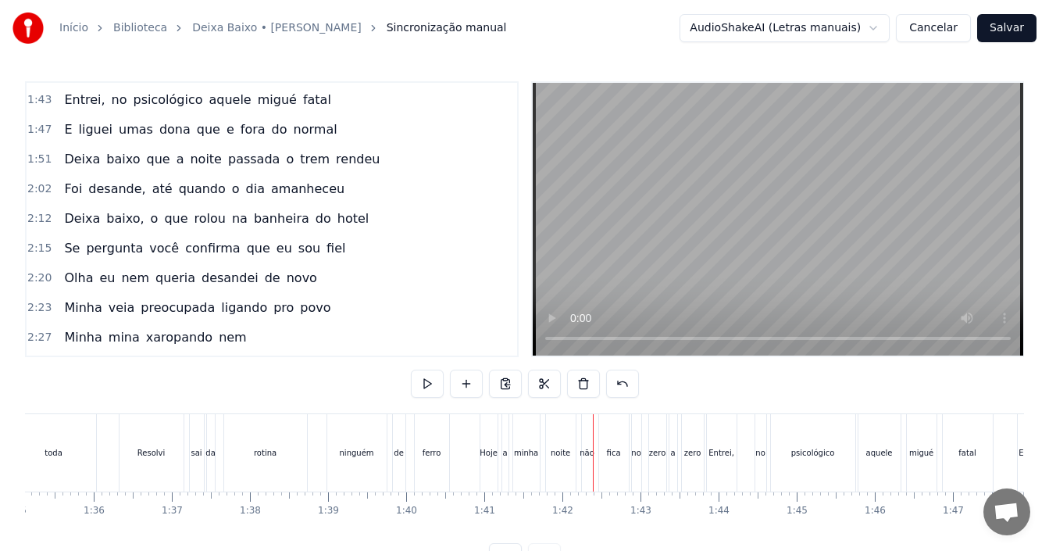
click at [354, 442] on div "ninguém" at bounding box center [356, 452] width 59 height 77
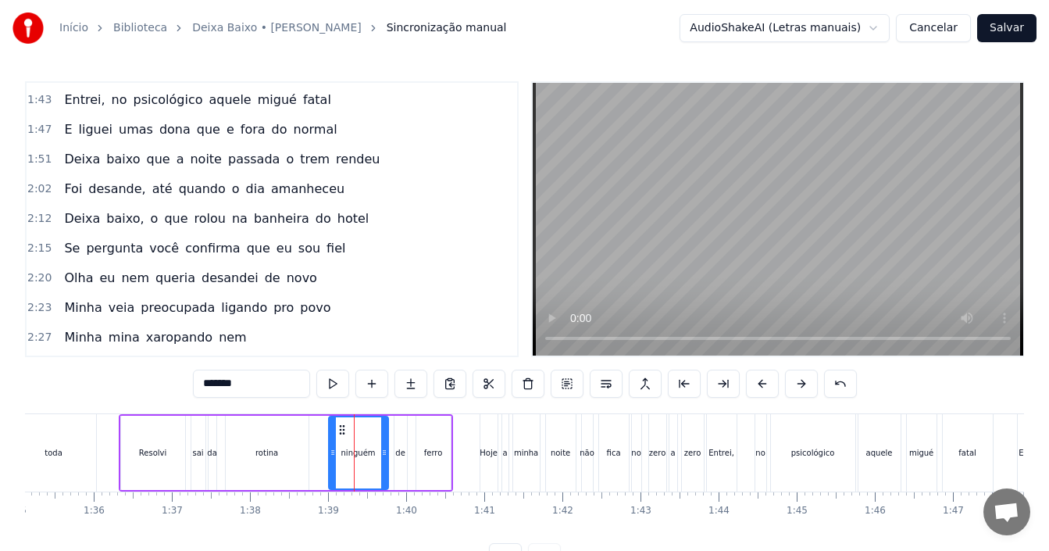
scroll to position [887, 0]
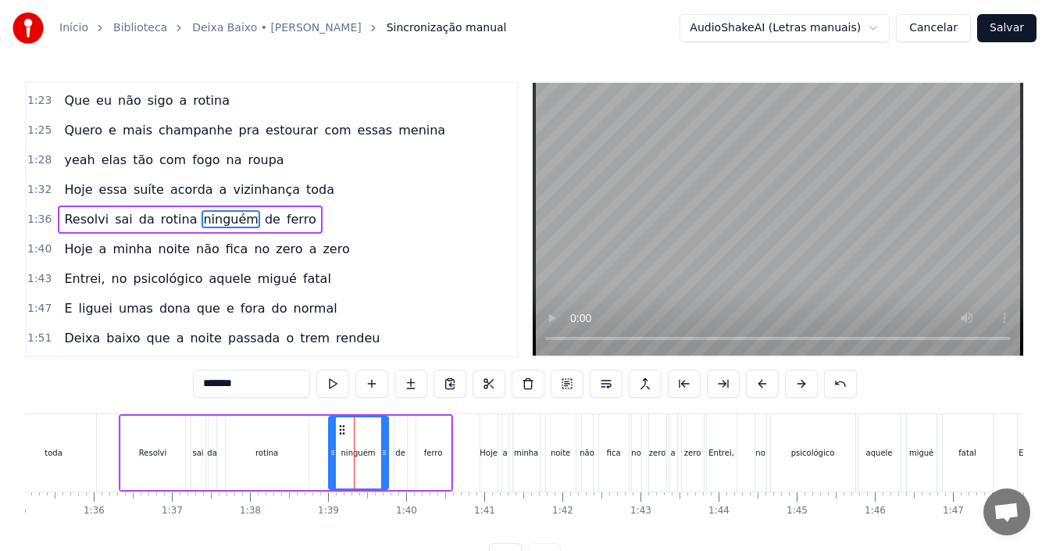
click at [324, 221] on div "1:36 Resolvi sai da rotina ninguém de ferro" at bounding box center [272, 220] width 490 height 30
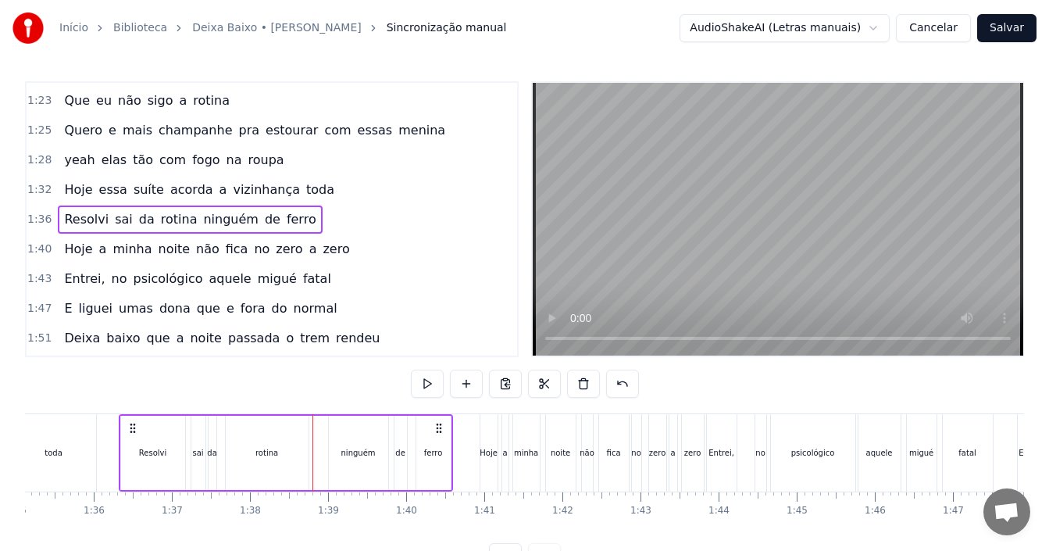
click at [92, 221] on span "Resolvi" at bounding box center [86, 219] width 48 height 18
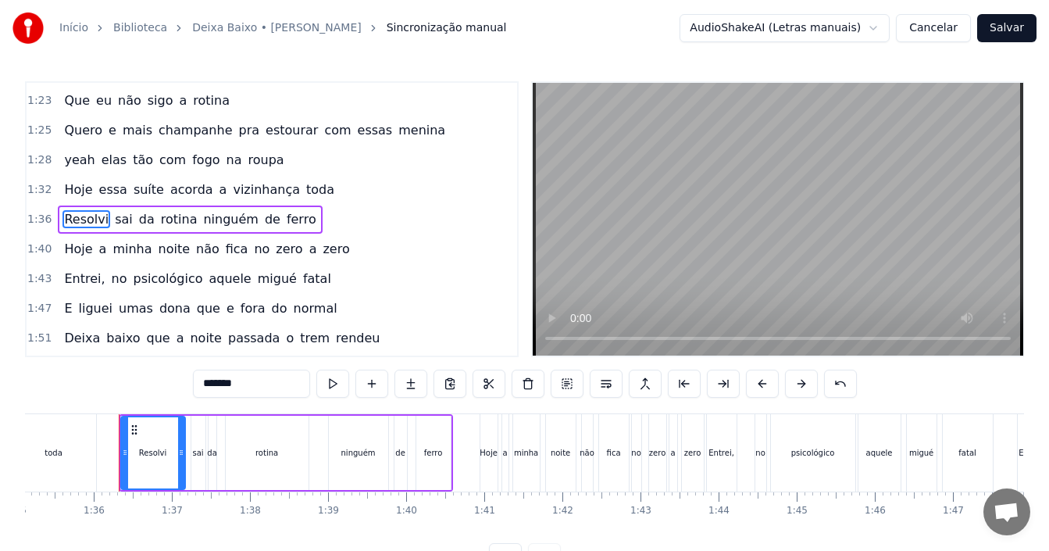
drag, startPoint x: 258, startPoint y: 388, endPoint x: 187, endPoint y: 383, distance: 70.4
click at [188, 383] on div "0:00 Olha eu nem queria desandei de novo 0:03 Minha veia preocupada ligando pro…" at bounding box center [524, 326] width 999 height 490
click at [113, 213] on span "sai" at bounding box center [123, 219] width 21 height 18
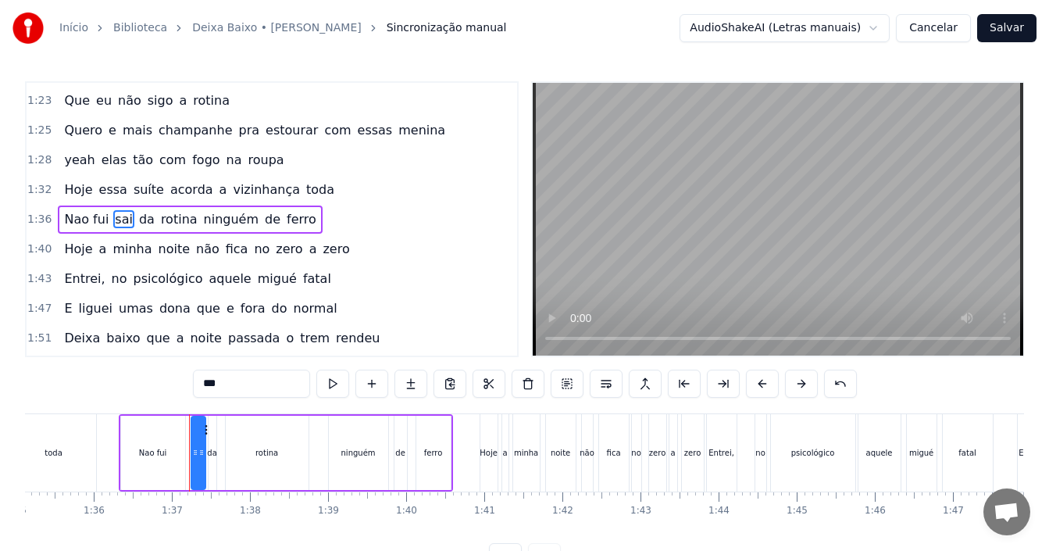
click at [229, 388] on input "***" at bounding box center [251, 383] width 117 height 28
type input "*"
click at [148, 225] on span "da" at bounding box center [157, 219] width 19 height 18
drag, startPoint x: 230, startPoint y: 383, endPoint x: 177, endPoint y: 383, distance: 52.3
click at [177, 383] on div "0:00 Olha eu nem queria desandei de novo 0:03 Minha veia preocupada ligando pro…" at bounding box center [524, 326] width 999 height 490
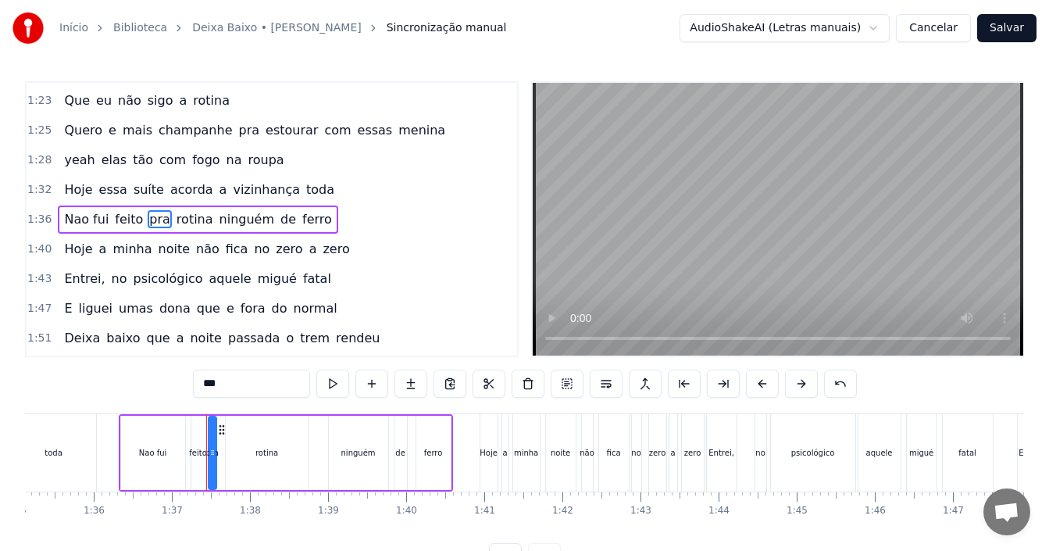
click at [276, 386] on input "***" at bounding box center [251, 383] width 117 height 28
type input "***"
click at [355, 186] on div "1:32 Hoje essa suíte acorda a vizinhança toda" at bounding box center [272, 190] width 490 height 30
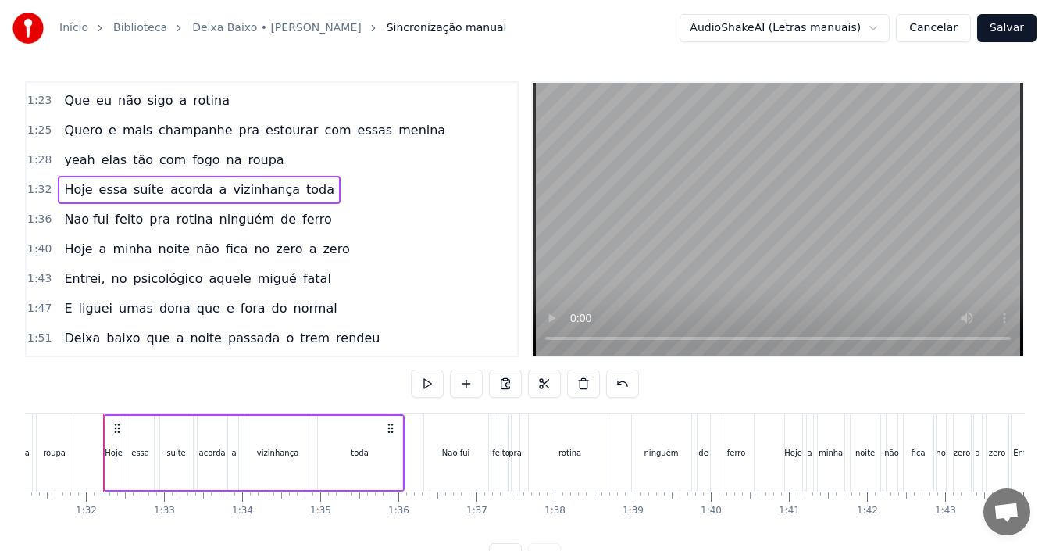
scroll to position [0, 7123]
click at [156, 221] on span "pra" at bounding box center [160, 219] width 24 height 18
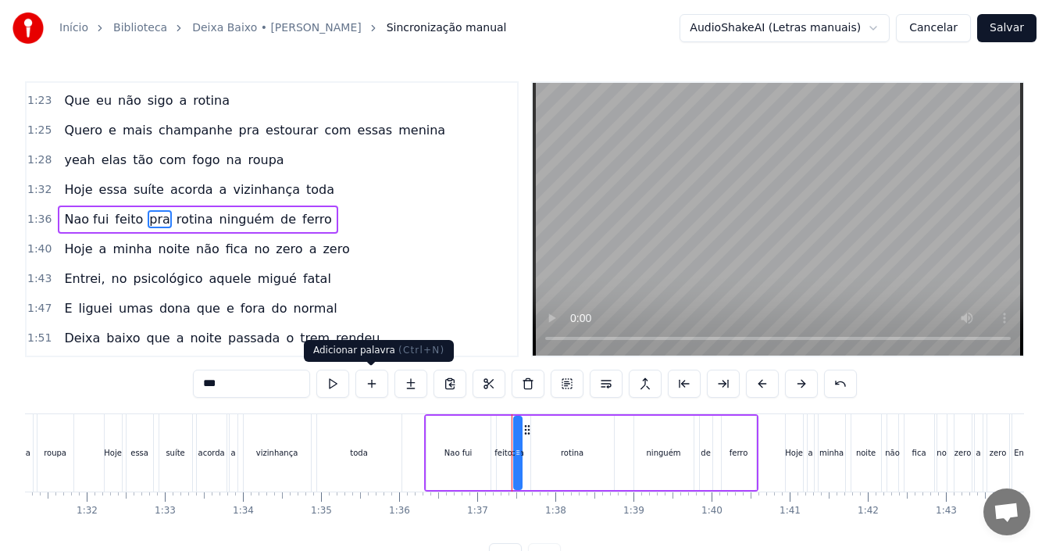
click at [365, 383] on button at bounding box center [371, 383] width 33 height 28
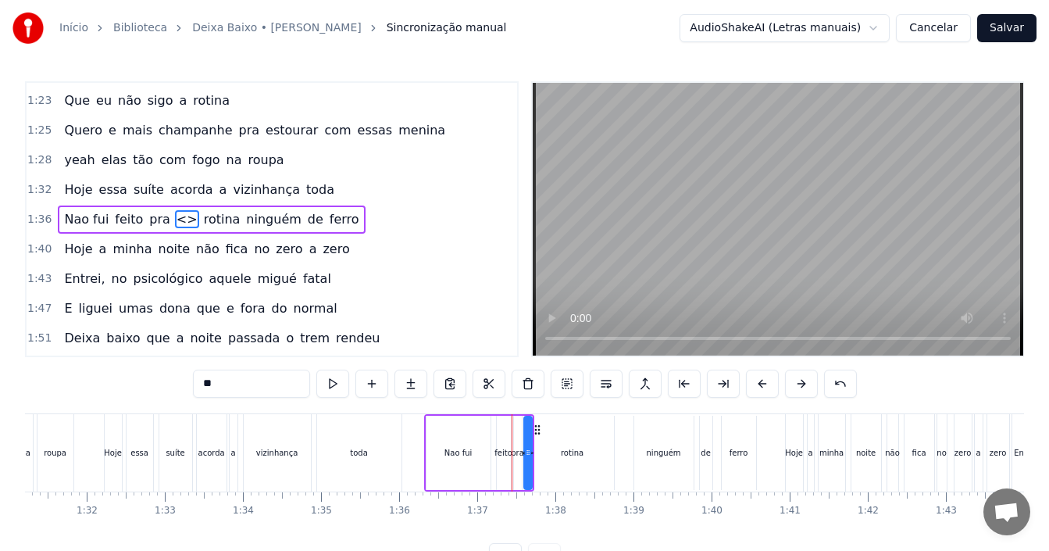
drag, startPoint x: 227, startPoint y: 379, endPoint x: 191, endPoint y: 380, distance: 36.7
click at [191, 380] on div "0:00 Olha eu nem queria desandei de novo 0:03 Minha veia preocupada ligando pro…" at bounding box center [524, 326] width 999 height 490
type input "****"
click at [385, 263] on div "1:40 Hoje a minha noite não fica no zero a zero" at bounding box center [272, 249] width 490 height 30
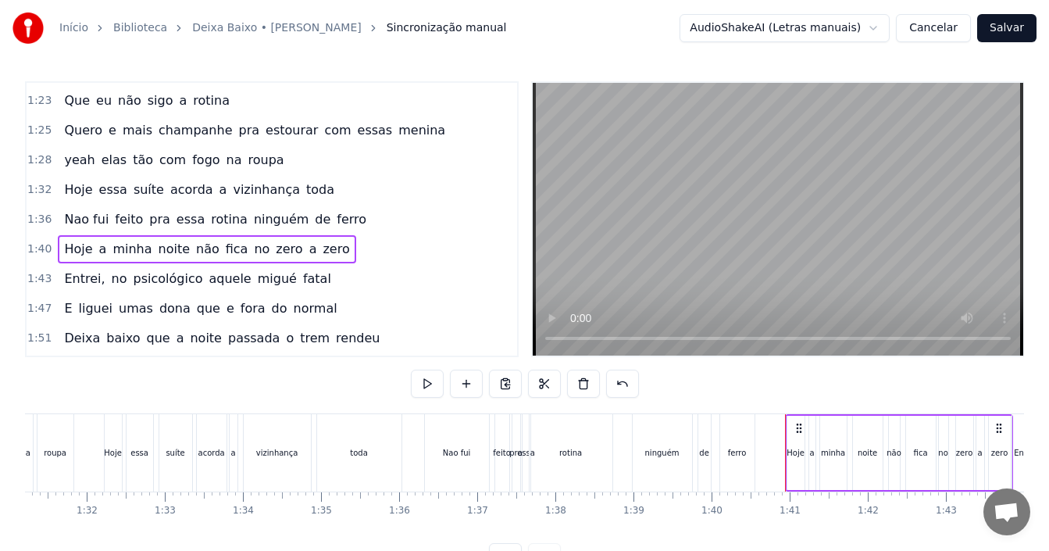
click at [73, 226] on span "Nao fui" at bounding box center [86, 219] width 48 height 18
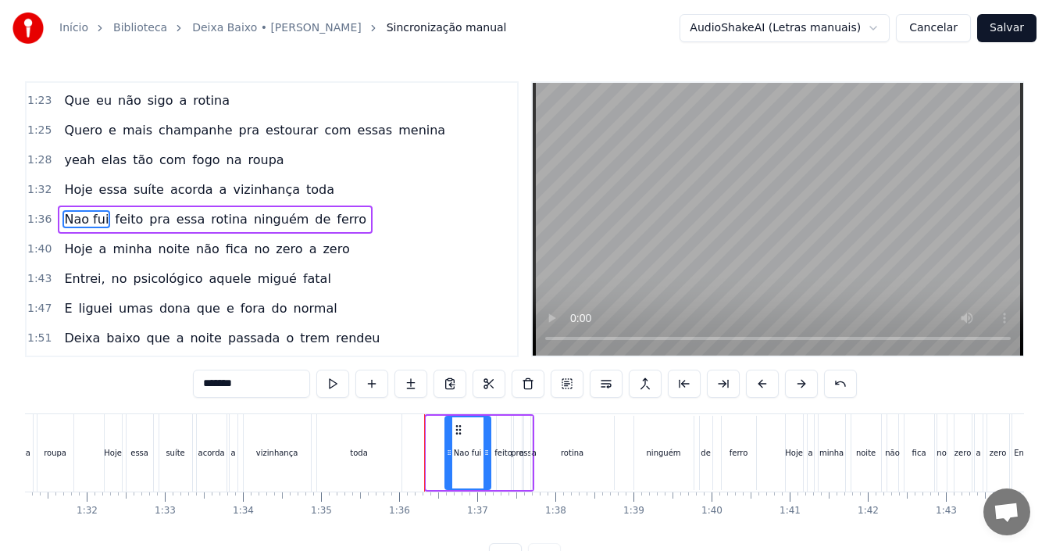
drag, startPoint x: 429, startPoint y: 453, endPoint x: 448, endPoint y: 453, distance: 18.7
click at [448, 453] on icon at bounding box center [449, 452] width 6 height 12
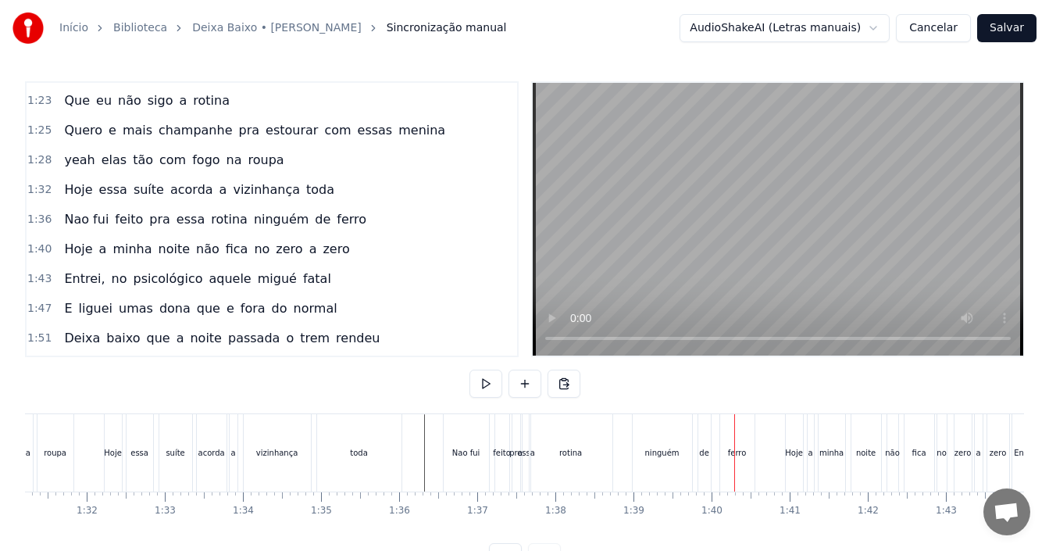
click at [674, 461] on div "ninguém" at bounding box center [662, 452] width 59 height 77
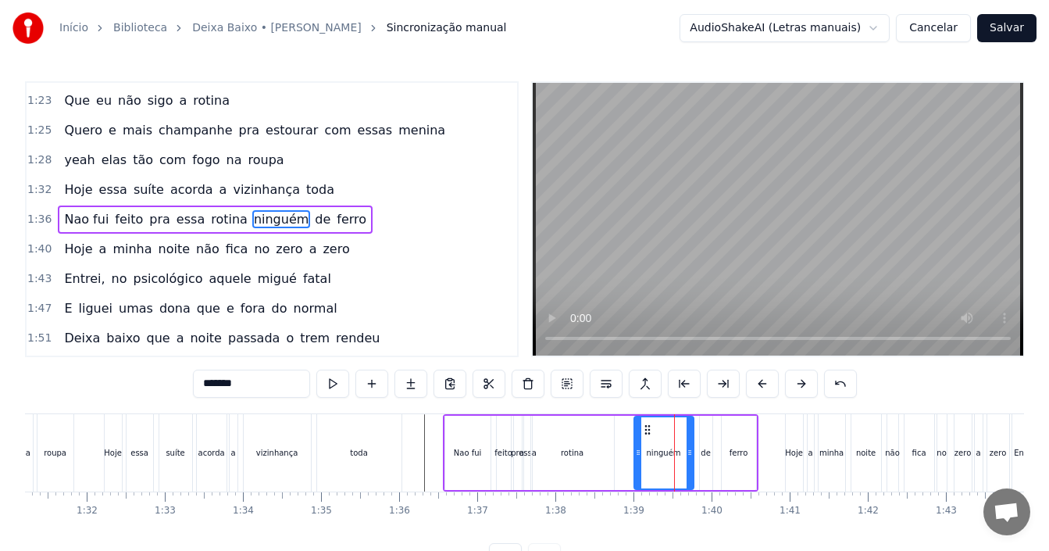
drag, startPoint x: 260, startPoint y: 379, endPoint x: 180, endPoint y: 379, distance: 79.7
click at [193, 379] on input "*******" at bounding box center [251, 383] width 117 height 28
click at [323, 213] on span "de" at bounding box center [332, 219] width 19 height 18
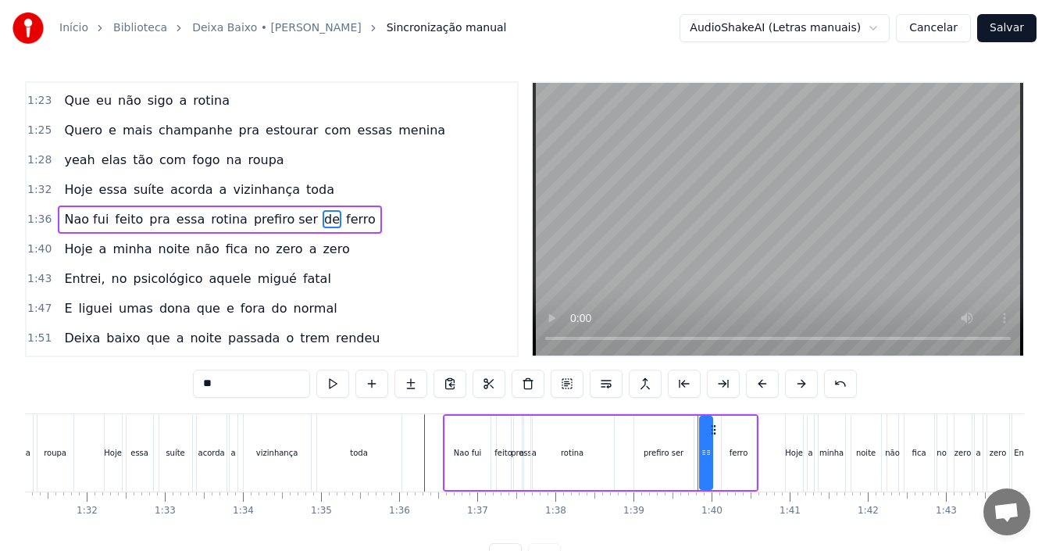
click at [281, 222] on span "prefiro ser" at bounding box center [285, 219] width 67 height 18
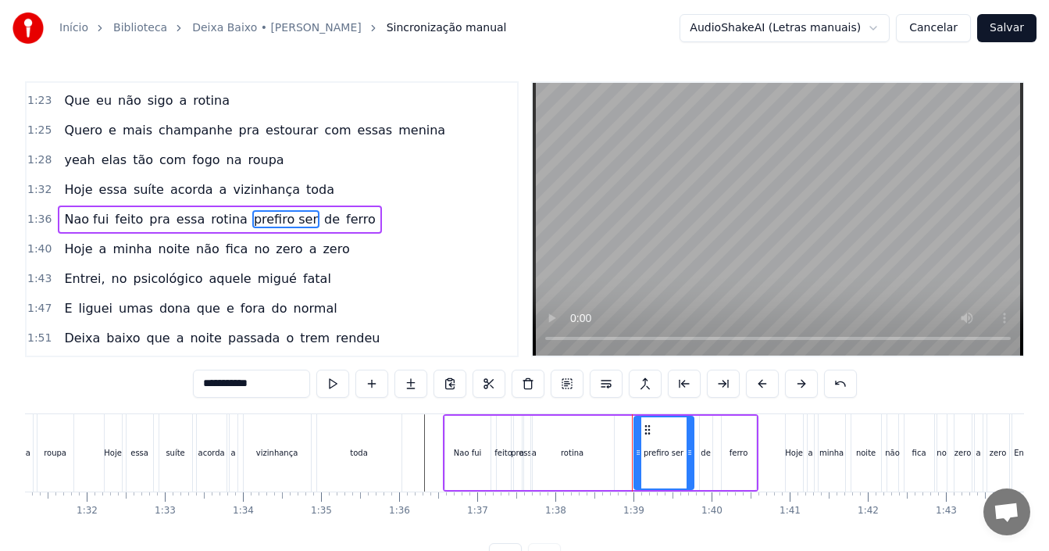
click at [281, 222] on span "prefiro ser" at bounding box center [285, 219] width 67 height 18
drag, startPoint x: 260, startPoint y: 386, endPoint x: 238, endPoint y: 386, distance: 21.9
click at [238, 386] on input "**********" at bounding box center [251, 383] width 117 height 28
click at [299, 223] on span "de" at bounding box center [308, 219] width 19 height 18
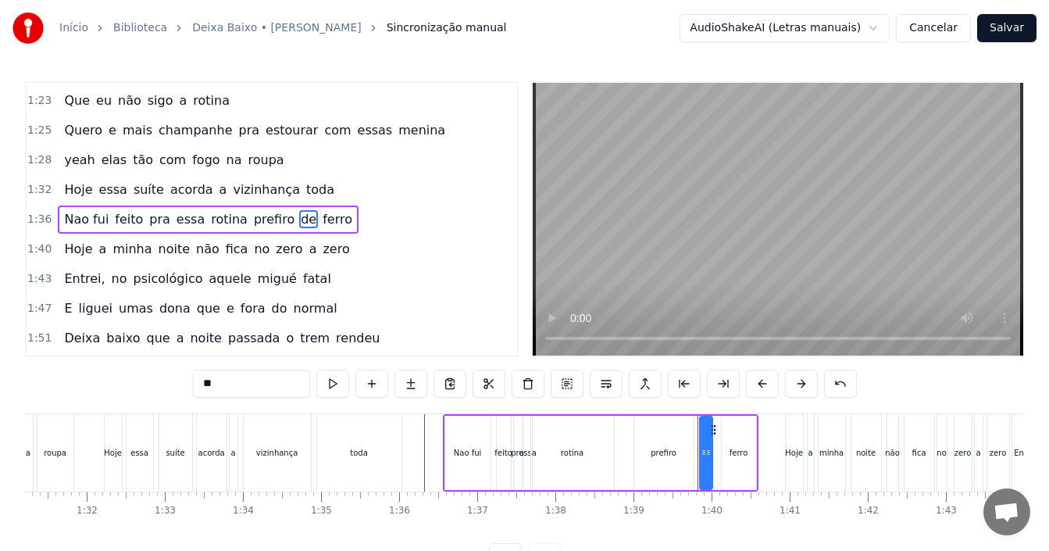
drag, startPoint x: 223, startPoint y: 389, endPoint x: 153, endPoint y: 388, distance: 69.5
click at [176, 390] on div "0:00 Olha eu nem queria desandei de novo 0:03 Minha veia preocupada ligando pro…" at bounding box center [524, 326] width 999 height 490
type input "*"
click at [325, 221] on span "ferro" at bounding box center [341, 219] width 33 height 18
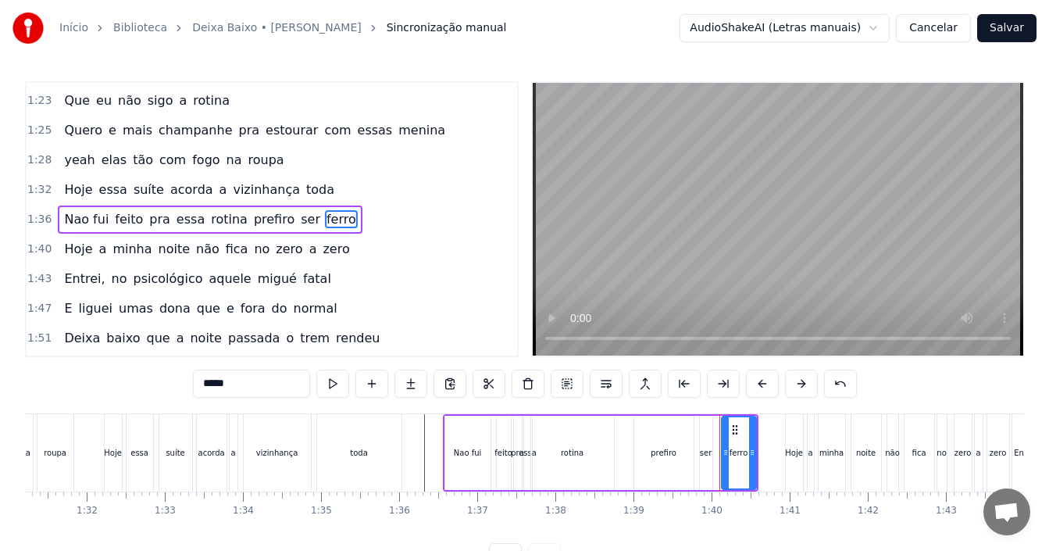
drag, startPoint x: 244, startPoint y: 388, endPoint x: 38, endPoint y: 385, distance: 206.2
click at [46, 388] on div "0:00 Olha eu nem queria desandei de novo 0:03 Minha veia preocupada ligando pro…" at bounding box center [524, 326] width 999 height 490
type input "*******"
click at [405, 212] on div "1:36 Nao fui feito pra essa rotina prefiro ser sincero" at bounding box center [272, 220] width 490 height 30
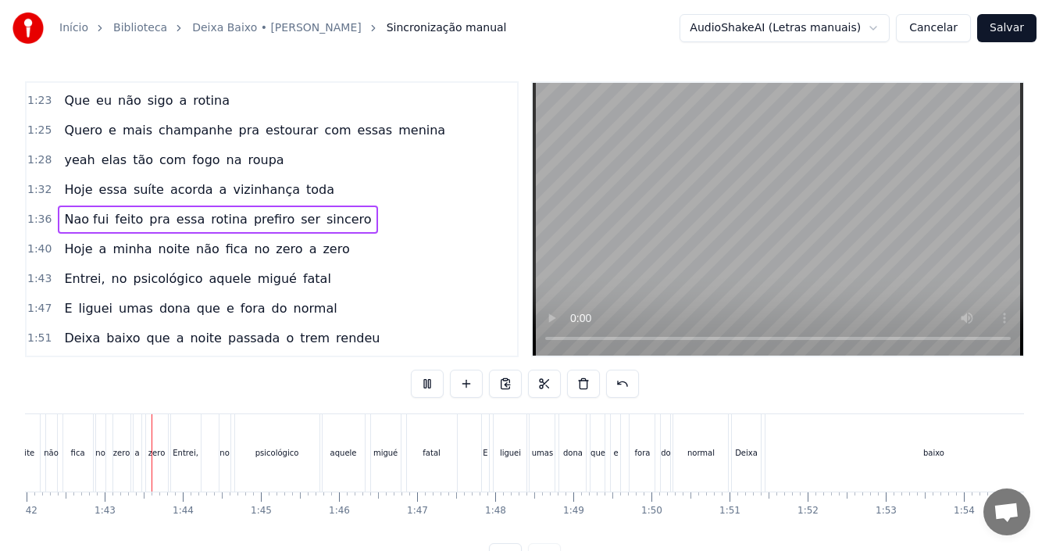
scroll to position [0, 7965]
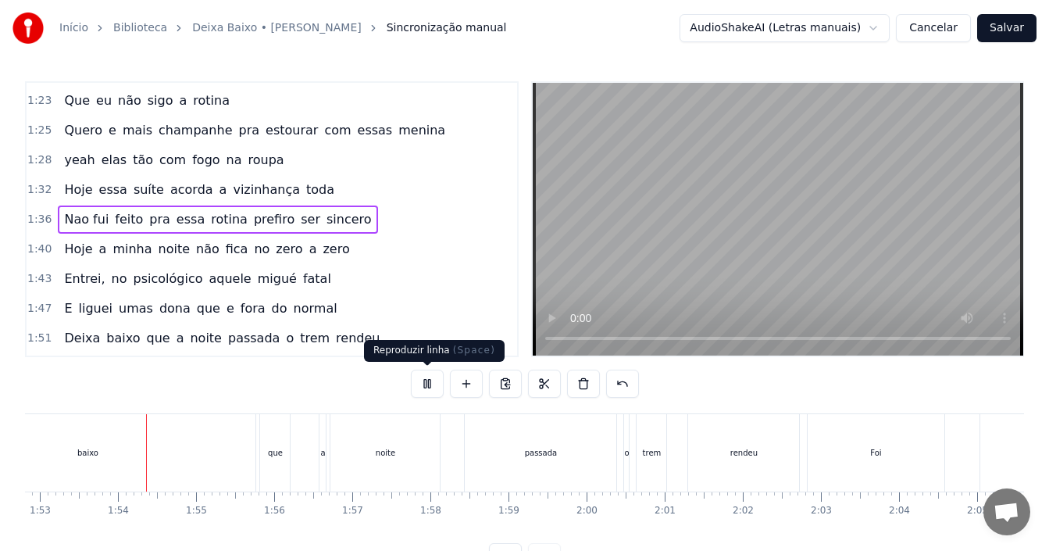
click at [422, 387] on button at bounding box center [427, 383] width 33 height 28
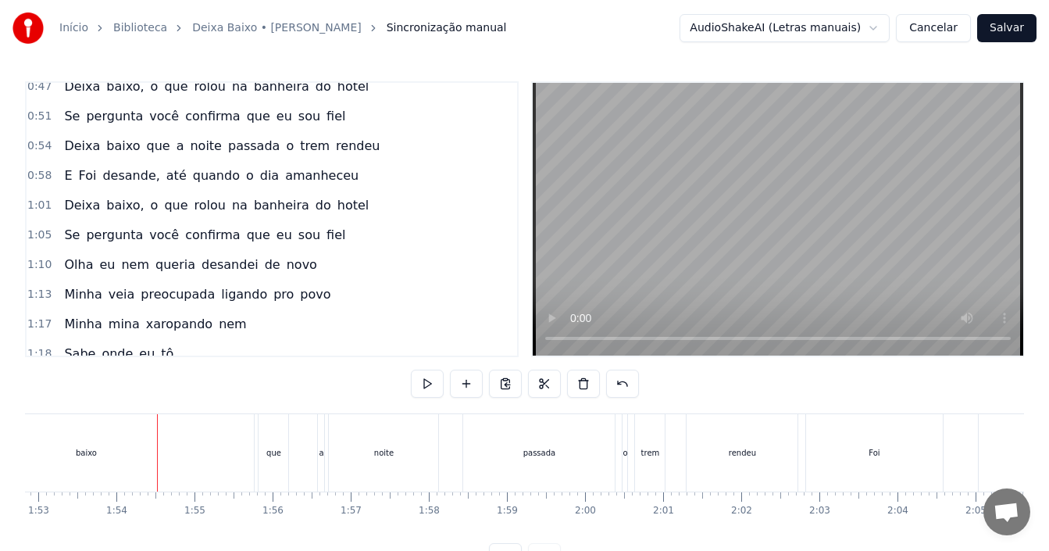
scroll to position [497, 0]
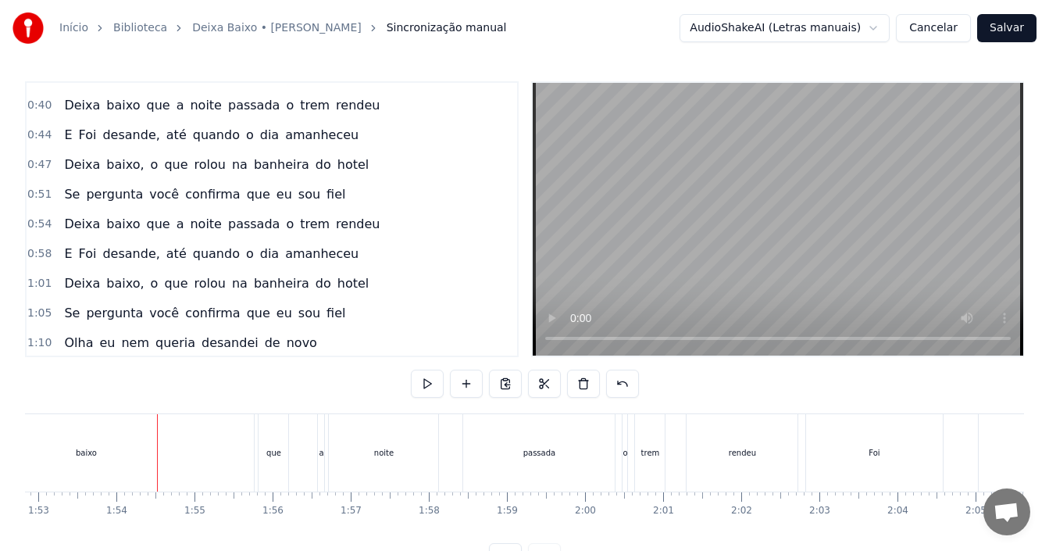
click at [351, 223] on div "0:54 Deixa baixo que a noite passada o trem rendeu" at bounding box center [272, 224] width 490 height 30
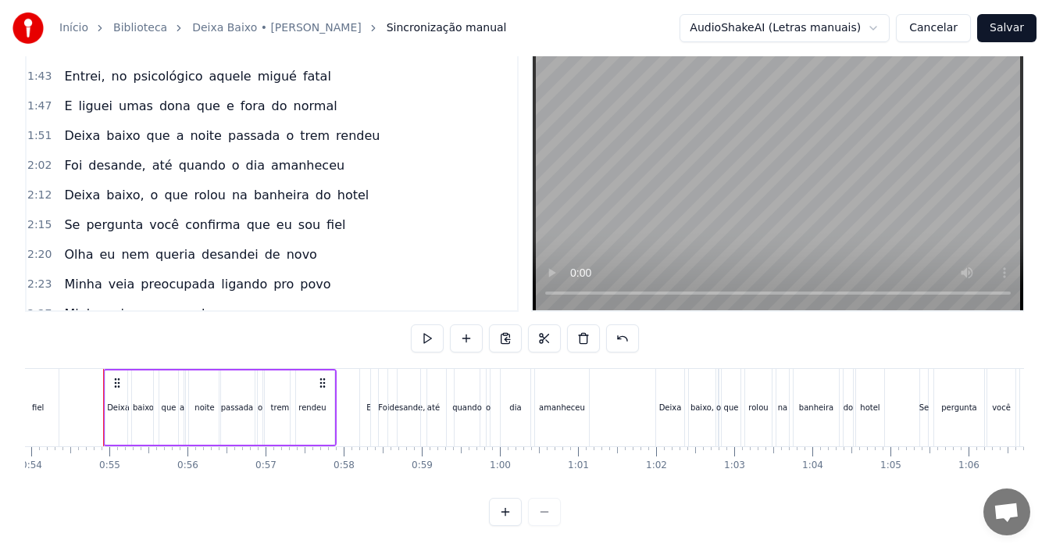
scroll to position [966, 0]
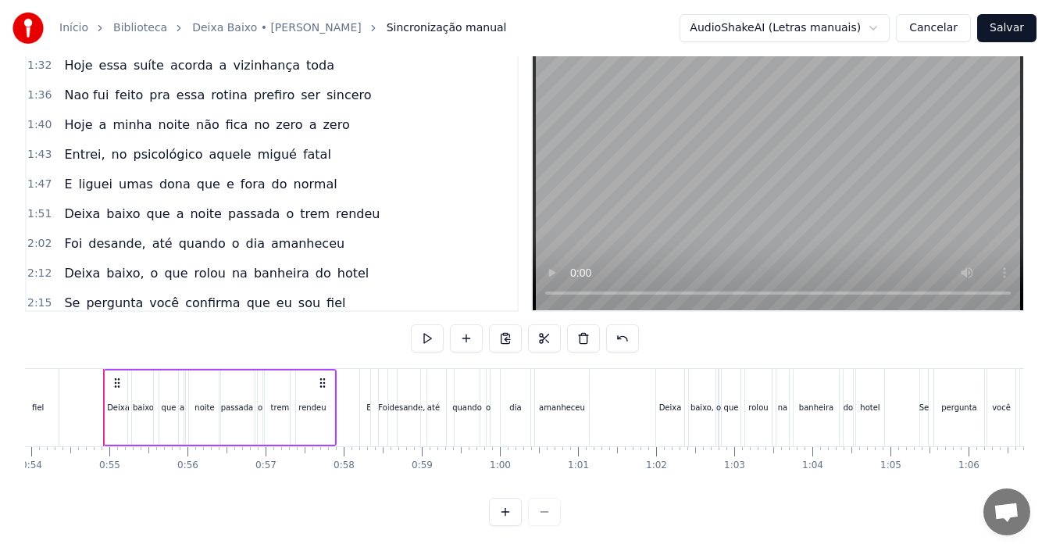
click at [340, 205] on span "rendeu" at bounding box center [357, 214] width 47 height 18
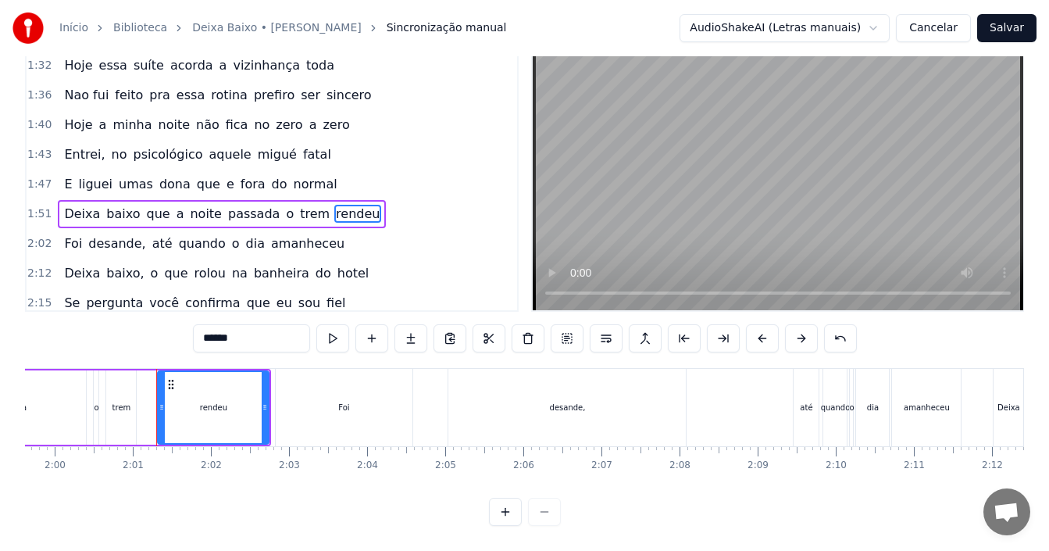
scroll to position [0, 9394]
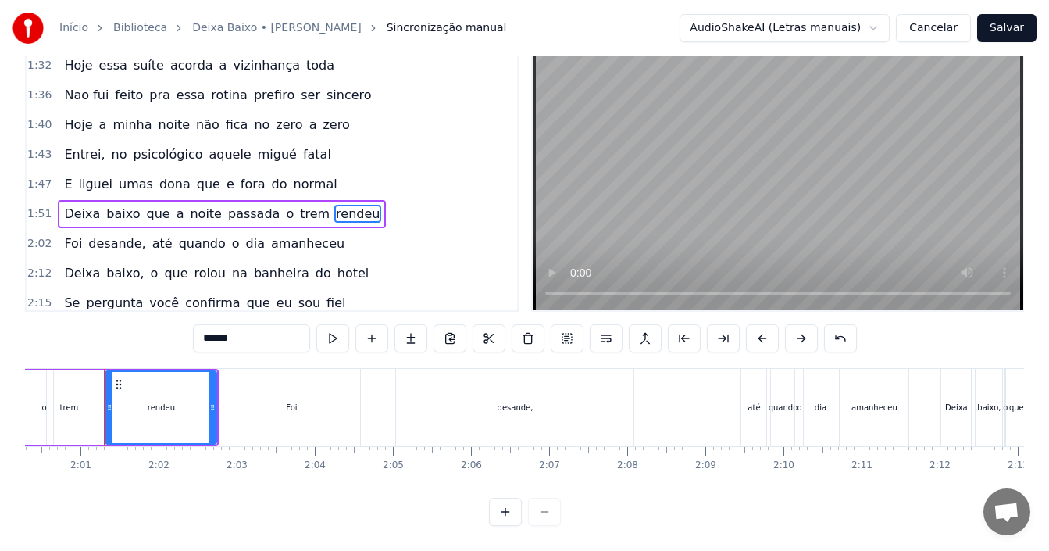
click at [345, 205] on div "Deixa baixo que a noite passada o trem rendeu" at bounding box center [222, 214] width 328 height 28
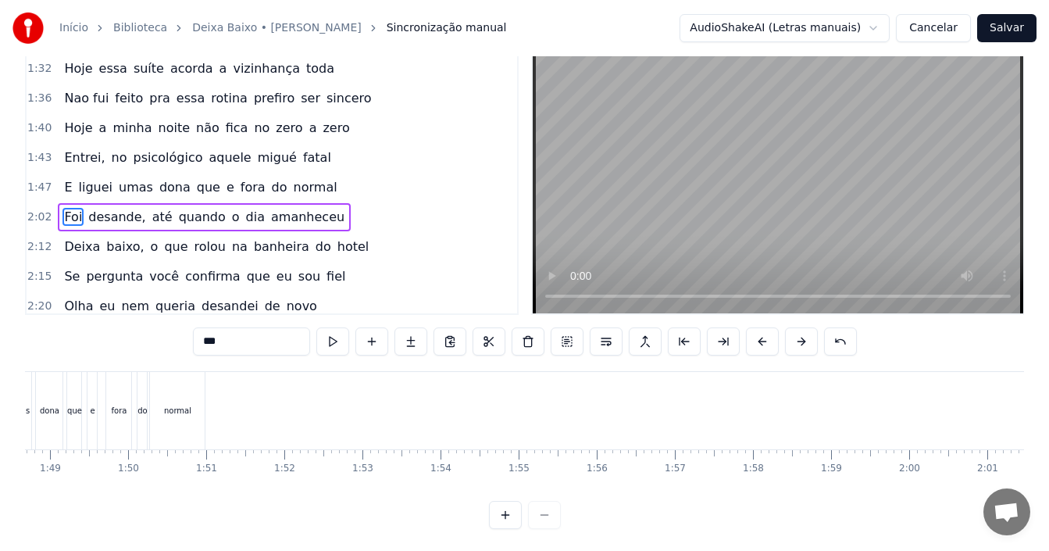
scroll to position [0, 8467]
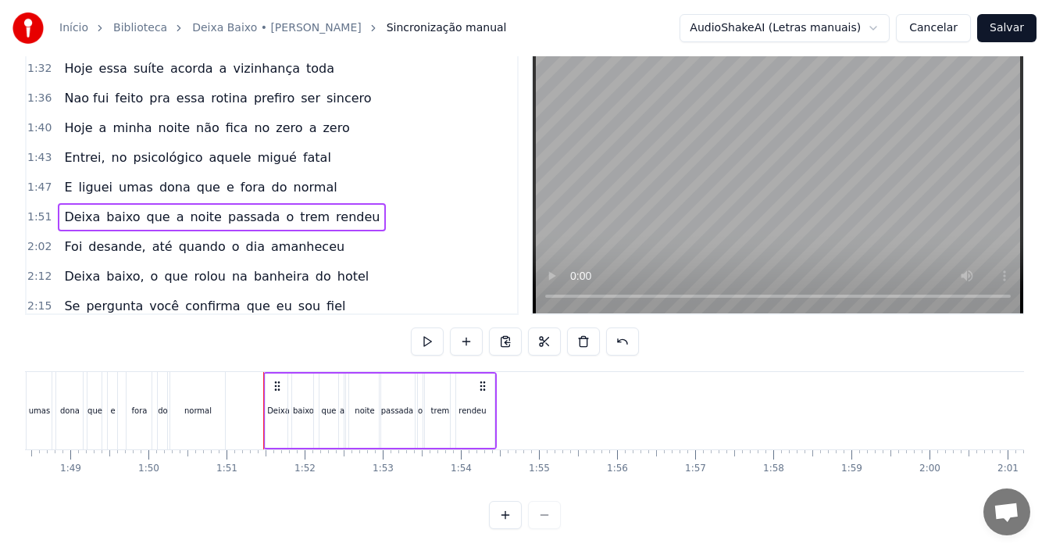
click at [130, 408] on div "fora" at bounding box center [139, 410] width 25 height 77
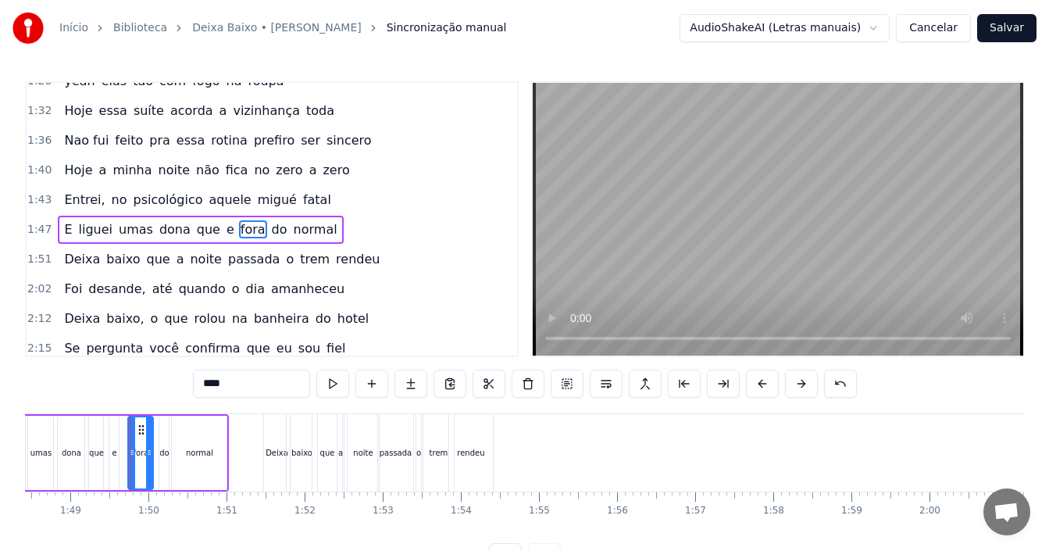
scroll to position [976, 0]
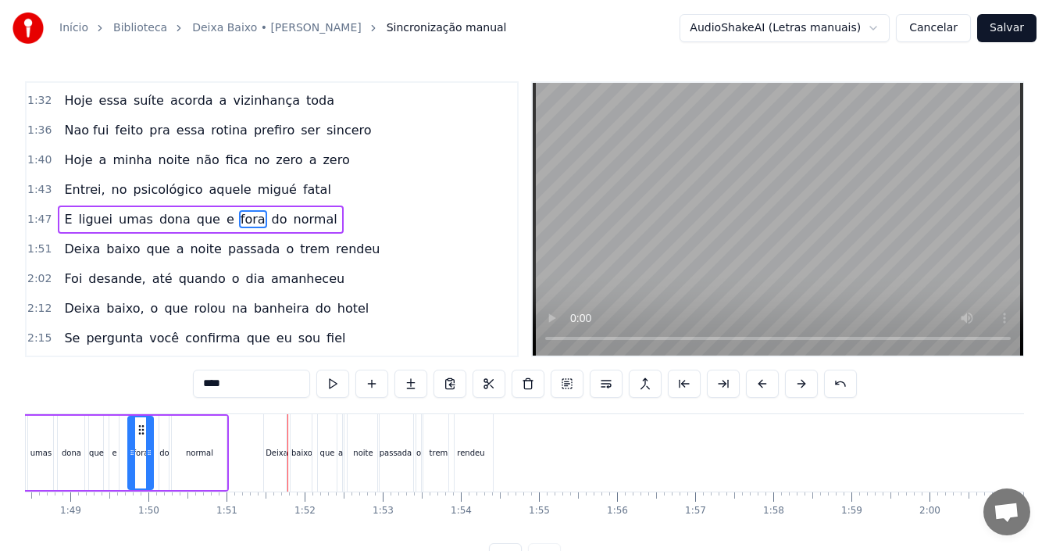
click at [362, 254] on div "1:51 Deixa baixo que a noite passada o trem rendeu" at bounding box center [272, 249] width 490 height 30
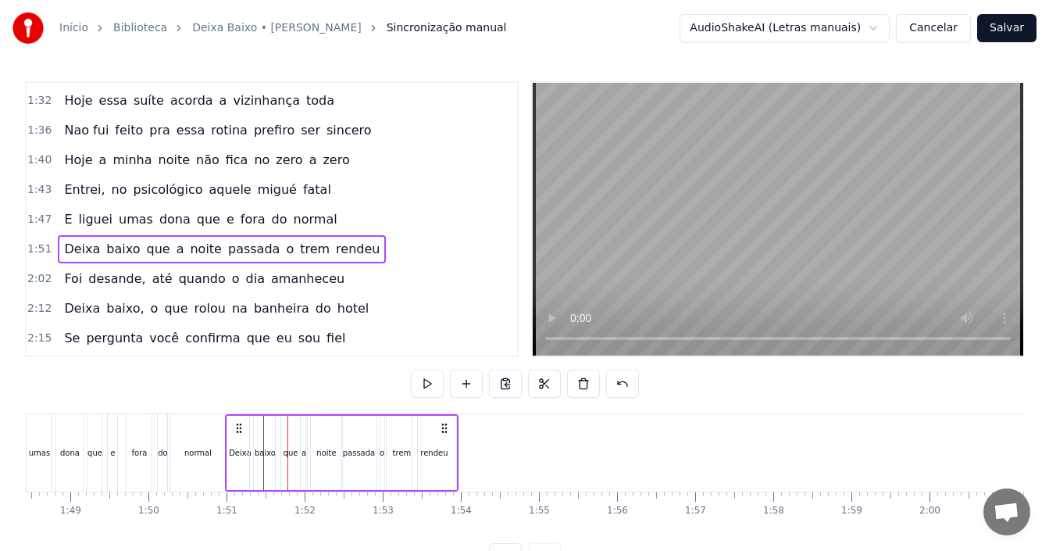
drag, startPoint x: 277, startPoint y: 428, endPoint x: 239, endPoint y: 433, distance: 38.6
click at [239, 433] on icon at bounding box center [239, 428] width 12 height 12
click at [98, 459] on div "que" at bounding box center [94, 452] width 14 height 77
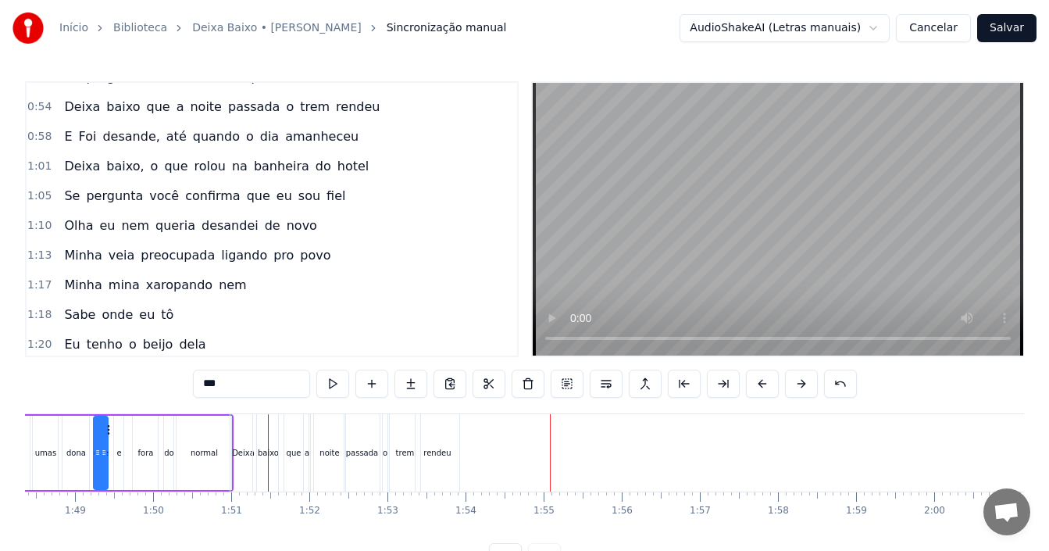
scroll to position [586, 0]
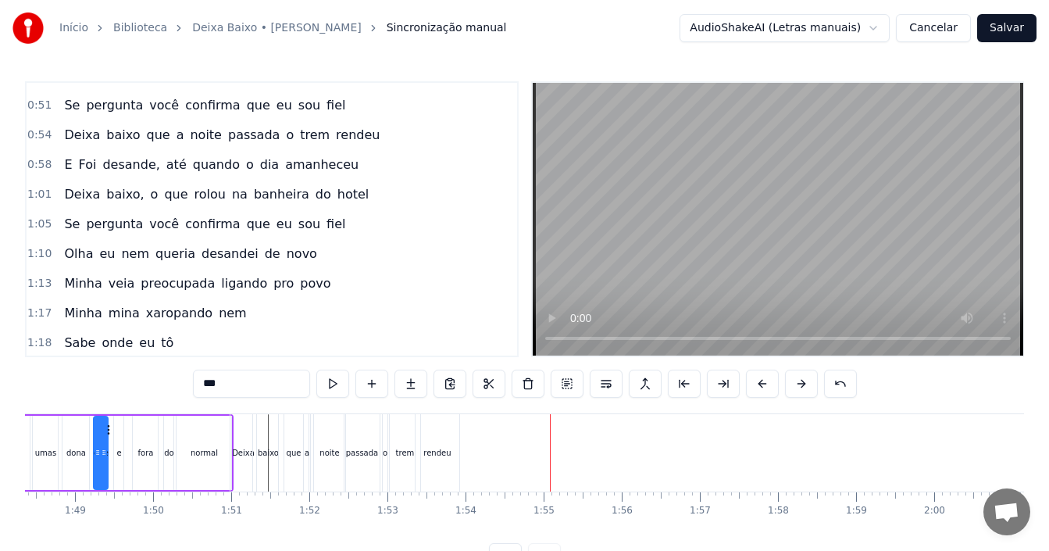
click at [342, 166] on div "0:58 E Foi desande, até quando o dia amanheceu" at bounding box center [272, 165] width 490 height 30
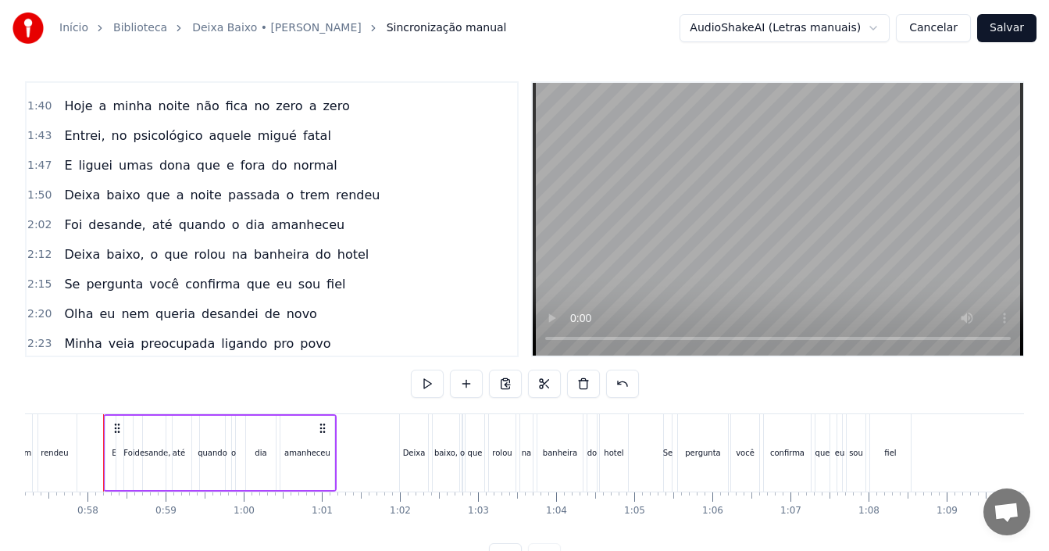
scroll to position [1054, 0]
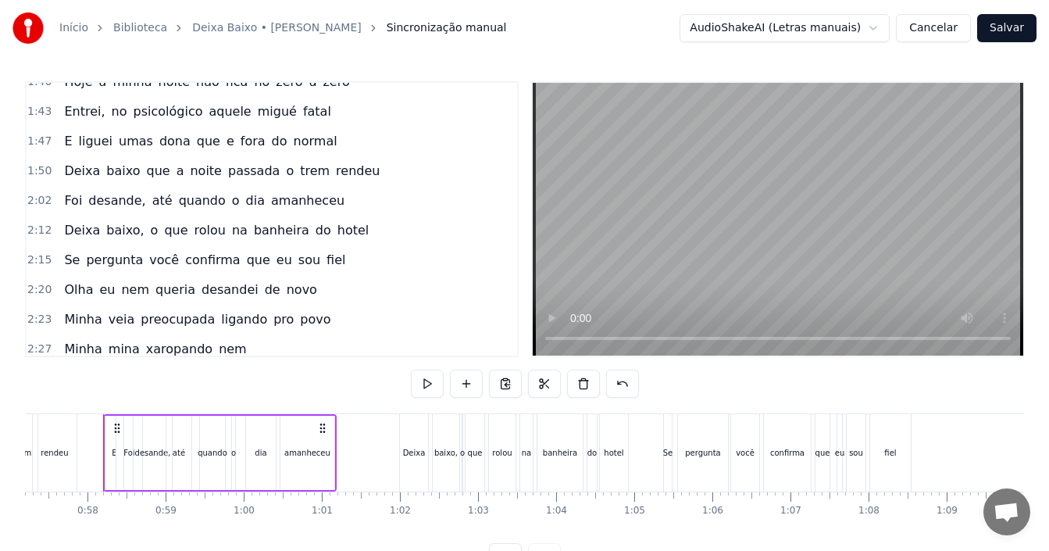
click at [315, 204] on div "Foi desande, até quando o dia amanheceu" at bounding box center [204, 201] width 293 height 28
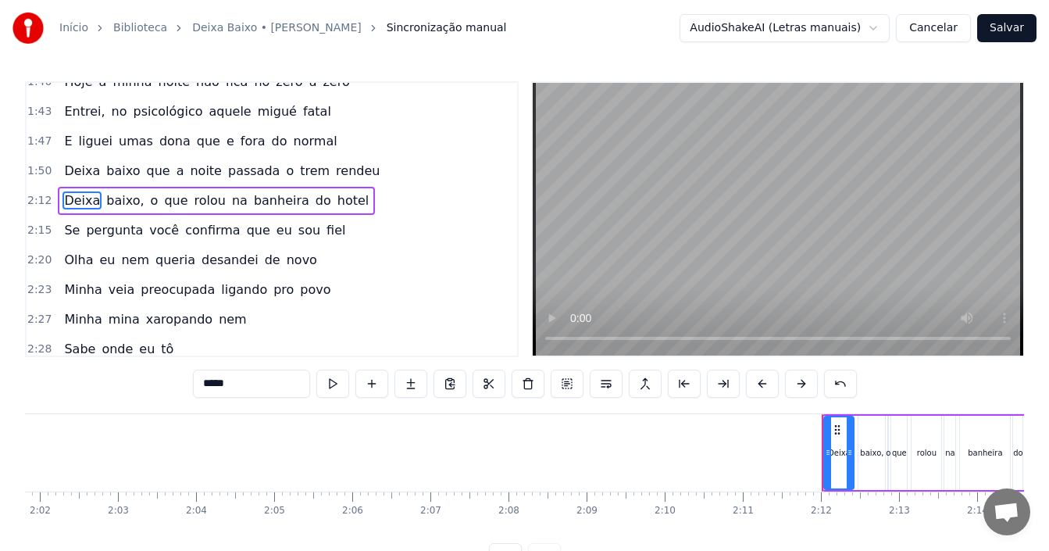
scroll to position [1035, 0]
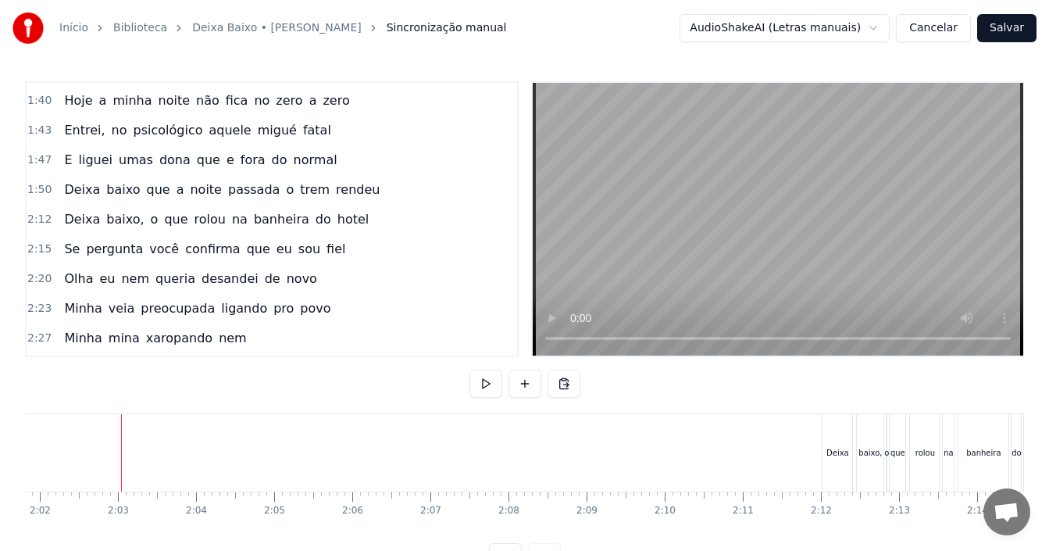
click at [336, 193] on span "rendeu" at bounding box center [357, 189] width 47 height 18
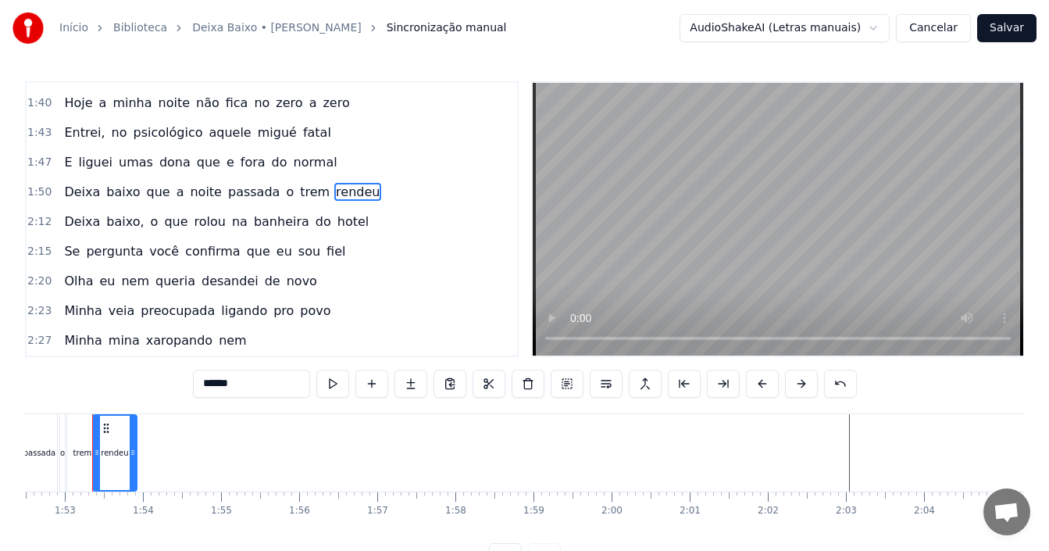
scroll to position [0, 8773]
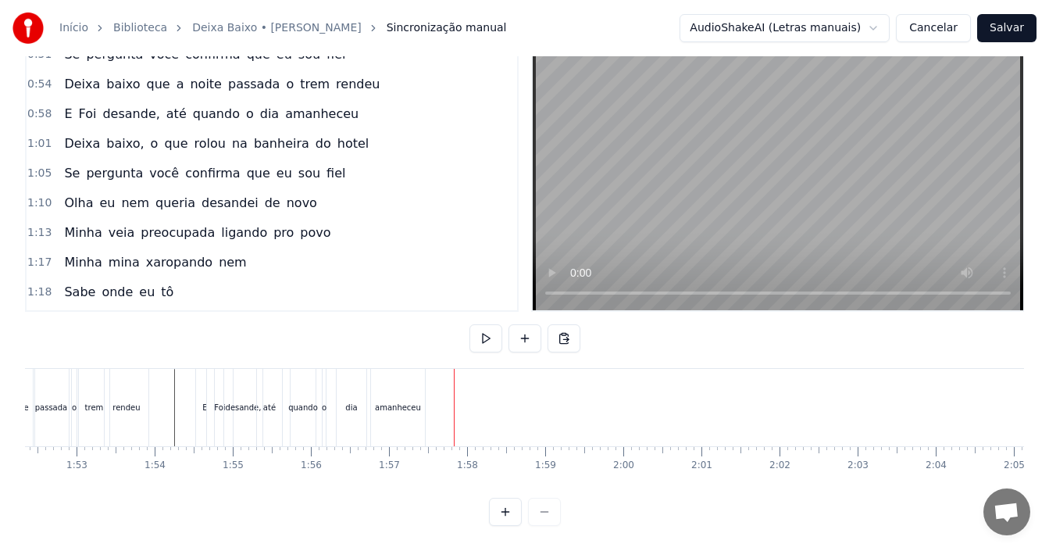
scroll to position [565, 0]
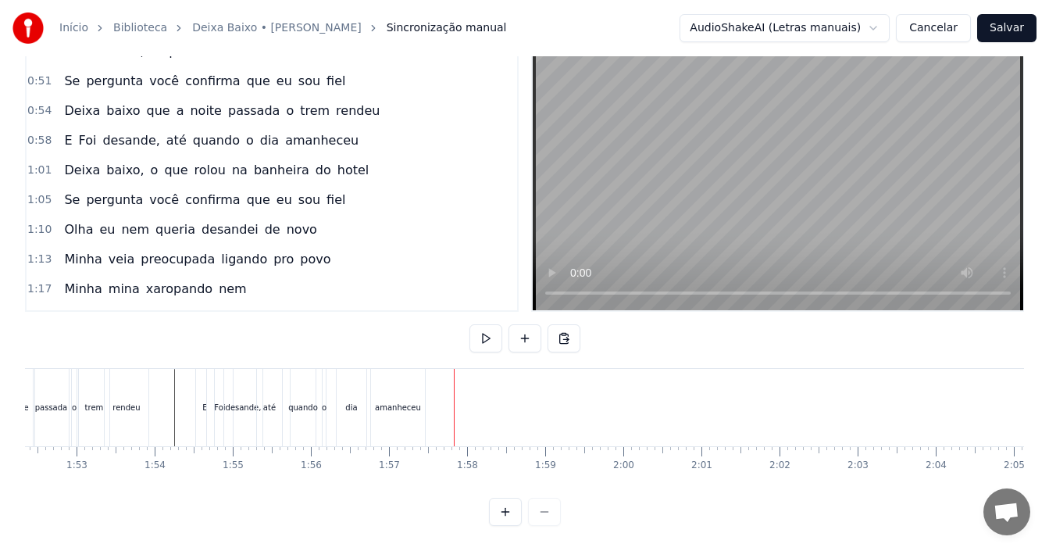
click at [344, 159] on div "1:01 Deixa baixo, o que rolou na banheira do hotel" at bounding box center [272, 170] width 490 height 30
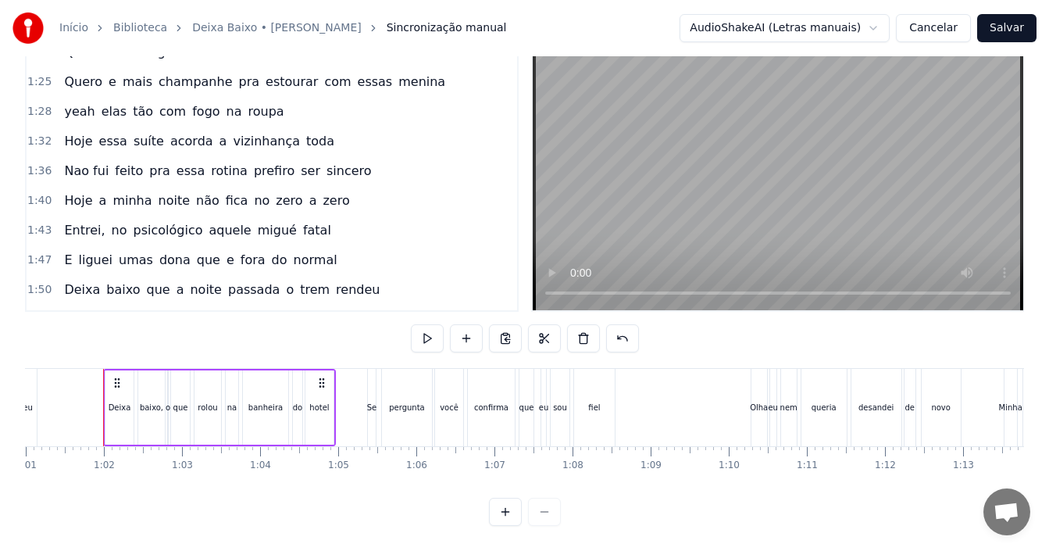
scroll to position [1033, 0]
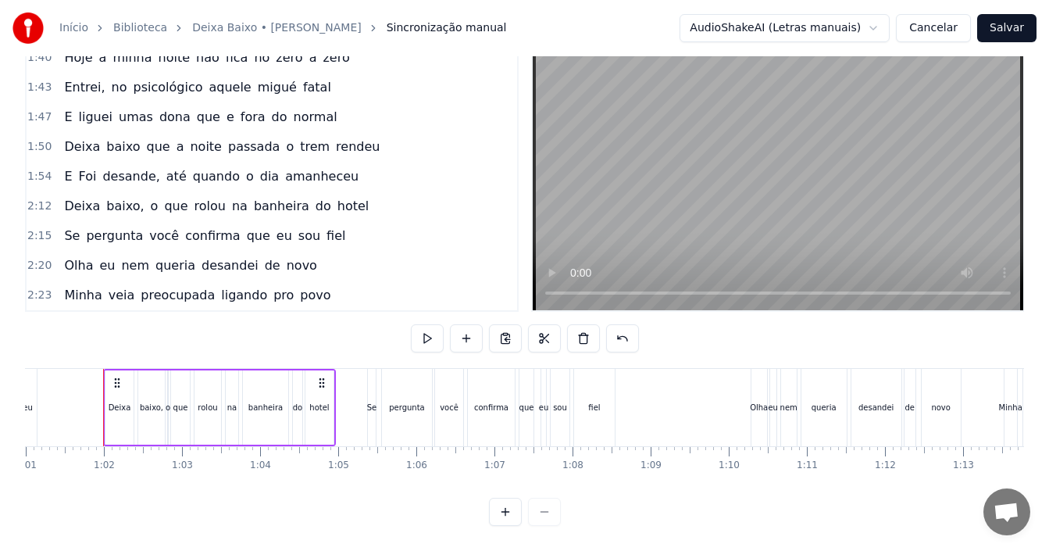
click at [316, 167] on span "amanheceu" at bounding box center [321, 176] width 77 height 18
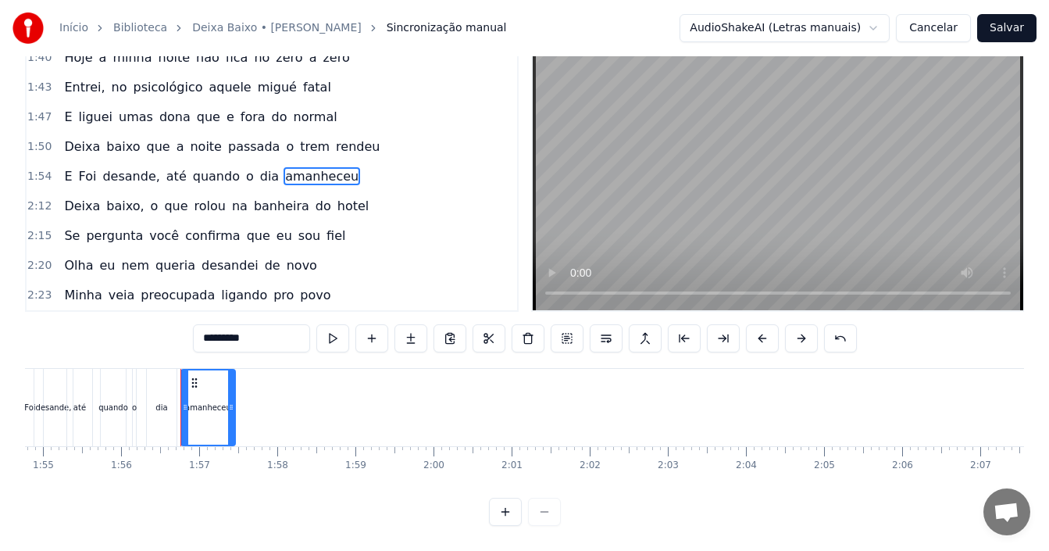
scroll to position [0, 9039]
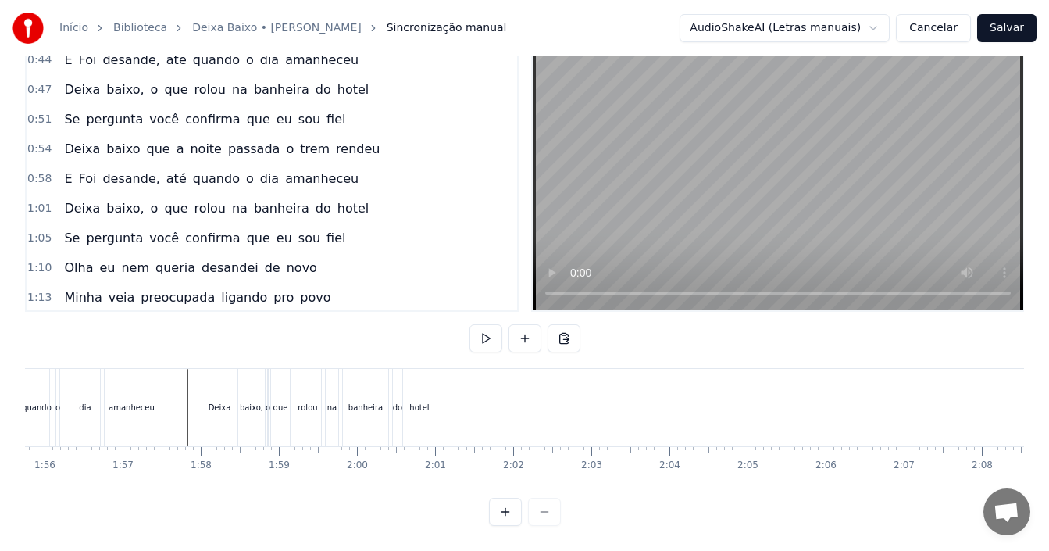
scroll to position [565, 0]
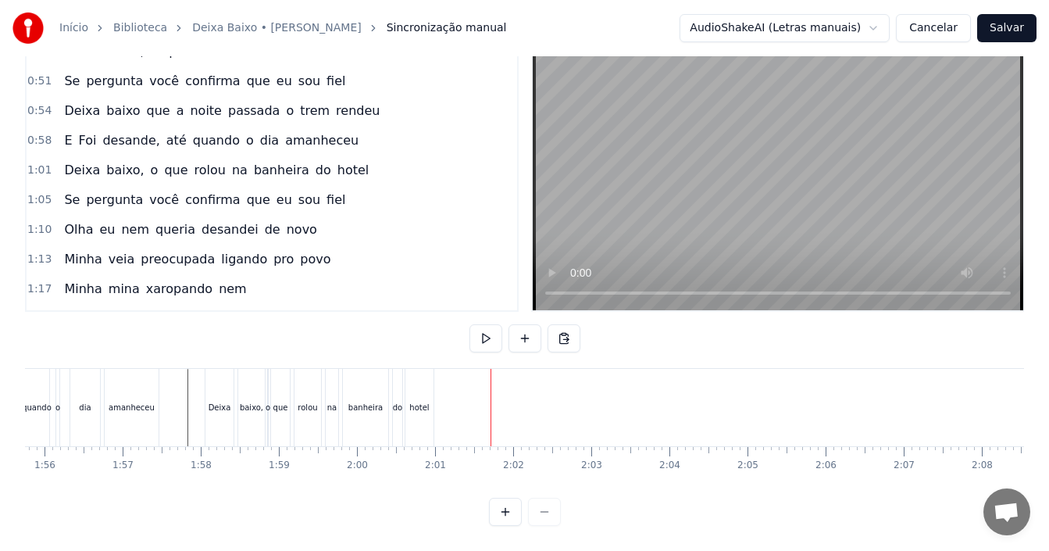
click at [326, 188] on div "1:05 Se pergunta você confirma que eu sou fiel" at bounding box center [272, 200] width 490 height 30
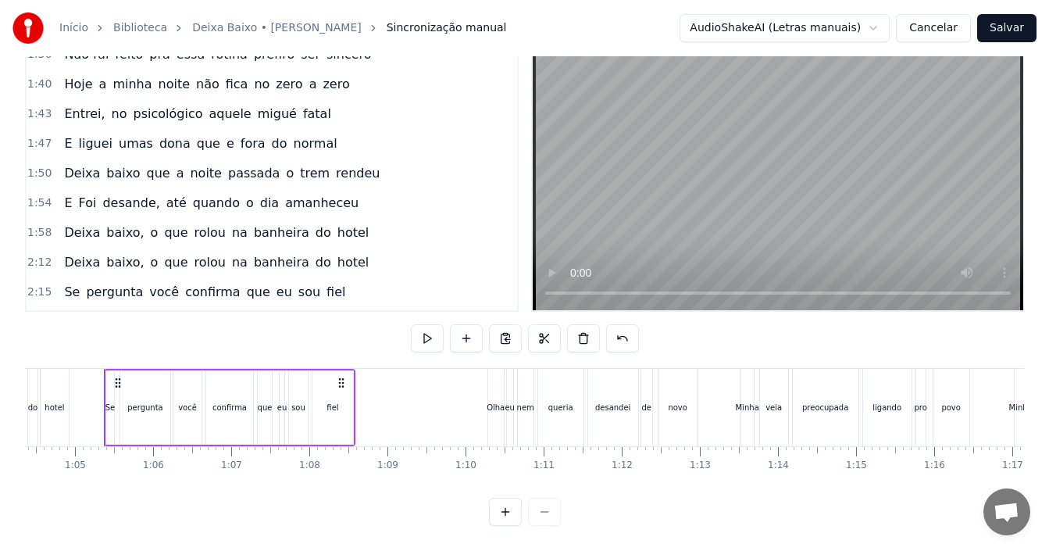
scroll to position [1033, 0]
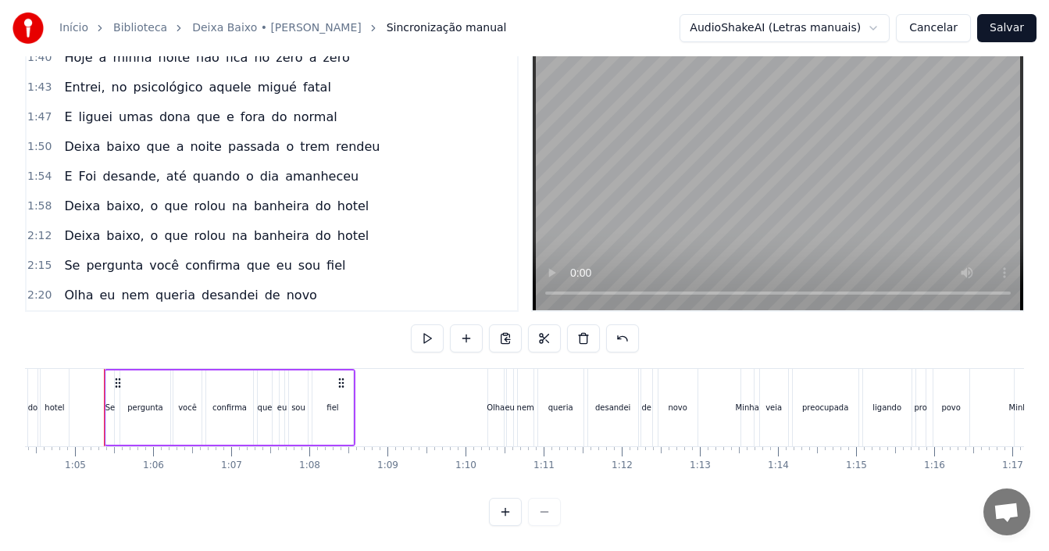
click at [336, 197] on span "hotel" at bounding box center [353, 206] width 35 height 18
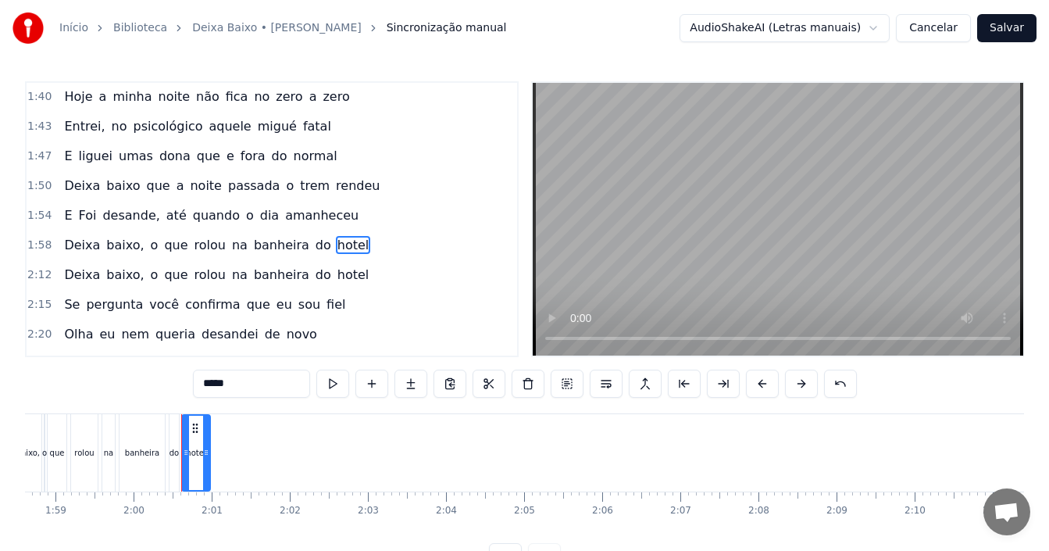
scroll to position [0, 9340]
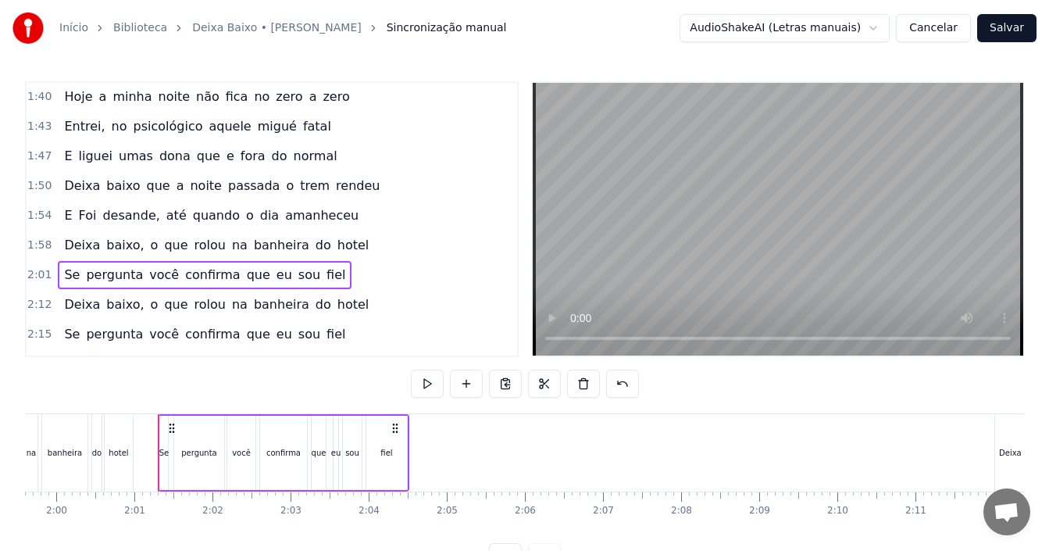
click at [132, 461] on div "hotel" at bounding box center [119, 452] width 30 height 77
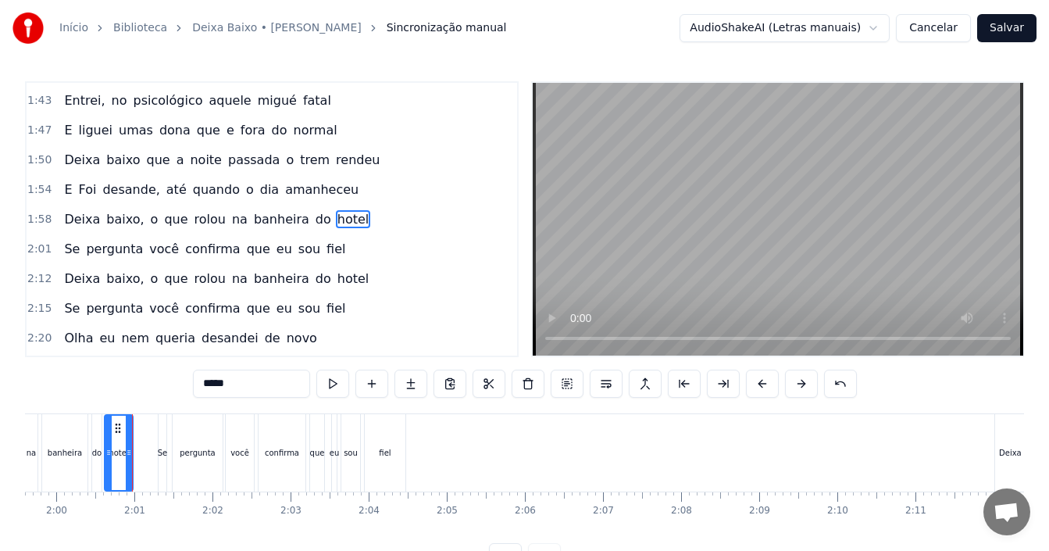
scroll to position [59, 0]
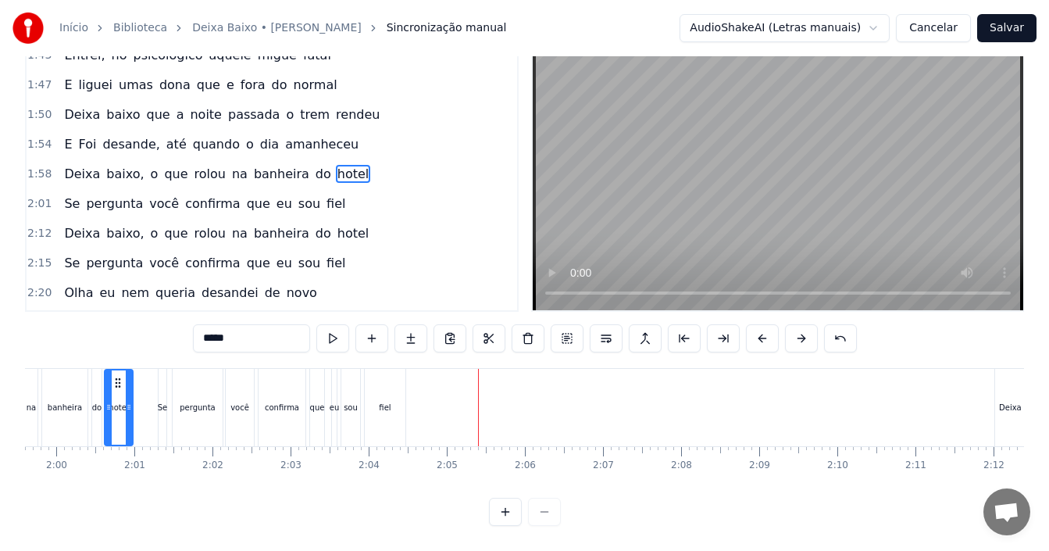
click at [354, 165] on div "1:58 Deixa baixo, o que rolou na banheira do hotel" at bounding box center [272, 174] width 490 height 30
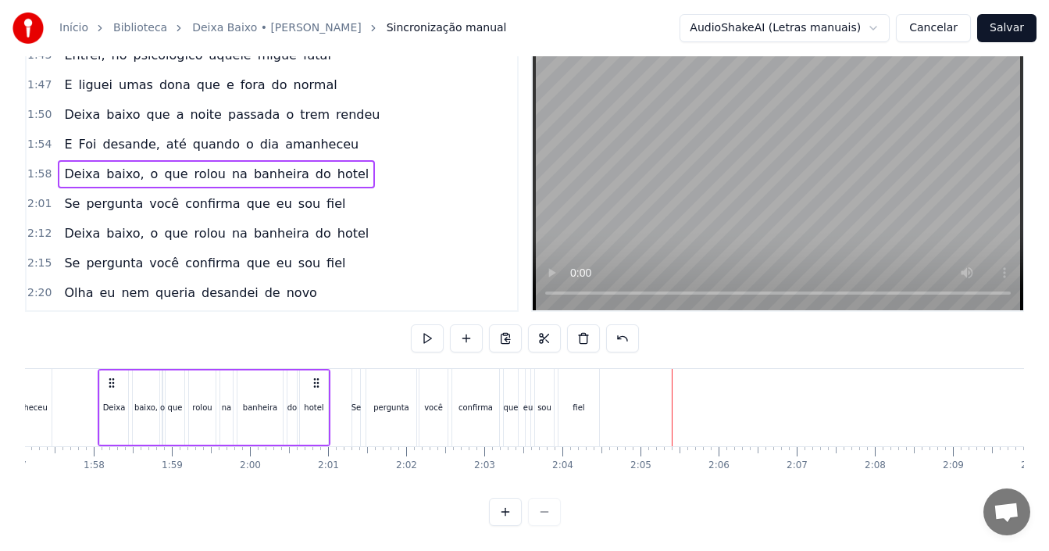
scroll to position [0, 9140]
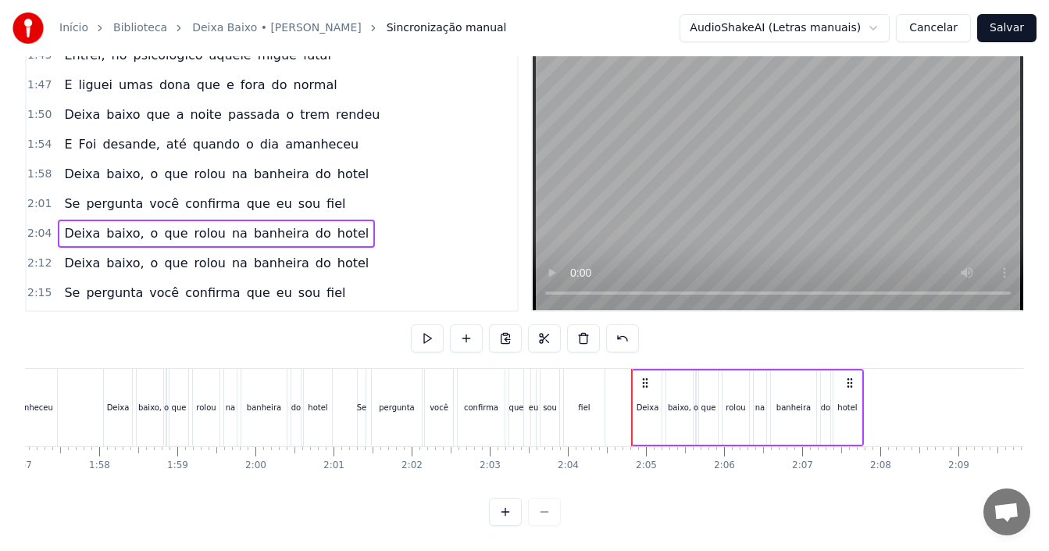
click at [337, 253] on div "Deixa baixo, o que rolou na banheira do hotel" at bounding box center [216, 263] width 317 height 28
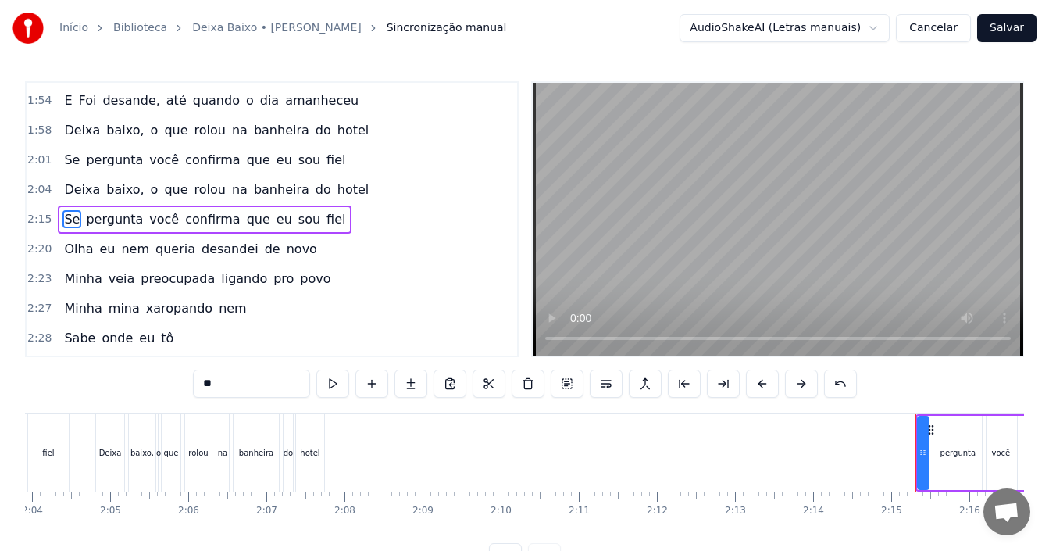
scroll to position [0, 9655]
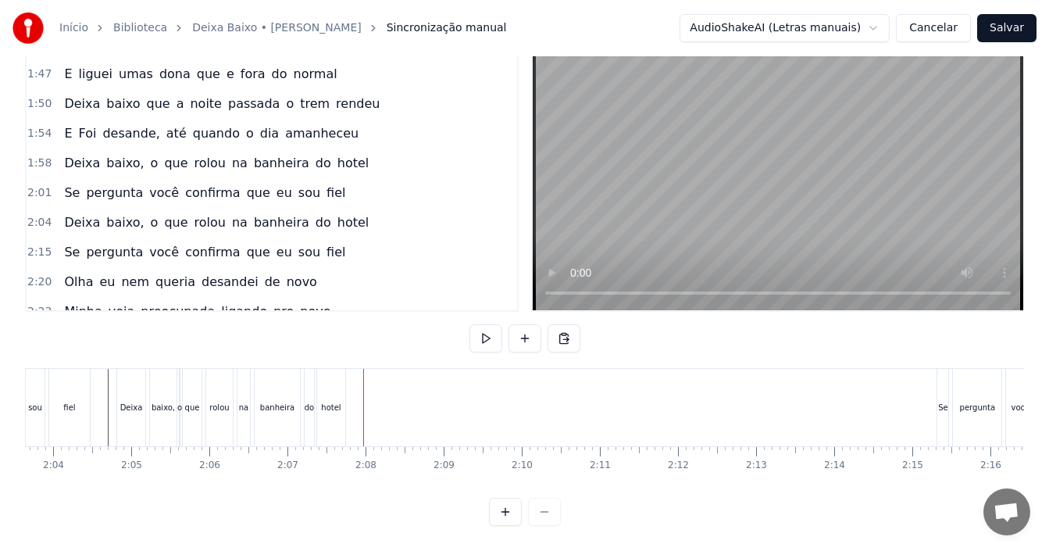
scroll to position [998, 0]
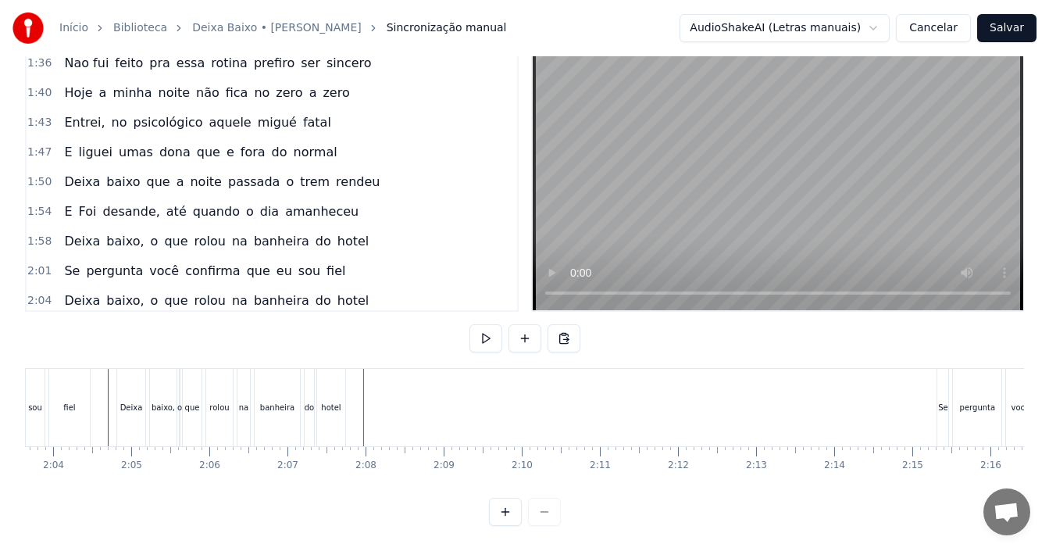
click at [351, 167] on div "1:50 Deixa baixo que a noite passada o trem rendeu" at bounding box center [272, 182] width 490 height 30
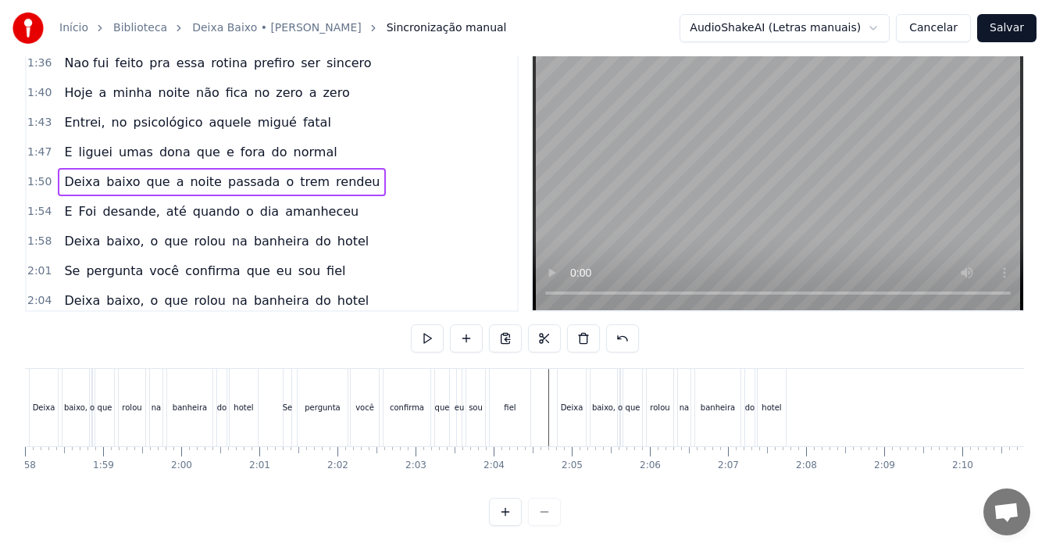
scroll to position [0, 9255]
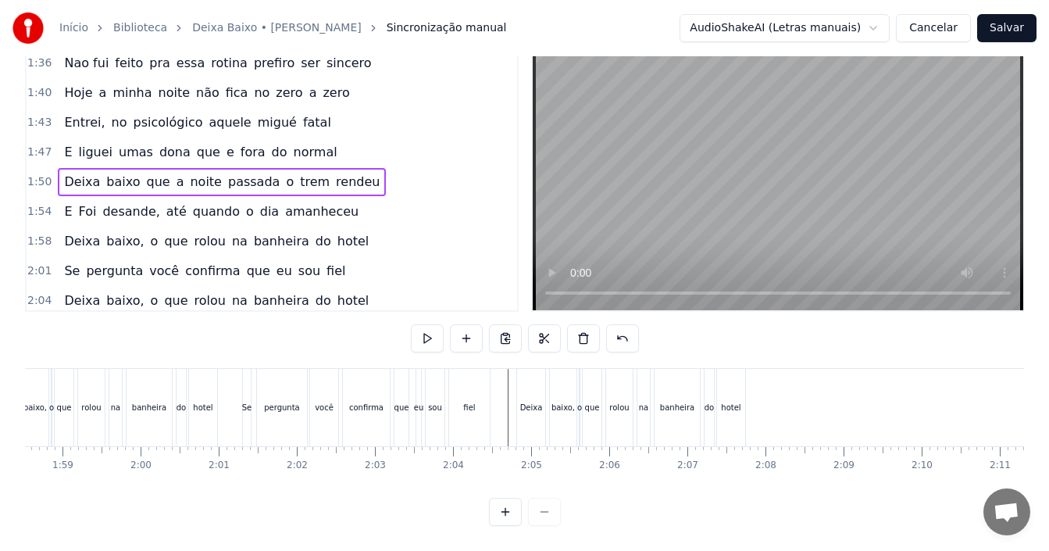
click at [722, 401] on div "hotel" at bounding box center [731, 407] width 20 height 12
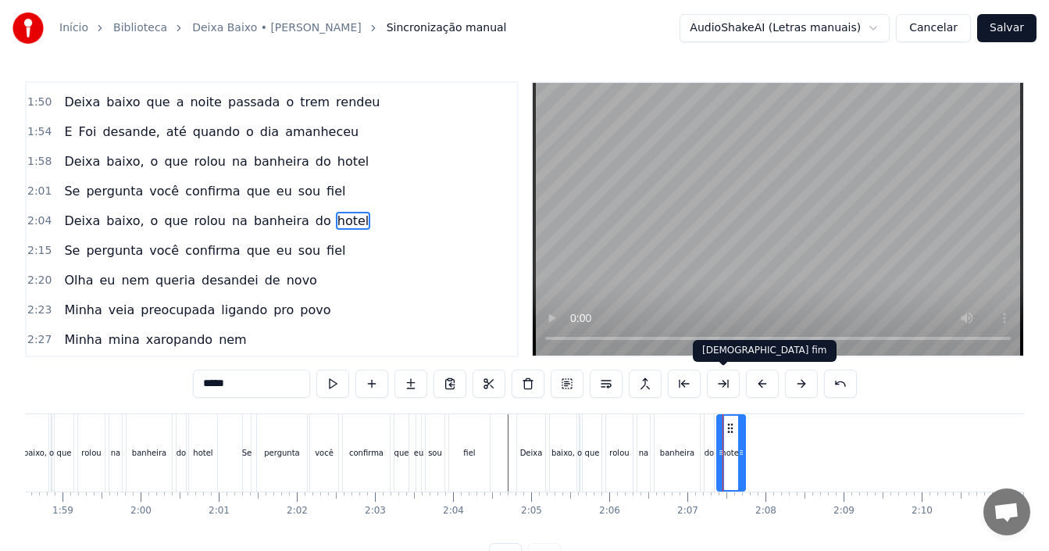
scroll to position [1125, 0]
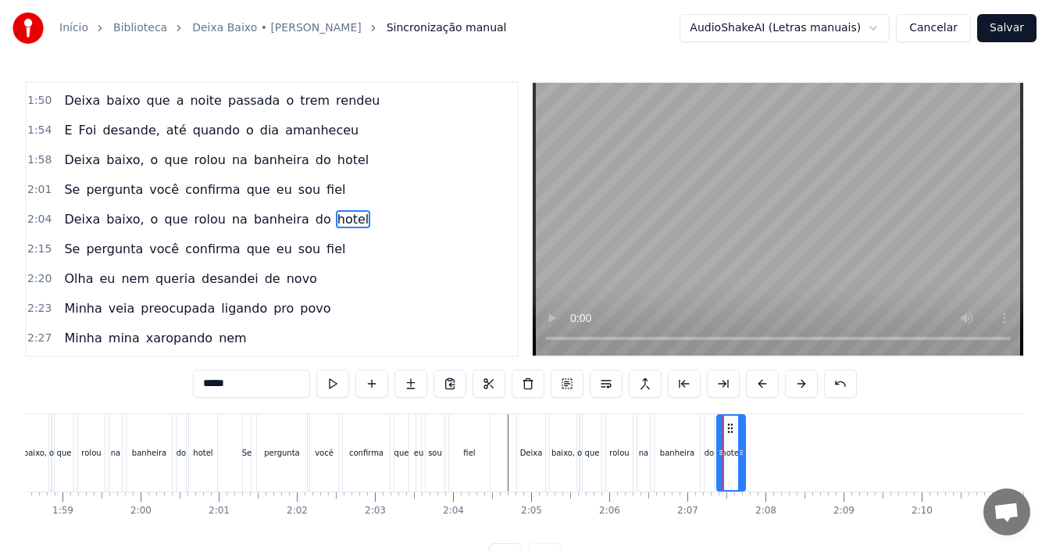
click at [365, 223] on div "2:04 Deixa baixo, o que rolou na banheira do hotel" at bounding box center [272, 220] width 490 height 30
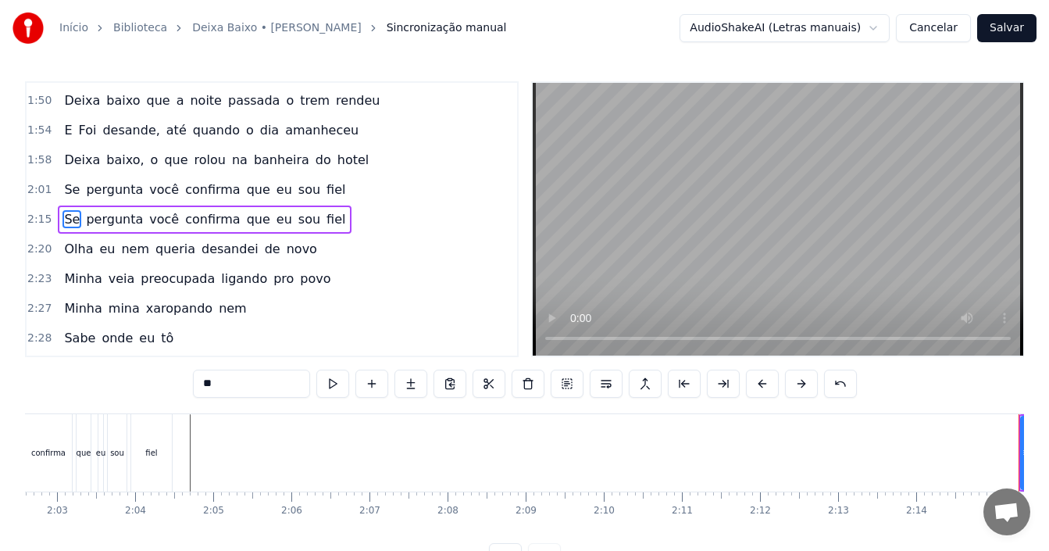
scroll to position [0, 9522]
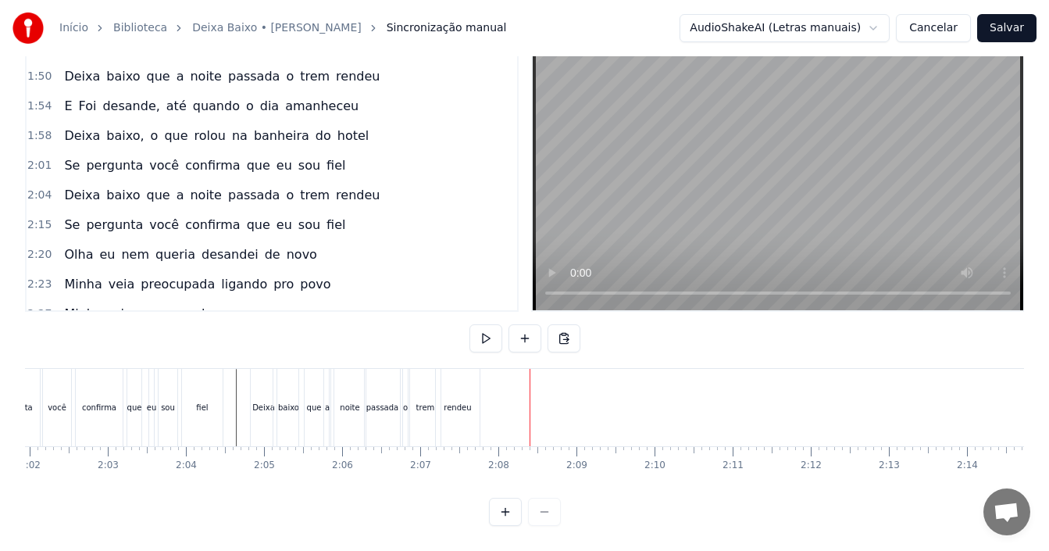
scroll to position [1025, 0]
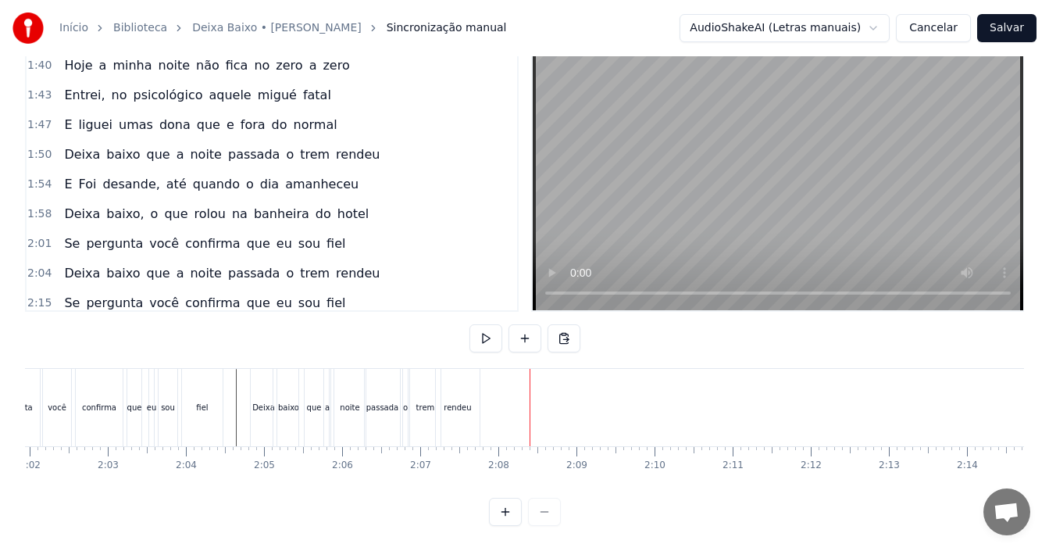
click at [336, 177] on div "1:54 E Foi desande, até quando o dia amanheceu" at bounding box center [272, 184] width 490 height 30
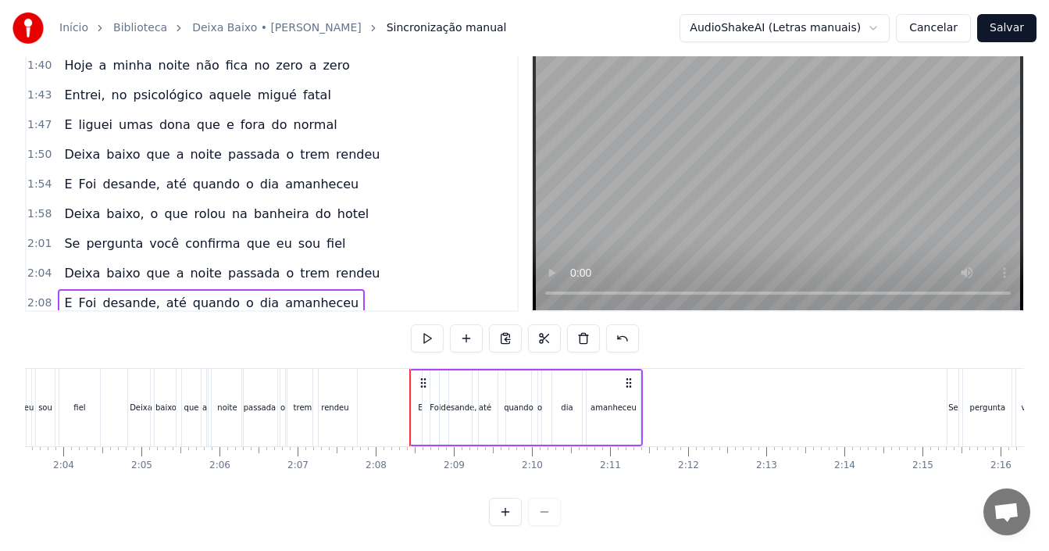
scroll to position [0, 9614]
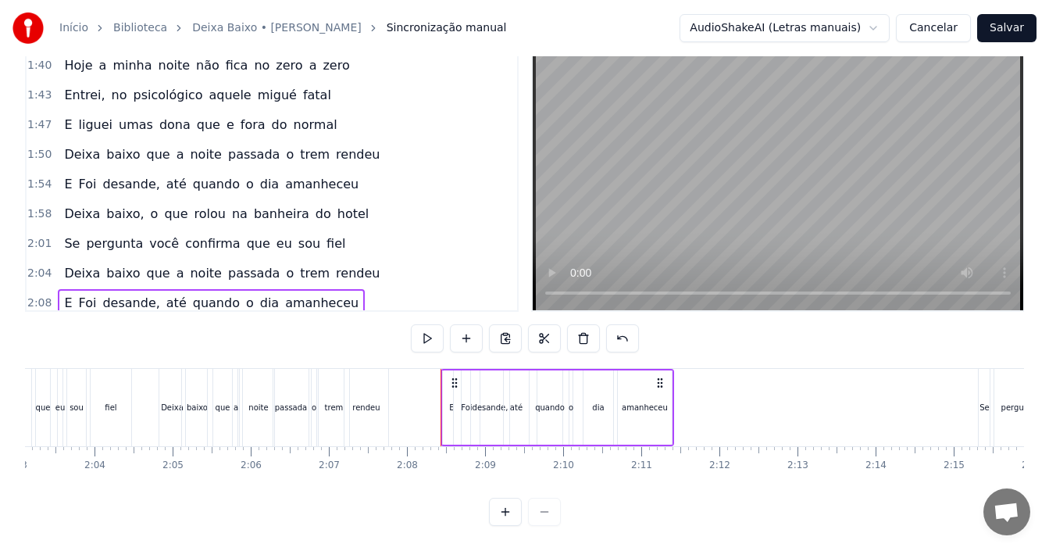
click at [350, 205] on div "1:58 Deixa baixo, o que rolou na banheira do hotel" at bounding box center [272, 214] width 490 height 30
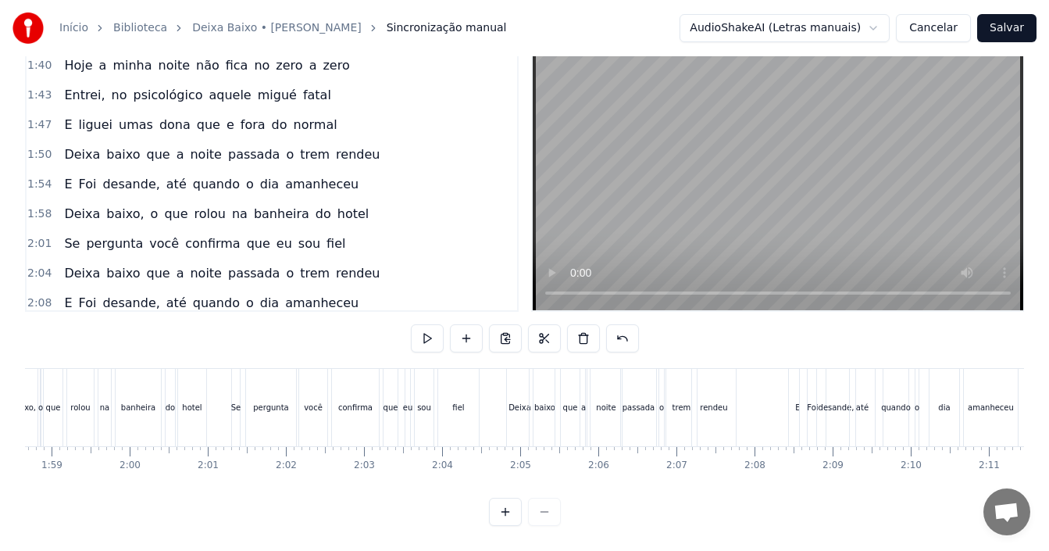
scroll to position [0, 9255]
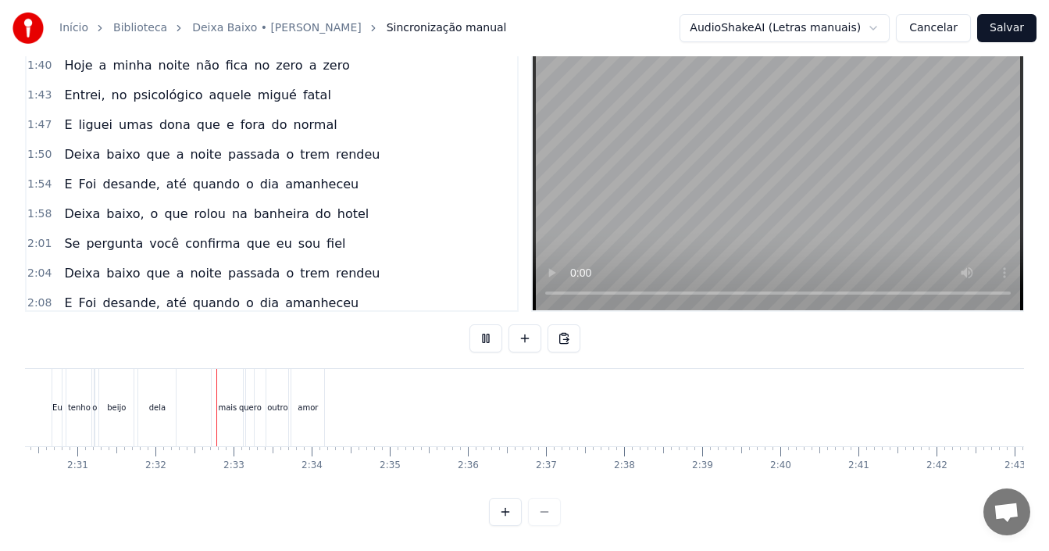
scroll to position [0, 11767]
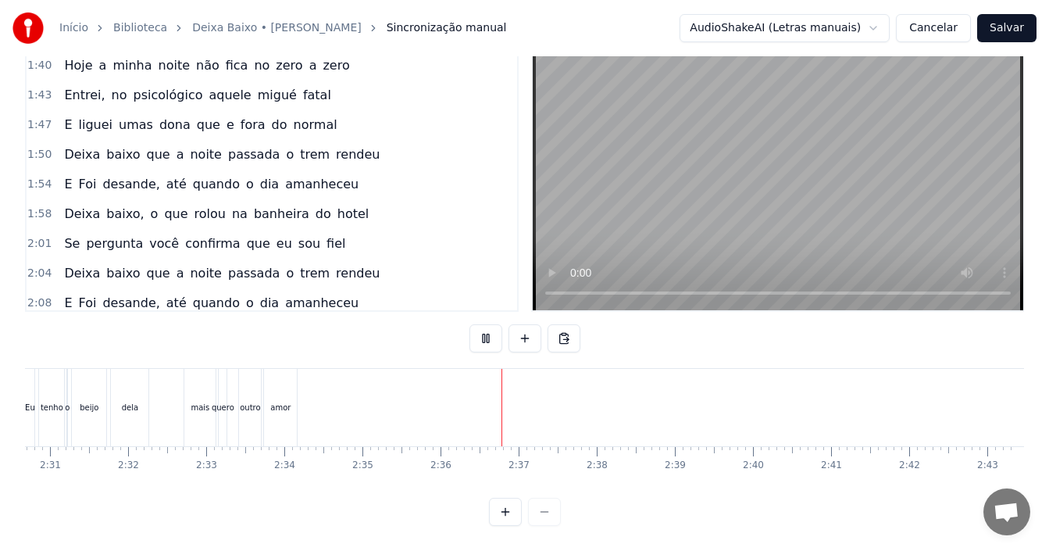
click at [293, 384] on div "amor" at bounding box center [280, 407] width 33 height 77
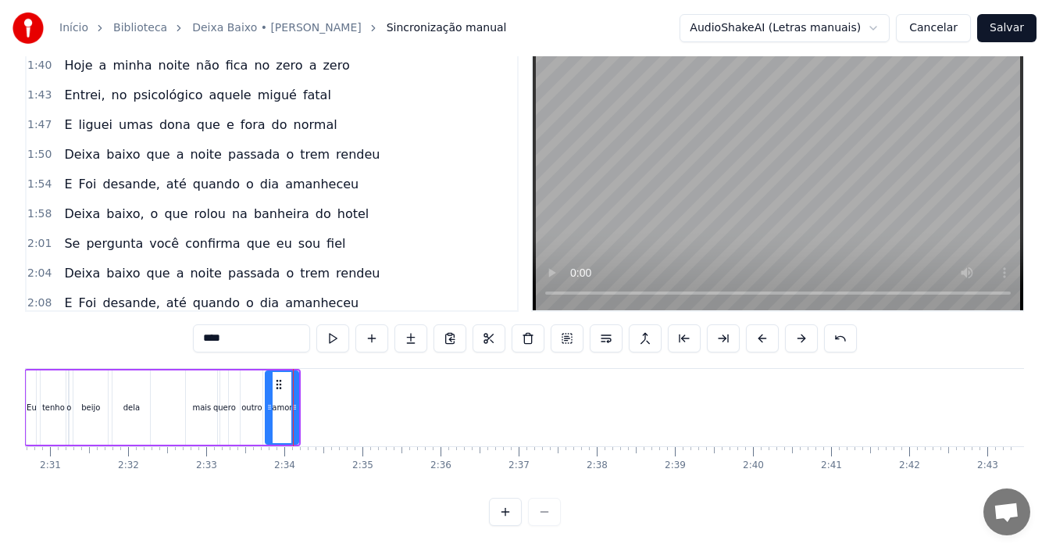
scroll to position [1241, 0]
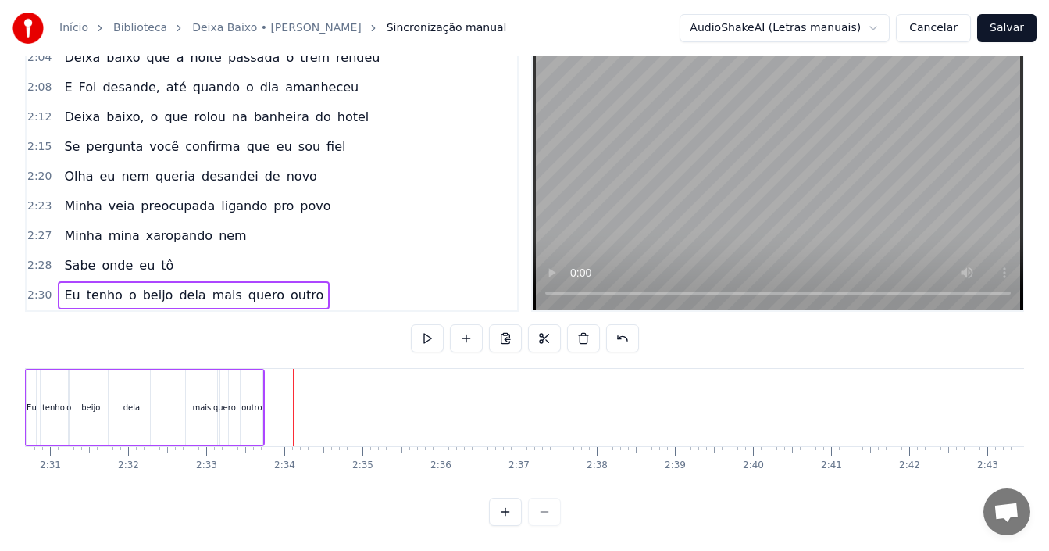
click at [294, 286] on span "outro" at bounding box center [307, 295] width 36 height 18
click at [249, 286] on span "quero" at bounding box center [266, 295] width 39 height 18
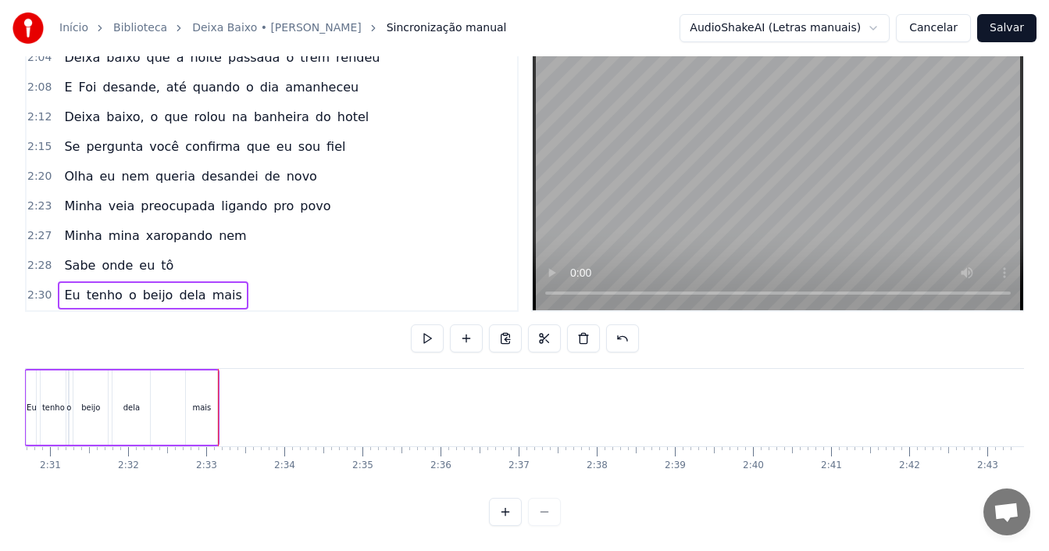
click at [214, 286] on span "mais" at bounding box center [227, 295] width 33 height 18
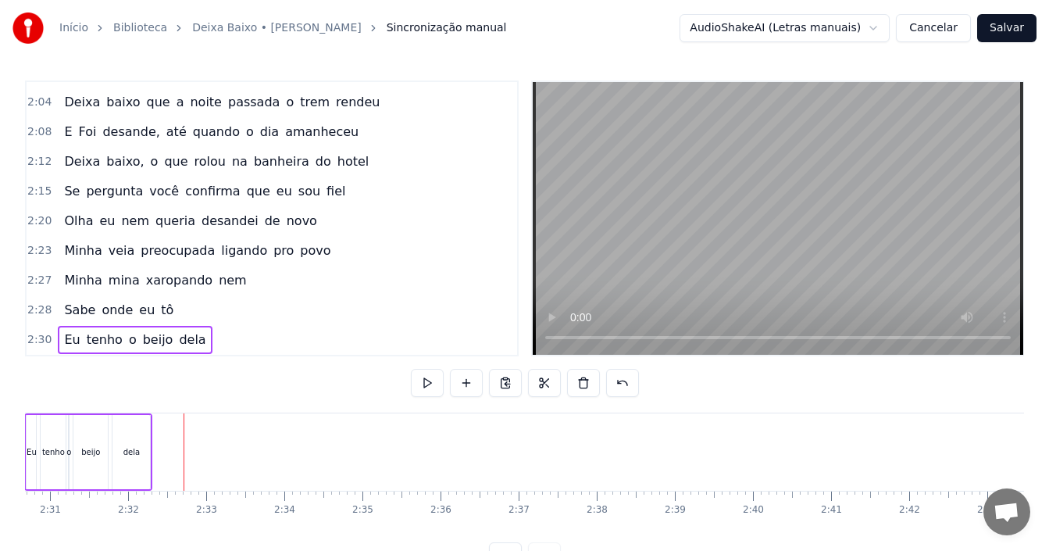
scroll to position [0, 0]
click at [1020, 33] on button "Salvar" at bounding box center [1006, 28] width 59 height 28
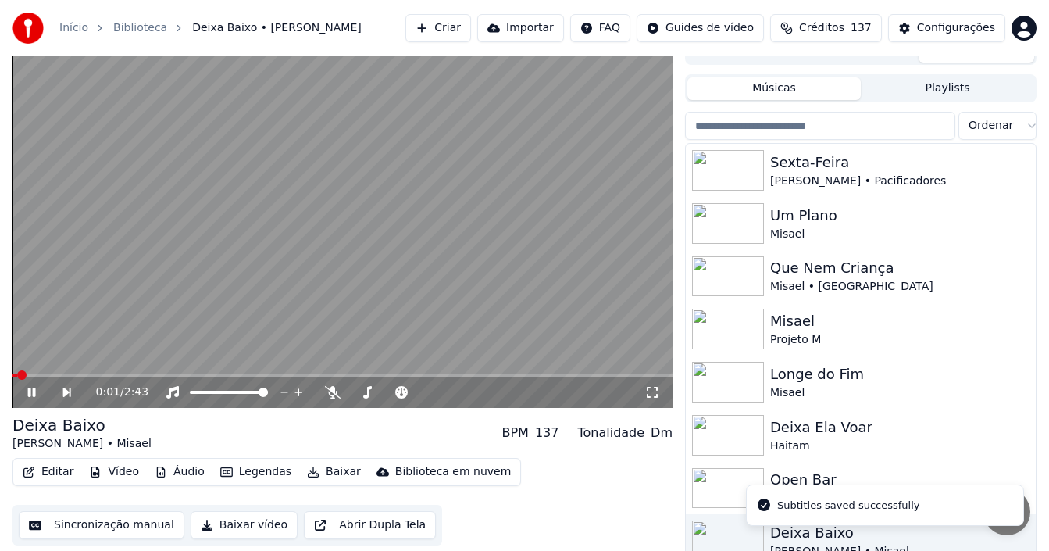
scroll to position [25, 0]
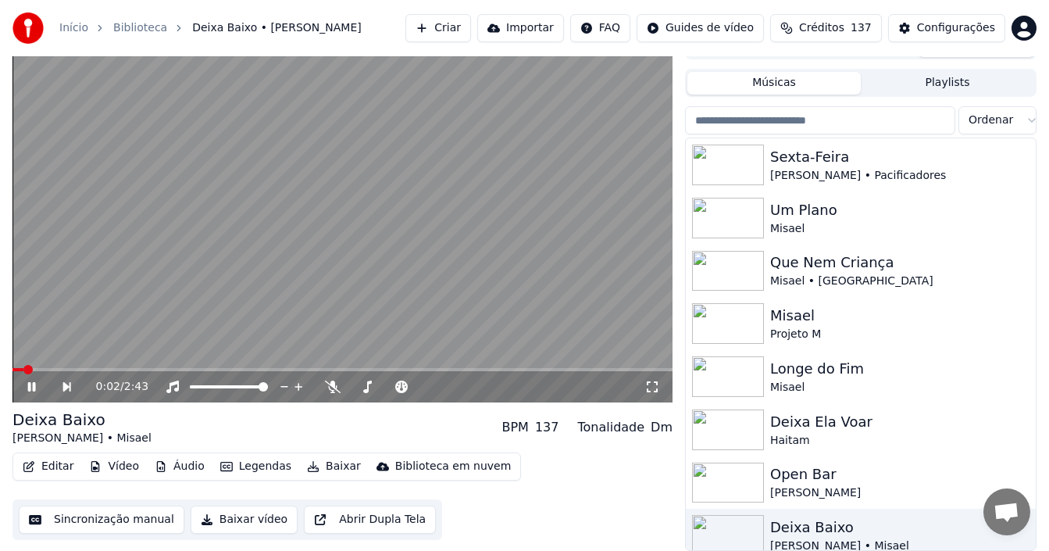
click at [34, 387] on icon at bounding box center [32, 386] width 8 height 9
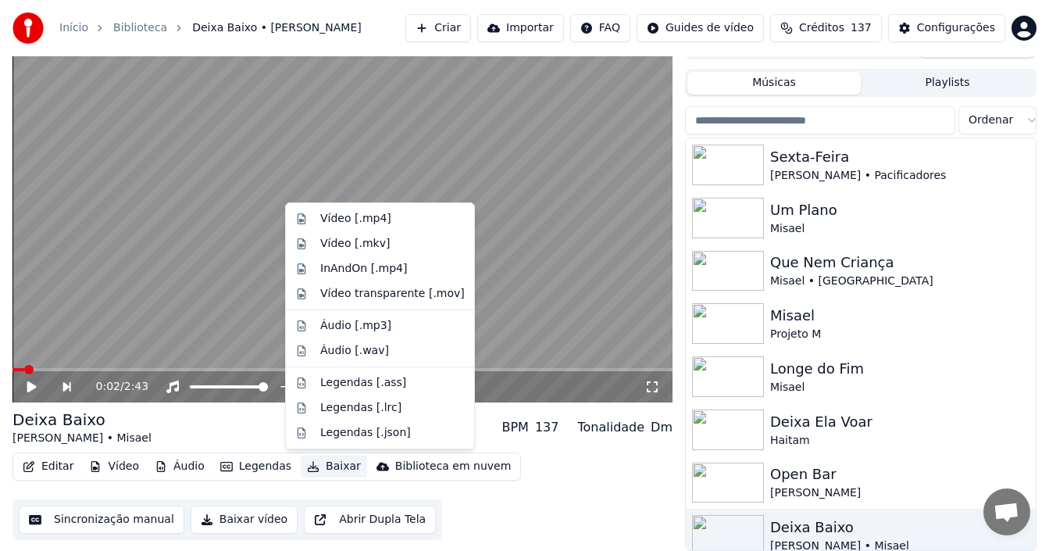
click at [324, 463] on button "Baixar" at bounding box center [334, 466] width 66 height 22
click at [362, 221] on div "Vídeo [.mp4]" at bounding box center [355, 219] width 71 height 16
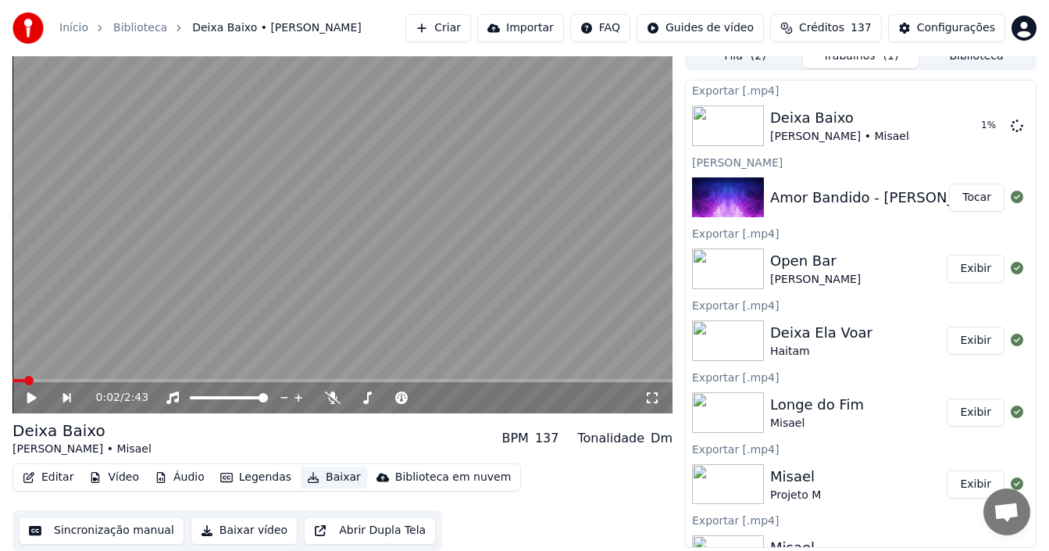
scroll to position [0, 0]
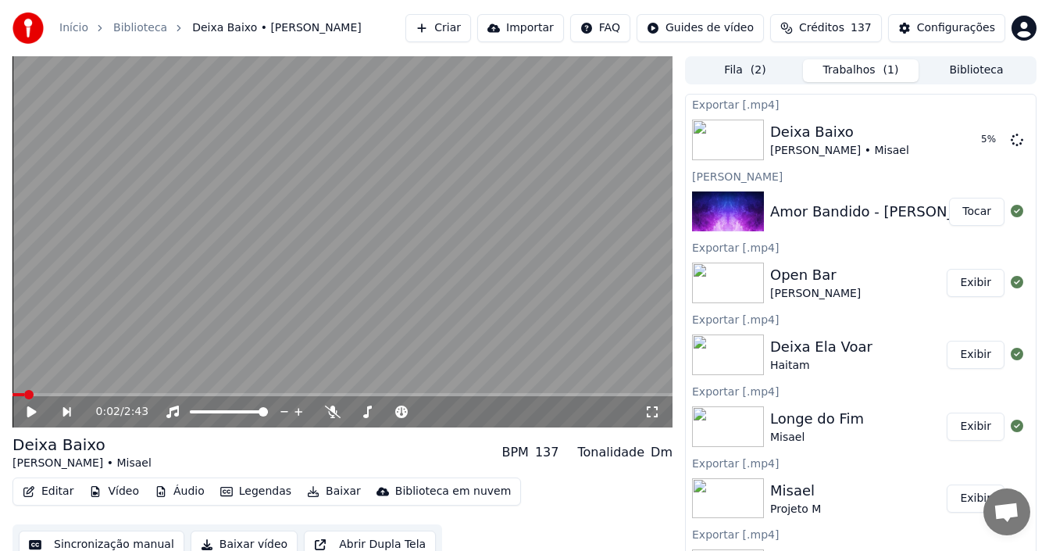
click at [967, 67] on button "Biblioteca" at bounding box center [976, 70] width 116 height 23
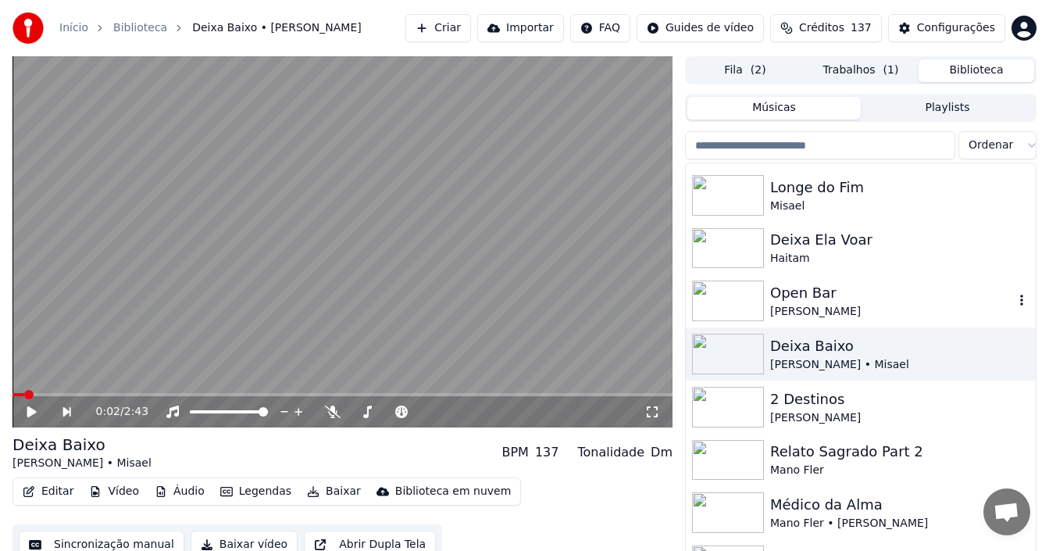
scroll to position [234, 0]
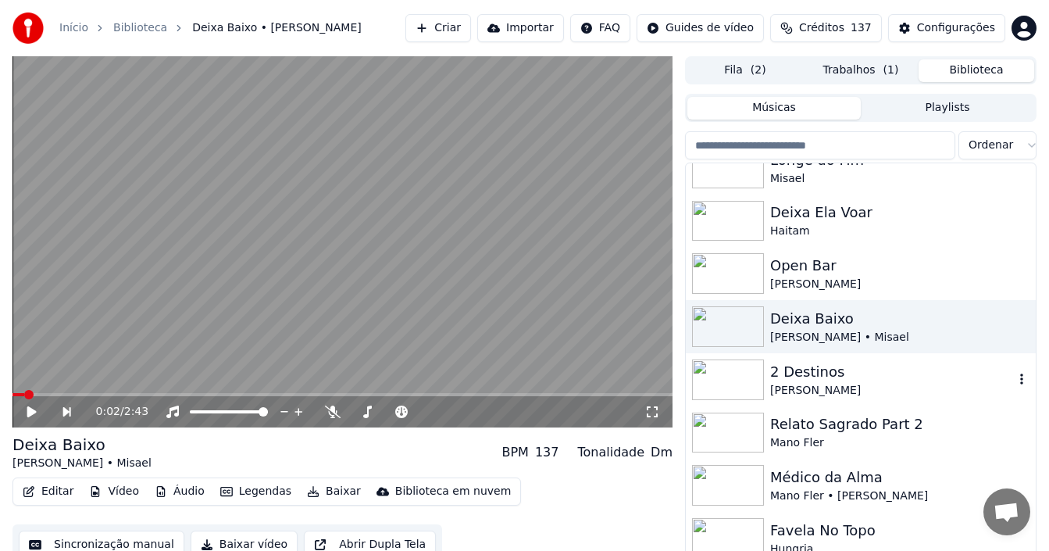
click at [818, 373] on div "2 Destinos" at bounding box center [892, 372] width 244 height 22
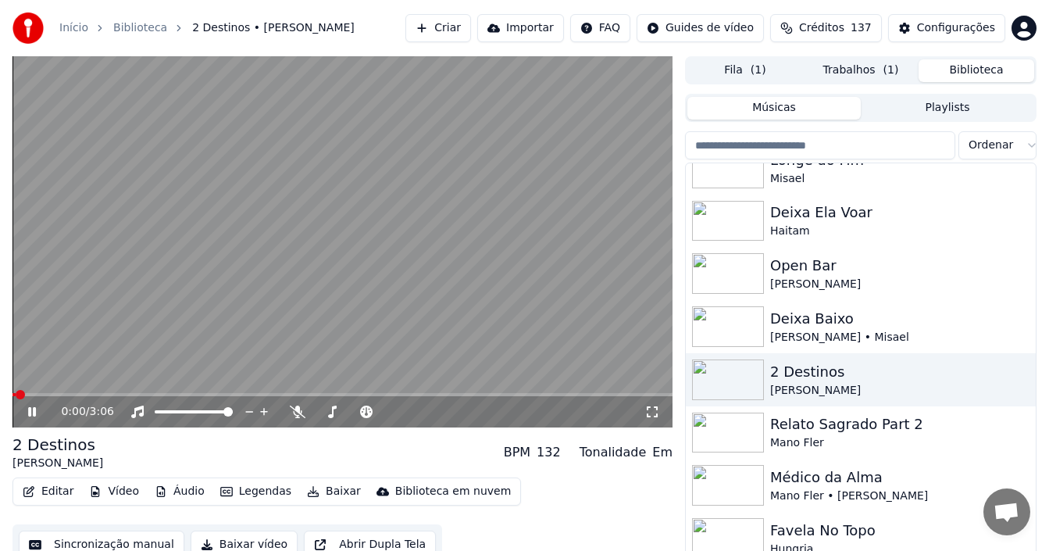
scroll to position [25, 0]
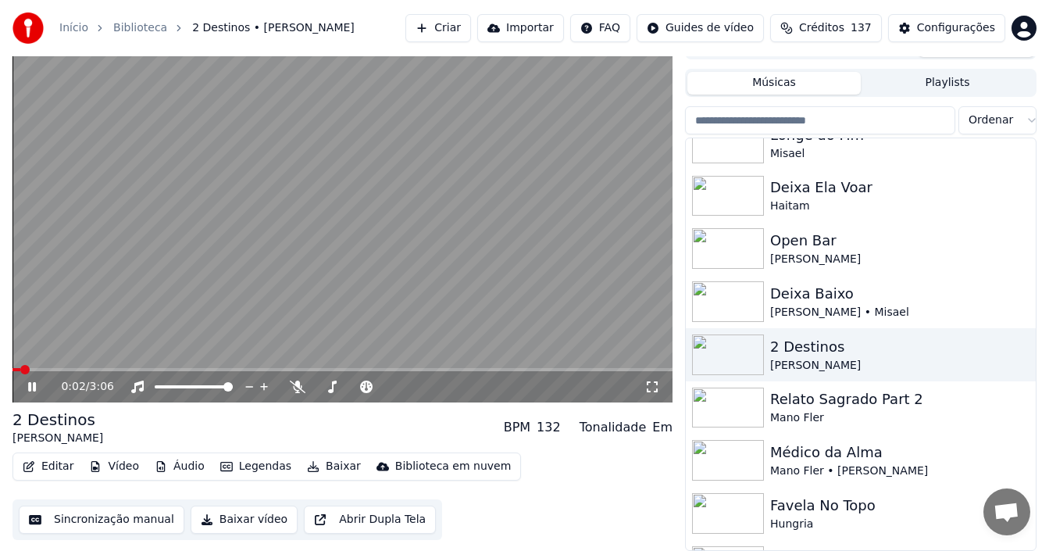
click at [139, 519] on button "Sincronização manual" at bounding box center [102, 519] width 166 height 28
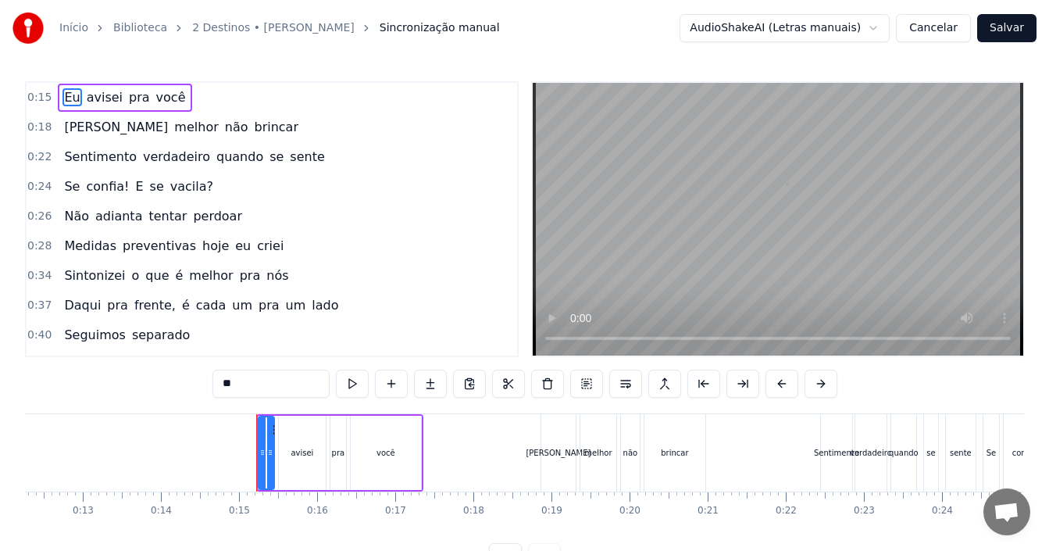
scroll to position [0, 1110]
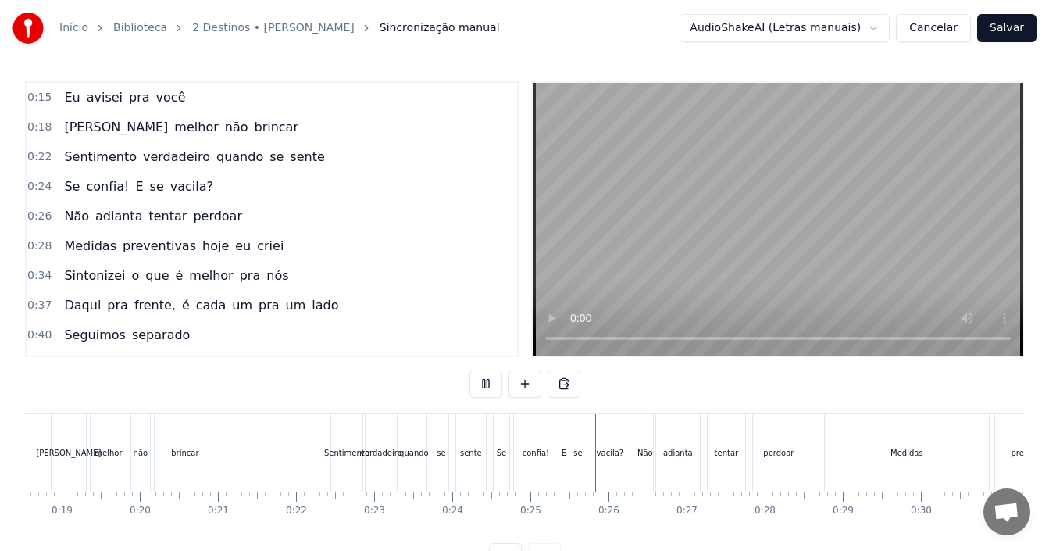
scroll to position [0, 1900]
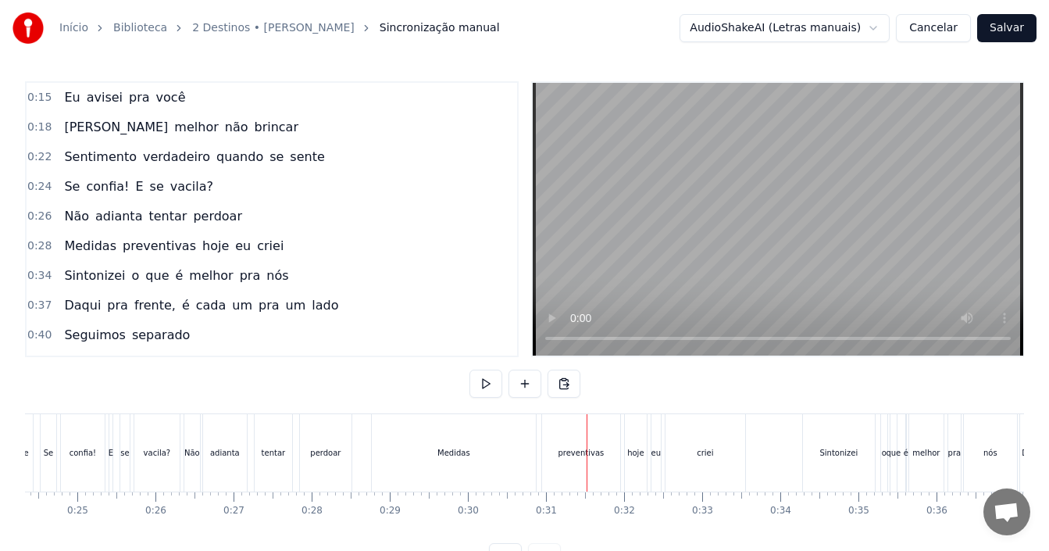
click at [458, 450] on div "Medidas" at bounding box center [453, 453] width 33 height 12
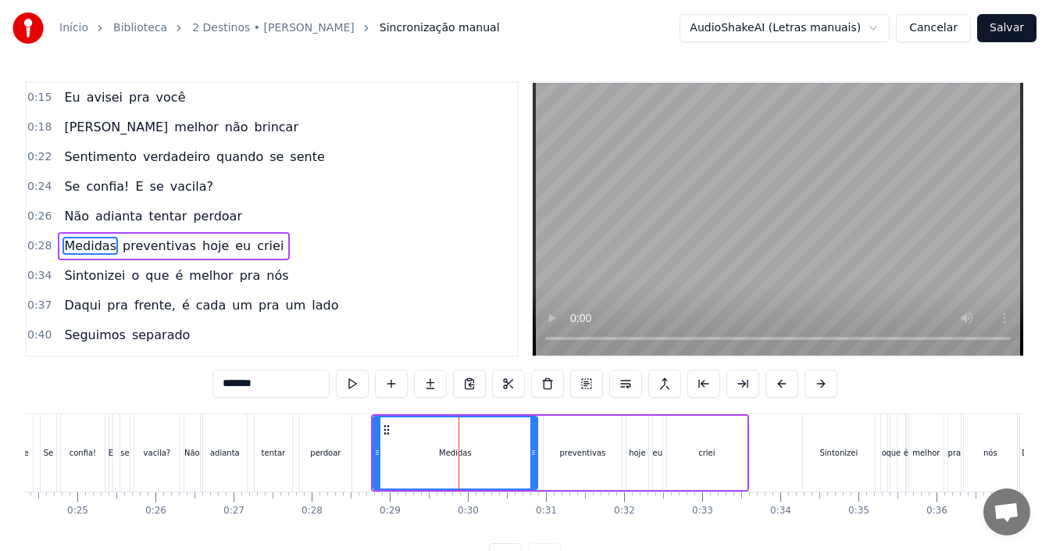
scroll to position [27, 0]
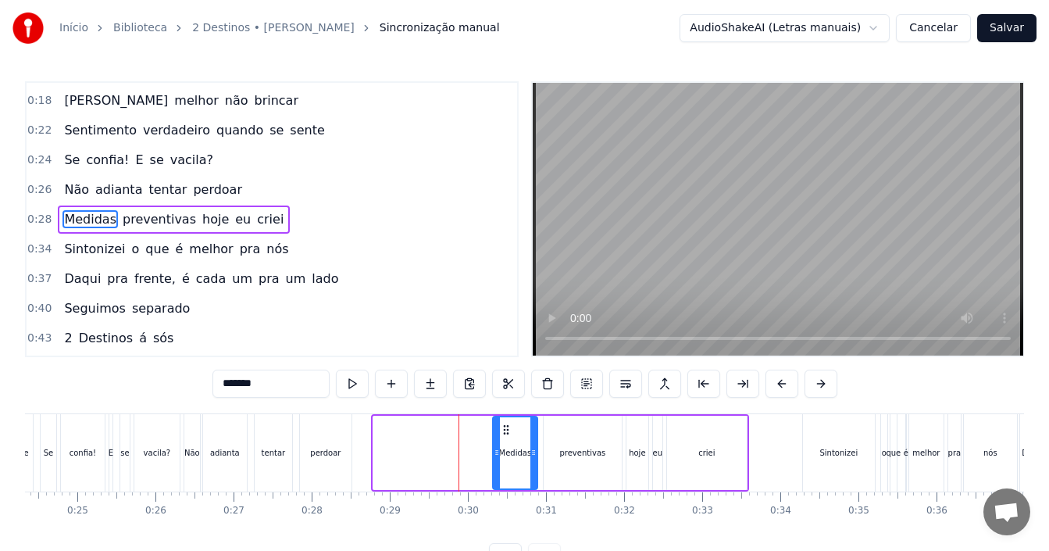
drag, startPoint x: 376, startPoint y: 450, endPoint x: 496, endPoint y: 450, distance: 119.5
click at [496, 450] on icon at bounding box center [497, 452] width 6 height 12
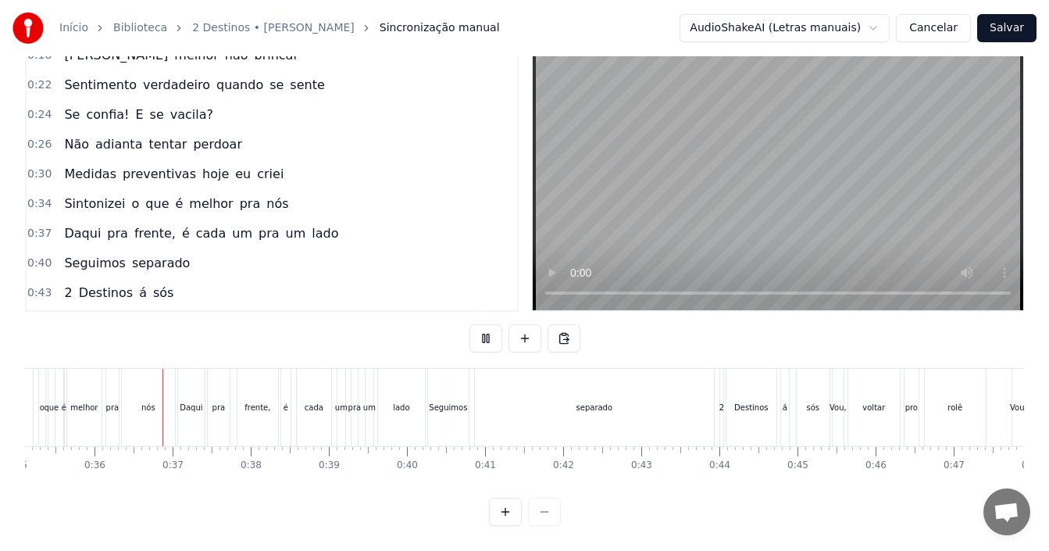
scroll to position [0, 2743]
click at [601, 401] on div "separado" at bounding box center [593, 407] width 37 height 12
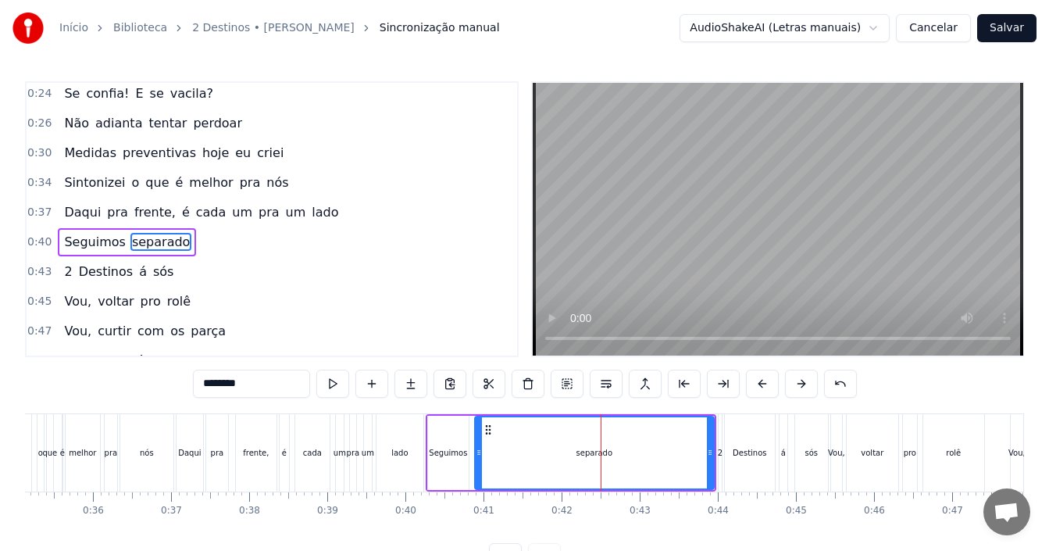
scroll to position [116, 0]
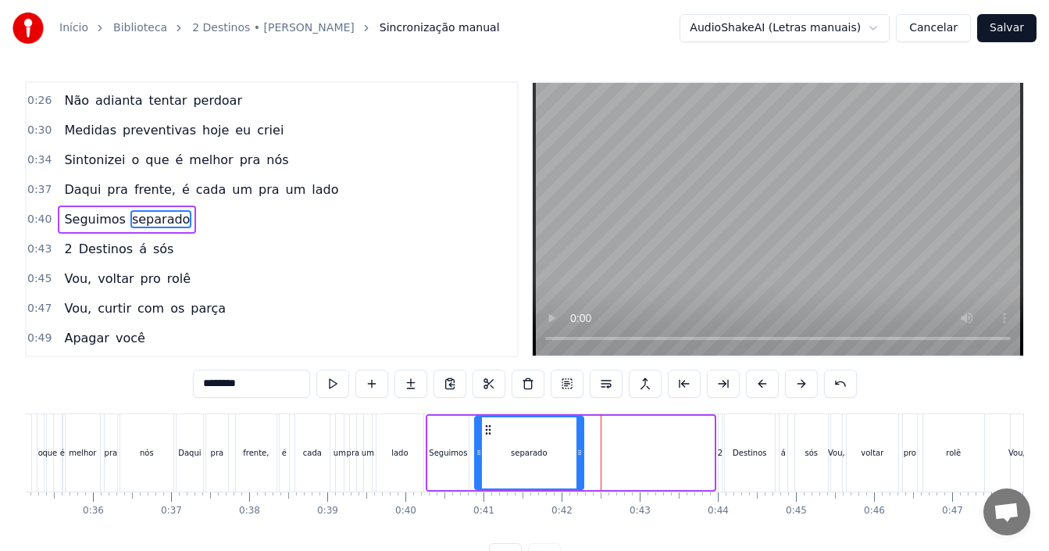
drag, startPoint x: 711, startPoint y: 450, endPoint x: 549, endPoint y: 453, distance: 161.7
click at [578, 453] on icon at bounding box center [579, 452] width 6 height 12
click at [403, 456] on div "lado" at bounding box center [399, 453] width 16 height 12
type input "****"
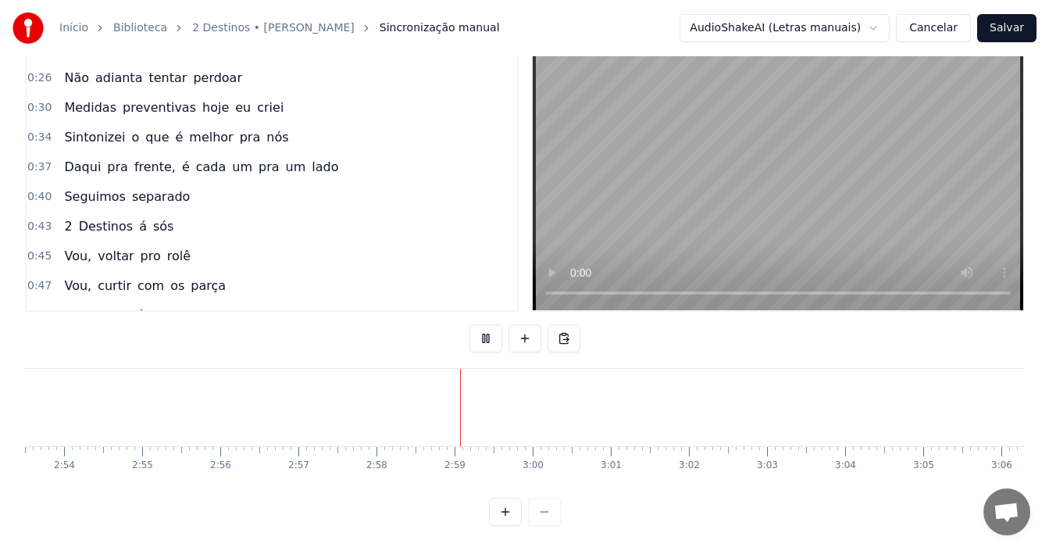
scroll to position [0, 13549]
click at [1014, 24] on button "Salvar" at bounding box center [1006, 28] width 59 height 28
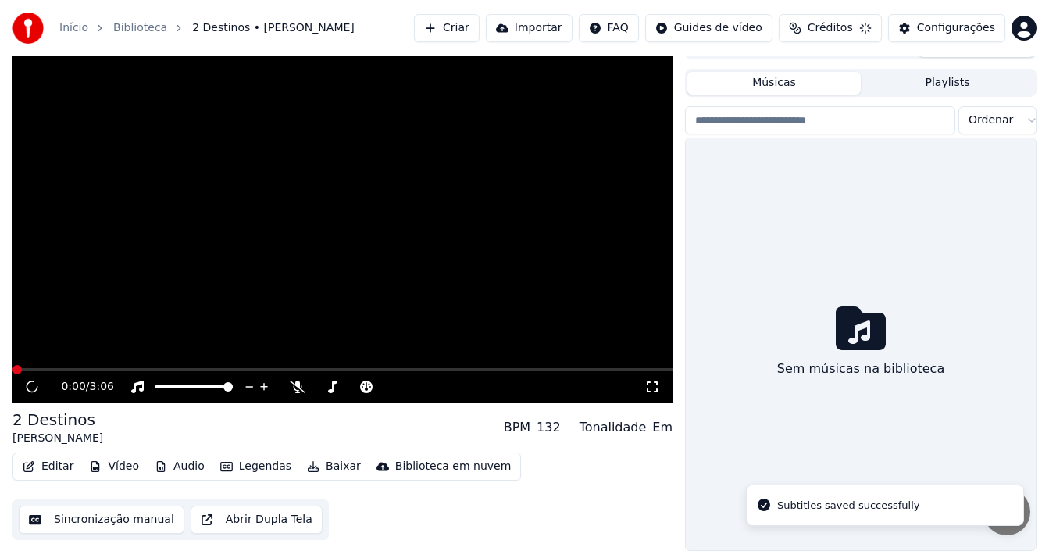
scroll to position [25, 0]
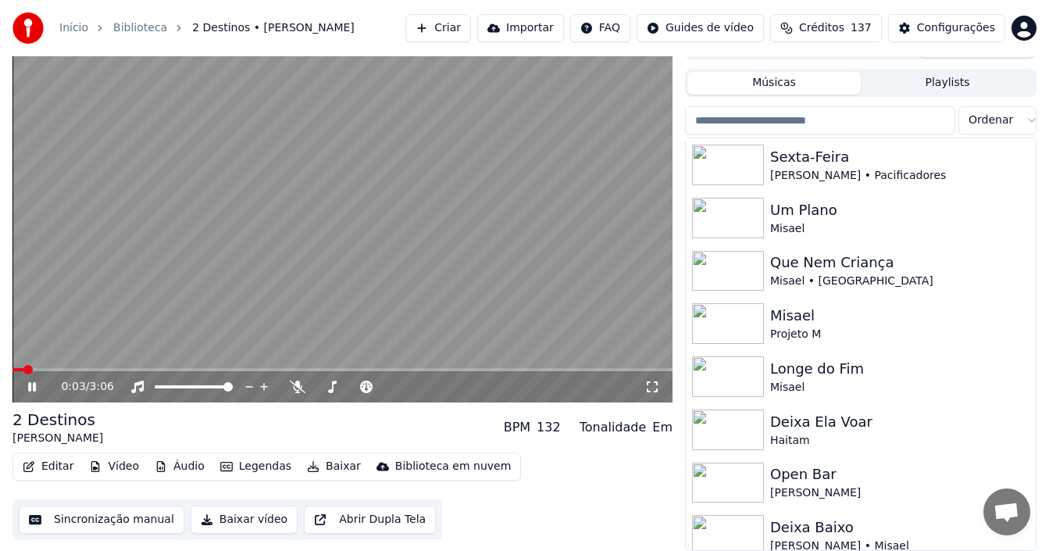
click at [30, 388] on icon at bounding box center [32, 386] width 8 height 9
click at [339, 466] on button "Baixar" at bounding box center [334, 466] width 66 height 22
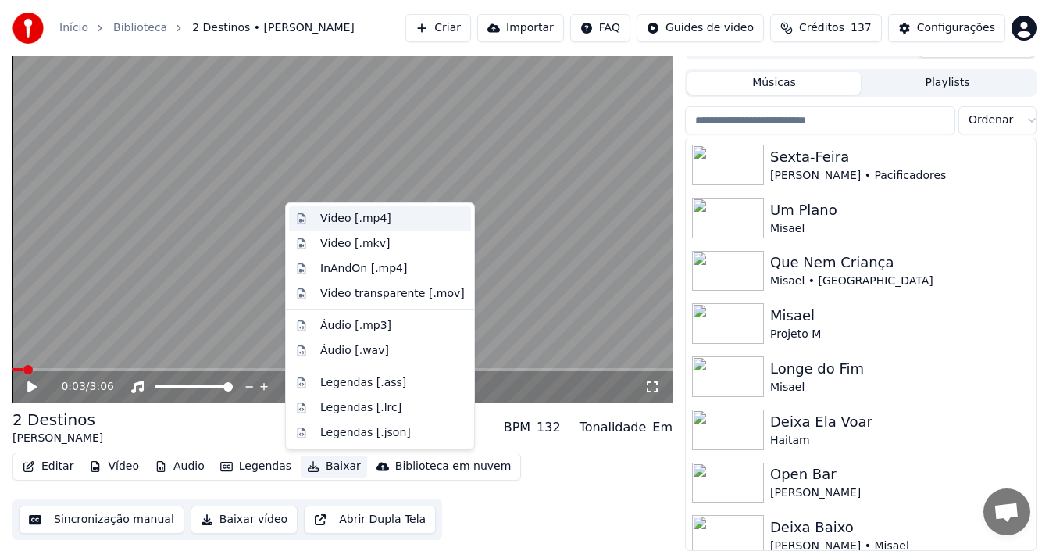
click at [326, 226] on div "Vídeo [.mp4]" at bounding box center [380, 218] width 182 height 25
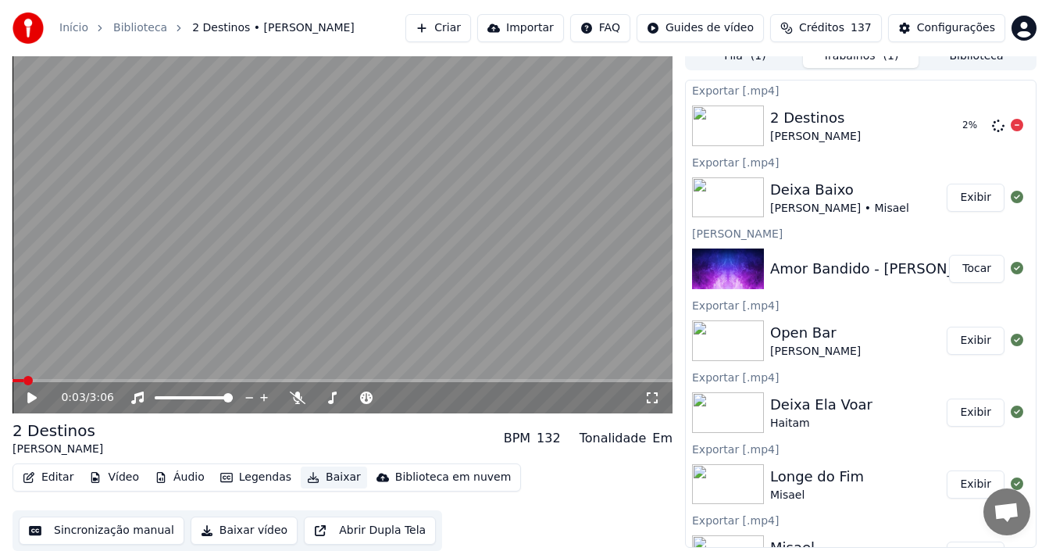
scroll to position [0, 0]
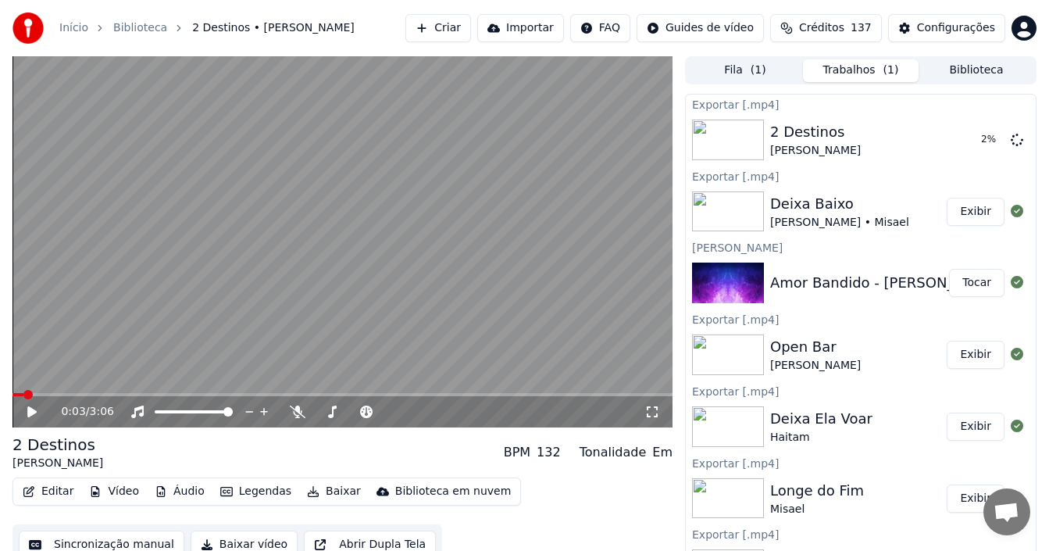
click at [968, 79] on button "Biblioteca" at bounding box center [976, 70] width 116 height 23
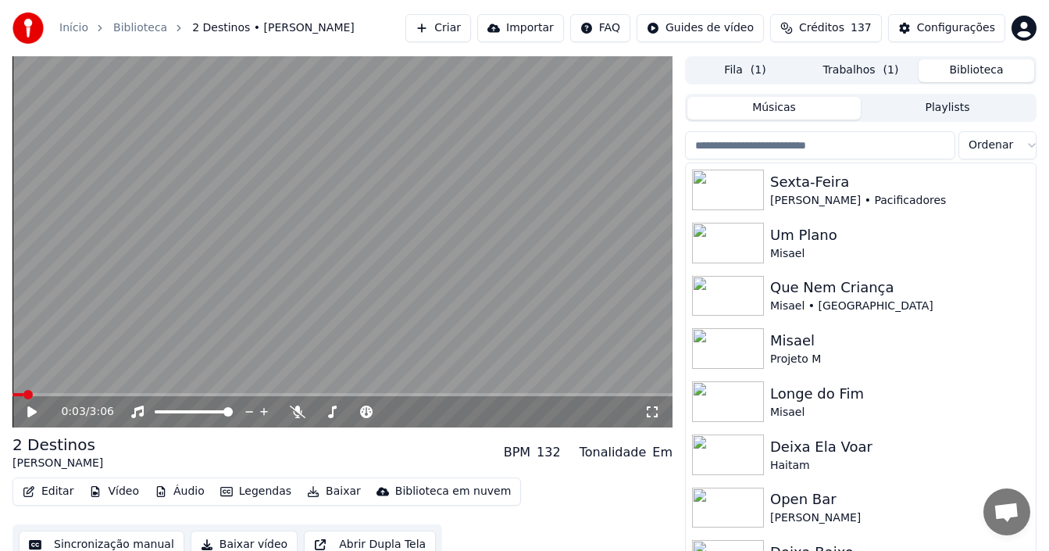
click at [471, 23] on button "Criar" at bounding box center [438, 28] width 66 height 28
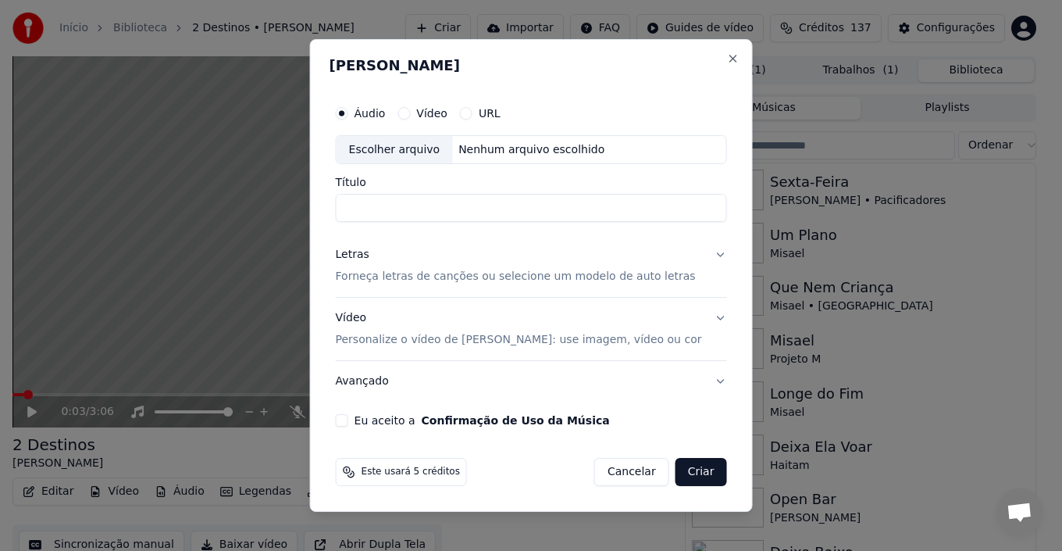
click at [401, 148] on div "Escolher arquivo" at bounding box center [395, 150] width 116 height 28
drag, startPoint x: 490, startPoint y: 206, endPoint x: 622, endPoint y: 198, distance: 133.0
click at [622, 198] on input "**********" at bounding box center [531, 208] width 391 height 28
type input "**********"
click at [369, 276] on p "Forneça letras de canções ou selecione um modelo de auto letras" at bounding box center [516, 277] width 360 height 16
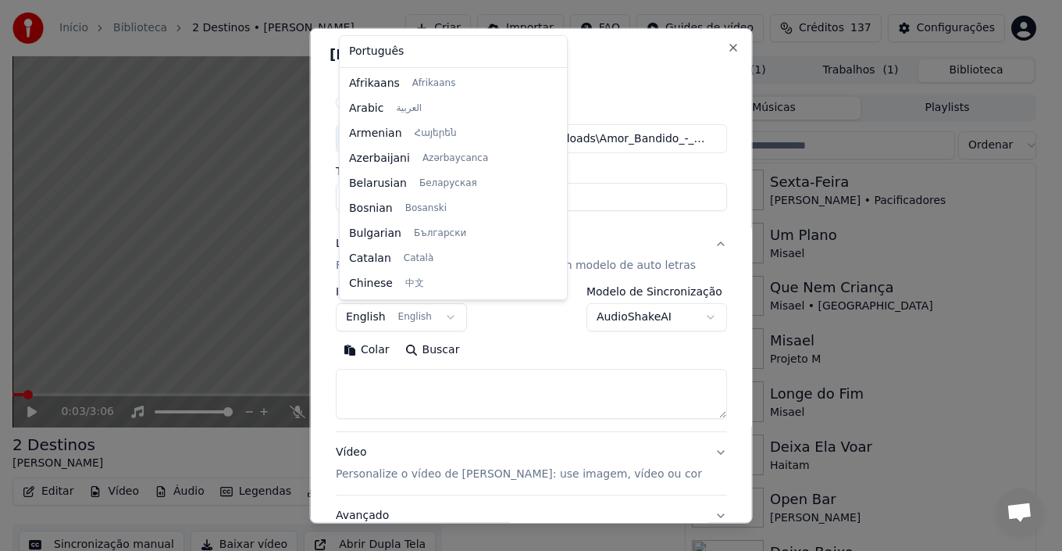
click at [440, 324] on body "**********" at bounding box center [524, 275] width 1049 height 551
select select "**"
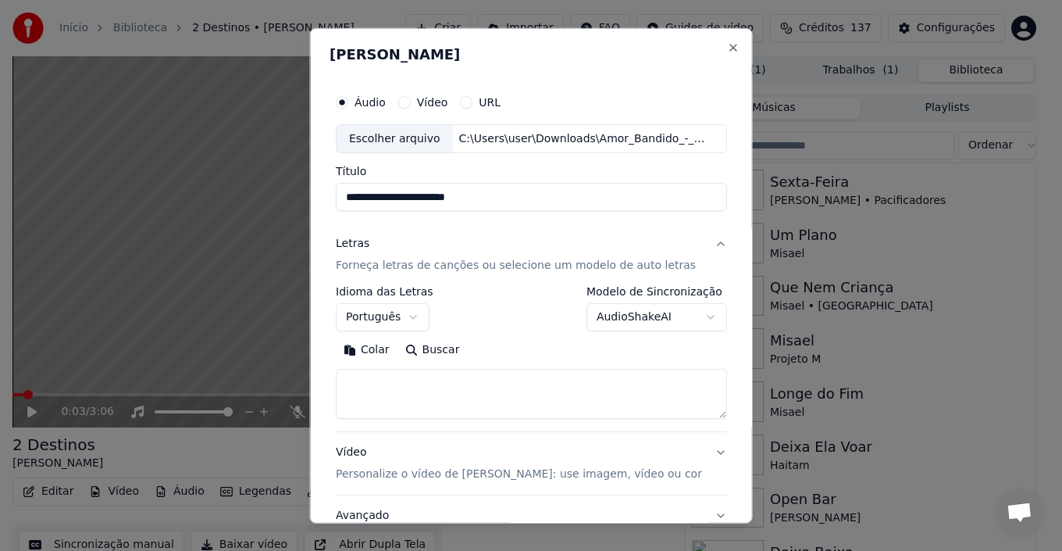
click at [387, 409] on textarea at bounding box center [531, 394] width 391 height 50
paste textarea "**********"
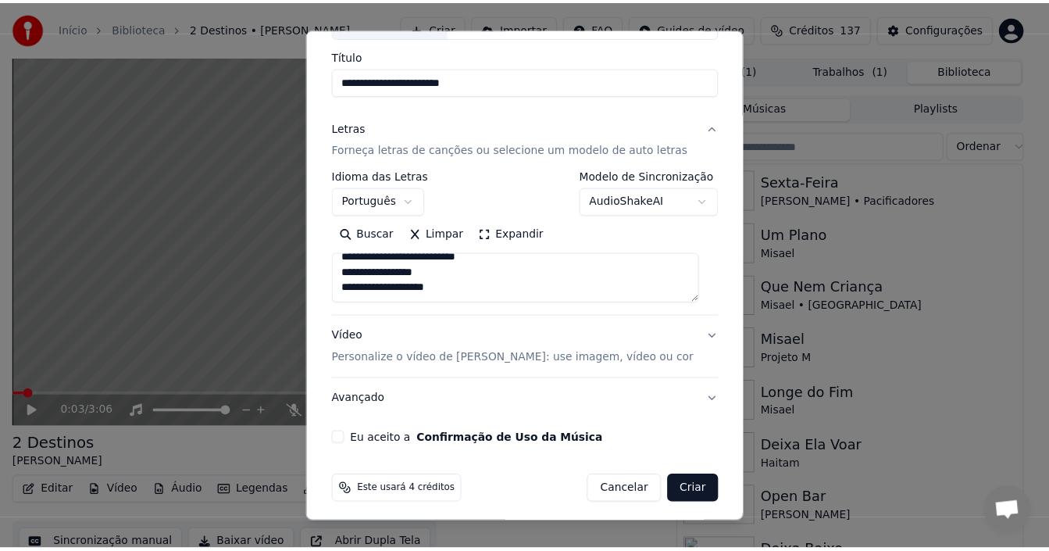
scroll to position [123, 0]
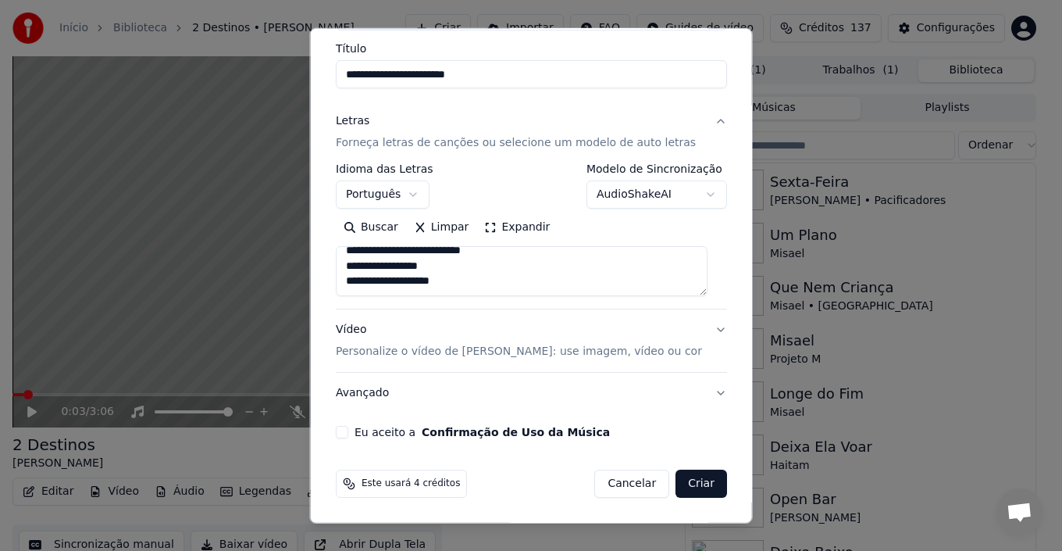
type textarea "**********"
click at [344, 433] on button "Eu aceito a Confirmação de Uso da Música" at bounding box center [342, 432] width 12 height 12
click at [690, 488] on button "Criar" at bounding box center [701, 483] width 52 height 28
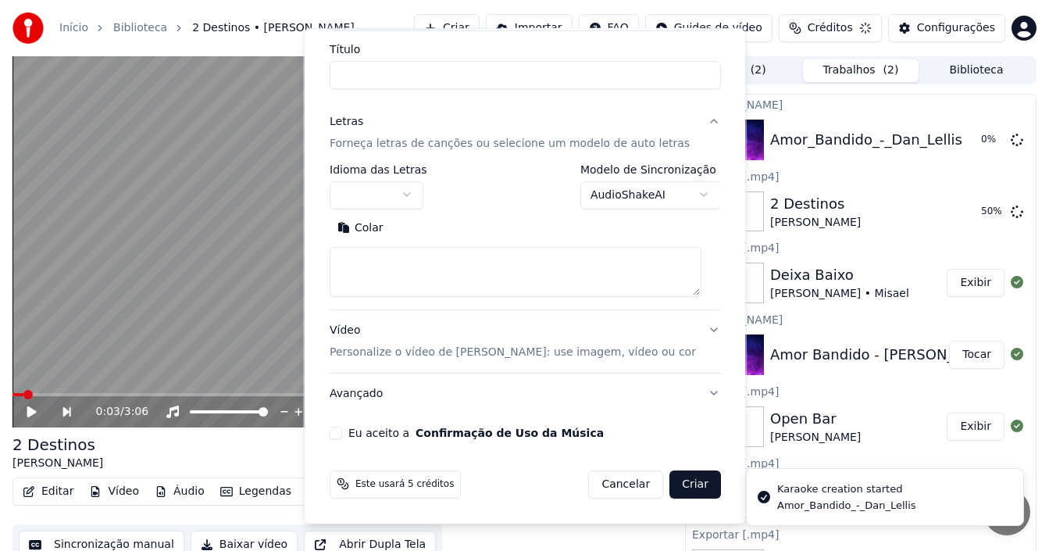
scroll to position [0, 0]
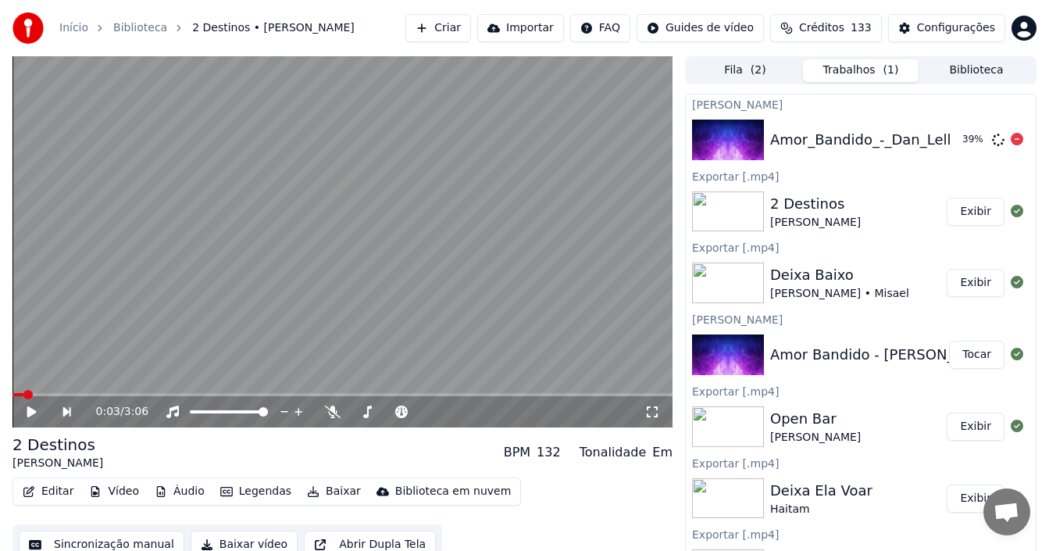
click at [881, 136] on div "Amor_Bandido_-_Dan_Lellis" at bounding box center [866, 140] width 192 height 22
click at [876, 145] on div "Amor_Bandido_-_Dan_Lellis" at bounding box center [866, 140] width 192 height 22
click at [965, 139] on button "Tocar" at bounding box center [976, 140] width 55 height 28
click at [30, 409] on icon at bounding box center [32, 411] width 8 height 9
click at [136, 544] on button "Sincronização manual" at bounding box center [102, 544] width 166 height 28
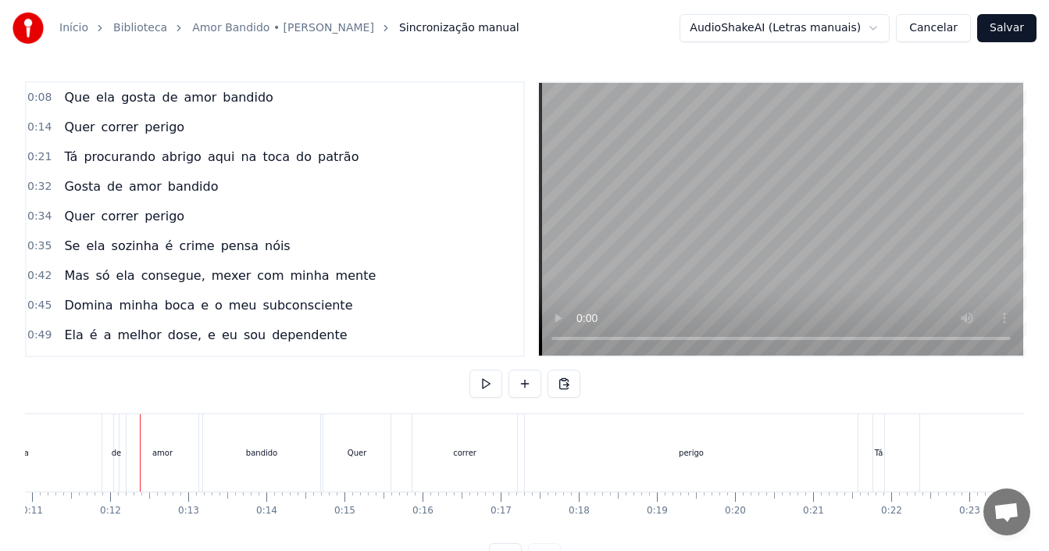
click at [264, 98] on div "0:08 Que ela gosta de amor bandido" at bounding box center [275, 98] width 497 height 30
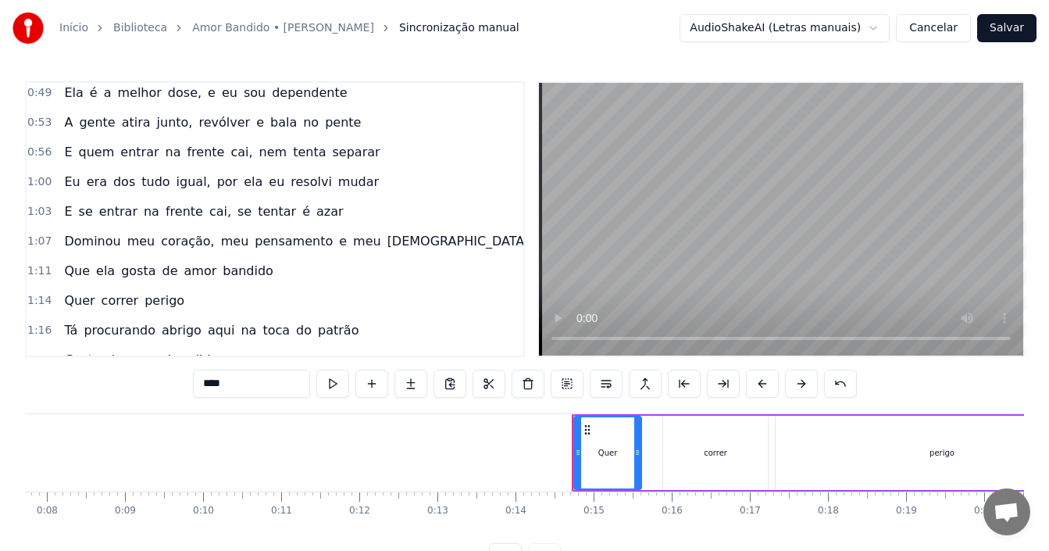
scroll to position [234, 0]
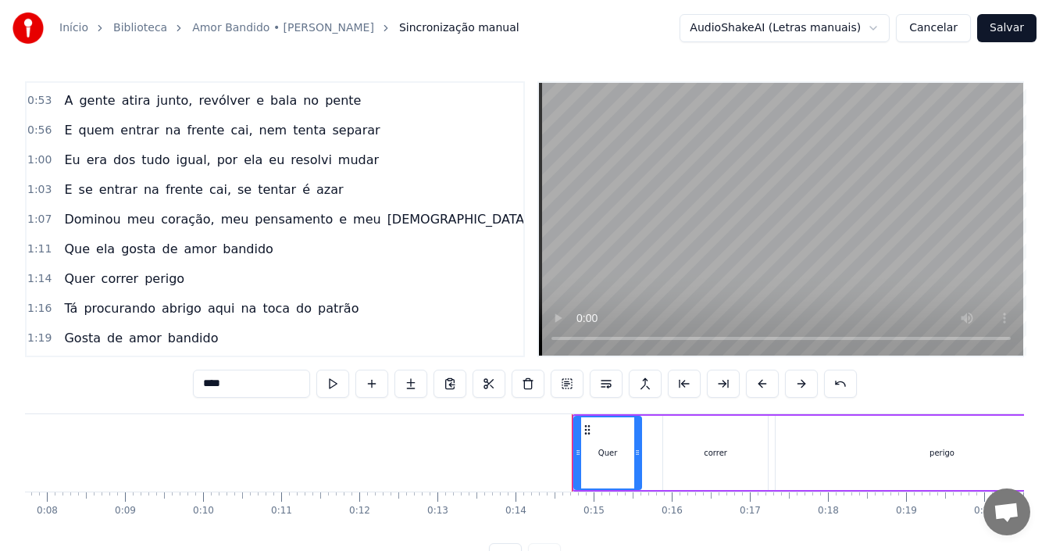
click at [254, 251] on div "Que ela gosta de amor bandido" at bounding box center [168, 249] width 221 height 28
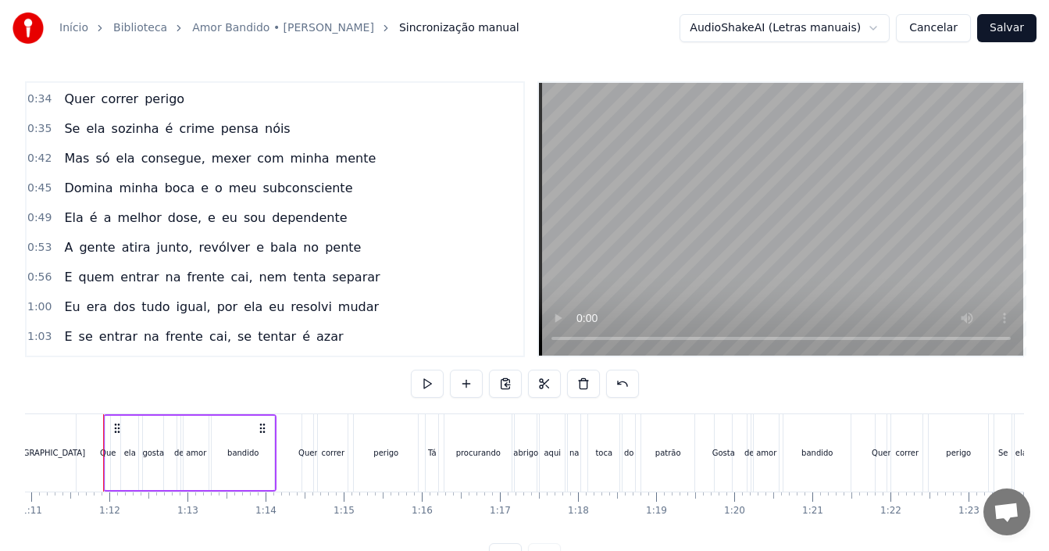
scroll to position [0, 0]
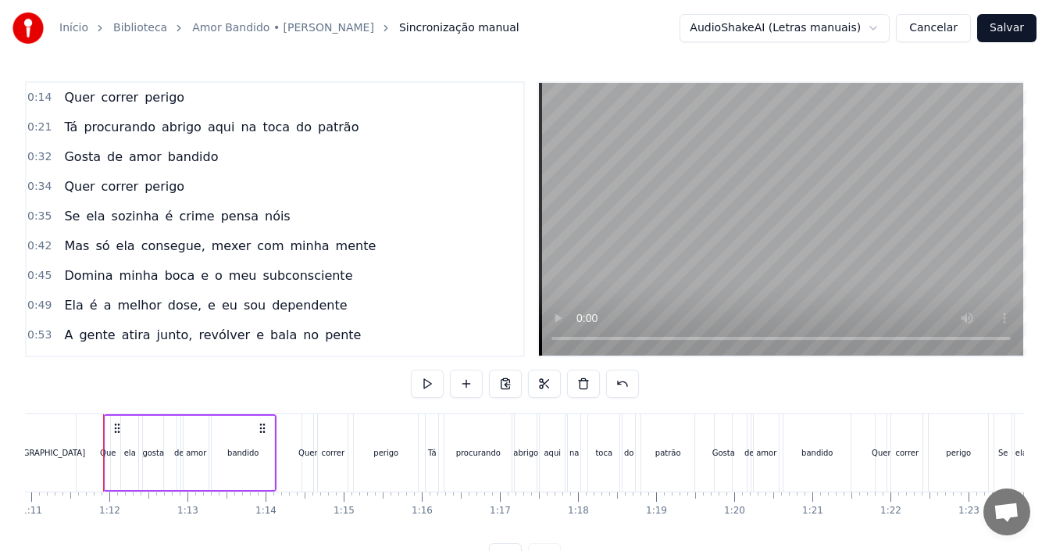
click at [173, 97] on div "Quer correr perigo" at bounding box center [124, 98] width 133 height 28
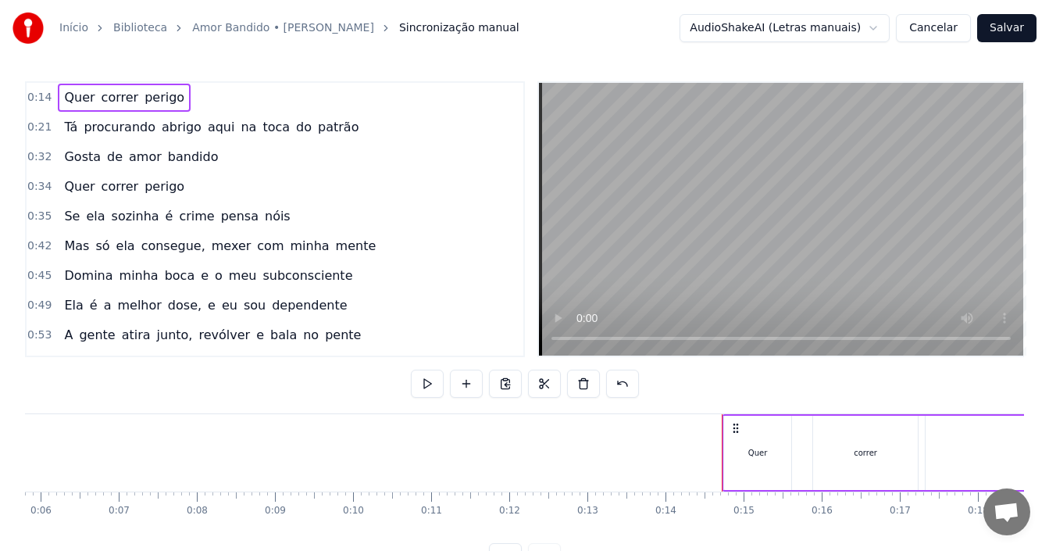
scroll to position [0, 362]
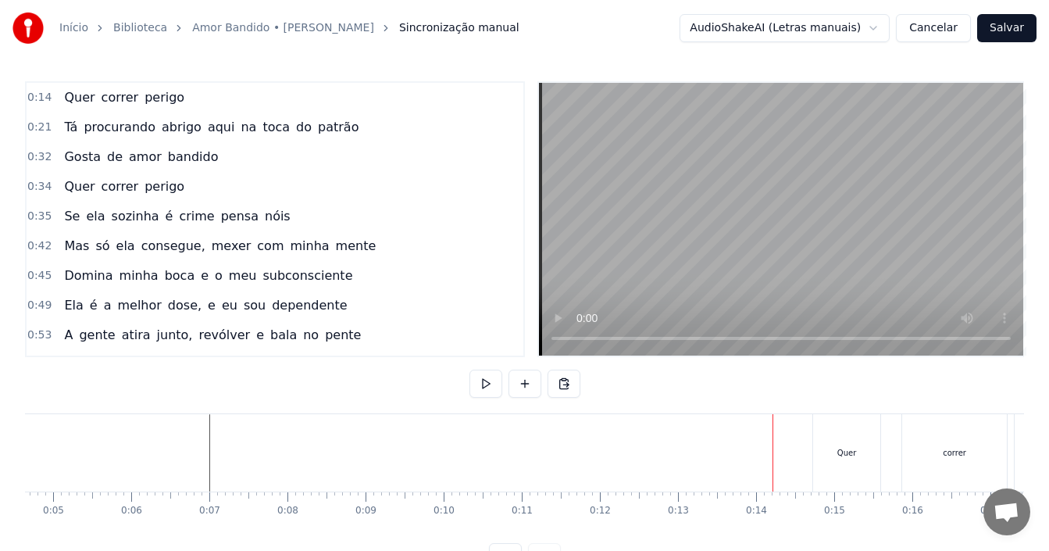
click at [218, 101] on div "0:14 Quer correr perigo" at bounding box center [275, 98] width 497 height 30
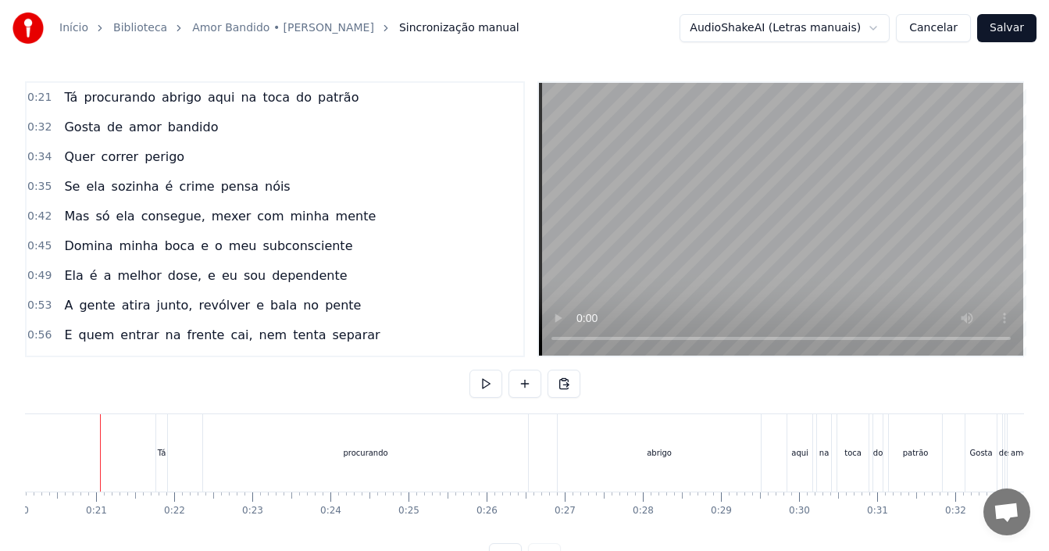
scroll to position [0, 1566]
click at [338, 102] on div "0:21 Tá procurando abrigo aqui na toca do patrão" at bounding box center [275, 98] width 497 height 30
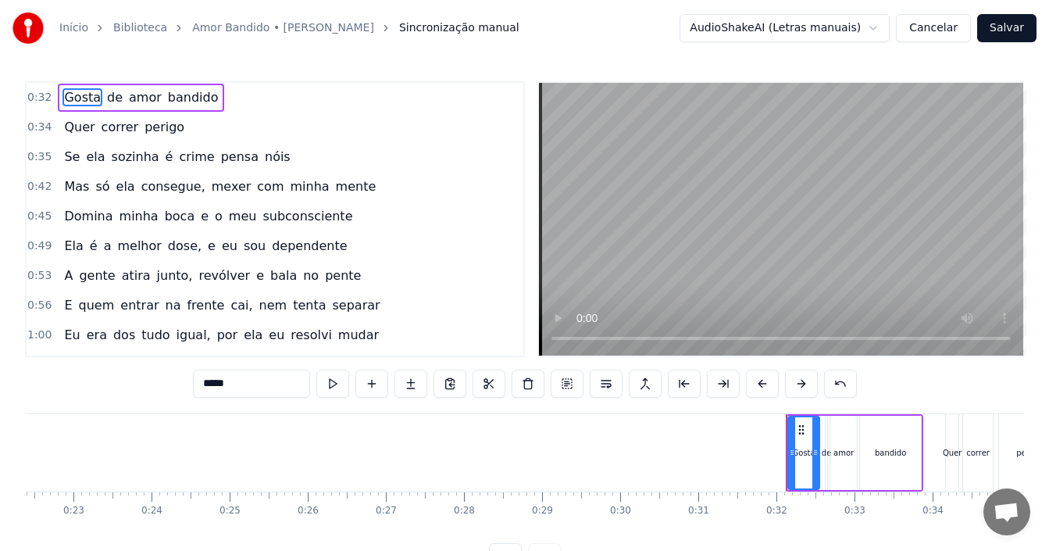
scroll to position [0, 1696]
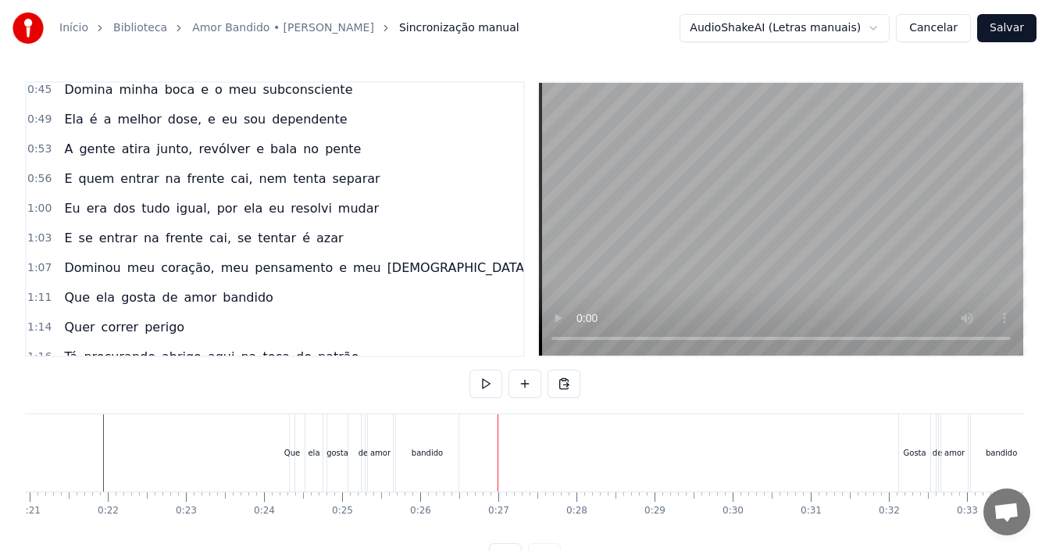
scroll to position [234, 0]
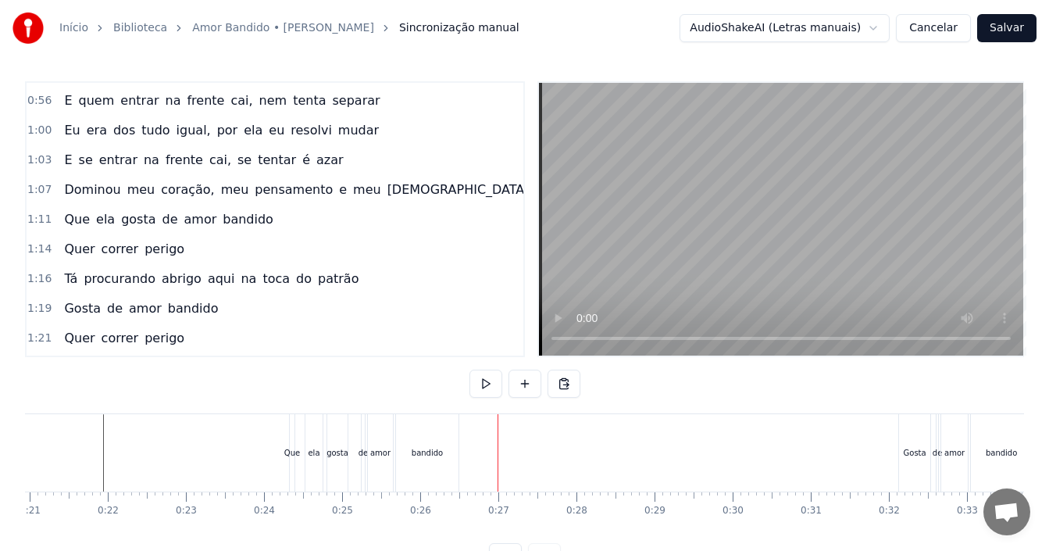
click at [162, 255] on span "perigo" at bounding box center [164, 249] width 43 height 18
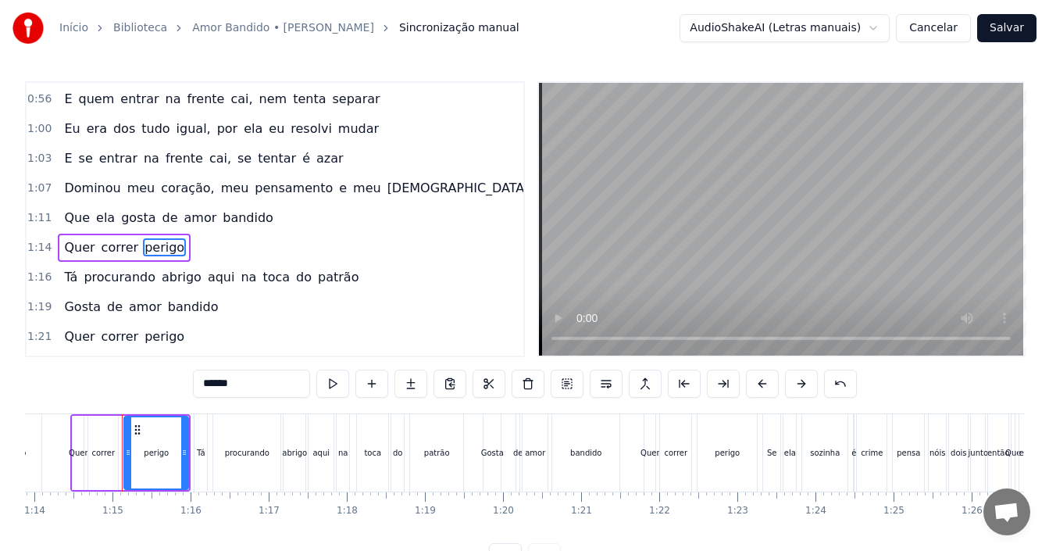
scroll to position [0, 5788]
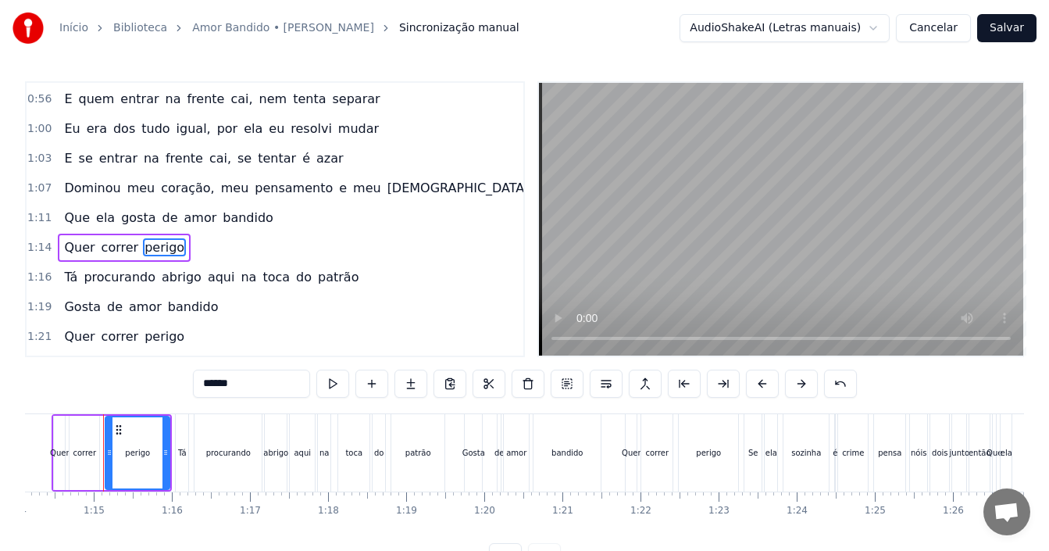
click at [218, 247] on div "1:14 Quer correr perigo" at bounding box center [275, 248] width 497 height 30
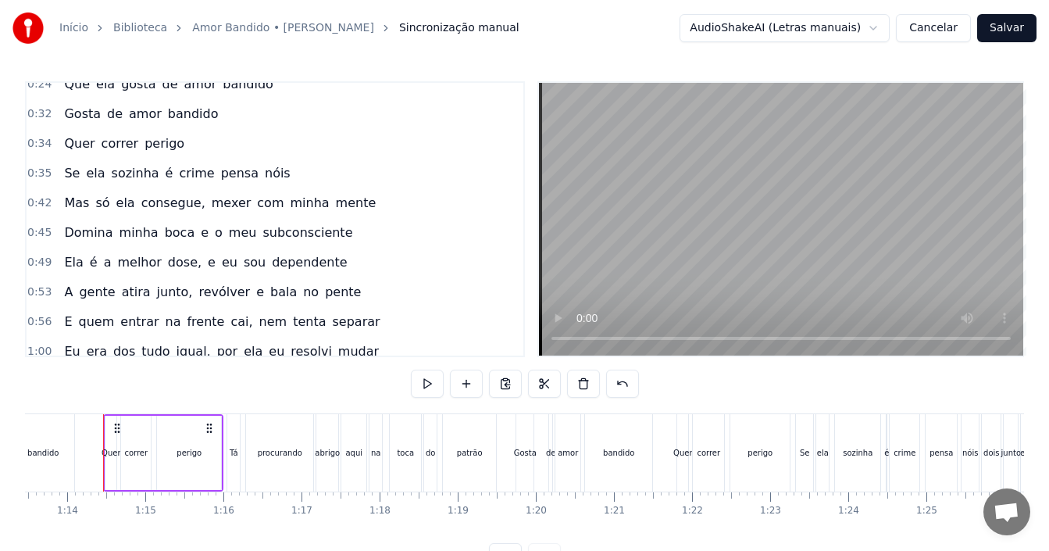
scroll to position [0, 0]
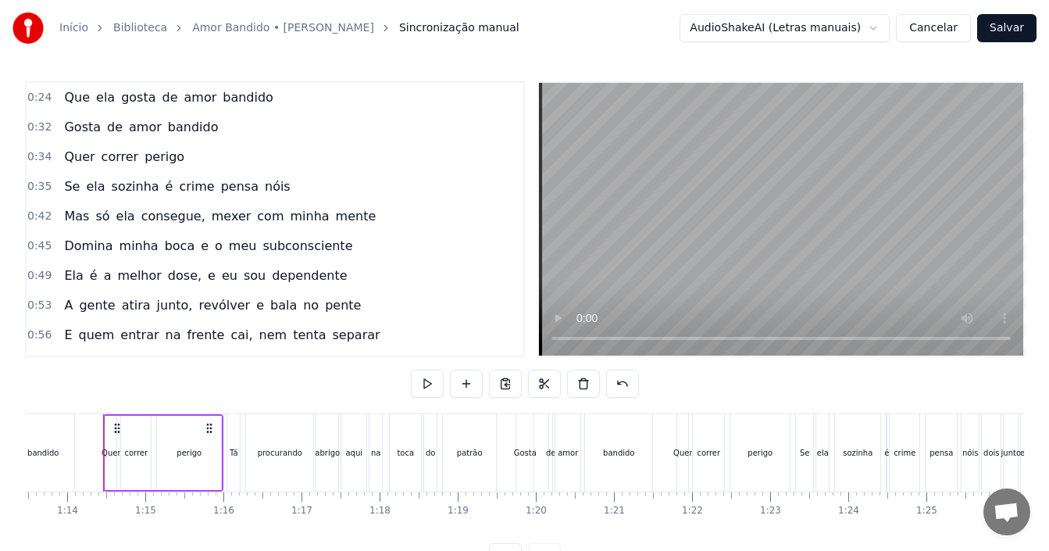
click at [252, 104] on div "Que ela gosta de amor bandido" at bounding box center [168, 98] width 221 height 28
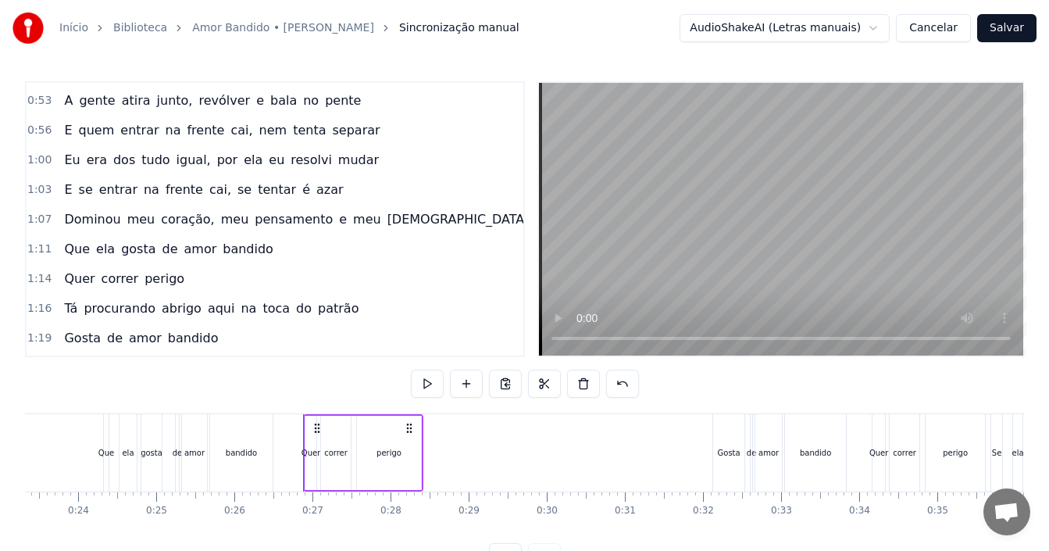
scroll to position [312, 0]
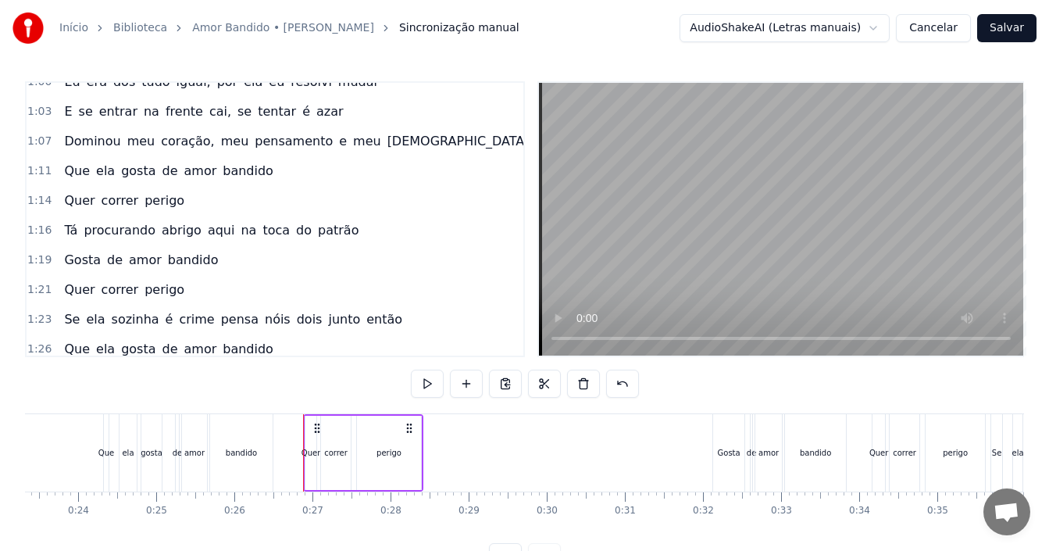
click at [339, 233] on div "1:16 Tá procurando abrigo aqui na toca do patrão" at bounding box center [275, 231] width 497 height 30
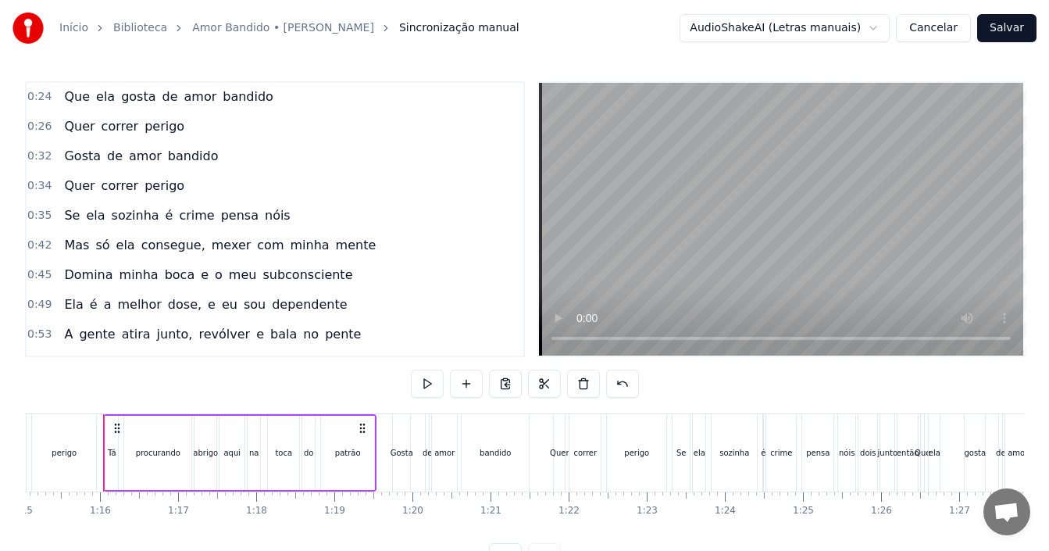
scroll to position [0, 0]
click at [163, 127] on span "perigo" at bounding box center [164, 127] width 43 height 18
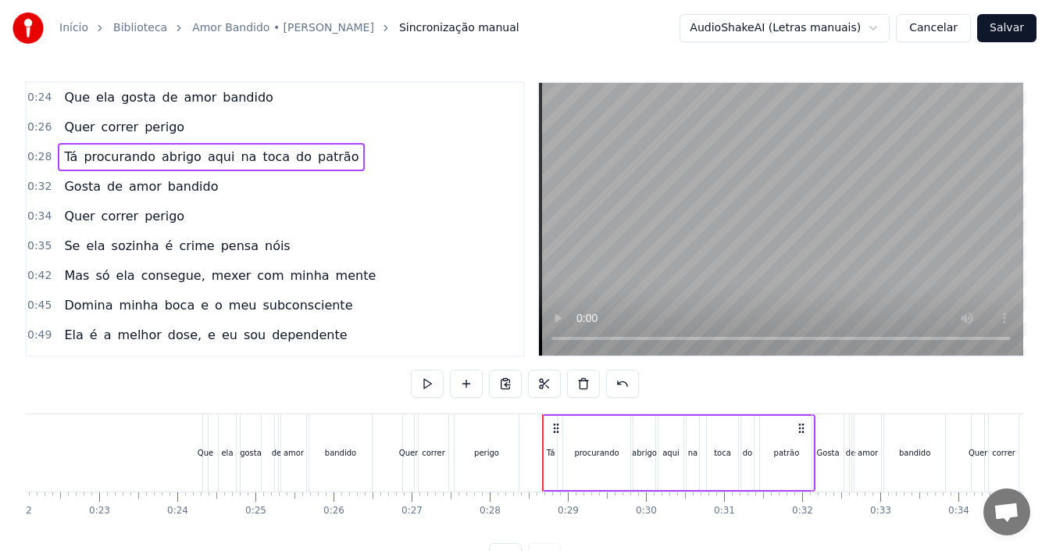
scroll to position [0, 1696]
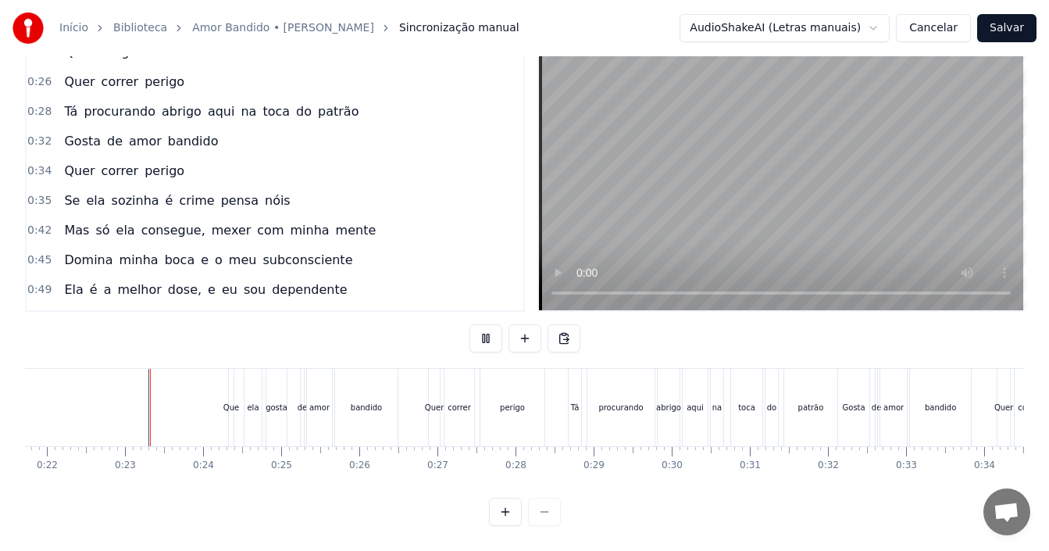
scroll to position [59, 0]
click at [501, 401] on div "perigo" at bounding box center [512, 407] width 25 height 12
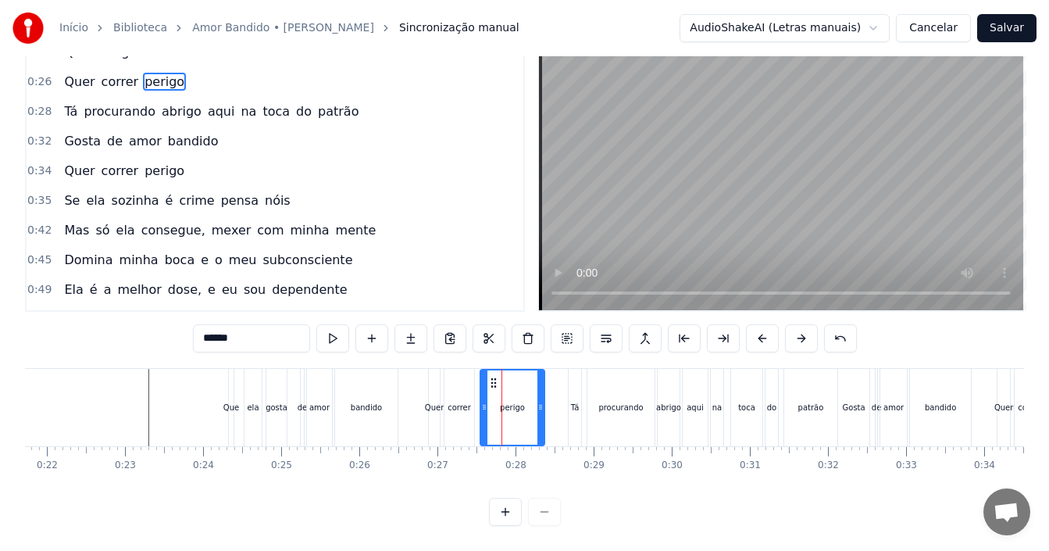
scroll to position [0, 0]
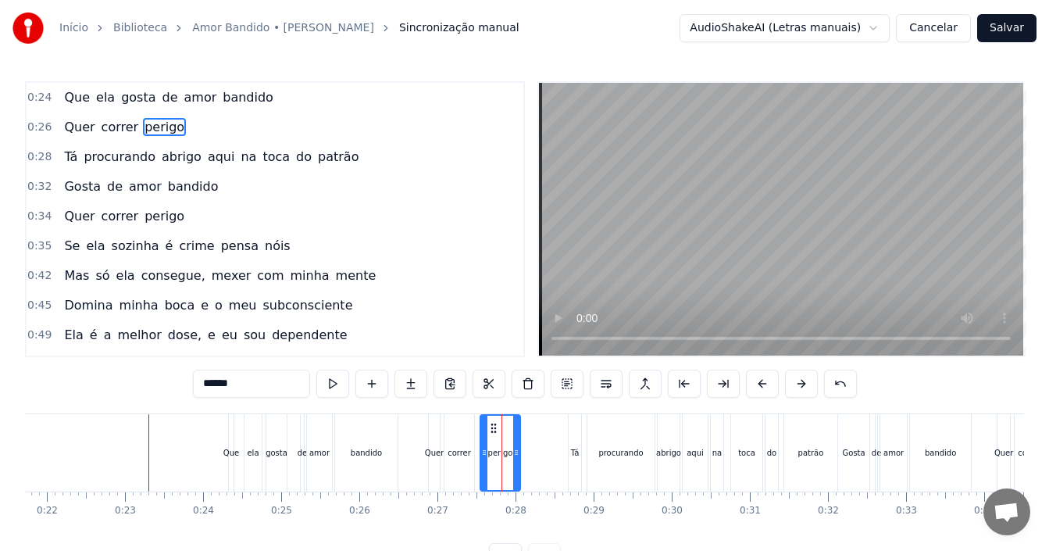
drag, startPoint x: 540, startPoint y: 454, endPoint x: 515, endPoint y: 459, distance: 24.8
click at [515, 459] on div at bounding box center [516, 452] width 6 height 74
click at [572, 451] on div "Tá" at bounding box center [575, 453] width 9 height 12
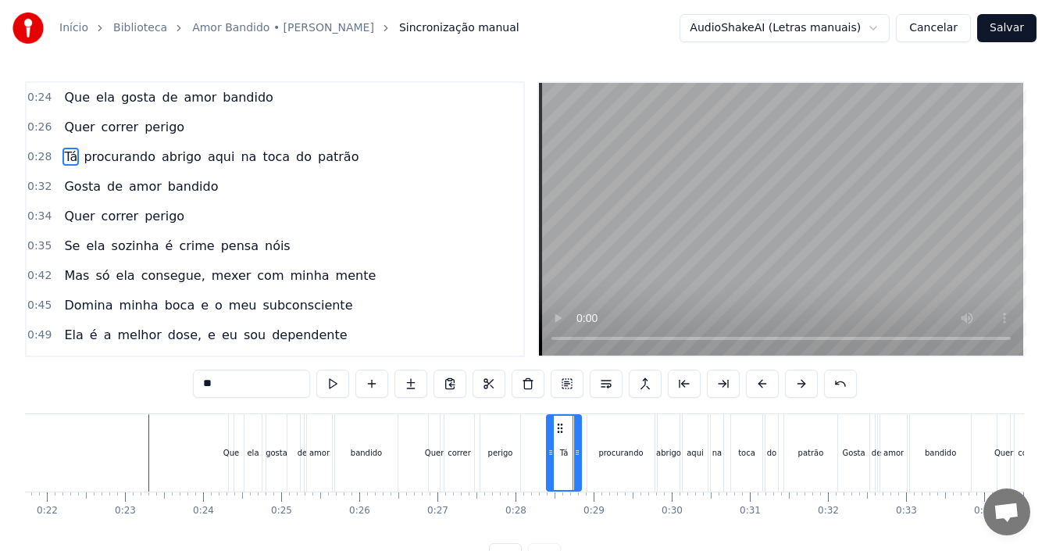
drag, startPoint x: 571, startPoint y: 452, endPoint x: 549, endPoint y: 453, distance: 21.9
click at [549, 453] on icon at bounding box center [550, 452] width 6 height 12
click at [395, 458] on div "bandido" at bounding box center [366, 452] width 62 height 77
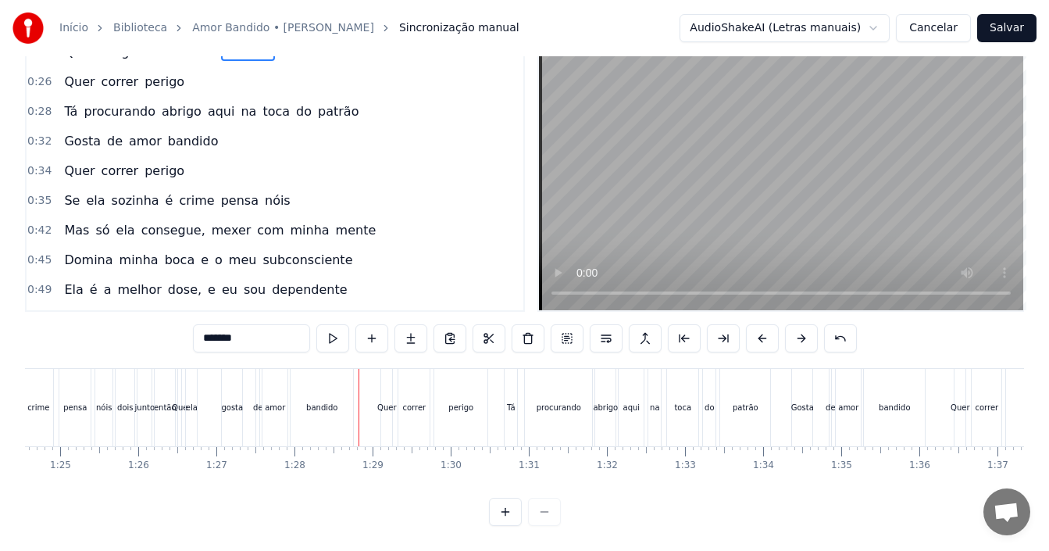
scroll to position [0, 6551]
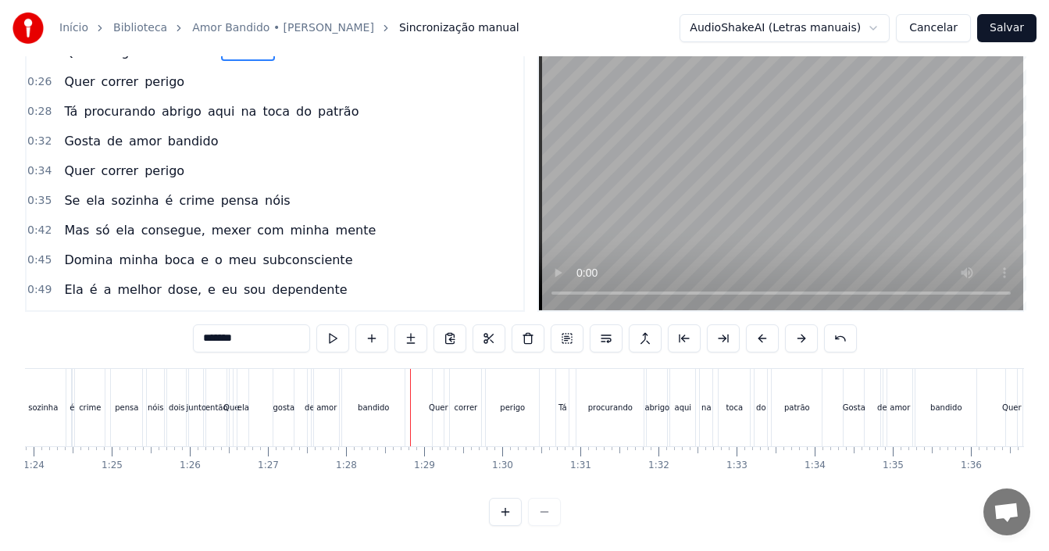
click at [233, 401] on div "Que" at bounding box center [231, 407] width 16 height 12
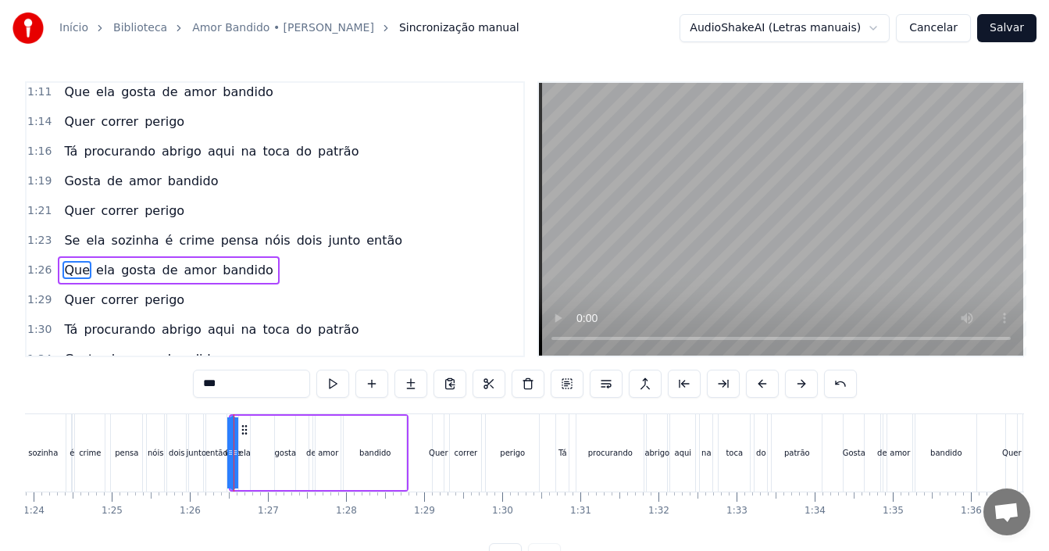
scroll to position [472, 0]
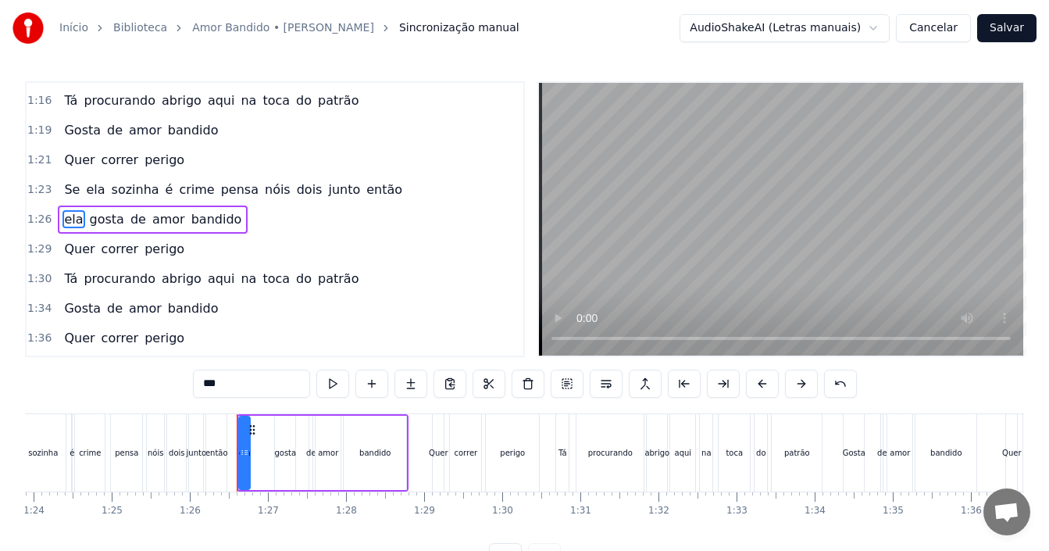
type input "*****"
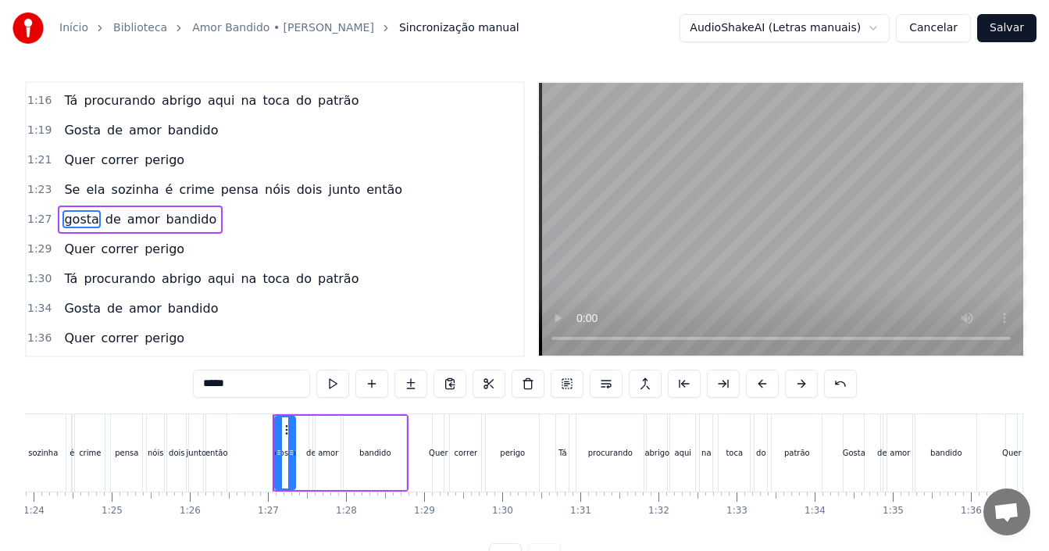
click at [109, 444] on div "Se ela sozinha é crime pensa nóis dois junto então" at bounding box center [105, 452] width 250 height 77
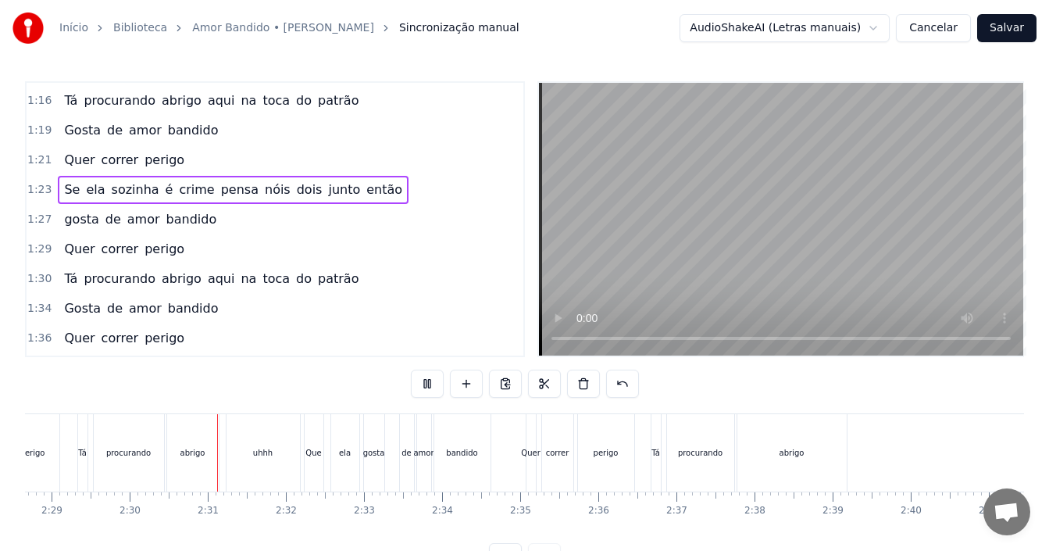
scroll to position [0, 11668]
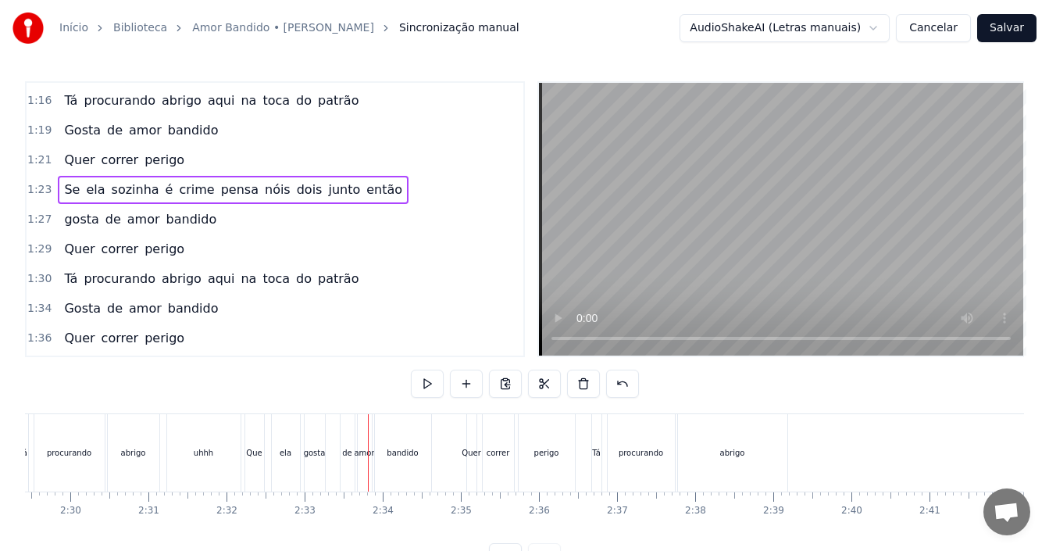
click at [330, 449] on div "Que ela gosta de amor bandido" at bounding box center [339, 452] width 191 height 77
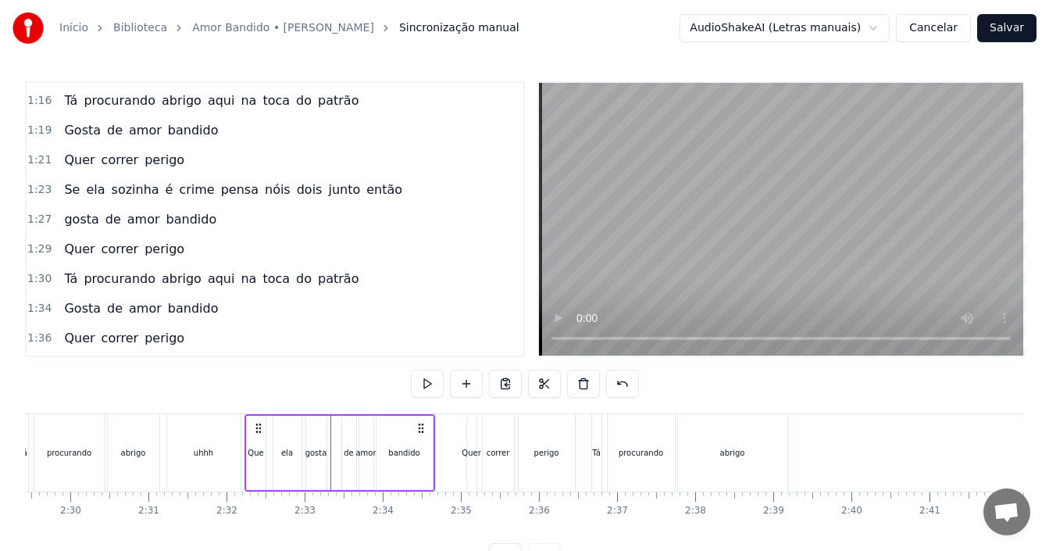
click at [323, 452] on div "gosta" at bounding box center [316, 453] width 22 height 12
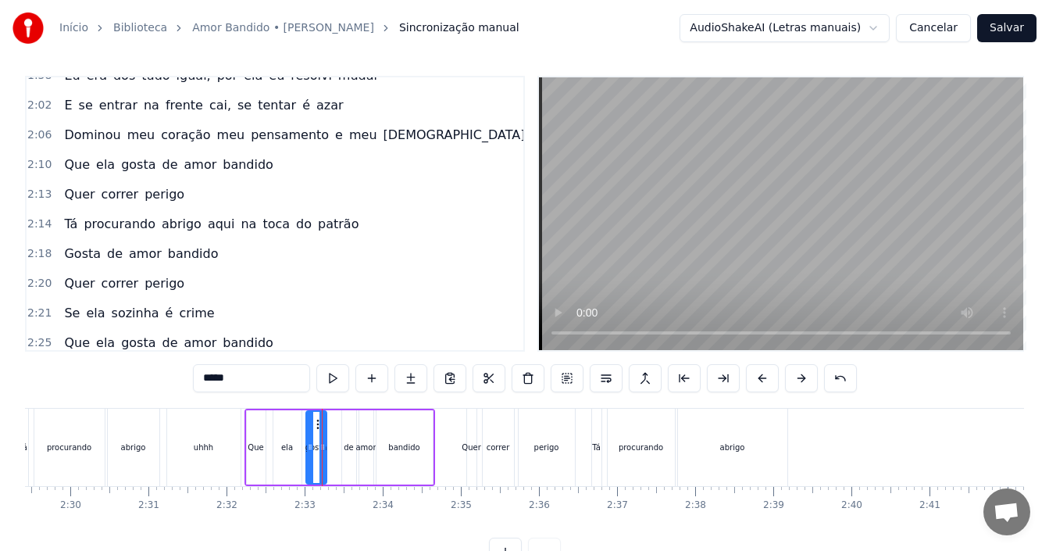
scroll to position [1211, 0]
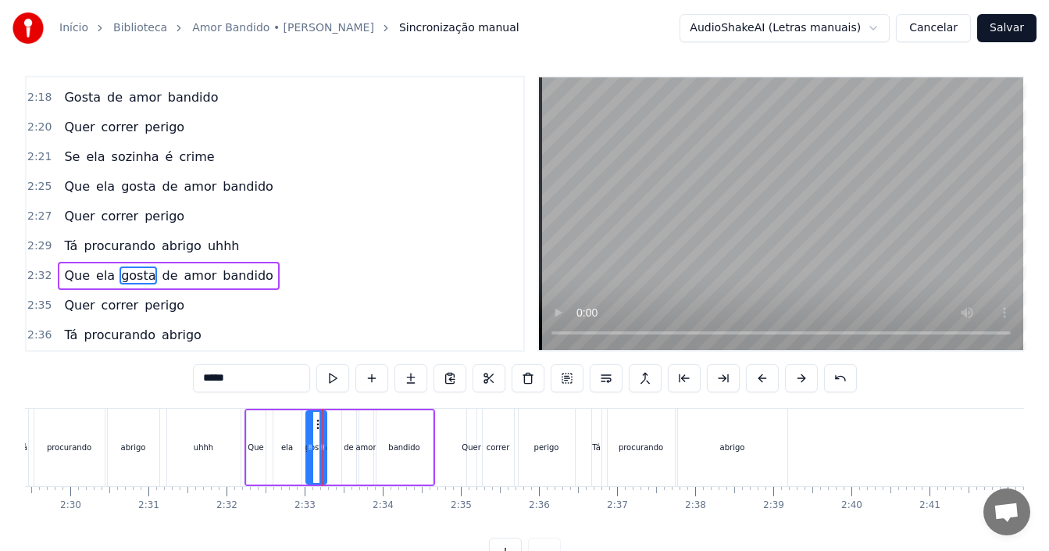
click at [81, 275] on span "Que" at bounding box center [76, 275] width 29 height 18
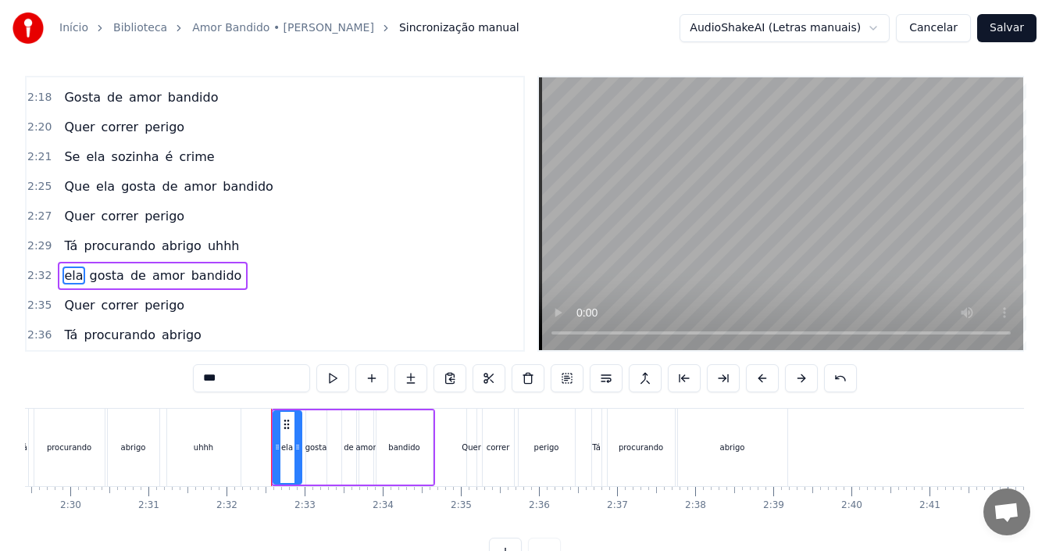
type input "*****"
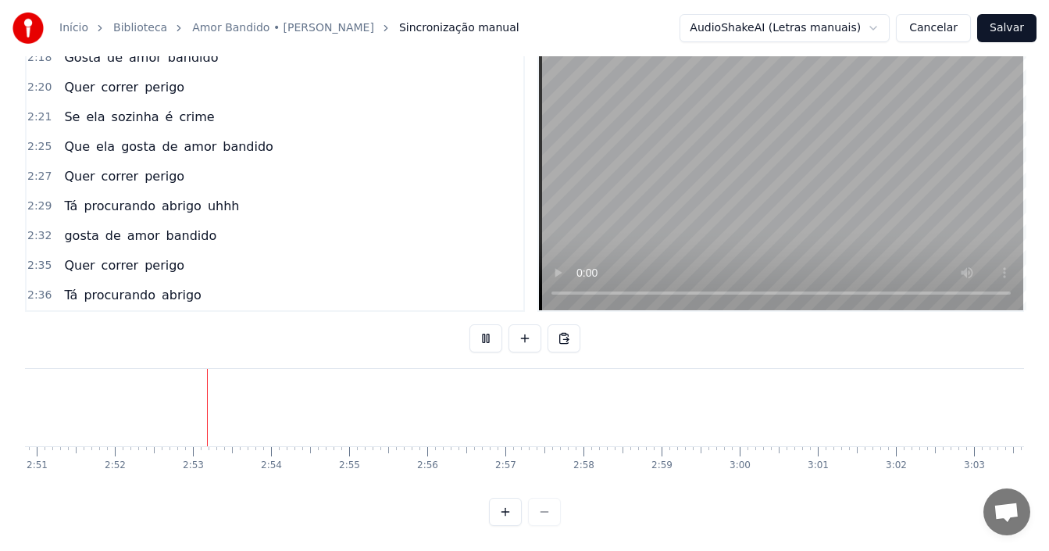
scroll to position [0, 13400]
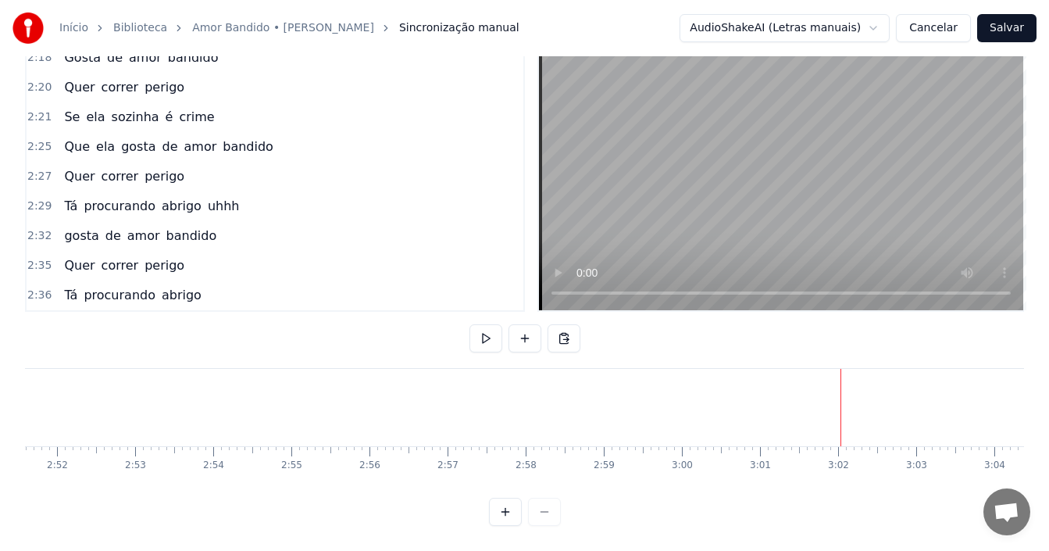
click at [994, 25] on button "Salvar" at bounding box center [1006, 28] width 59 height 28
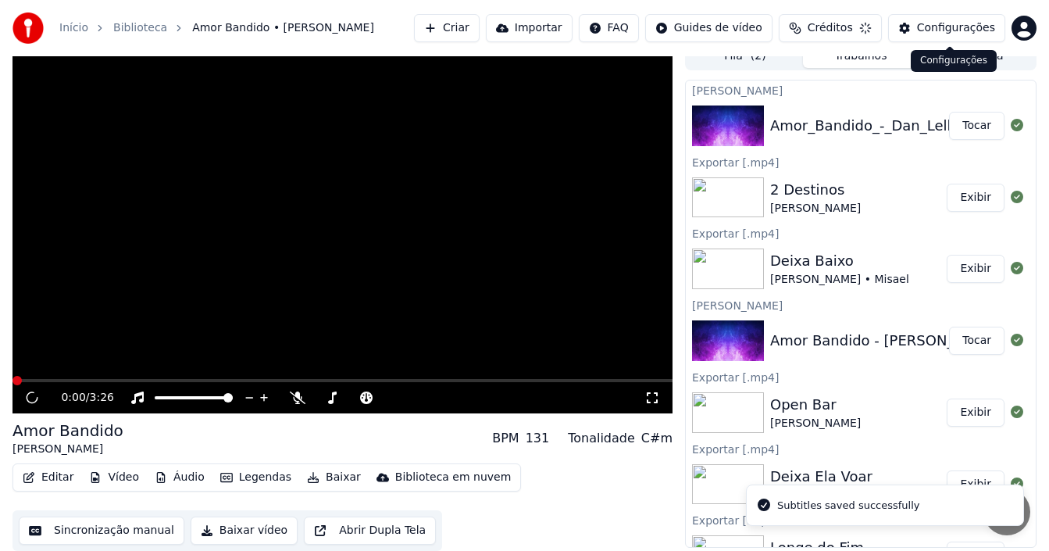
scroll to position [14, 0]
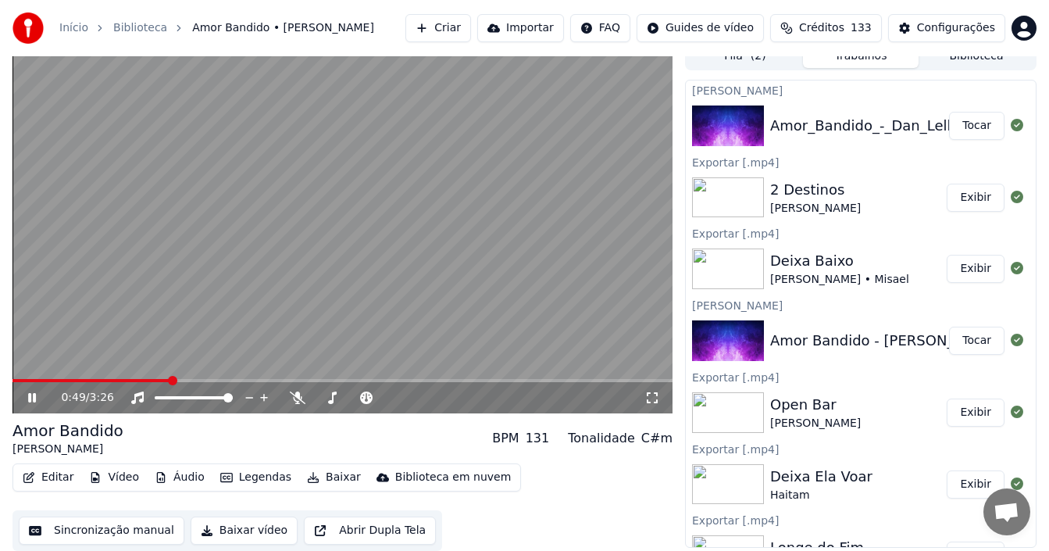
click at [33, 390] on div "0:49 / 3:26" at bounding box center [342, 398] width 647 height 16
click at [35, 402] on icon at bounding box center [43, 397] width 36 height 12
click at [319, 475] on button "Baixar" at bounding box center [334, 477] width 66 height 22
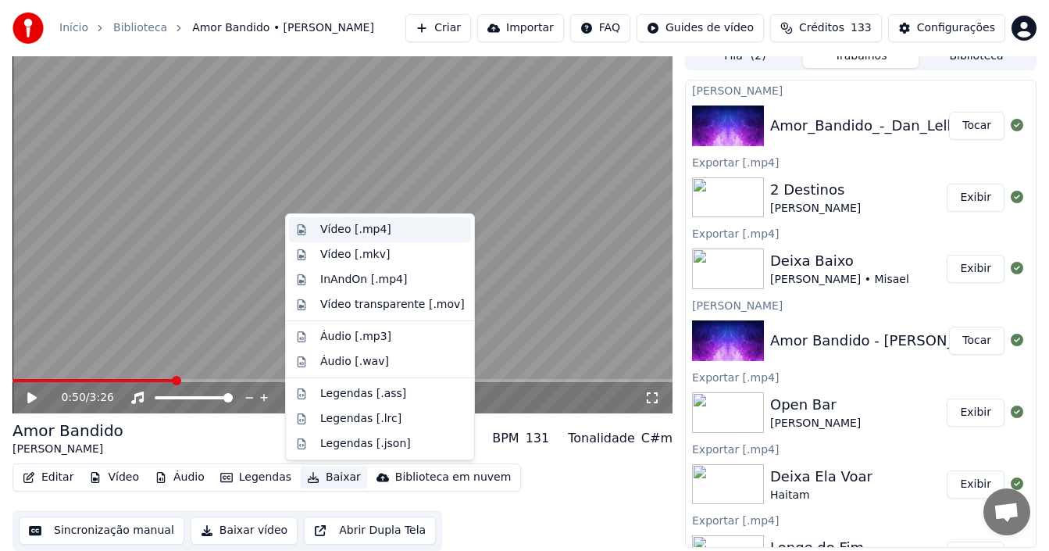
click at [369, 233] on div "Vídeo [.mp4]" at bounding box center [355, 230] width 71 height 16
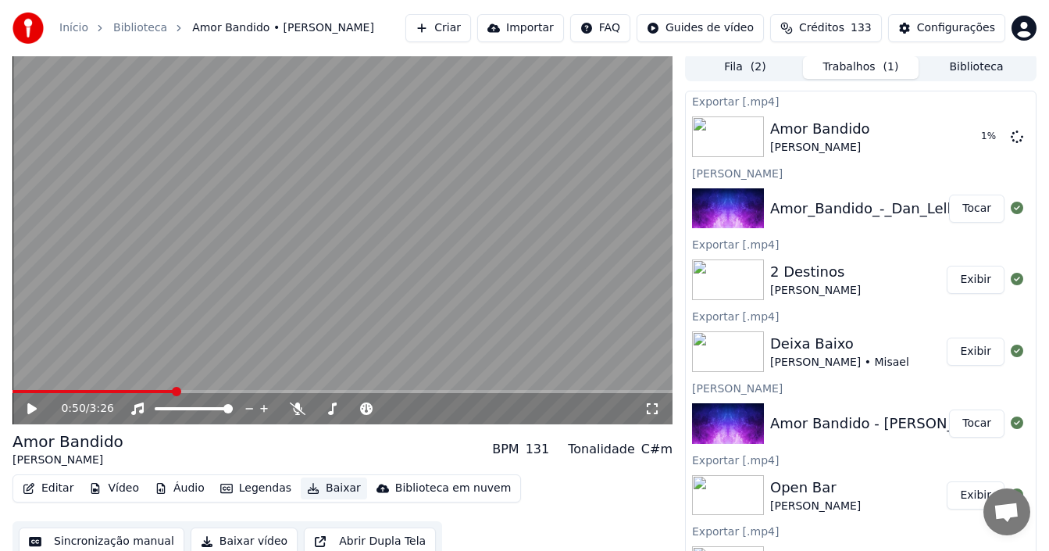
scroll to position [0, 0]
